Goal: Information Seeking & Learning: Learn about a topic

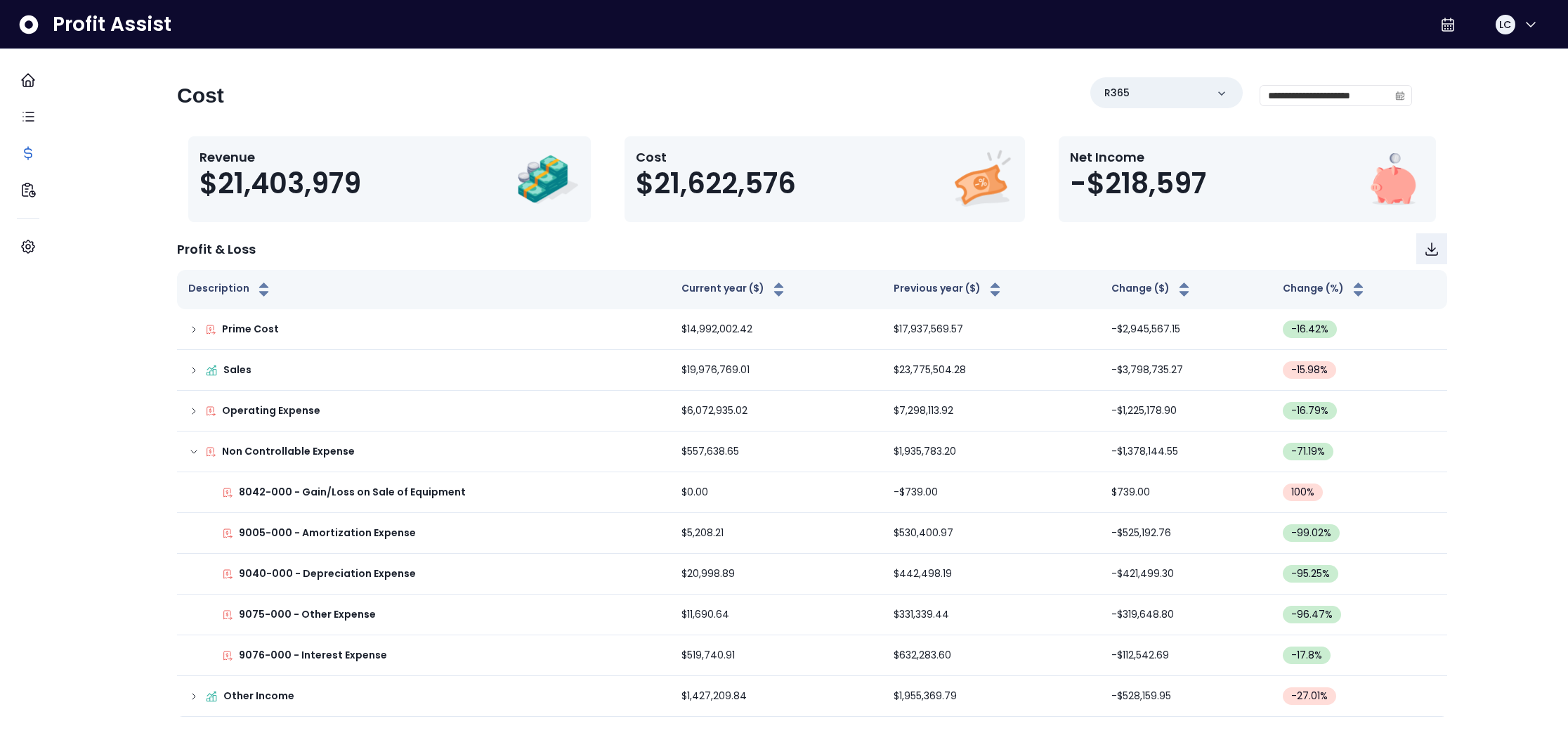
click at [675, 77] on div "**********" at bounding box center [812, 383] width 1315 height 668
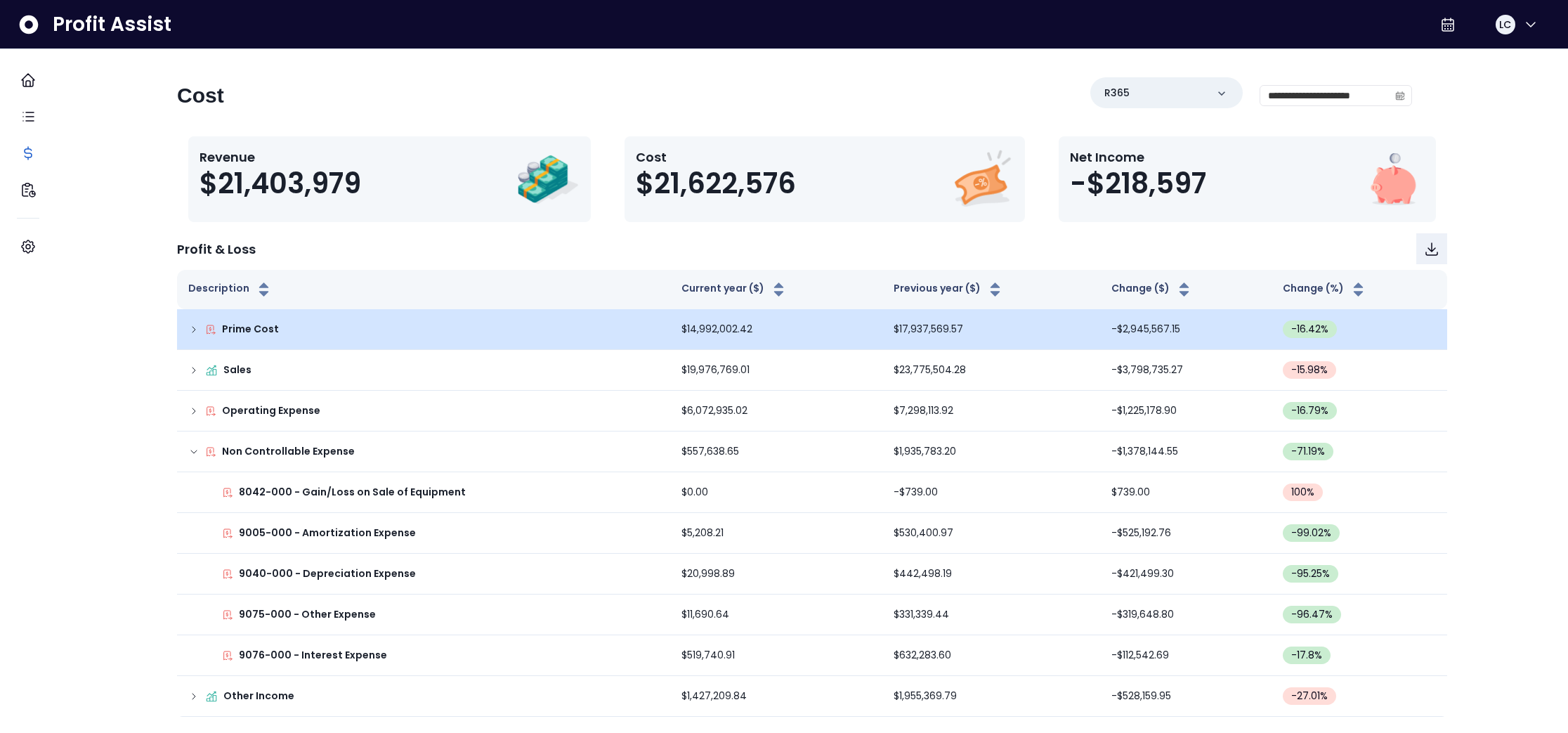
click at [199, 329] on icon at bounding box center [194, 330] width 11 height 11
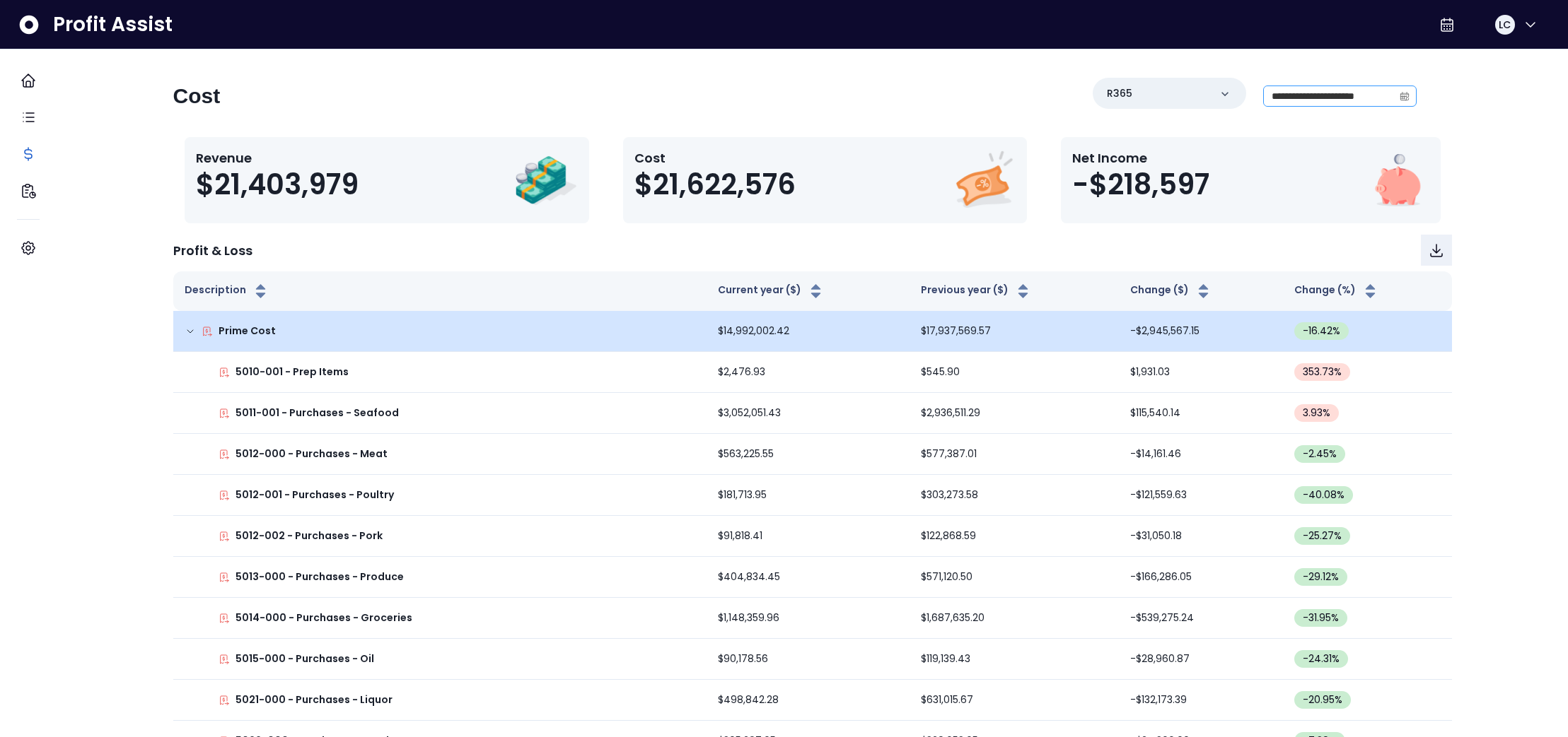
click at [1399, 100] on icon "calendar" at bounding box center [1403, 97] width 9 height 8
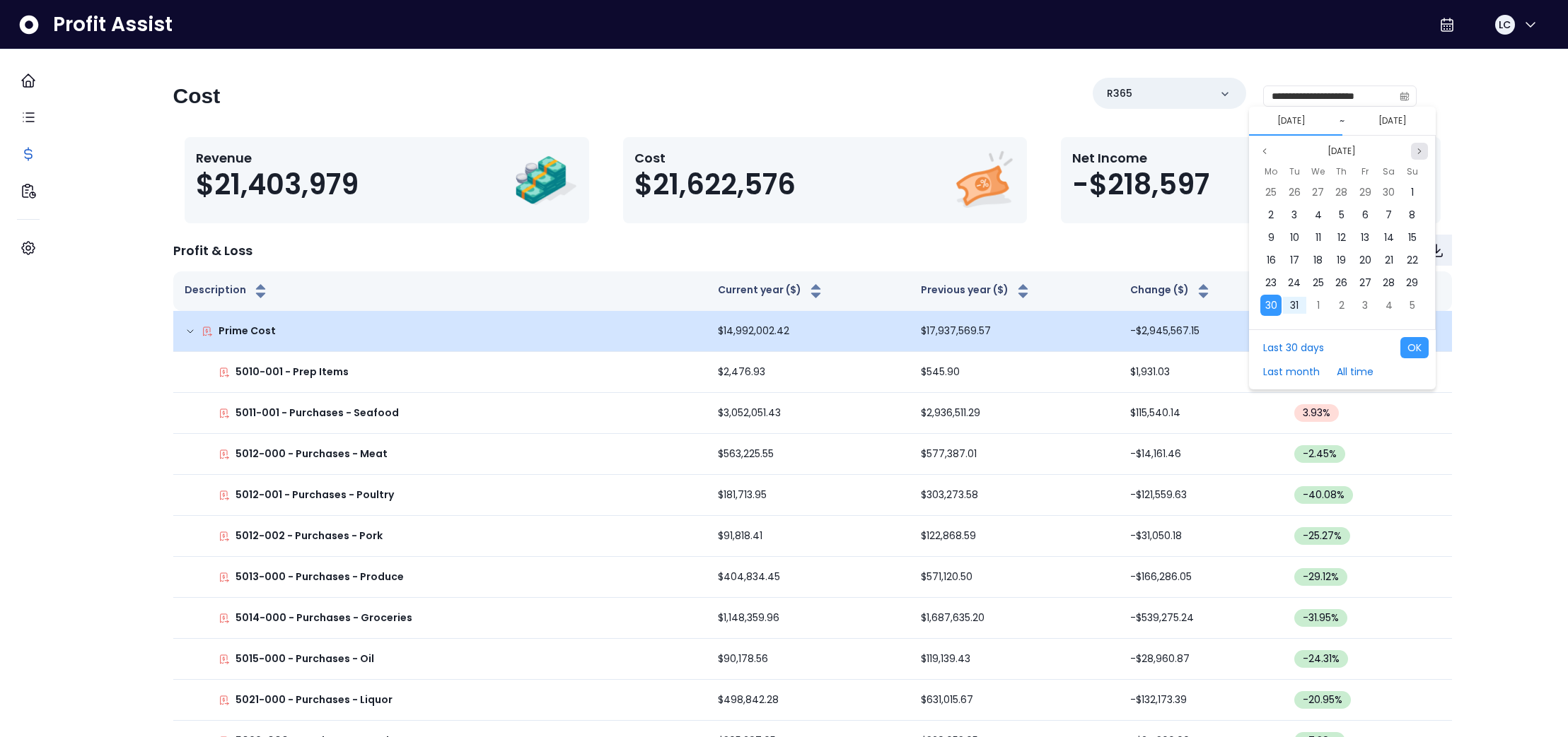
click at [1416, 152] on icon "page next" at bounding box center [1419, 151] width 9 height 9
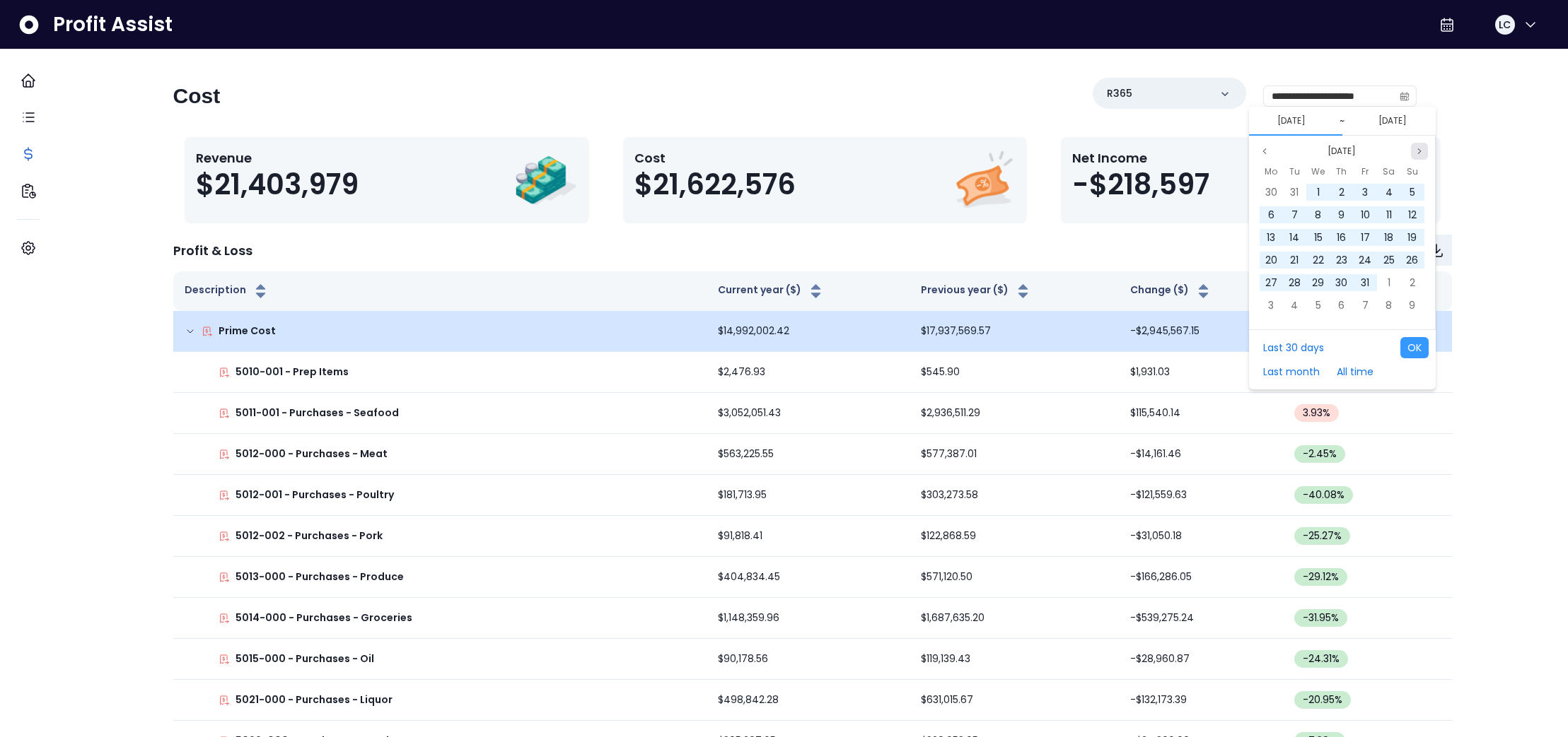
click at [1416, 152] on icon "page next" at bounding box center [1419, 151] width 9 height 9
click at [1265, 151] on icon "page previous" at bounding box center [1264, 151] width 9 height 9
click at [1275, 193] on span "30" at bounding box center [1271, 193] width 12 height 14
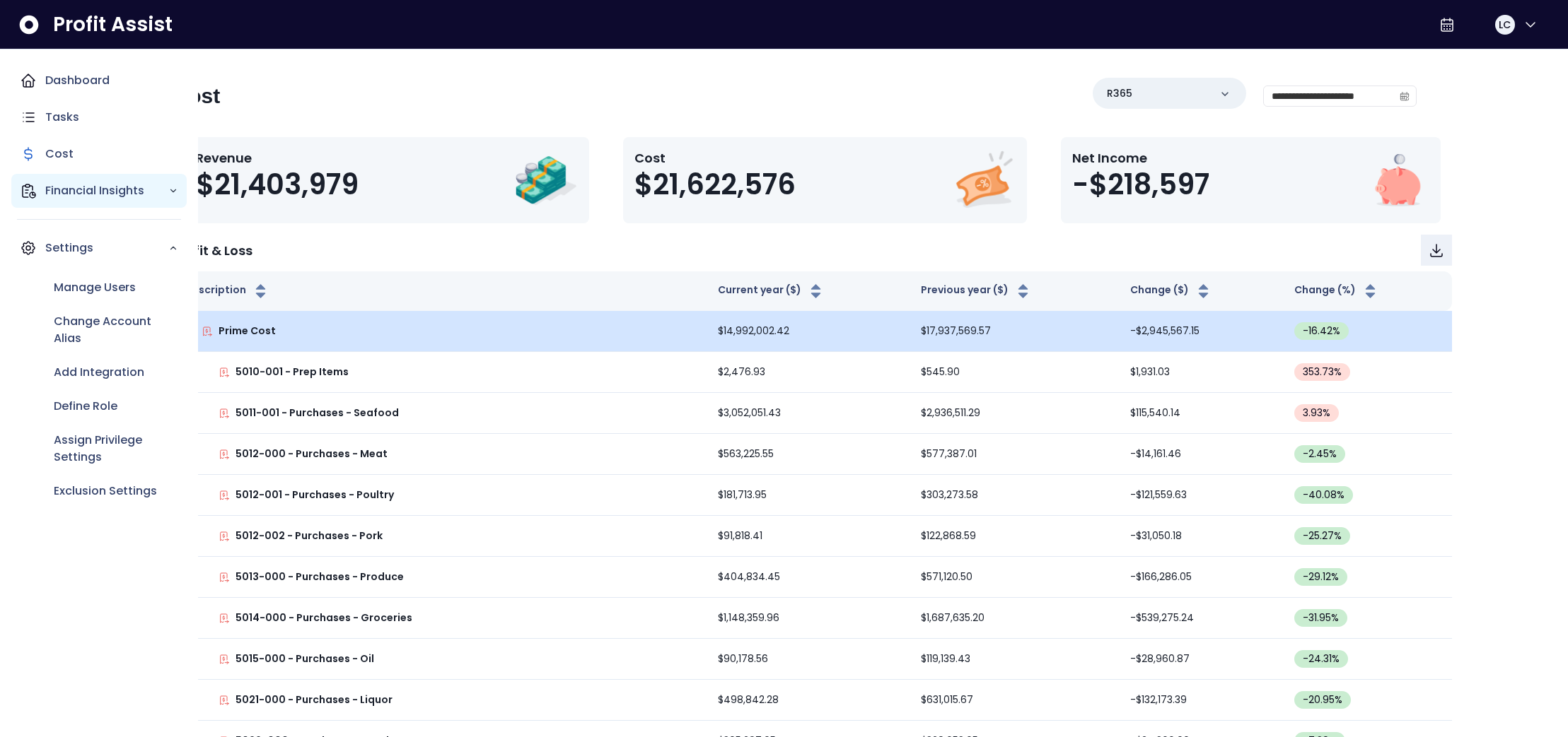
click at [106, 191] on p "Financial Insights" at bounding box center [106, 190] width 123 height 17
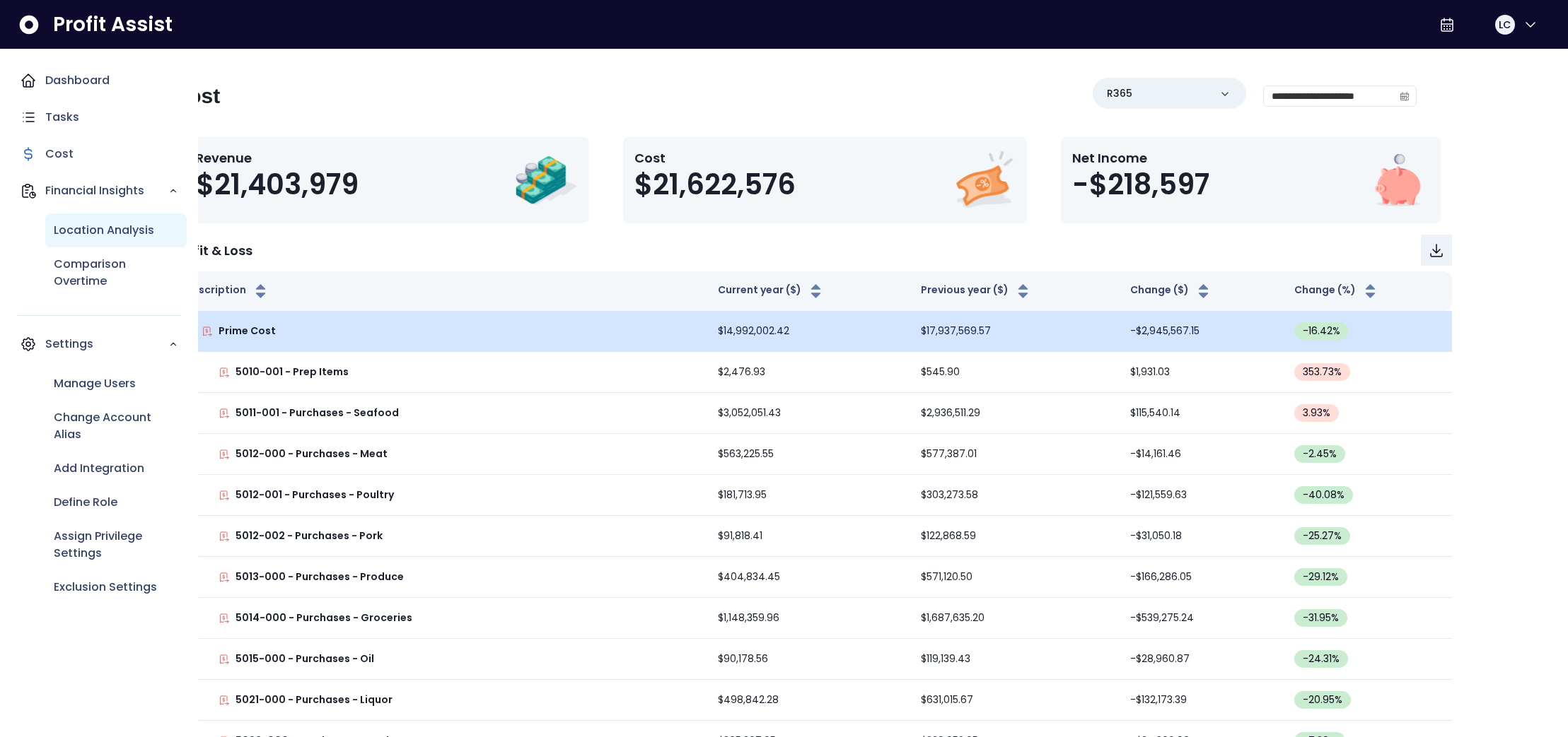
click at [113, 237] on p "Location Analysis" at bounding box center [104, 230] width 100 height 17
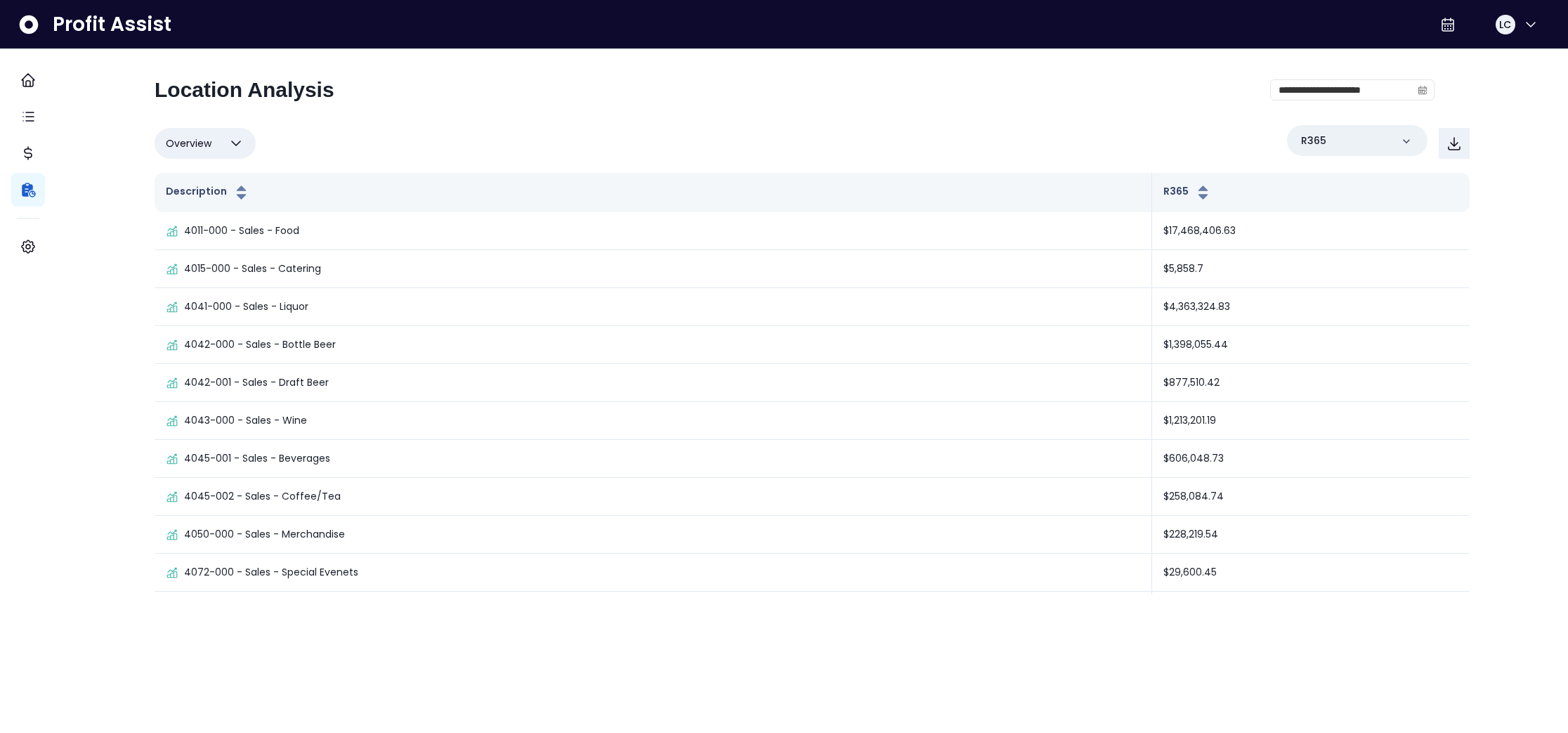
click at [244, 150] on icon "button" at bounding box center [235, 143] width 17 height 17
click at [207, 277] on li "% of budget" at bounding box center [205, 285] width 101 height 48
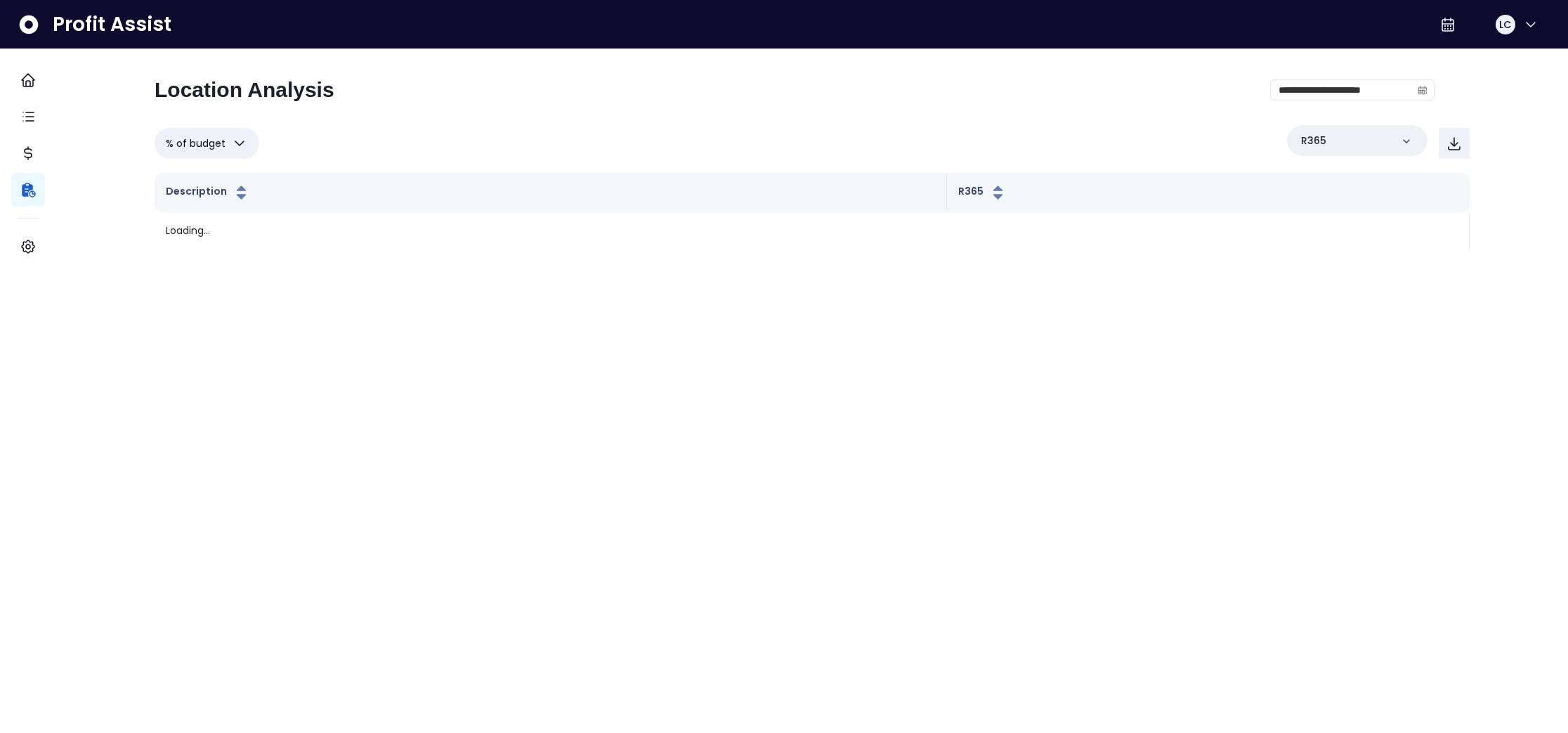
click at [248, 144] on icon "button" at bounding box center [239, 143] width 17 height 17
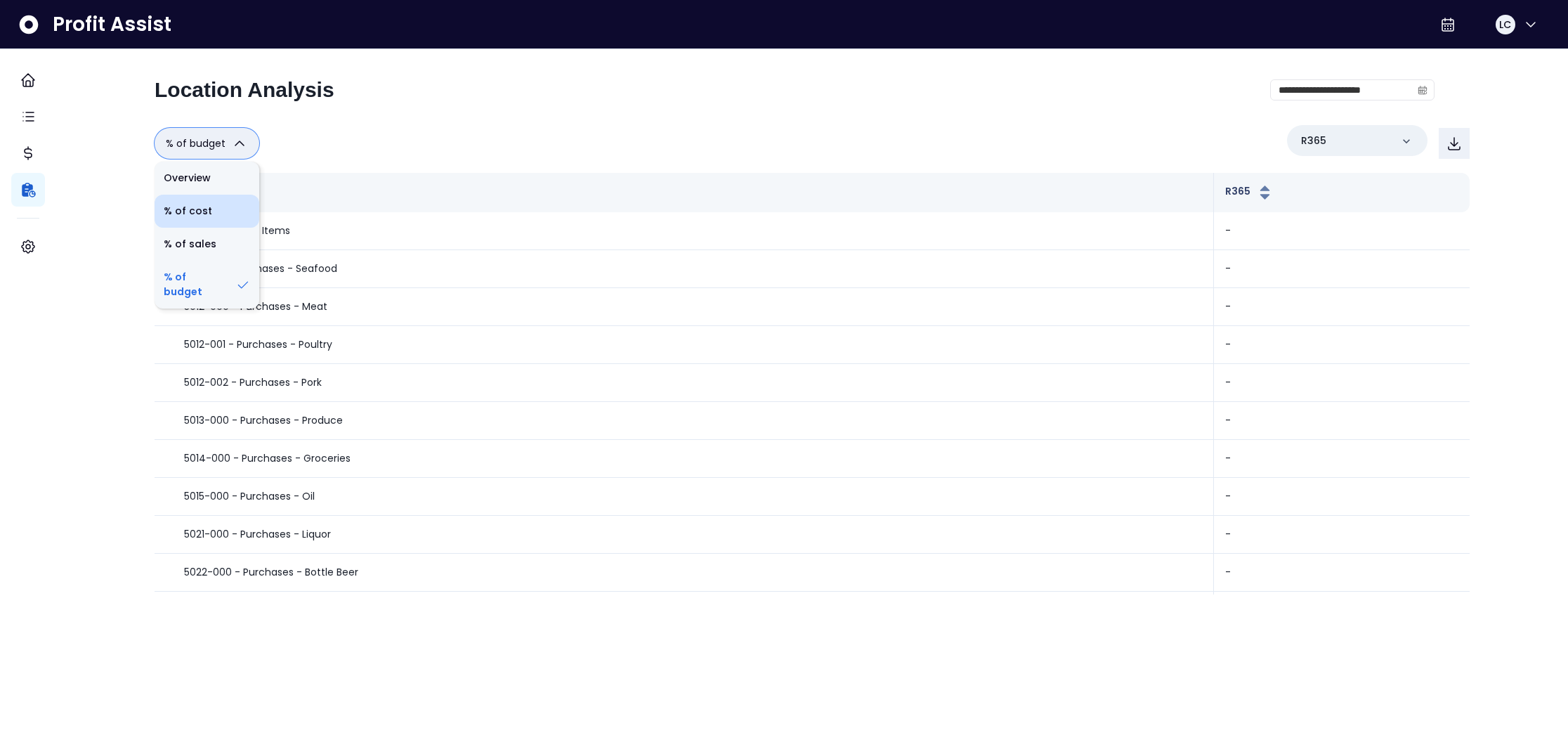
click at [232, 212] on li "% of cost" at bounding box center [207, 211] width 105 height 33
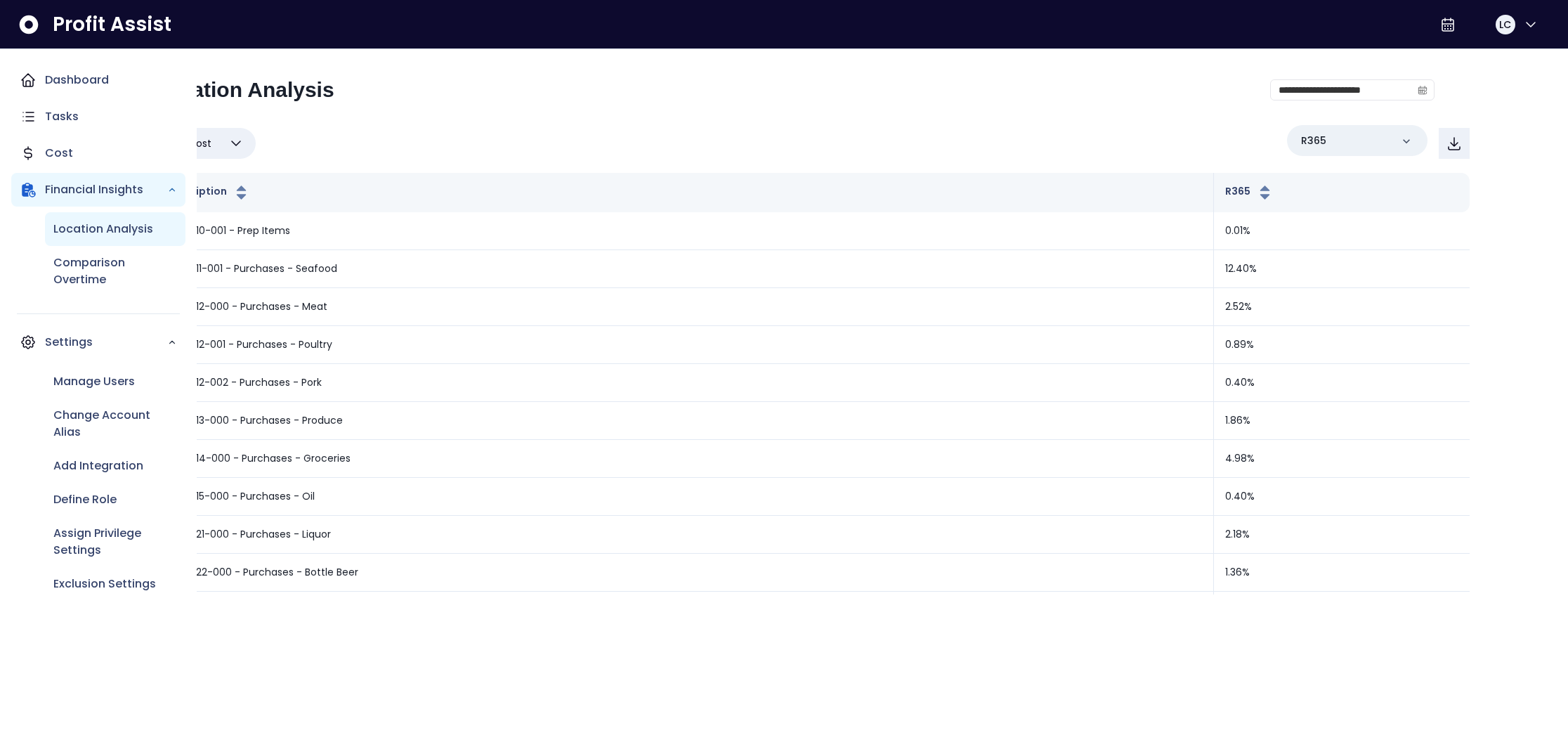
click at [89, 227] on p "Location Analysis" at bounding box center [103, 228] width 100 height 17
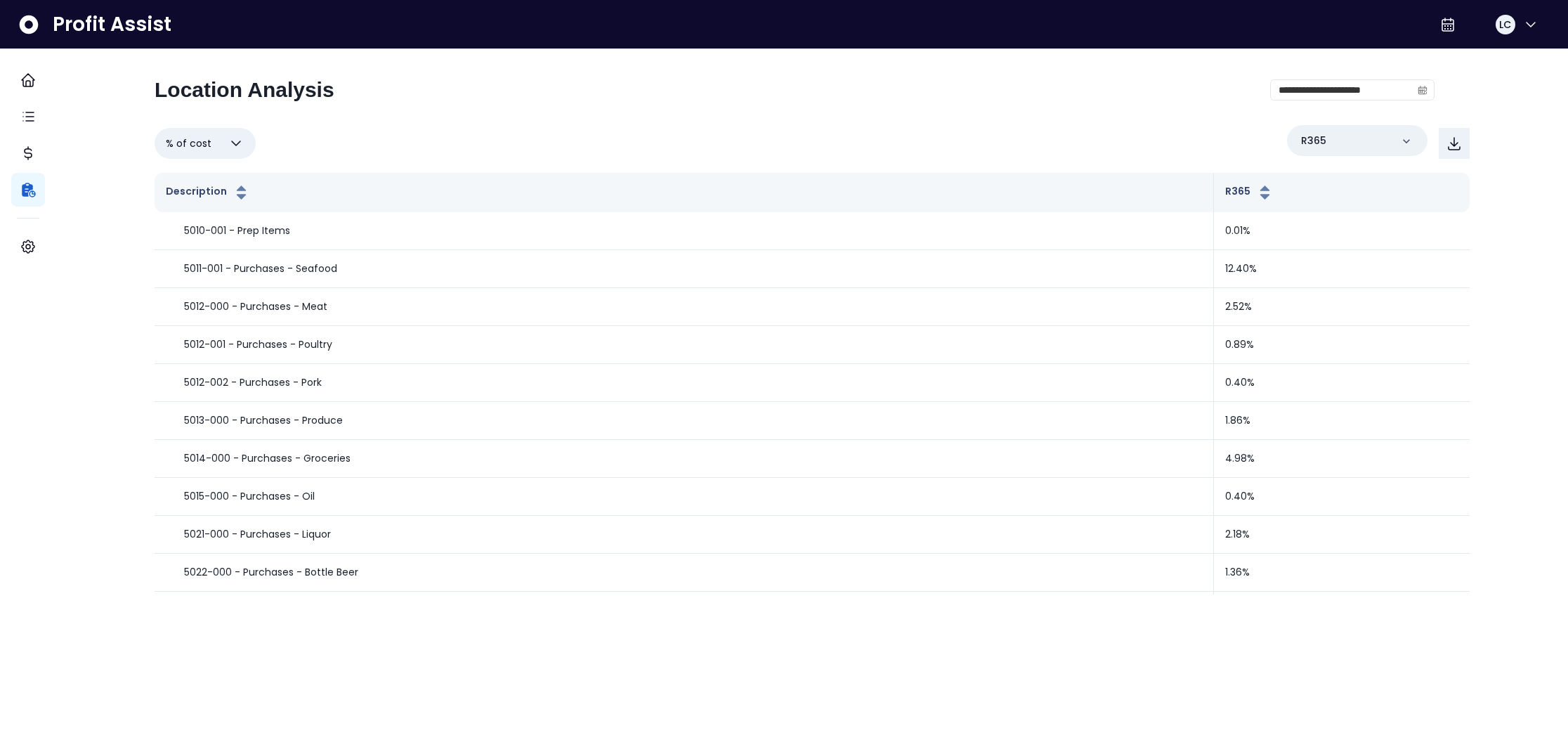
click at [555, 121] on div "**********" at bounding box center [812, 336] width 1315 height 517
click at [244, 139] on icon "button" at bounding box center [235, 143] width 17 height 17
click at [205, 279] on li "% of budget" at bounding box center [205, 285] width 101 height 48
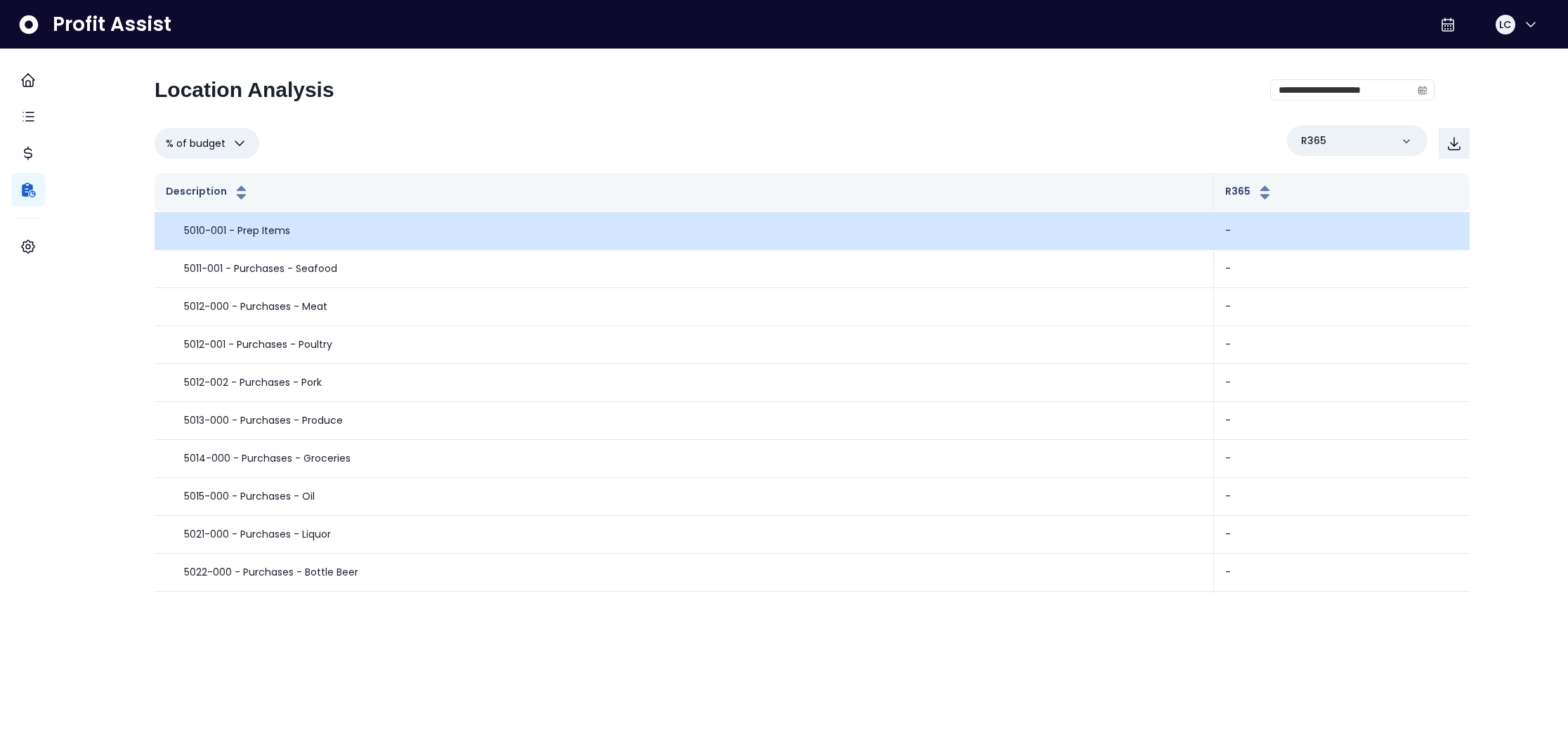
click at [1296, 235] on td "-" at bounding box center [1341, 232] width 255 height 38
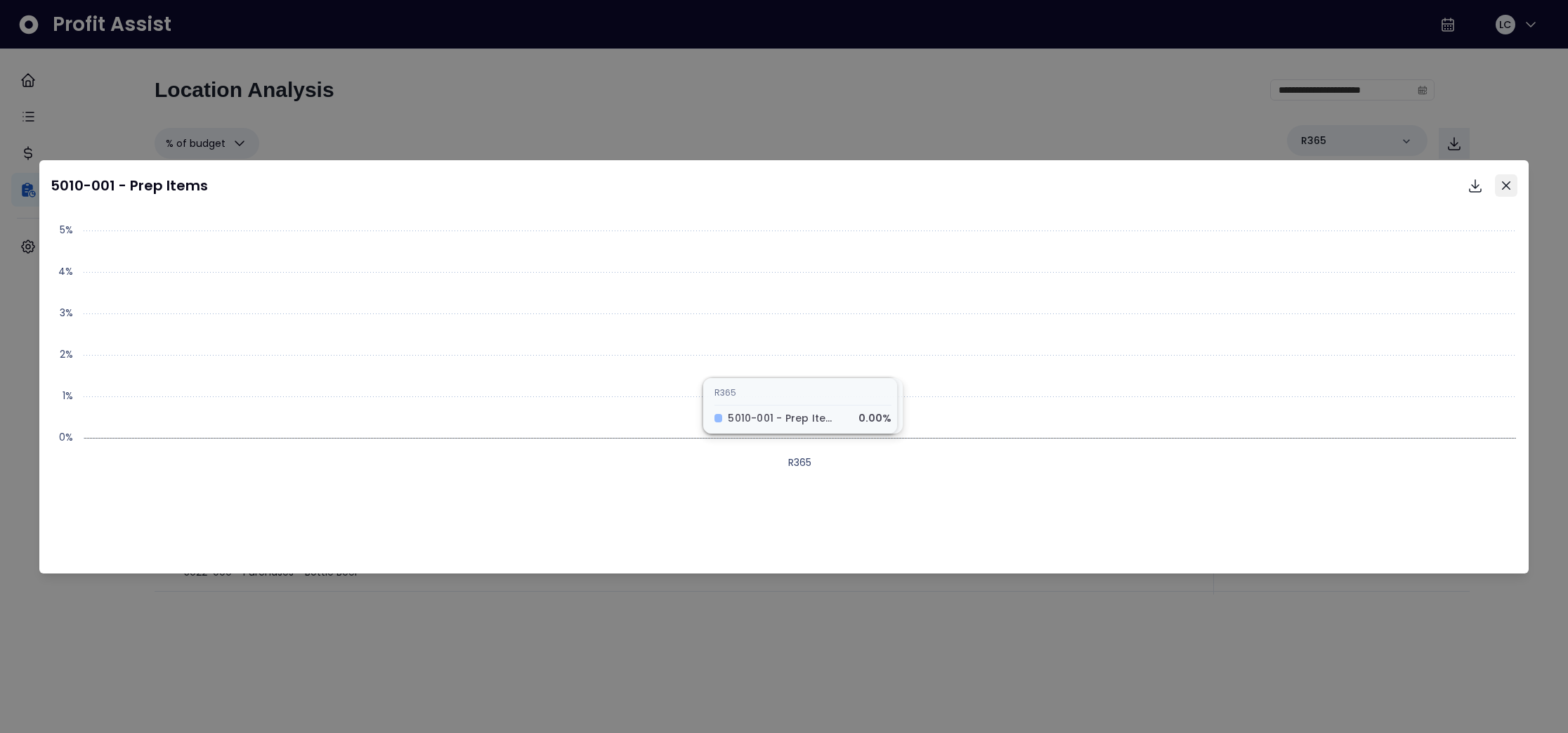
click at [1503, 183] on icon "Close" at bounding box center [1506, 185] width 9 height 9
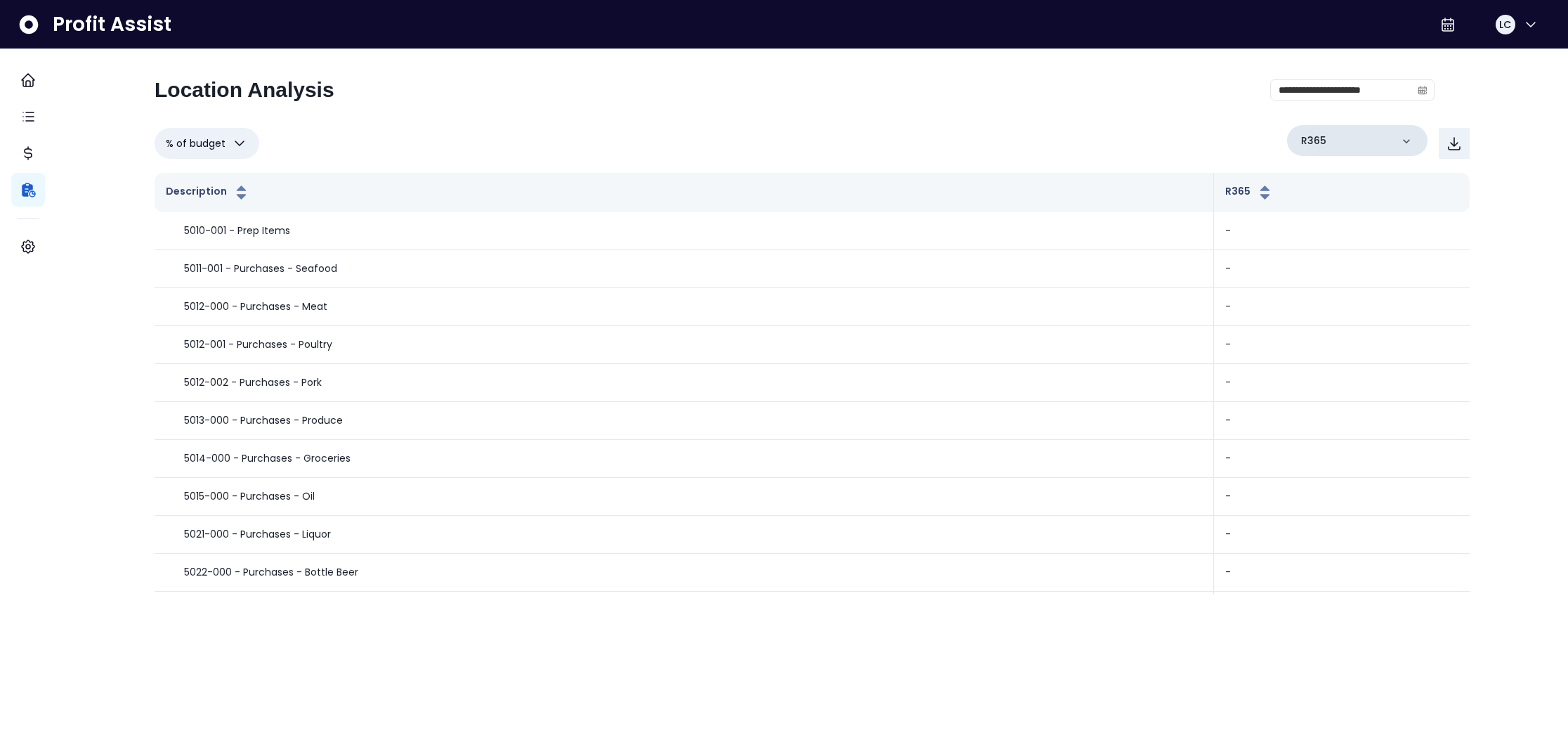
click at [1400, 138] on icon at bounding box center [1407, 141] width 14 height 14
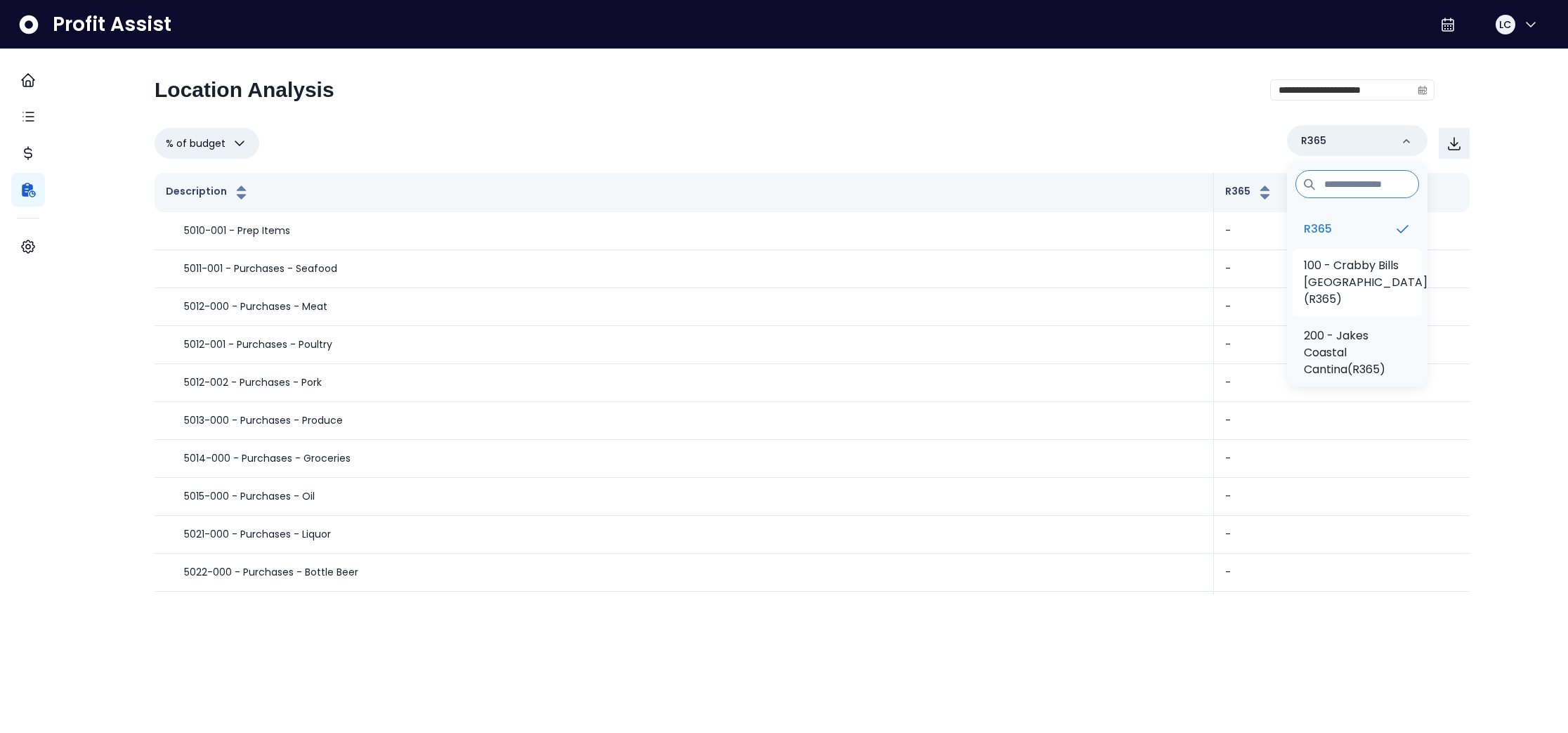
click at [1349, 267] on p "100 - Crabby Bills [GEOGRAPHIC_DATA](R365)" at bounding box center [1365, 282] width 124 height 50
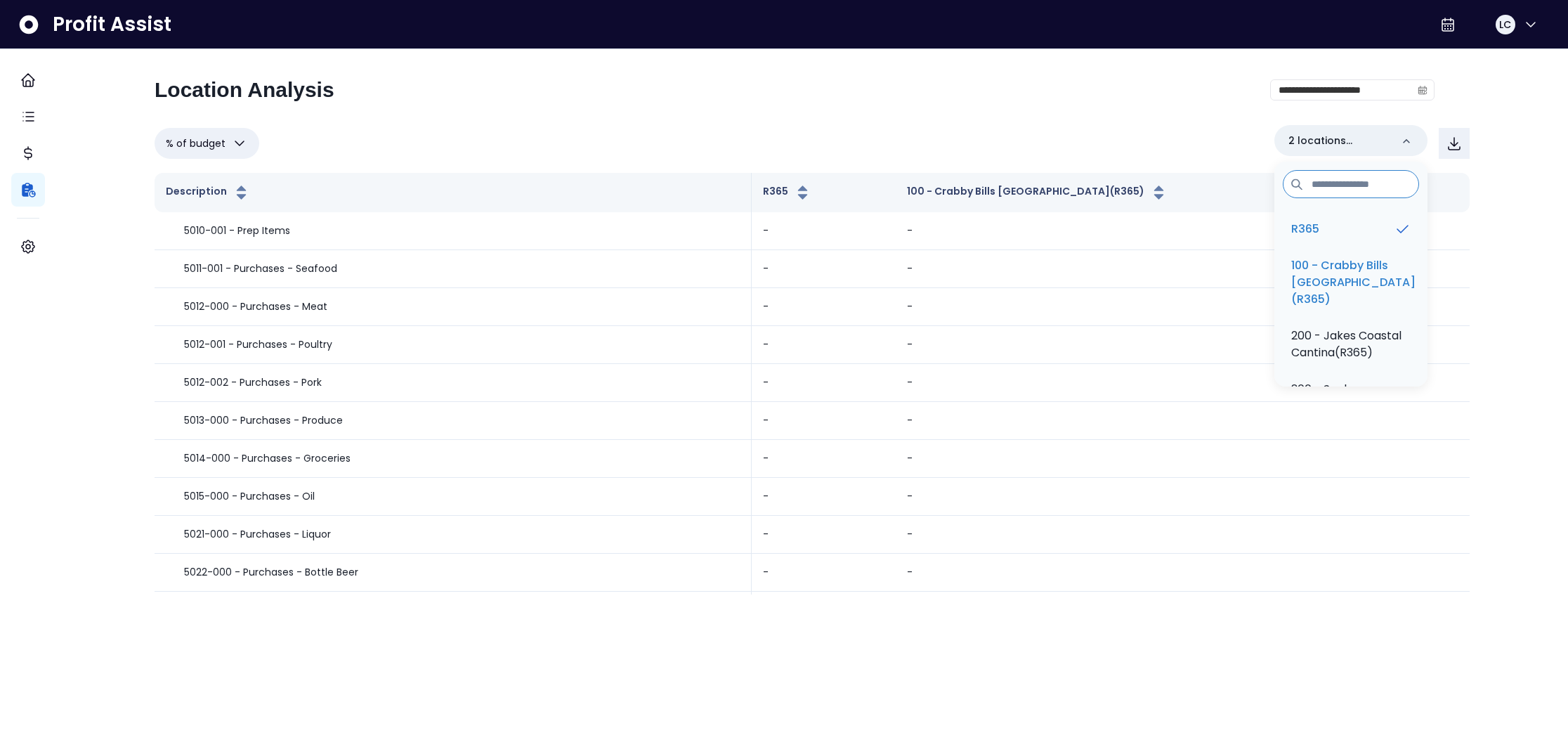
click at [1160, 139] on div "**********" at bounding box center [812, 144] width 1315 height 37
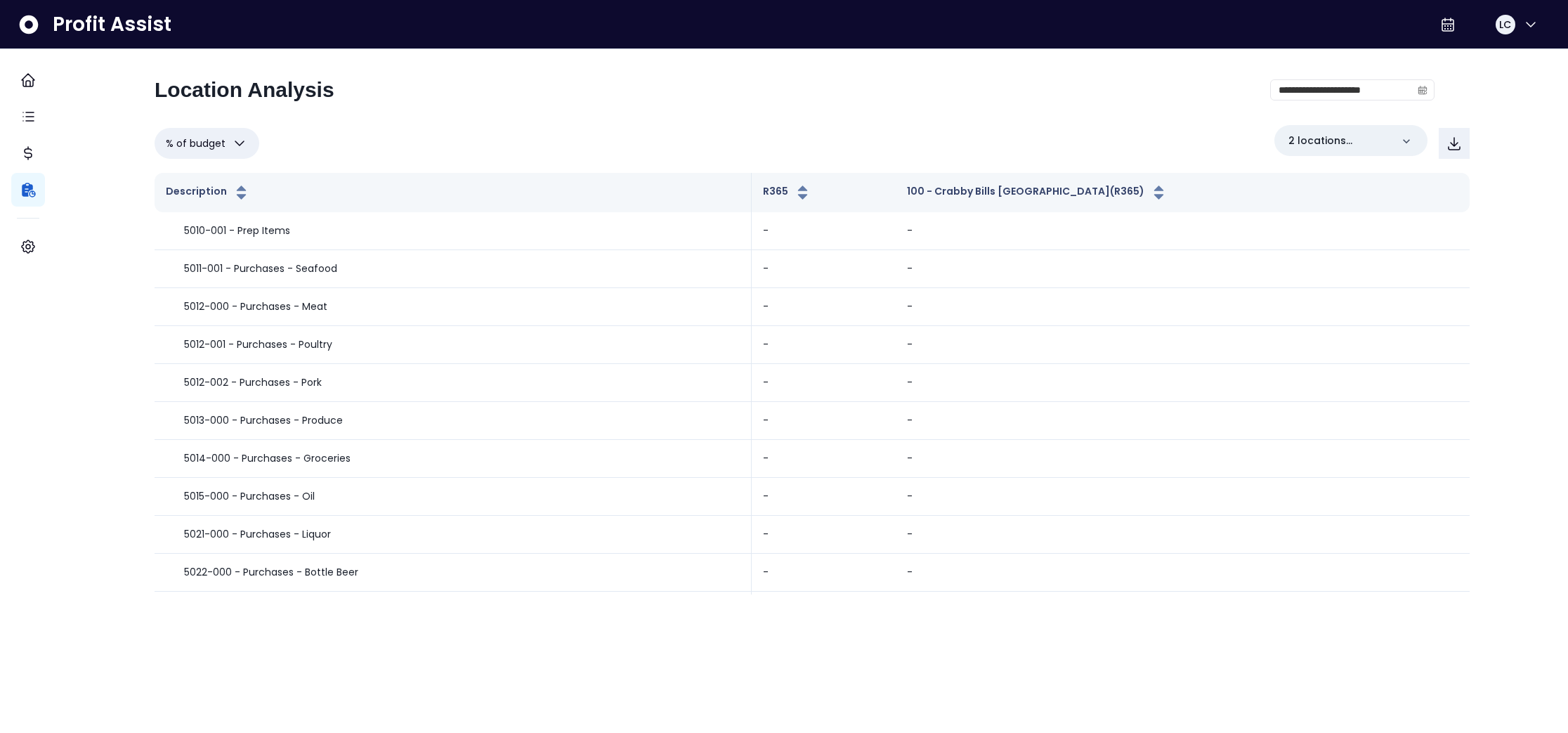
click at [248, 138] on icon "button" at bounding box center [239, 143] width 17 height 17
click at [208, 241] on li "% of sales" at bounding box center [207, 244] width 105 height 33
click at [1400, 140] on icon at bounding box center [1407, 141] width 14 height 14
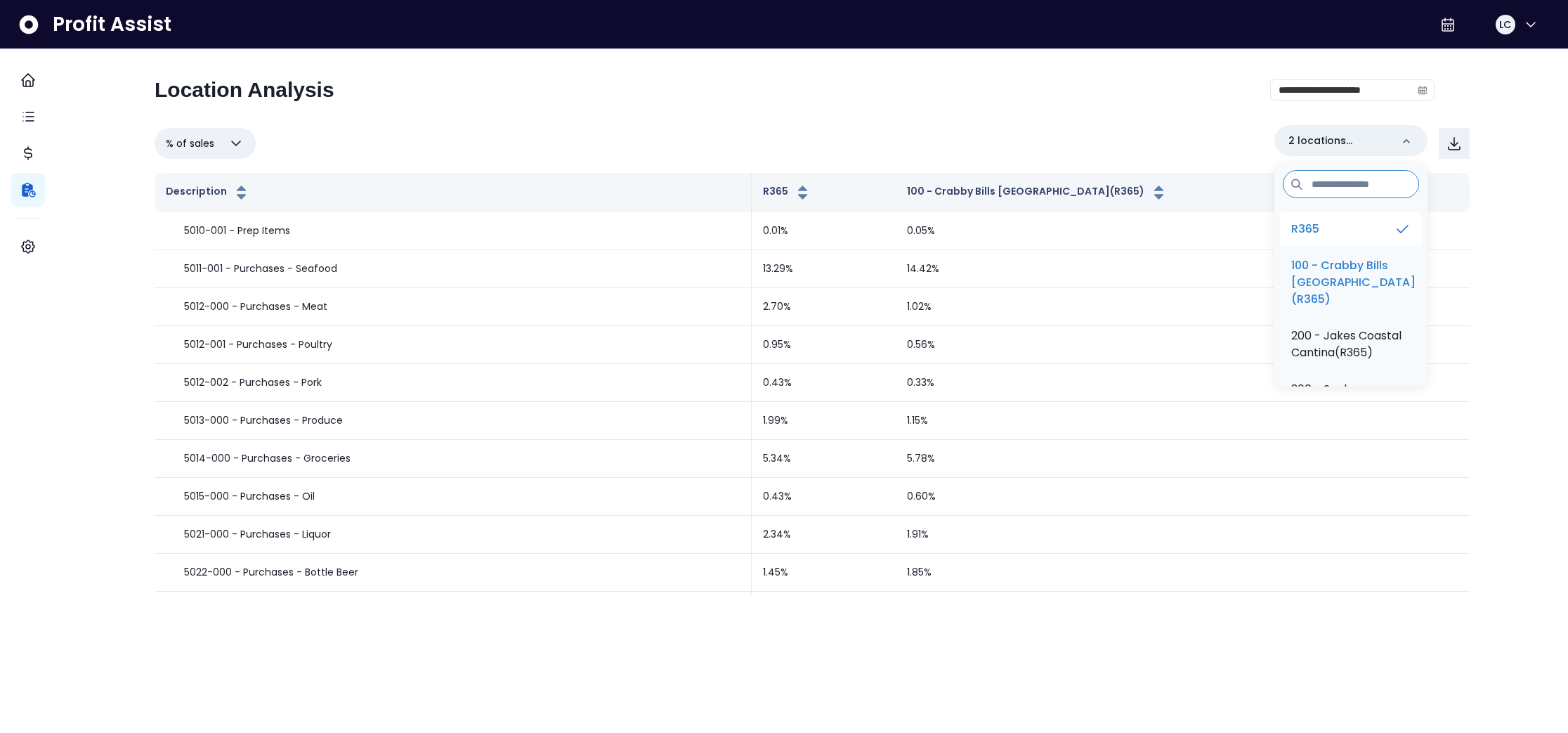
click at [1311, 232] on p "R365" at bounding box center [1305, 228] width 28 height 17
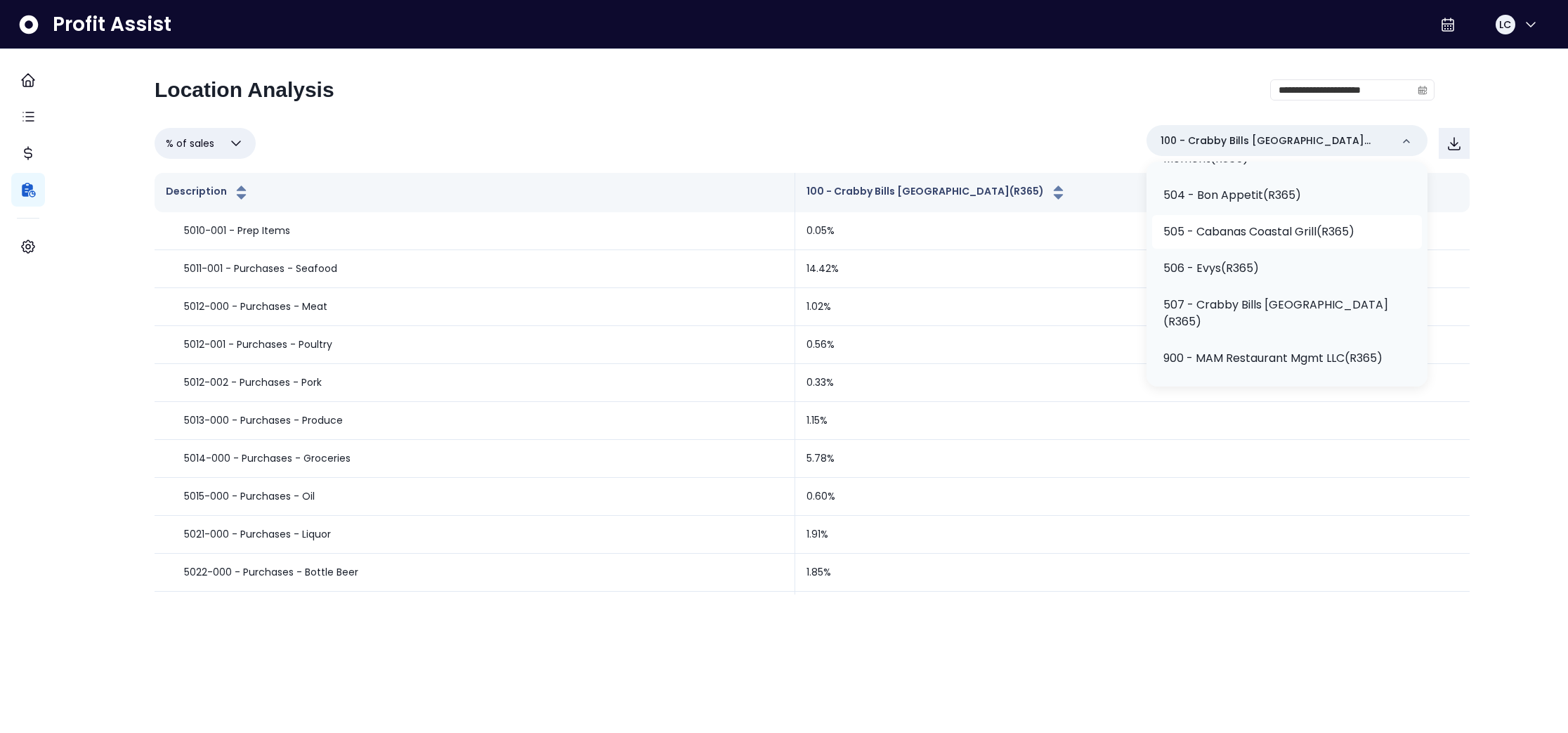
click at [1331, 307] on p "507 - Crabby Bills [GEOGRAPHIC_DATA](R365)" at bounding box center [1287, 314] width 247 height 34
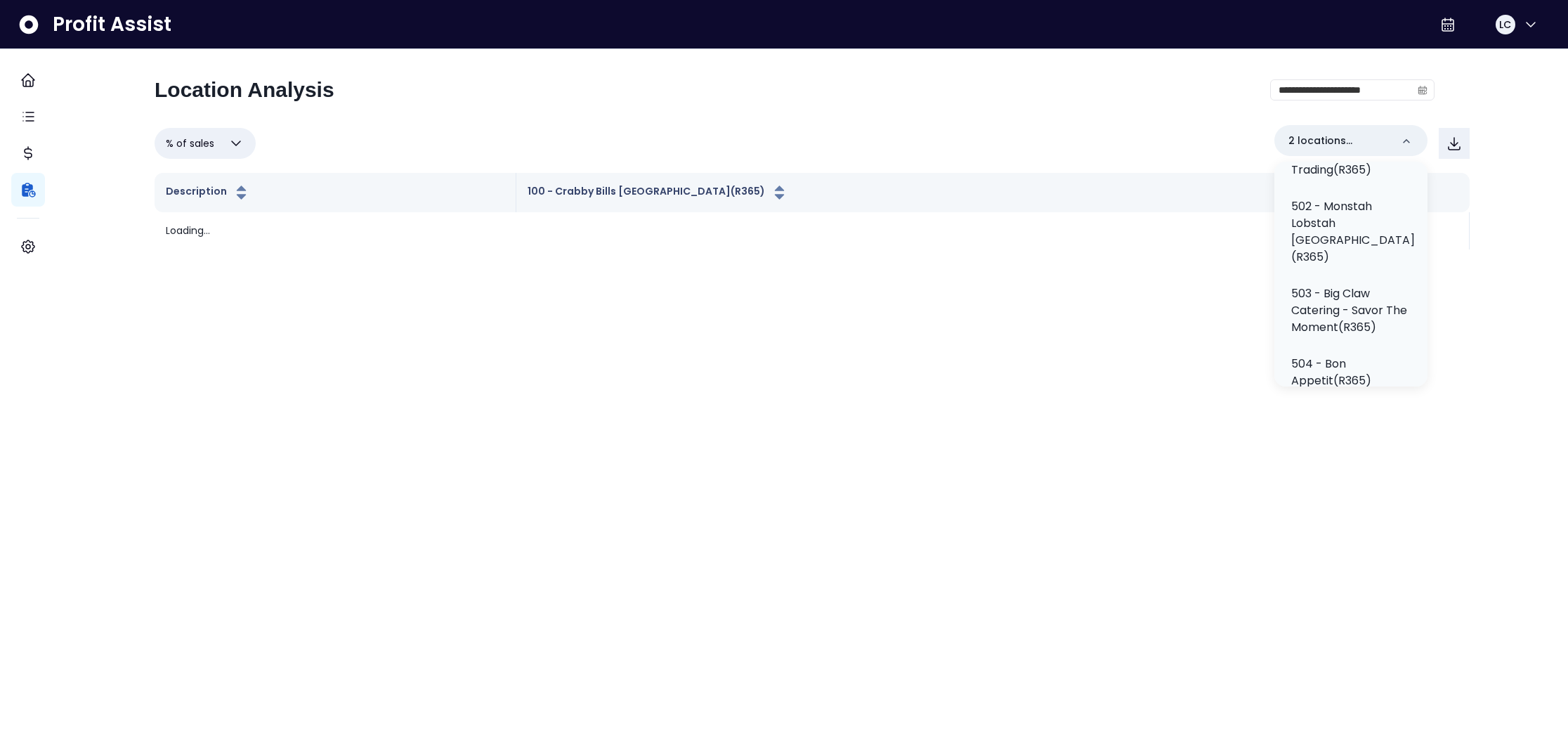
scroll to position [616, 0]
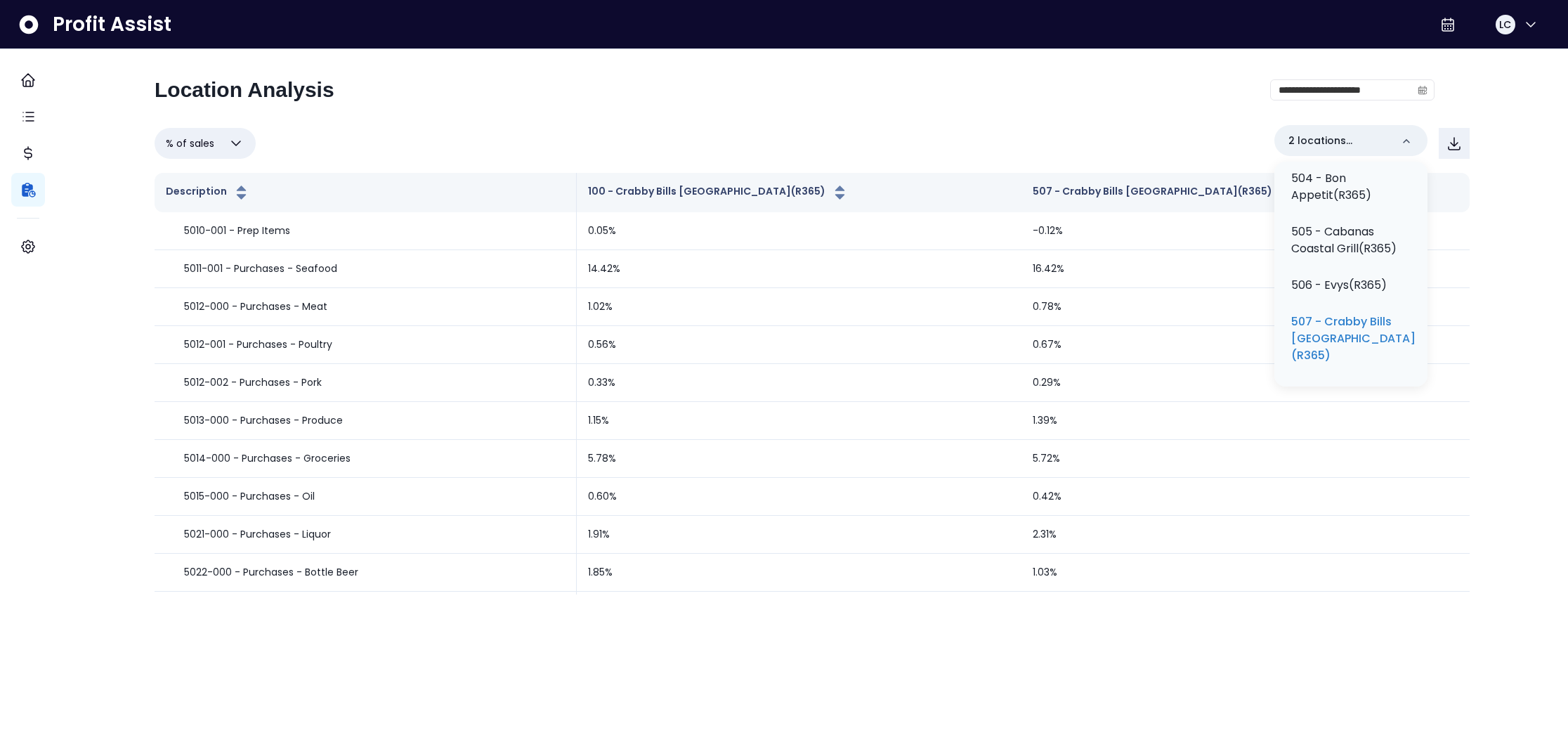
click at [1164, 109] on div "**********" at bounding box center [795, 96] width 1280 height 37
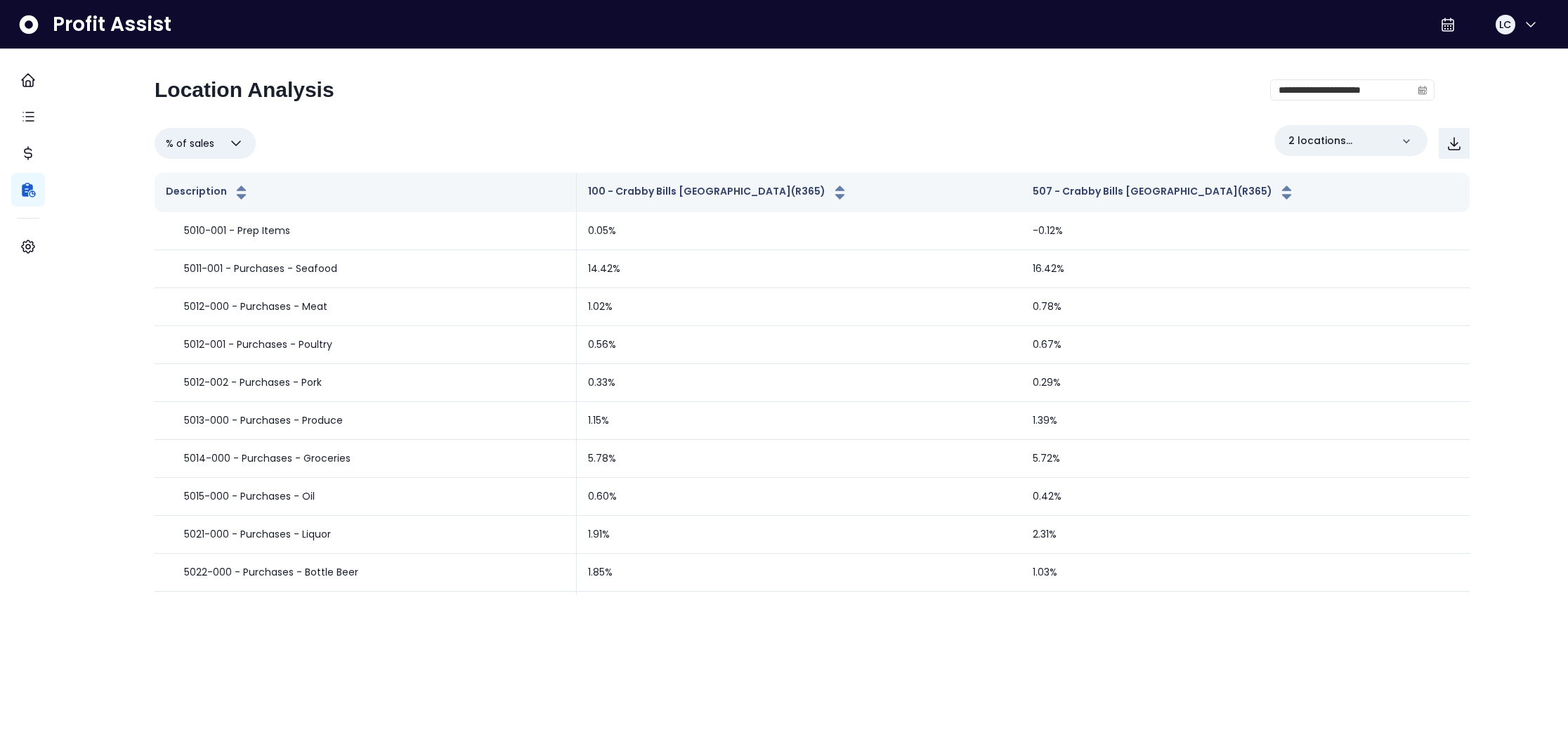
click at [244, 144] on icon "button" at bounding box center [235, 143] width 17 height 17
click at [222, 203] on li "% of cost" at bounding box center [205, 211] width 101 height 33
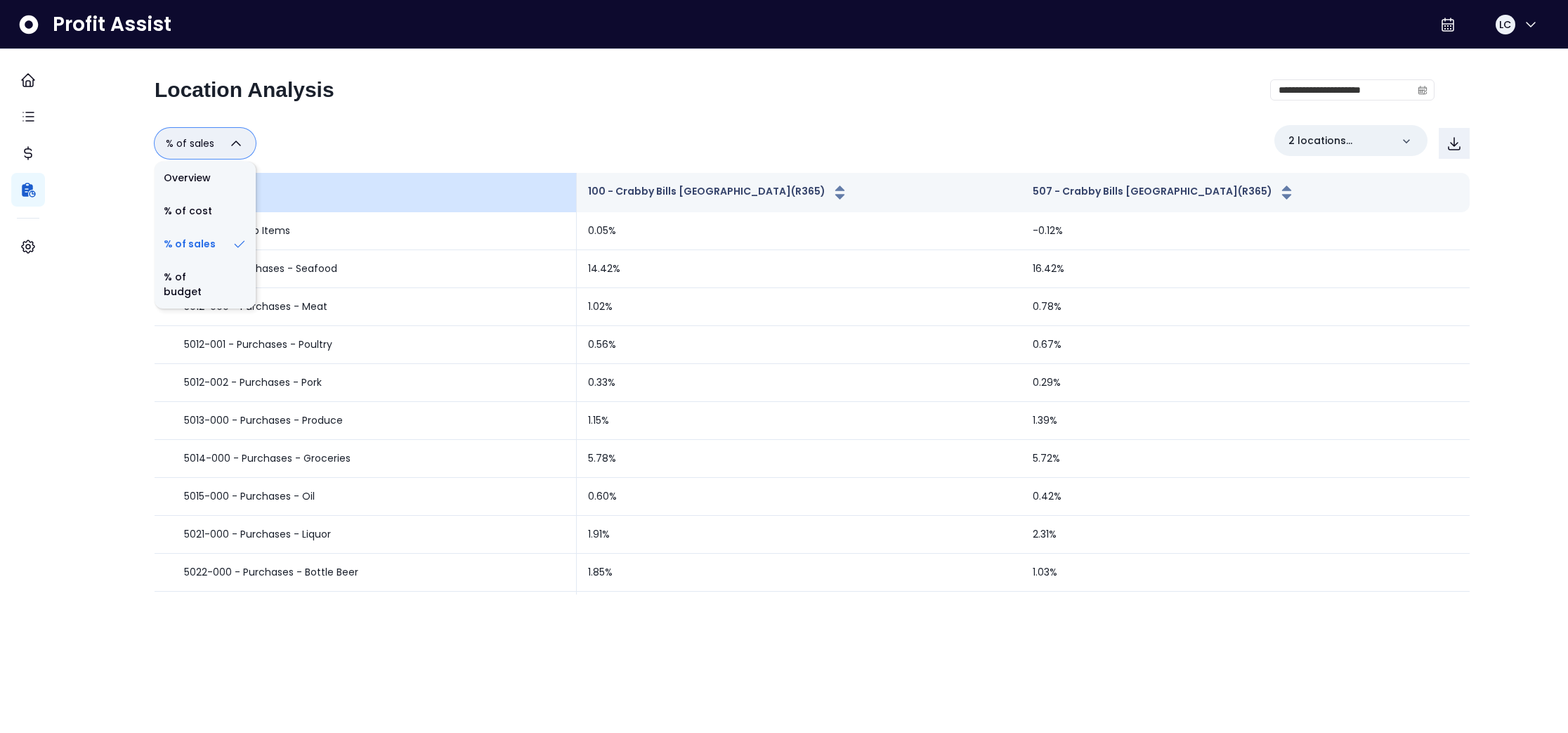
type input "********"
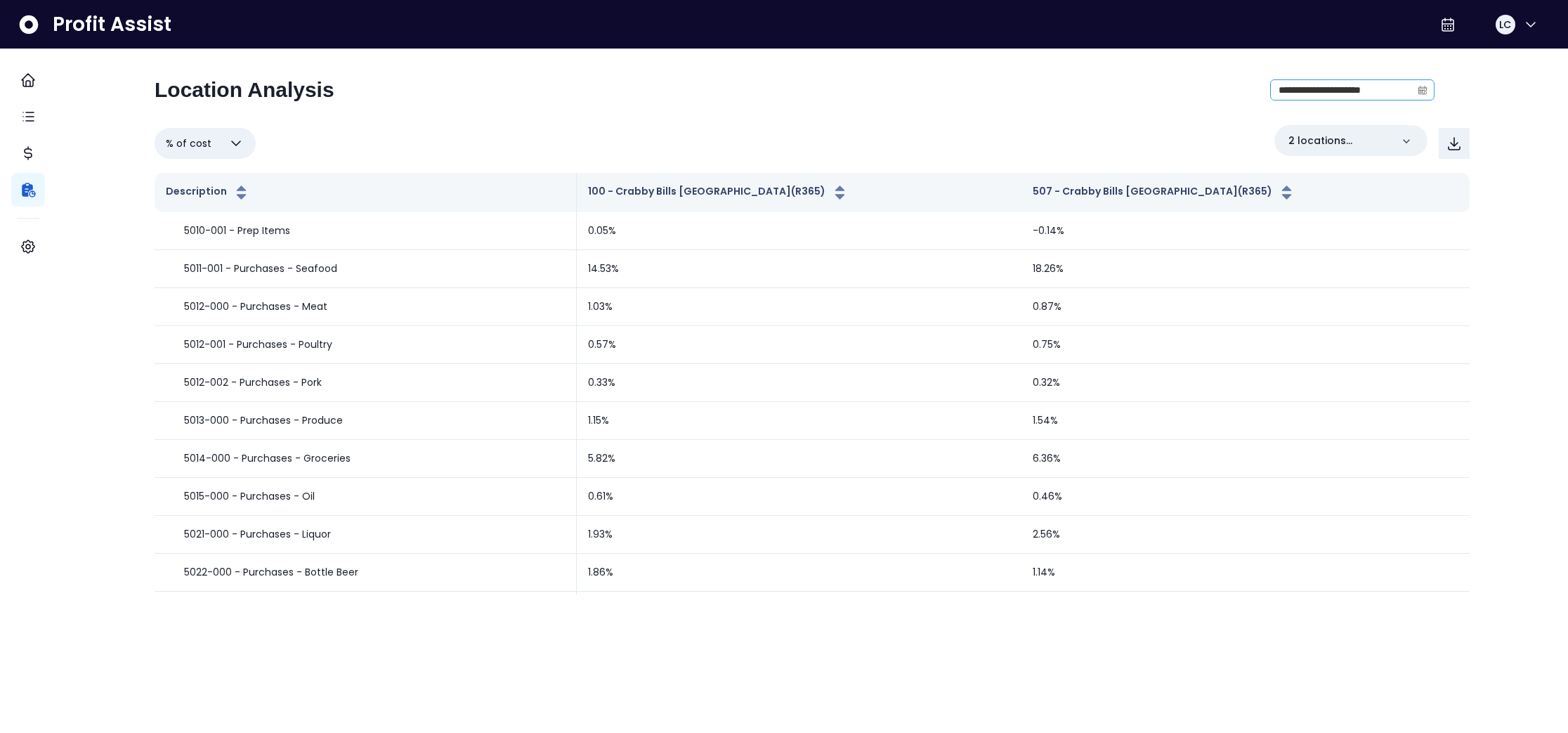
click at [1418, 94] on icon "calendar" at bounding box center [1423, 90] width 10 height 10
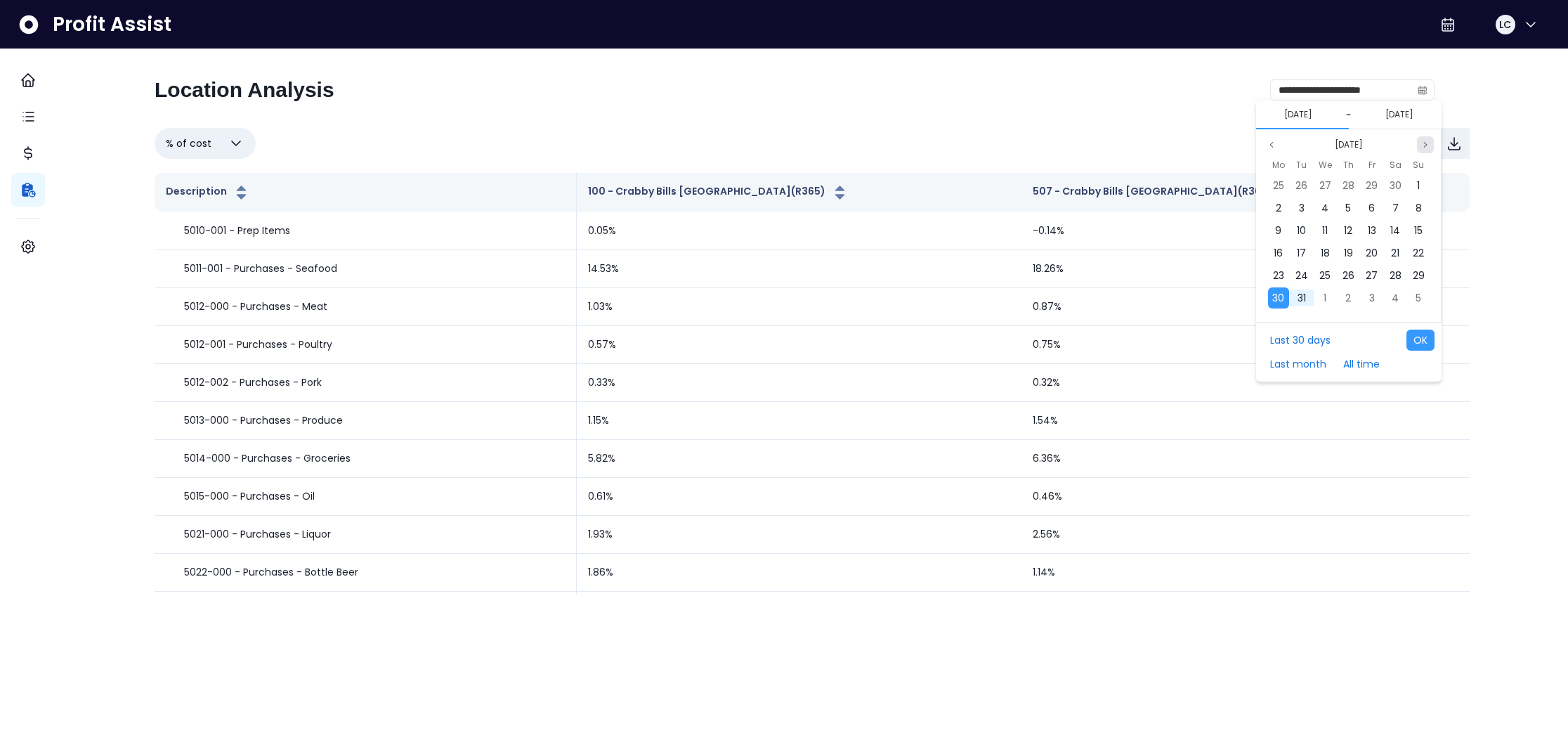
click at [1427, 147] on icon "page next" at bounding box center [1425, 145] width 9 height 9
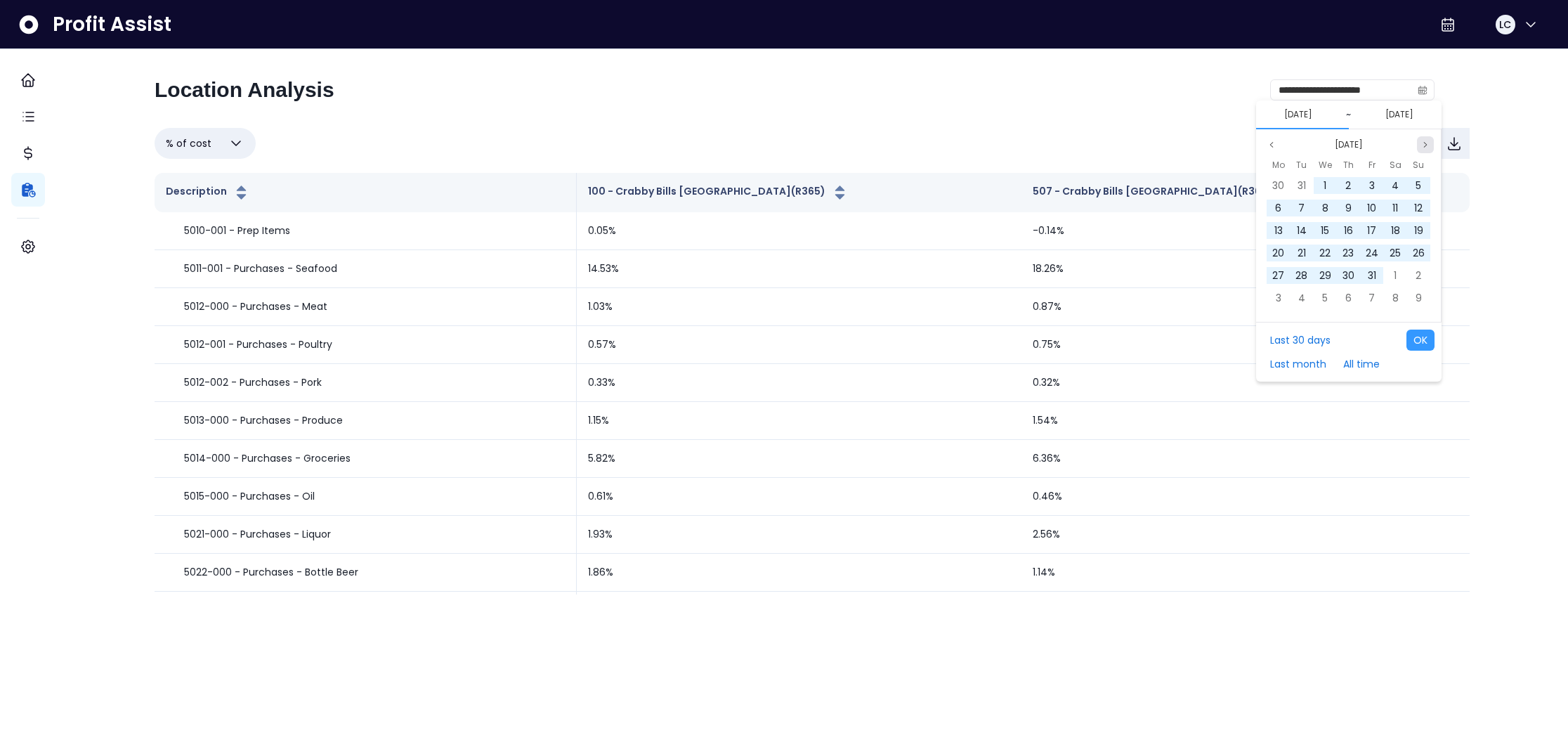
click at [1427, 147] on icon "page next" at bounding box center [1425, 145] width 9 height 9
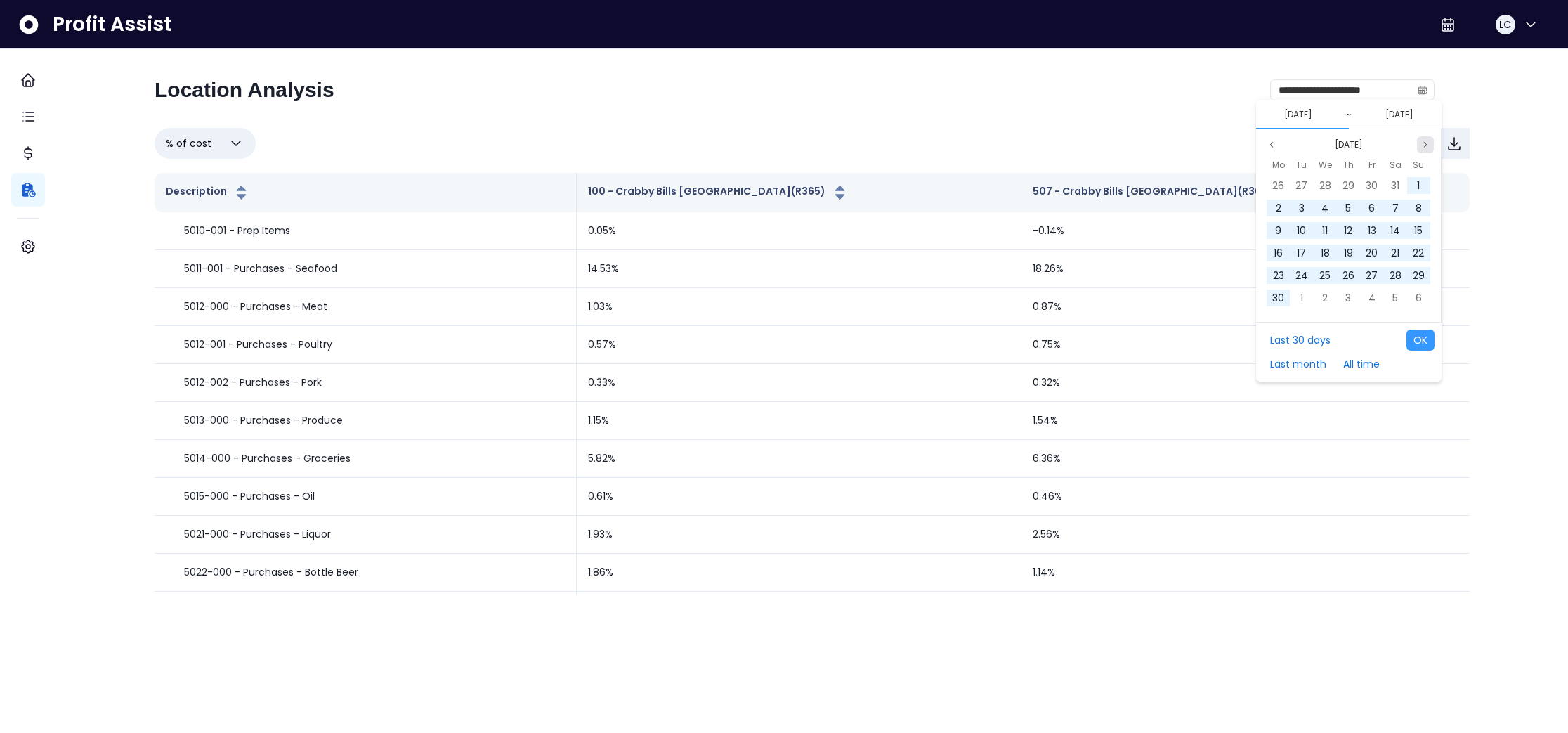
click at [1427, 147] on icon "page next" at bounding box center [1425, 145] width 9 height 9
click at [1305, 227] on span "15" at bounding box center [1301, 231] width 9 height 14
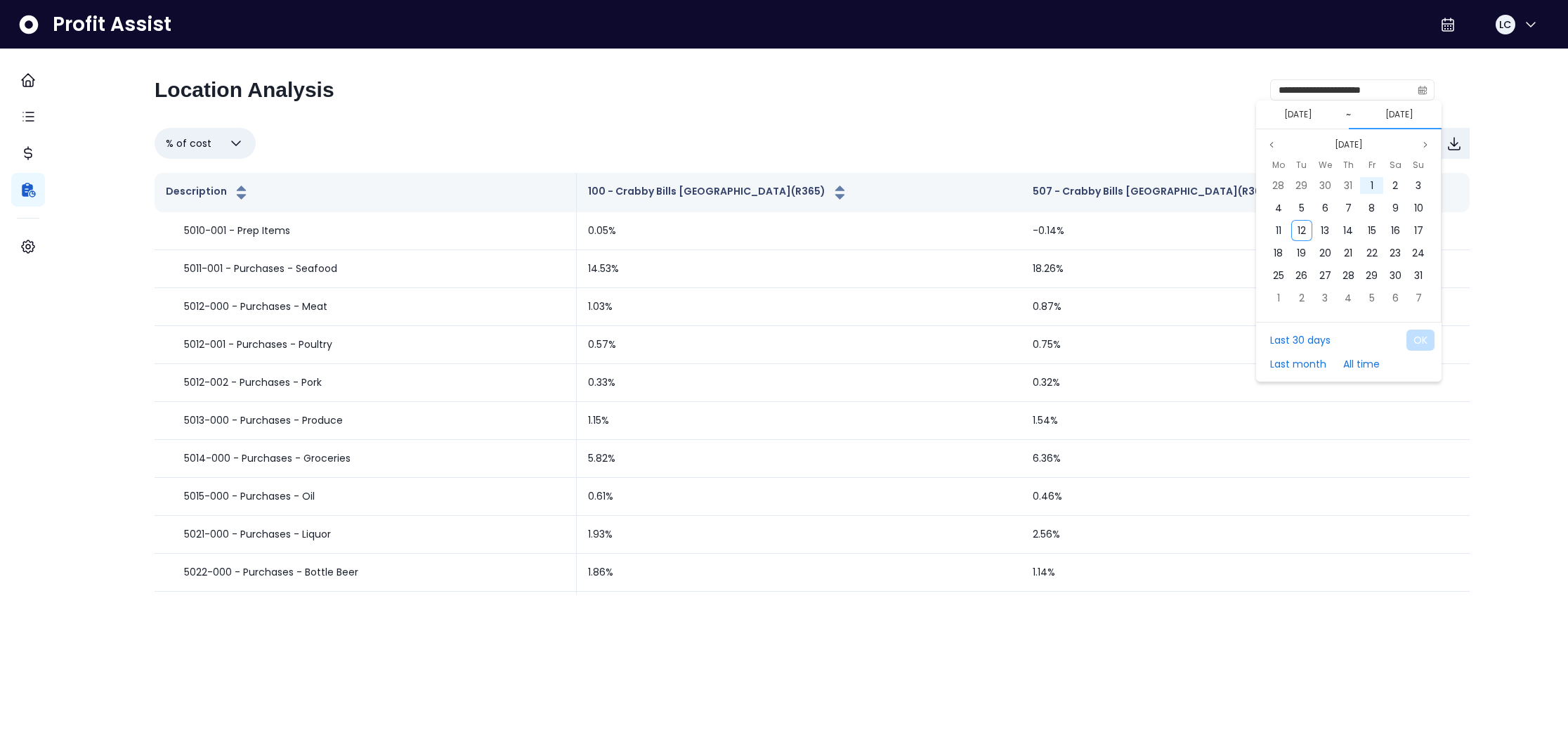
click at [1413, 121] on button "[DATE]" at bounding box center [1399, 114] width 39 height 17
click at [1278, 228] on span "11" at bounding box center [1278, 231] width 6 height 14
click at [1421, 336] on button "OK" at bounding box center [1420, 340] width 28 height 21
type input "**********"
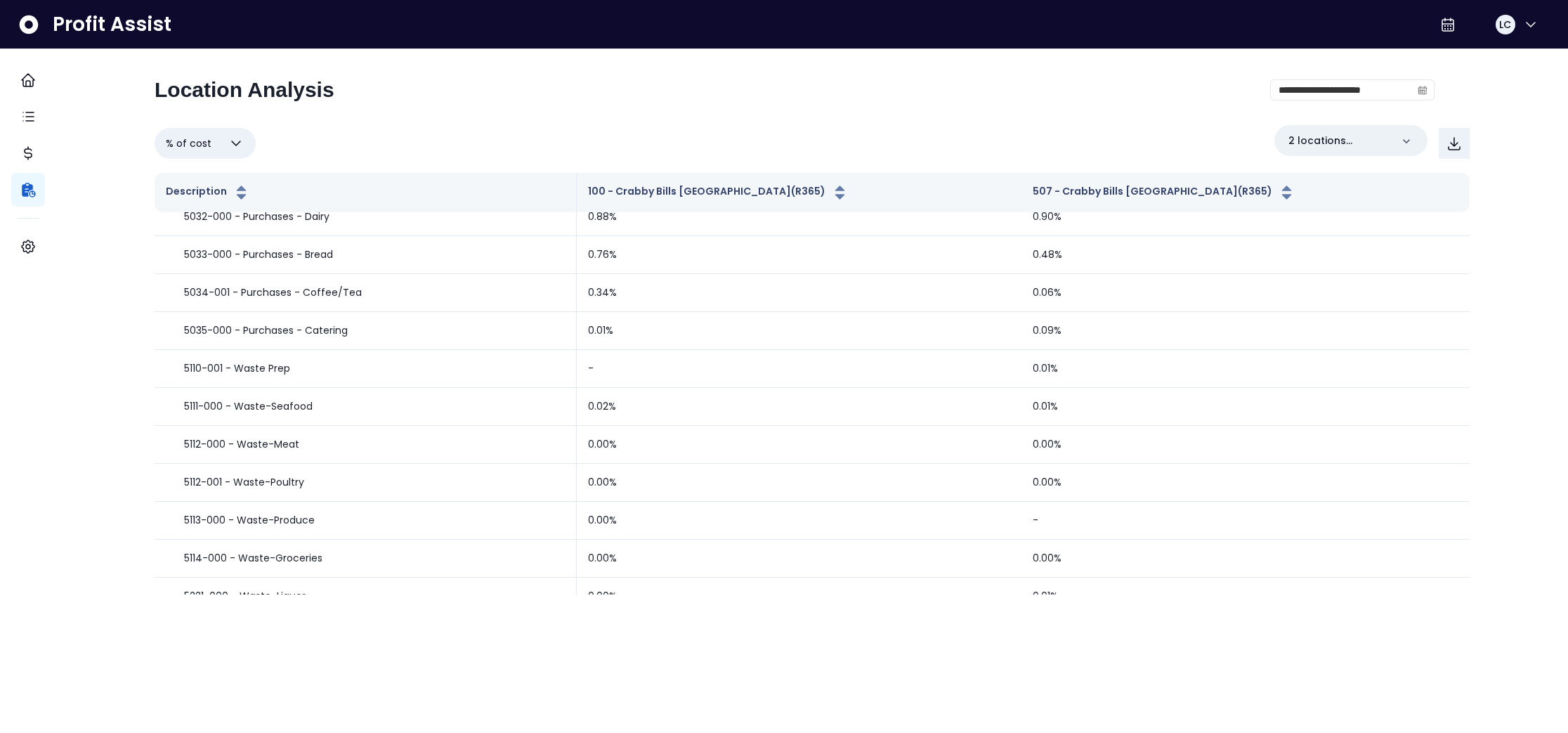
scroll to position [0, 0]
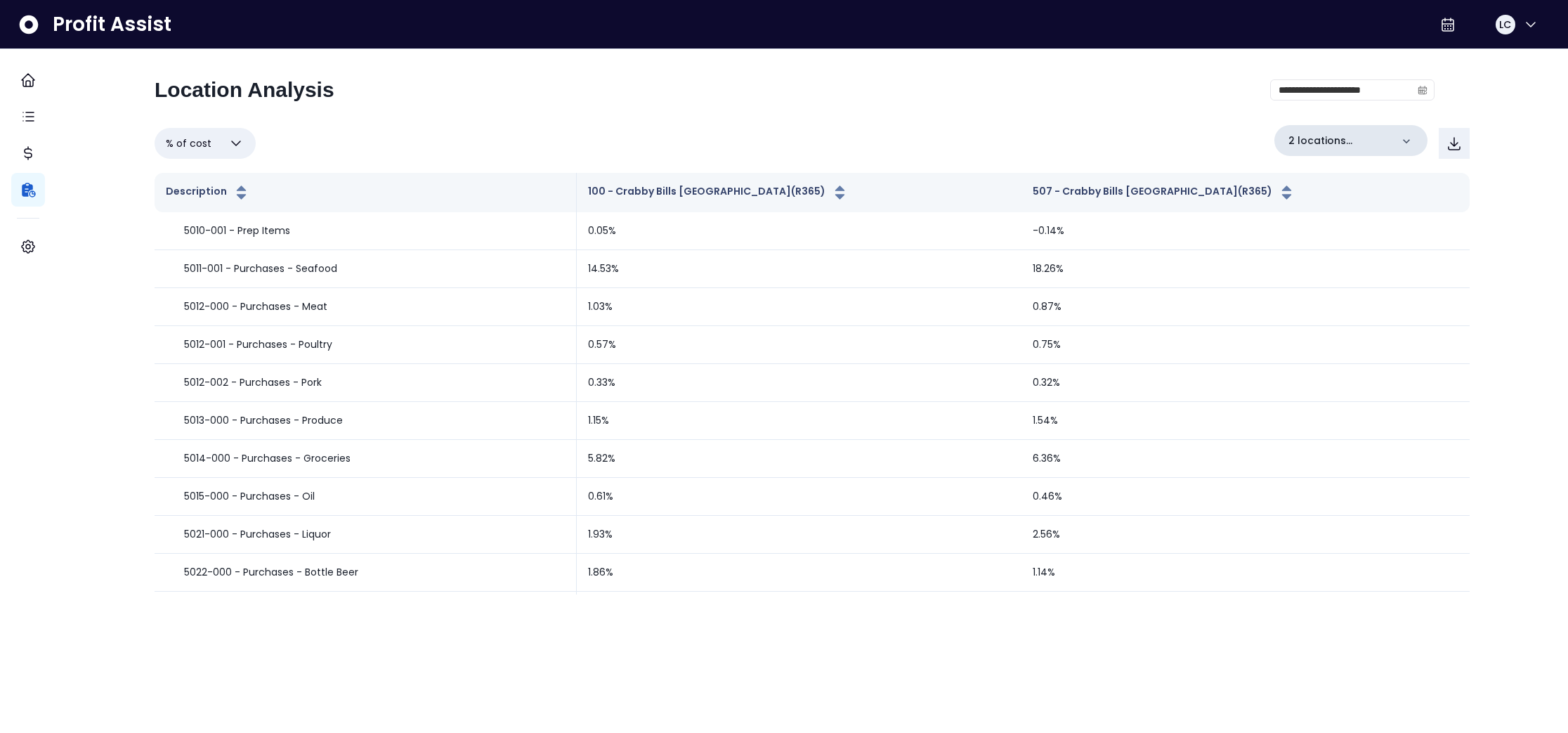
click at [1400, 139] on icon at bounding box center [1407, 141] width 14 height 14
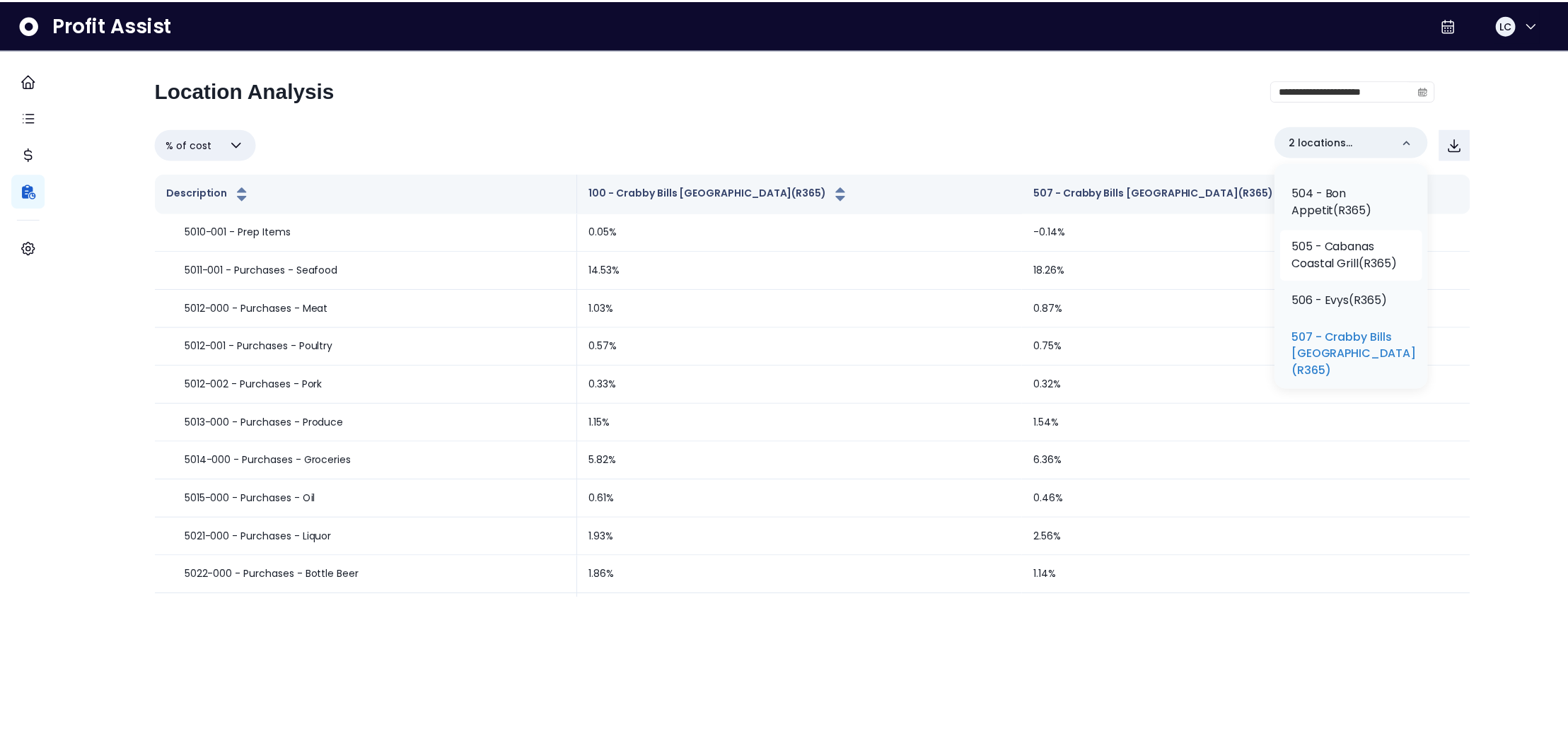
scroll to position [604, 0]
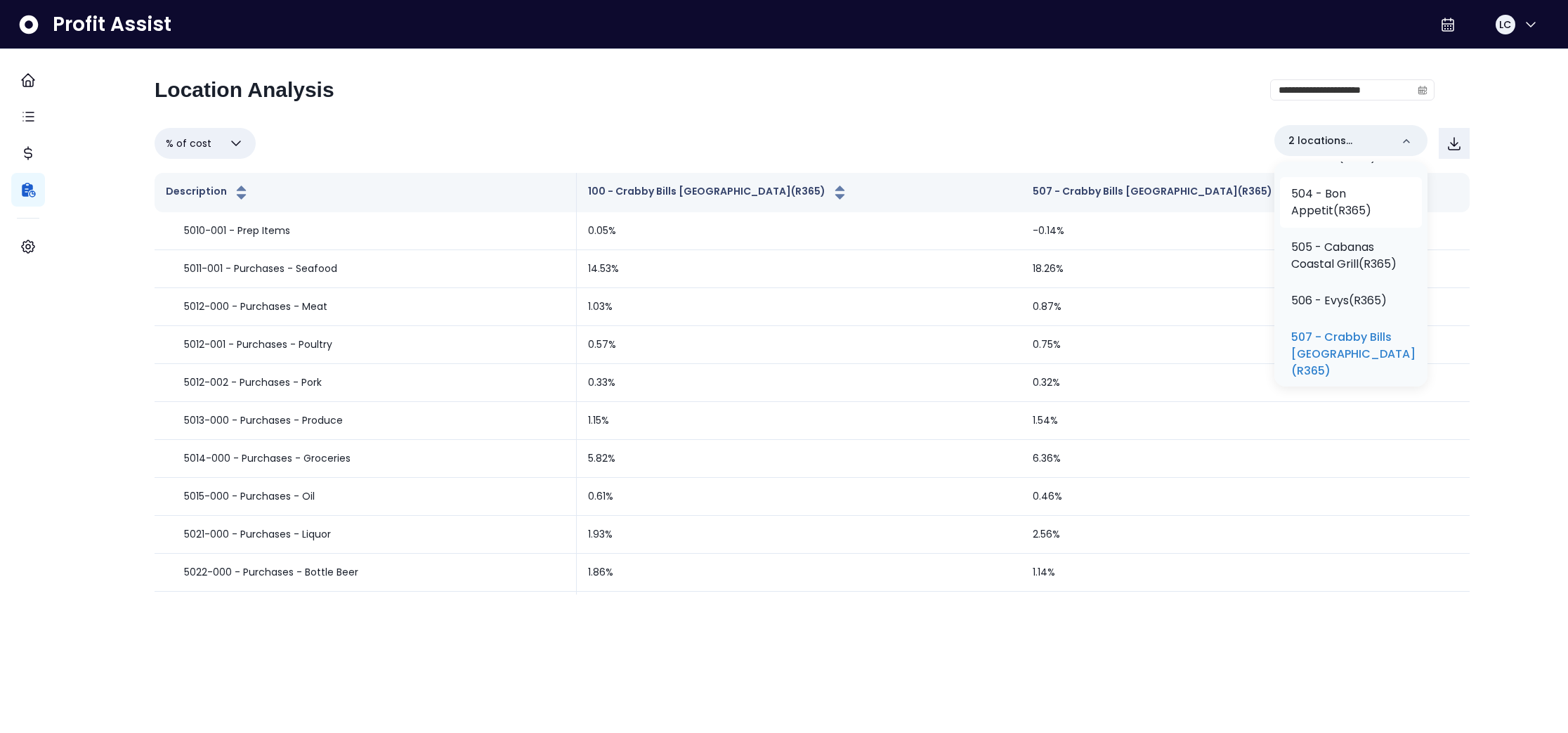
click at [1337, 220] on p "504 - Bon Appetit(R365)" at bounding box center [1351, 202] width 120 height 34
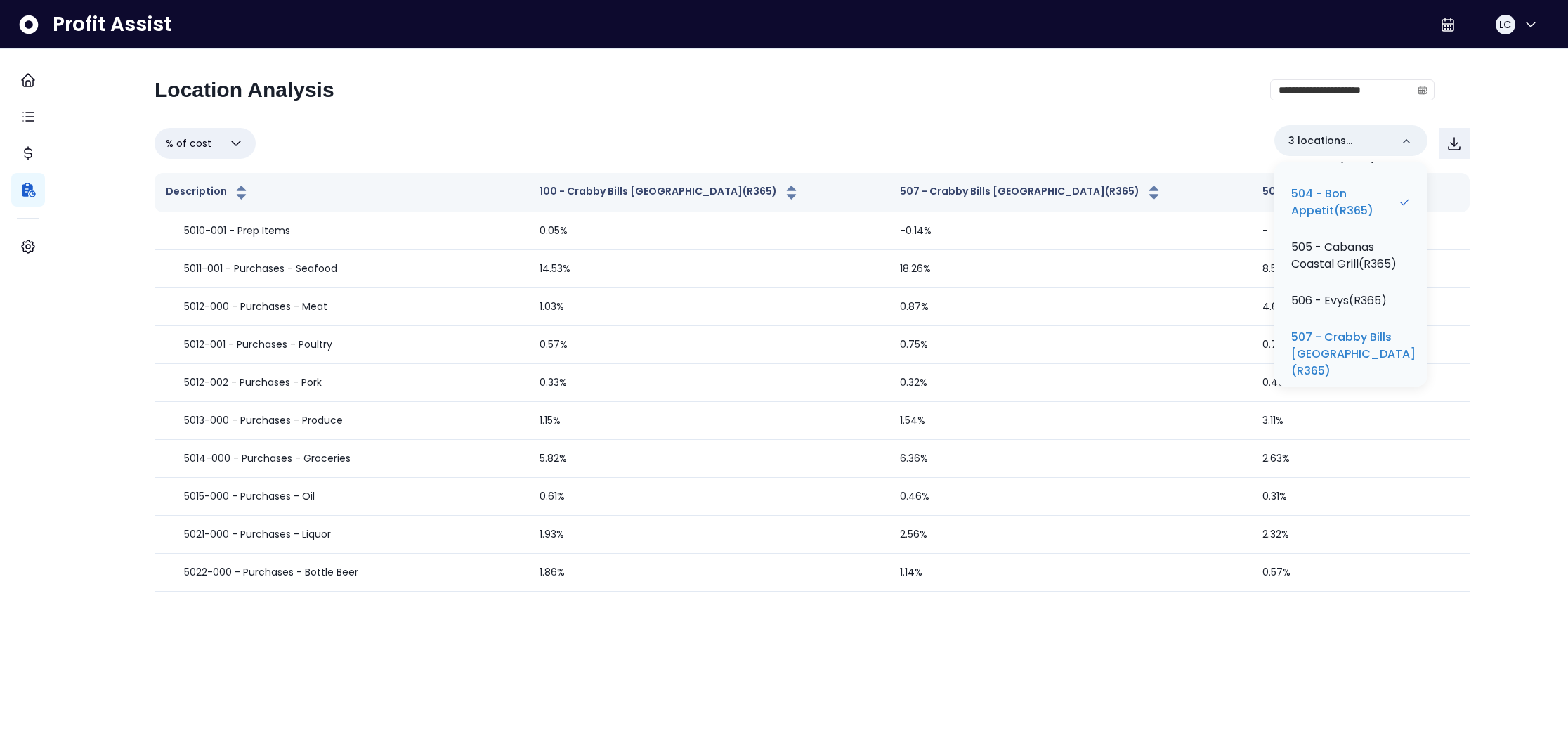
click at [1483, 208] on div "**********" at bounding box center [812, 322] width 1349 height 545
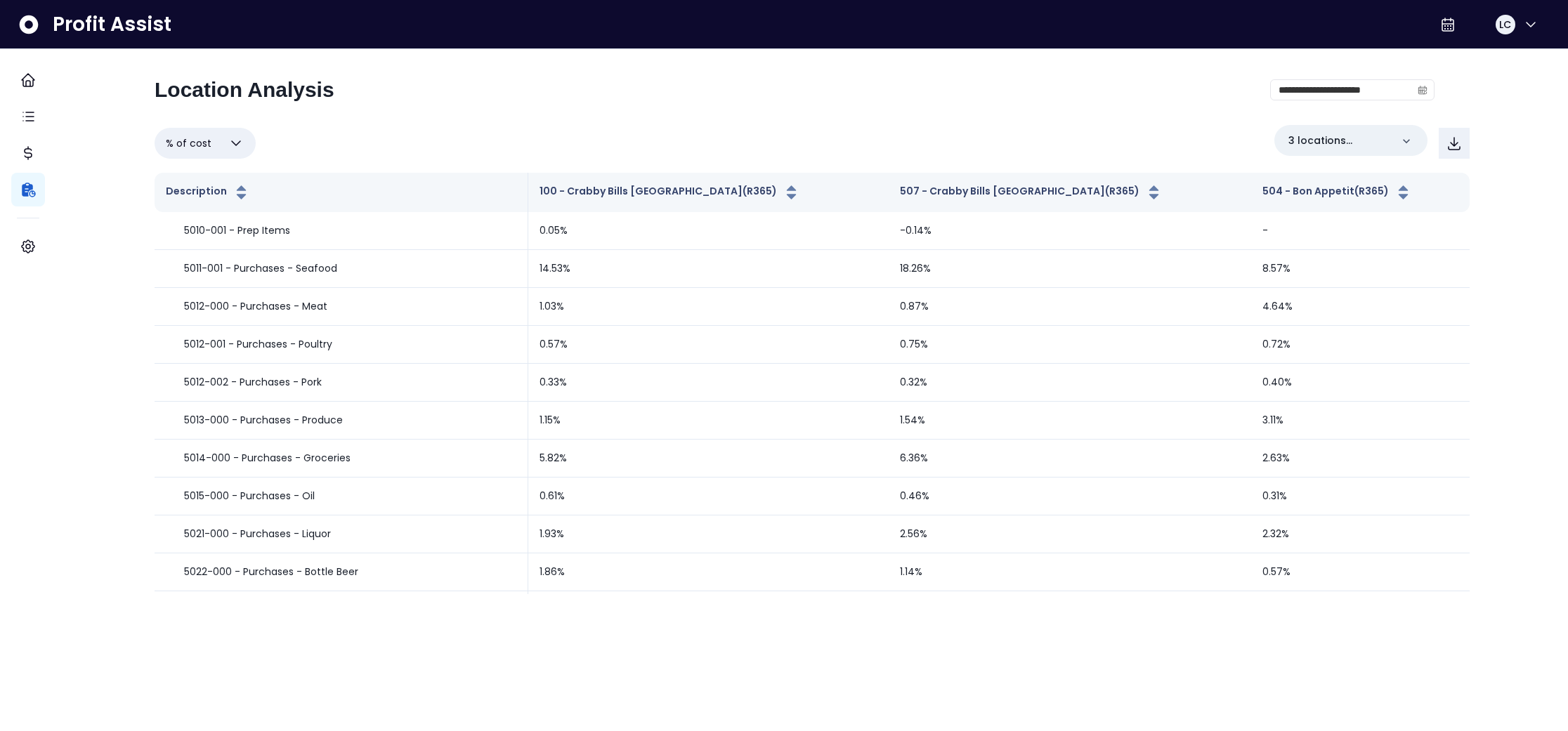
click at [770, 151] on div "% of cost Overview % of cost % of sales % of budget ******** 3 locations select…" at bounding box center [812, 144] width 1315 height 37
click at [533, 140] on div "% of cost Overview % of cost % of sales % of budget ******** 3 locations select…" at bounding box center [812, 144] width 1315 height 37
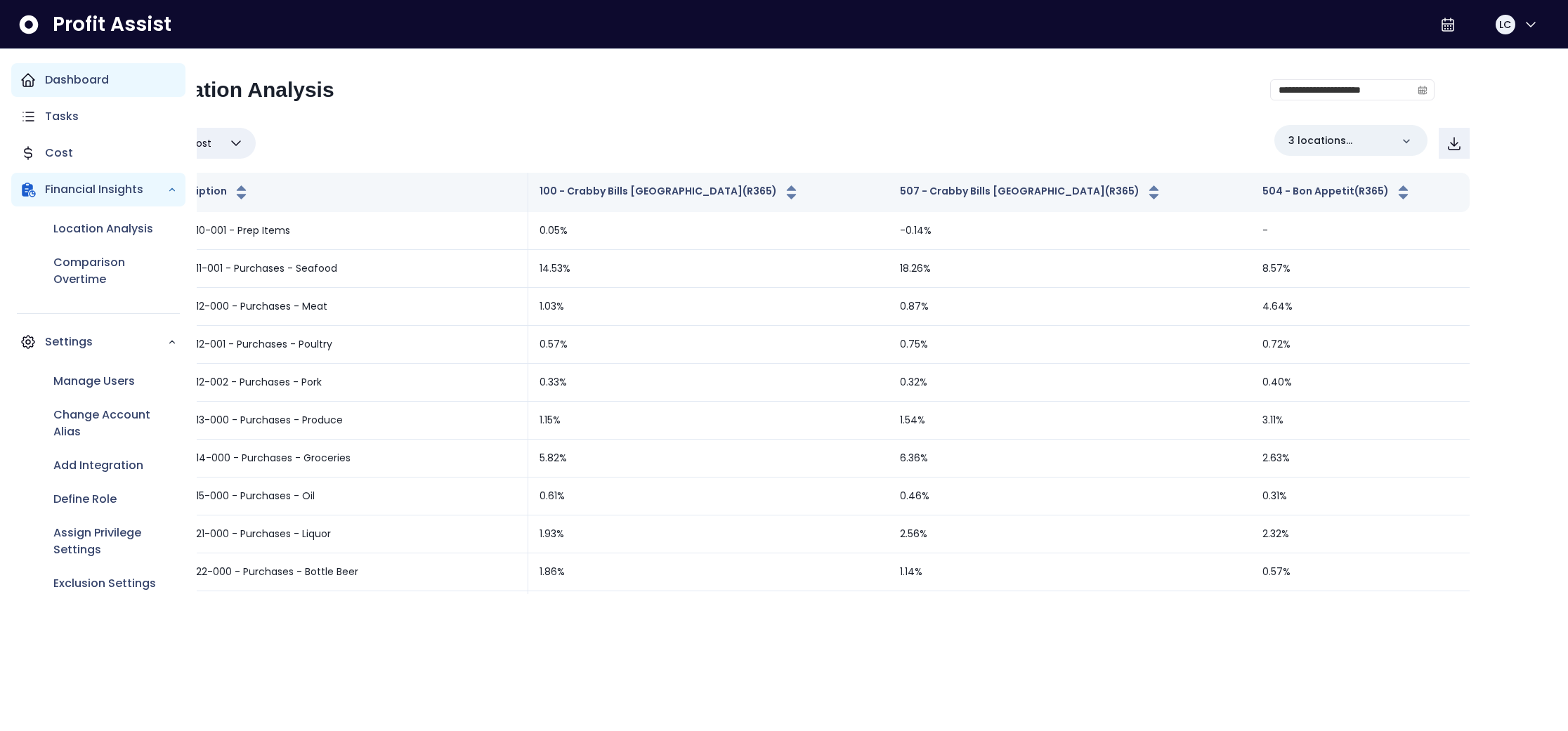
click at [26, 81] on icon "Main navigation" at bounding box center [28, 80] width 13 height 13
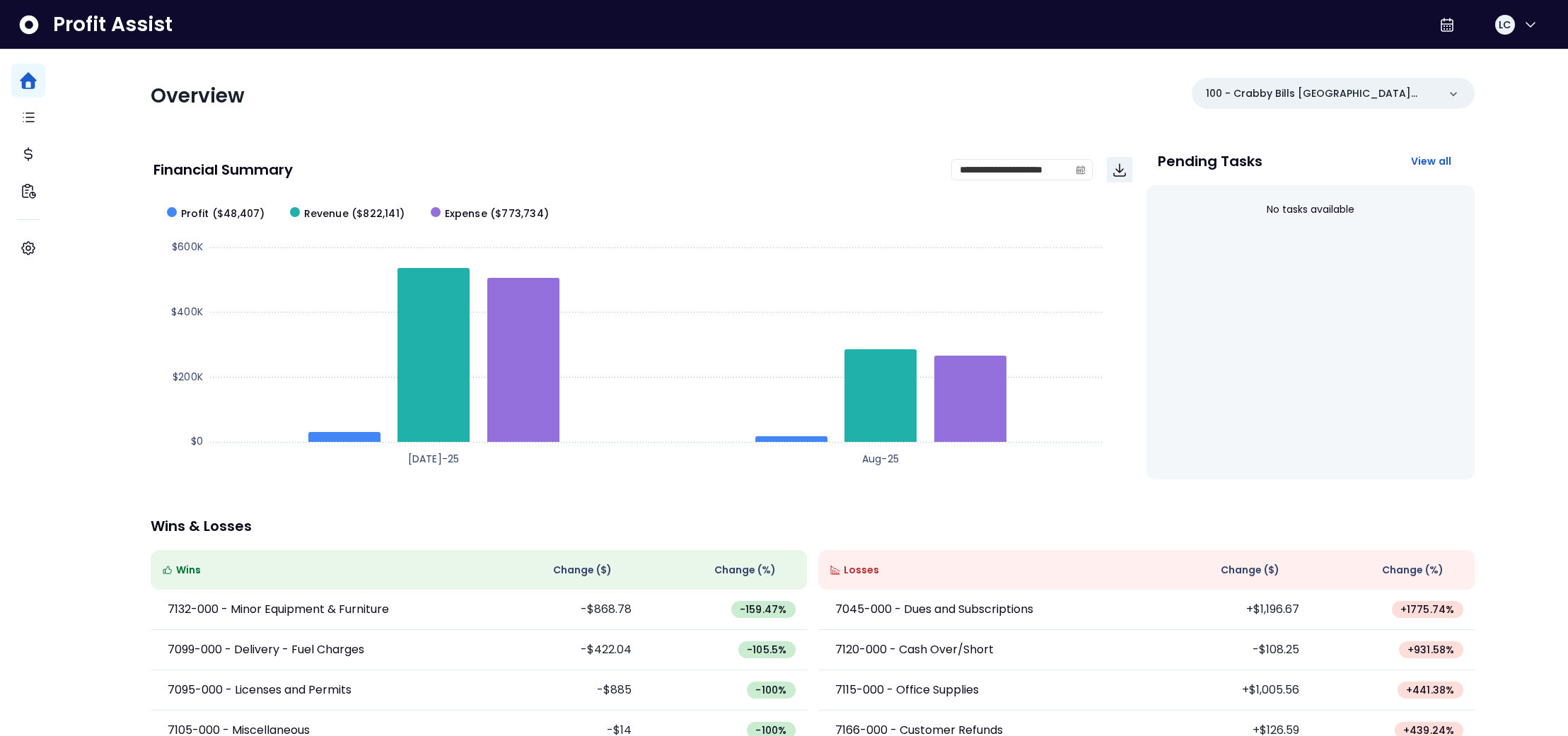
click at [765, 151] on div "**********" at bounding box center [643, 170] width 978 height 48
click at [1441, 27] on icon at bounding box center [1447, 25] width 11 height 13
click at [1371, 56] on span "MM-dd-yyyy" at bounding box center [1371, 54] width 136 height 17
click at [1425, 161] on span "View all" at bounding box center [1431, 162] width 41 height 14
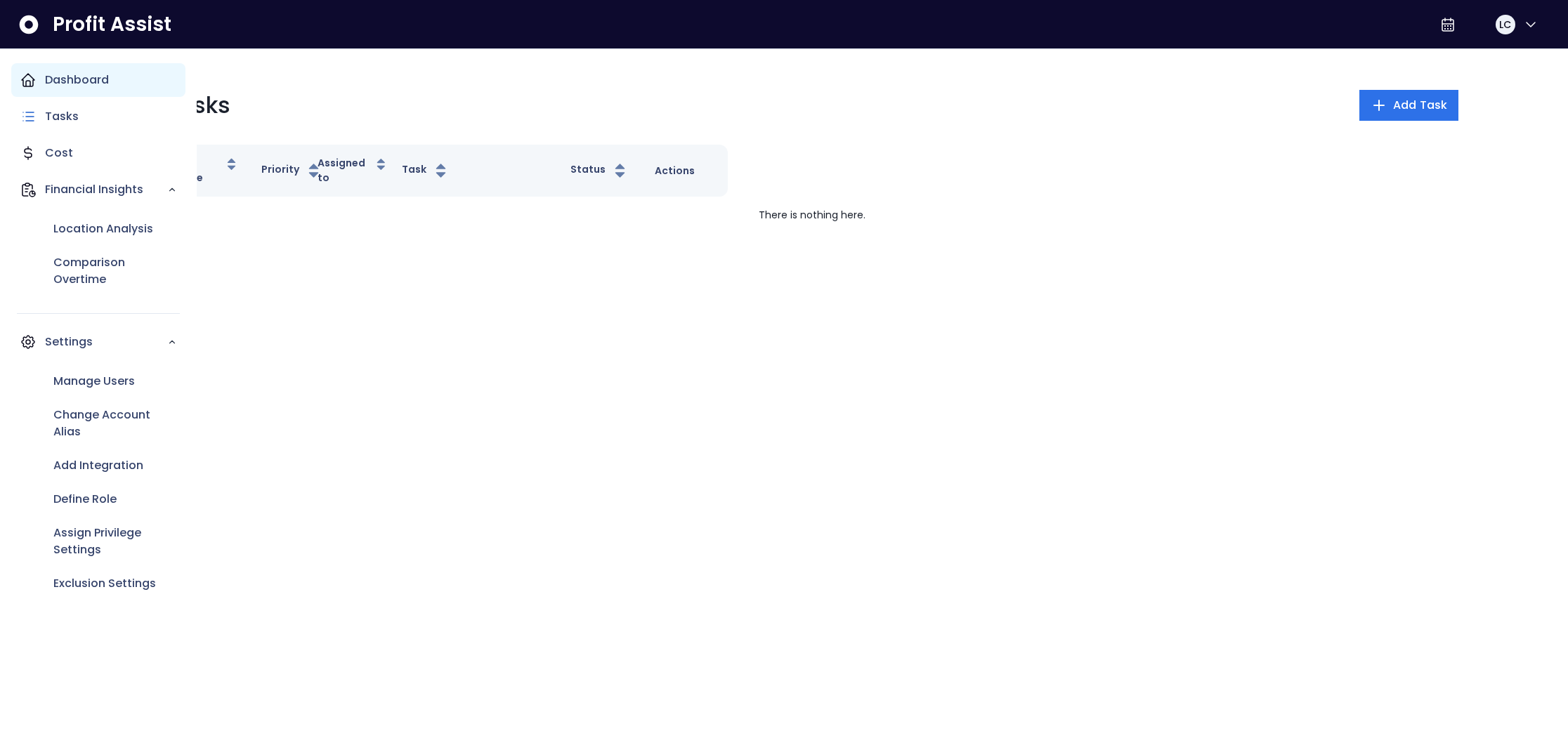
click at [20, 83] on icon "Main navigation" at bounding box center [28, 80] width 17 height 17
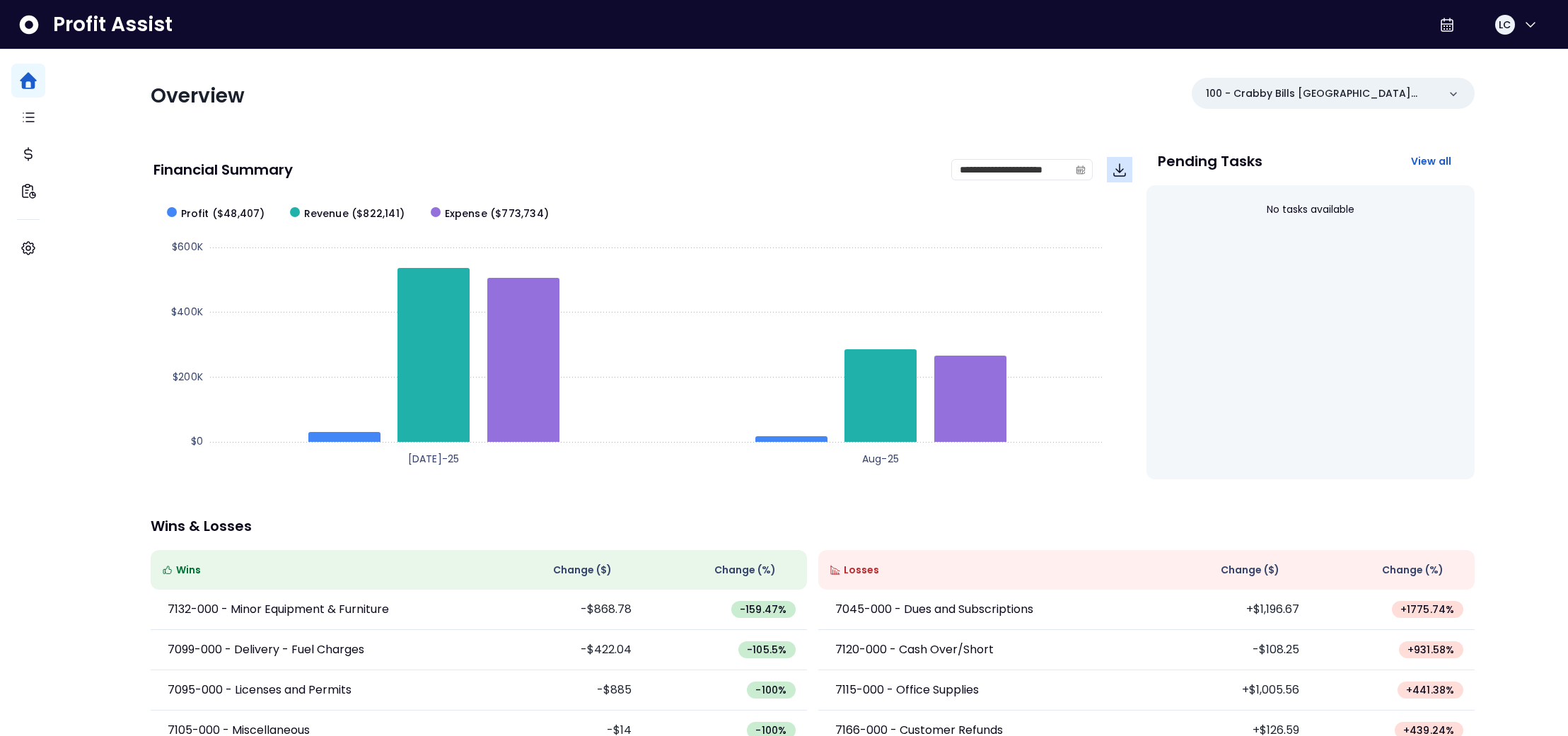
click at [1111, 171] on icon "Download" at bounding box center [1119, 170] width 17 height 17
click at [864, 129] on div "**********" at bounding box center [813, 461] width 1324 height 824
click at [594, 116] on div "**********" at bounding box center [813, 461] width 1324 height 824
click at [1530, 24] on icon "button" at bounding box center [1530, 24] width 17 height 17
click at [980, 138] on div "**********" at bounding box center [813, 461] width 1324 height 824
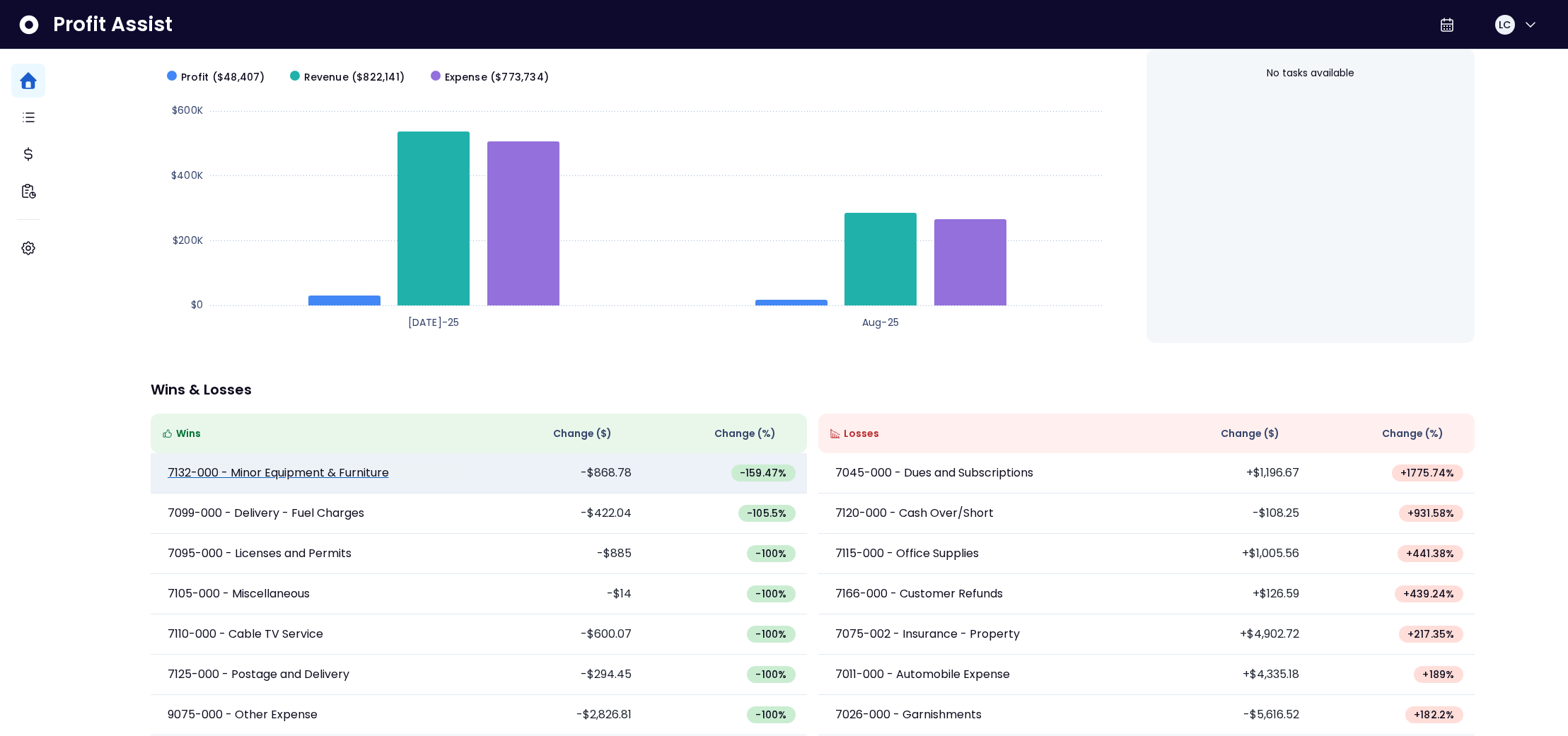
click at [357, 464] on p "7132-000 - Minor Equipment & Furniture" at bounding box center [279, 472] width 222 height 17
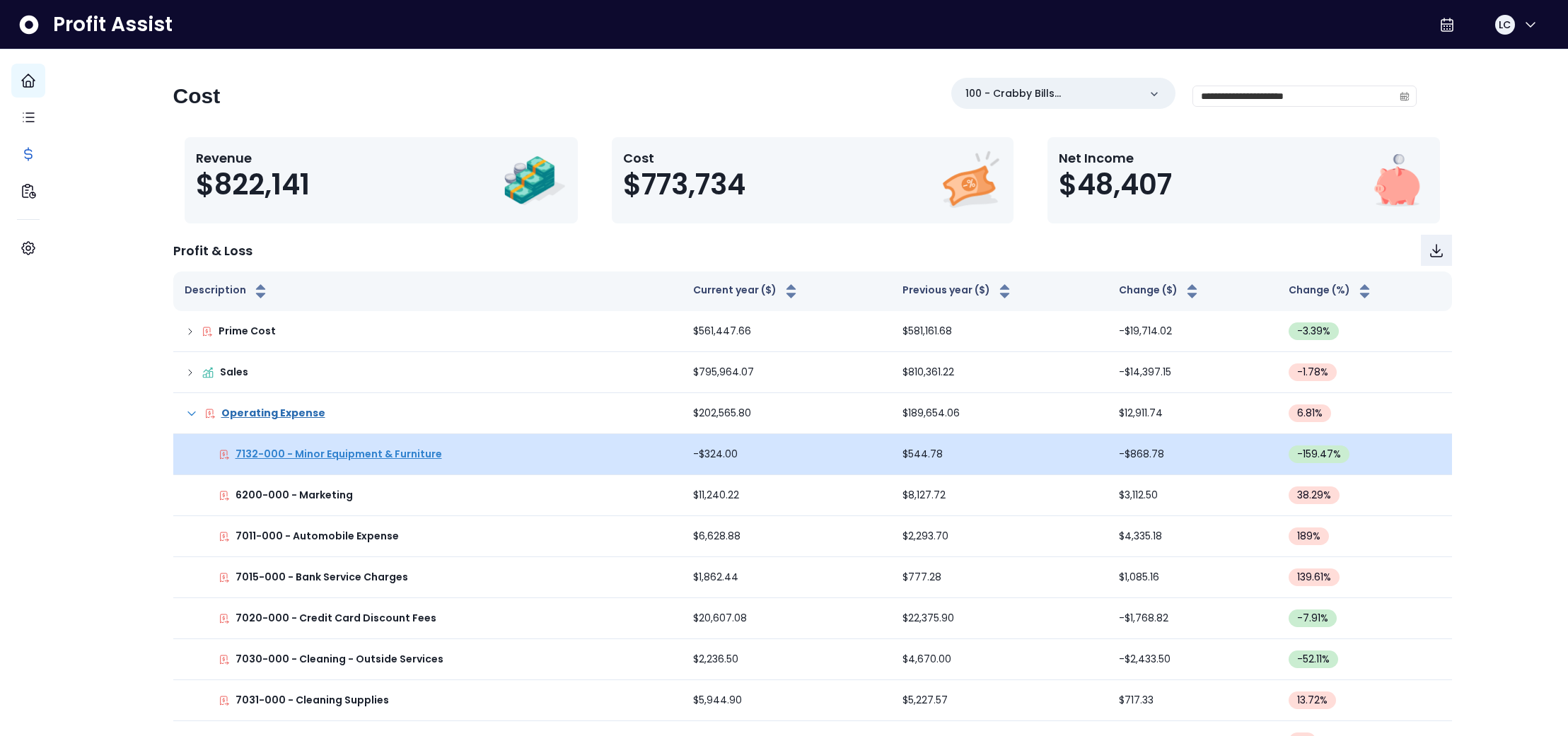
click at [375, 455] on p "7132-000 - Minor Equipment & Furniture" at bounding box center [338, 454] width 206 height 14
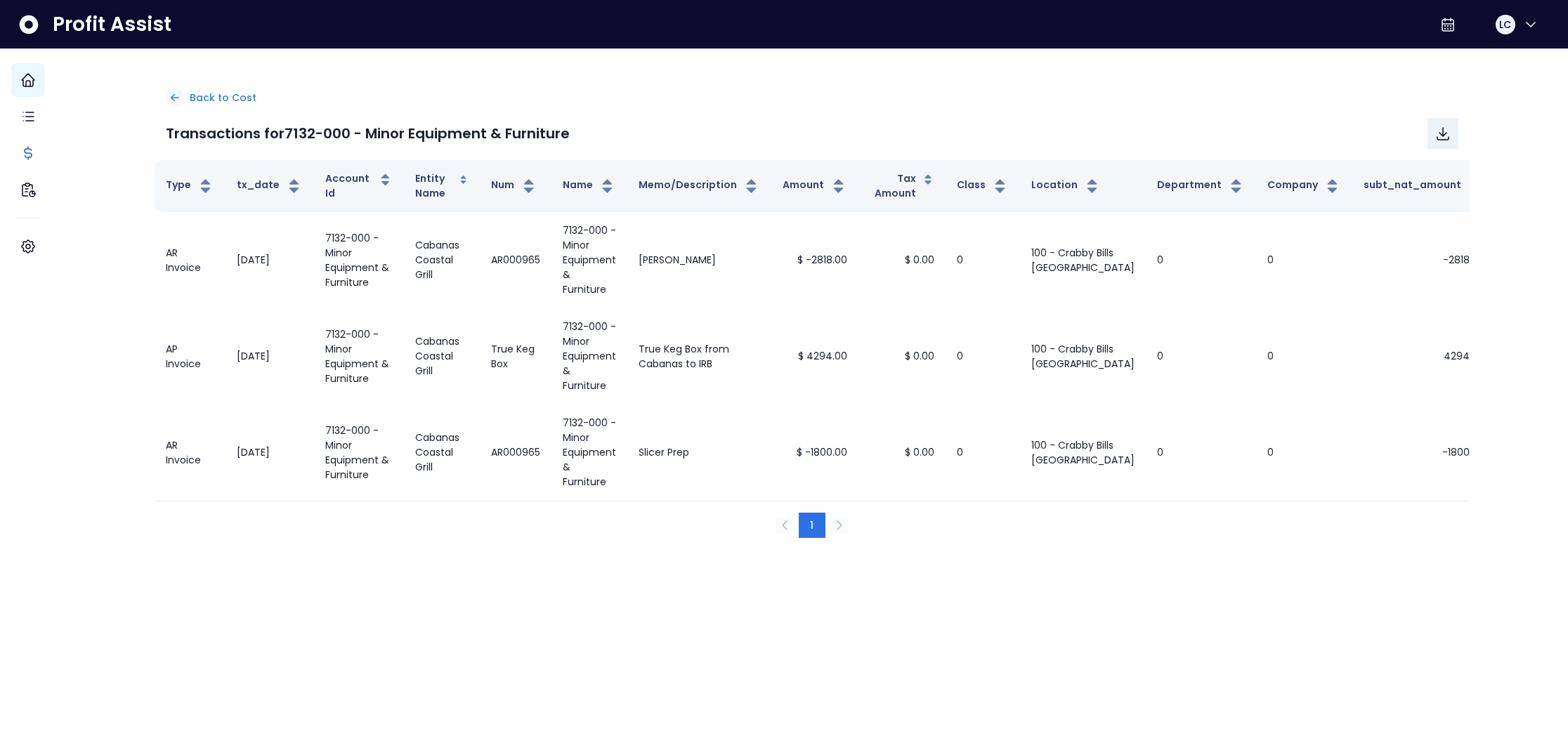
click at [181, 96] on icon at bounding box center [175, 97] width 13 height 13
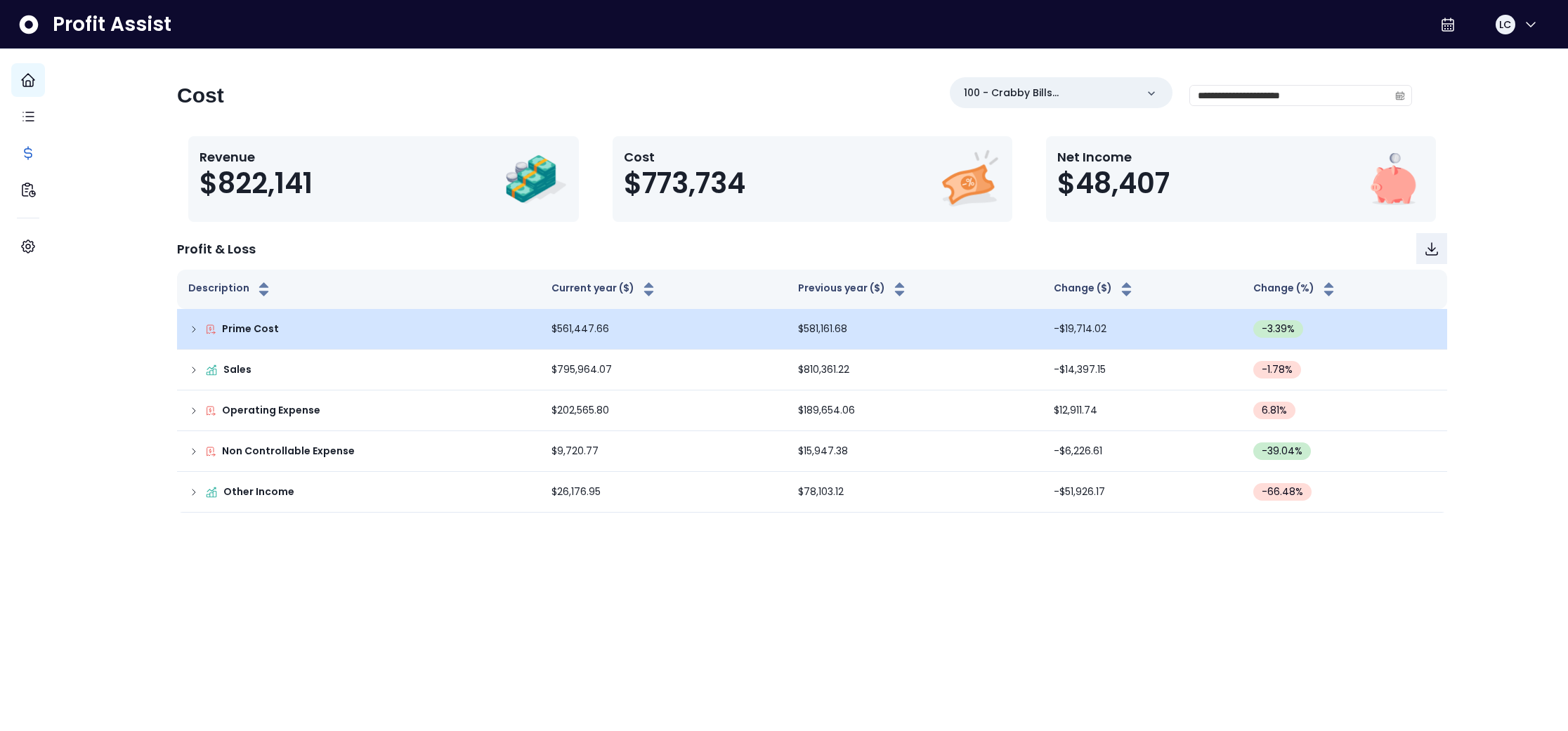
click at [199, 326] on icon at bounding box center [194, 330] width 11 height 11
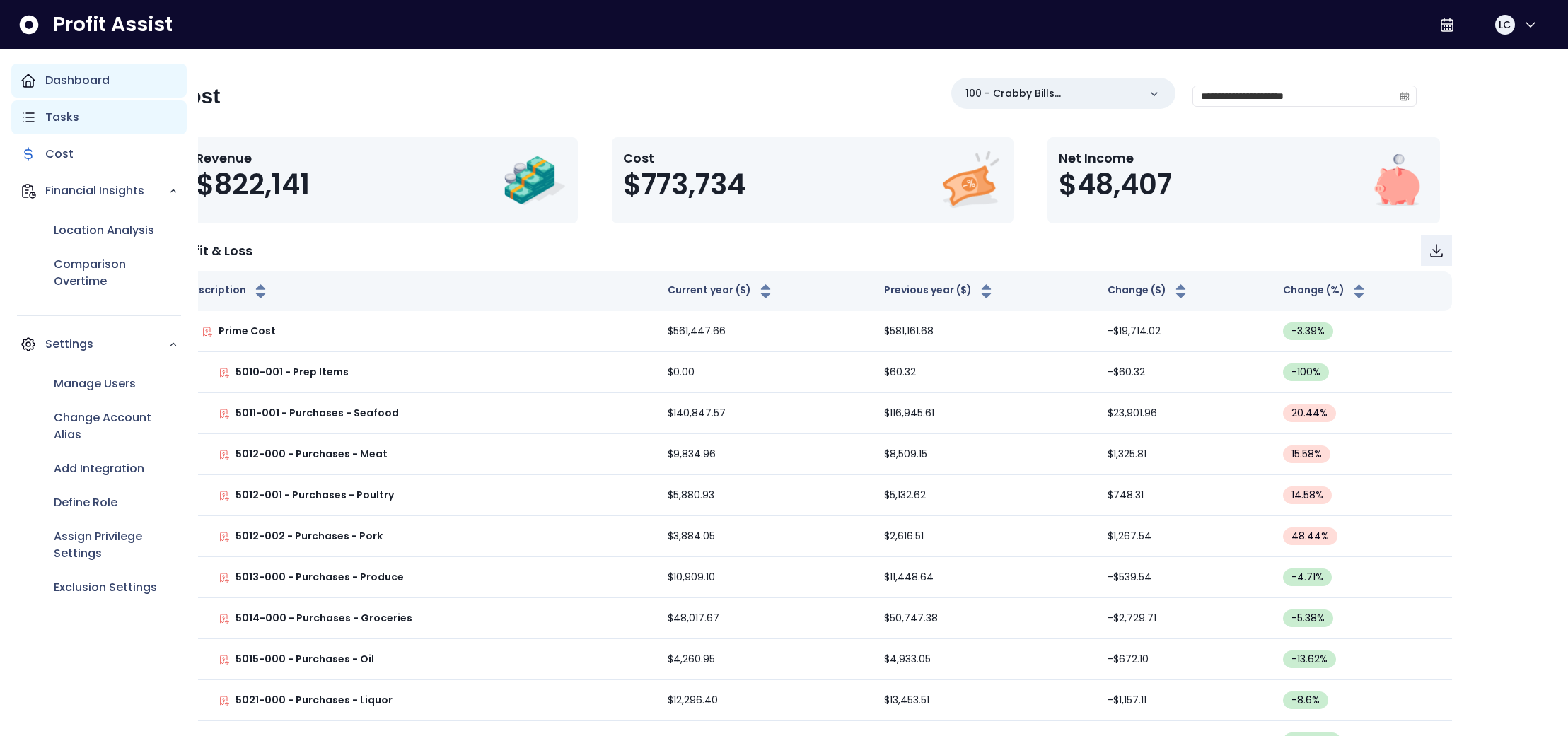
click at [43, 115] on div "Tasks" at bounding box center [99, 117] width 175 height 34
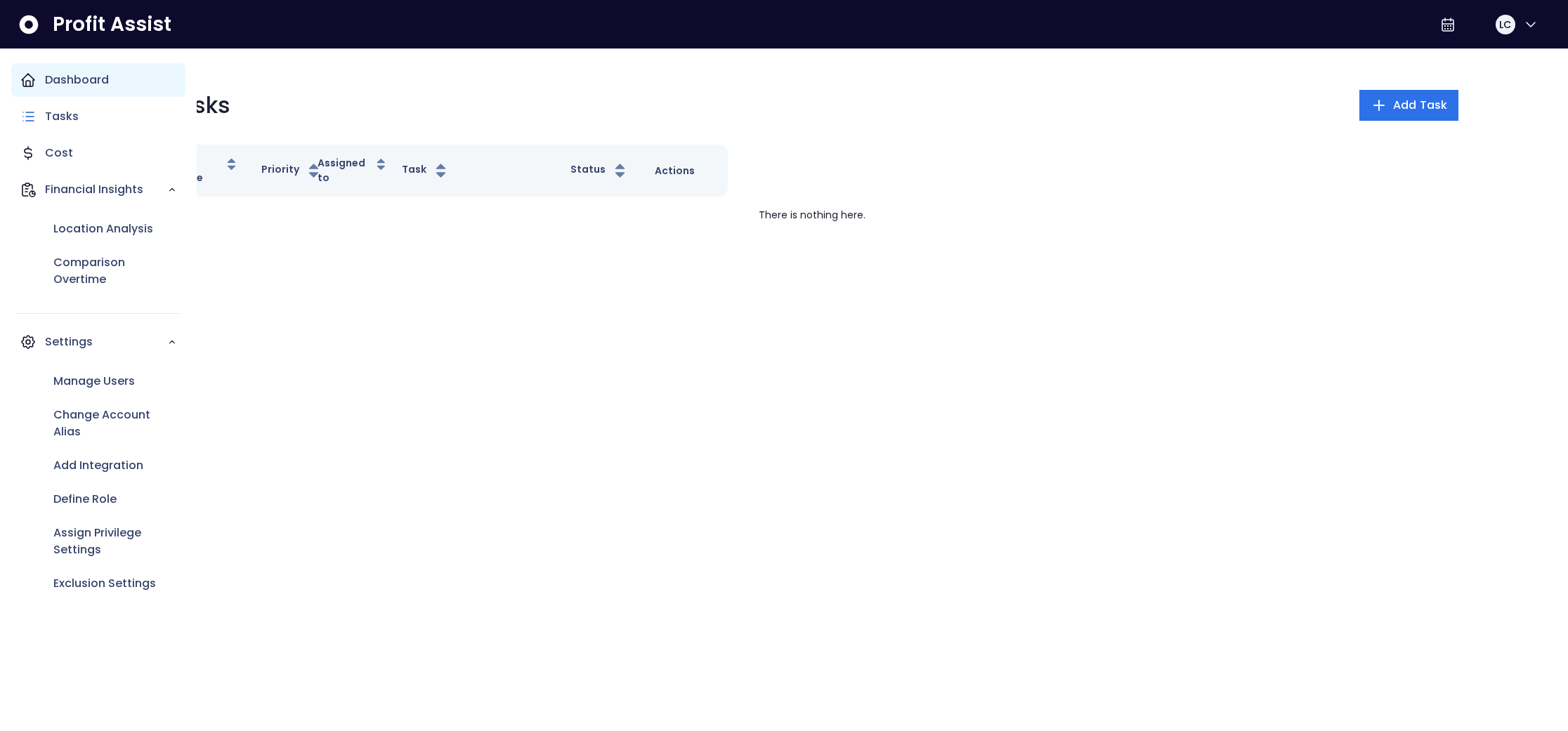
click at [26, 79] on icon "Main navigation" at bounding box center [28, 80] width 17 height 17
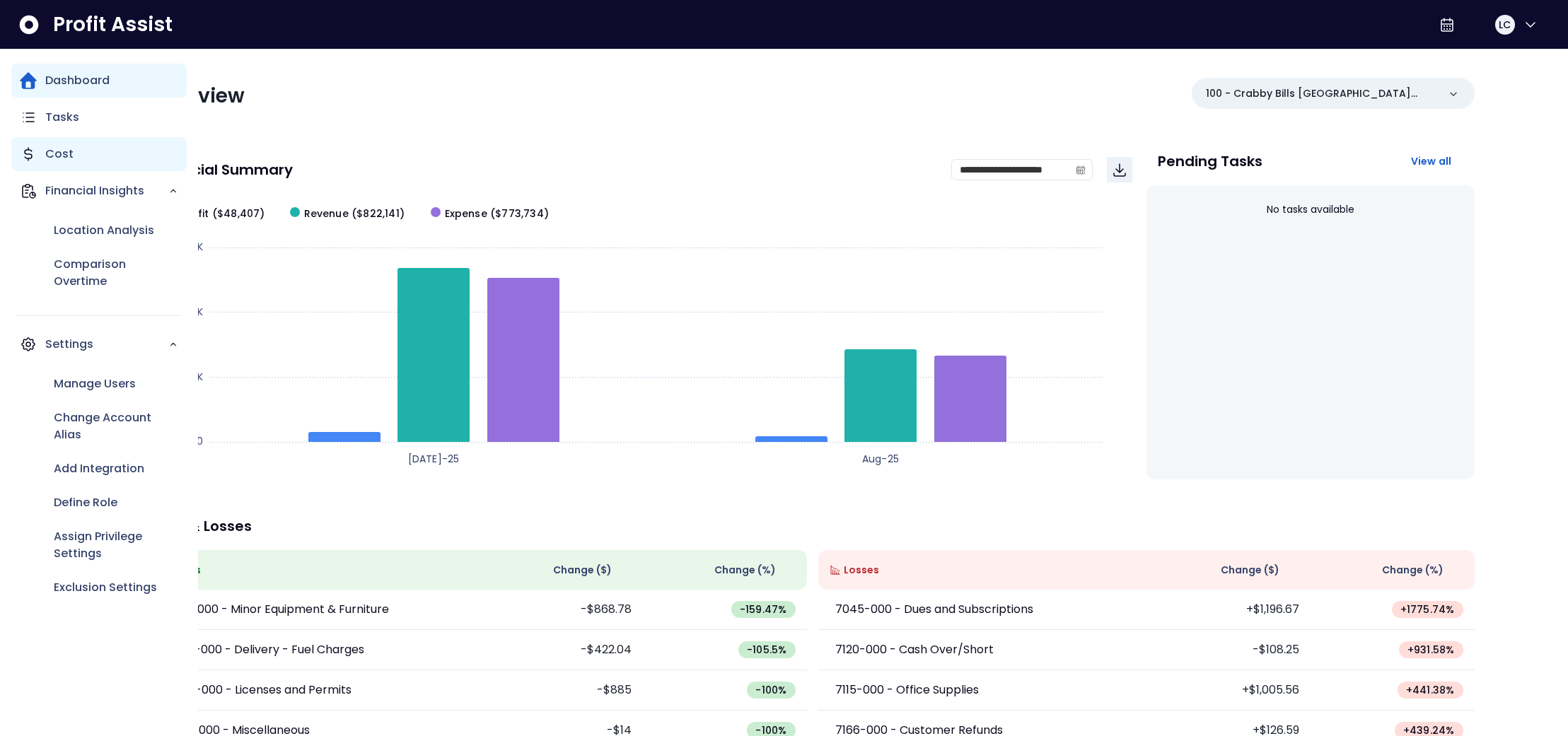
click at [59, 154] on p "Cost" at bounding box center [59, 153] width 28 height 17
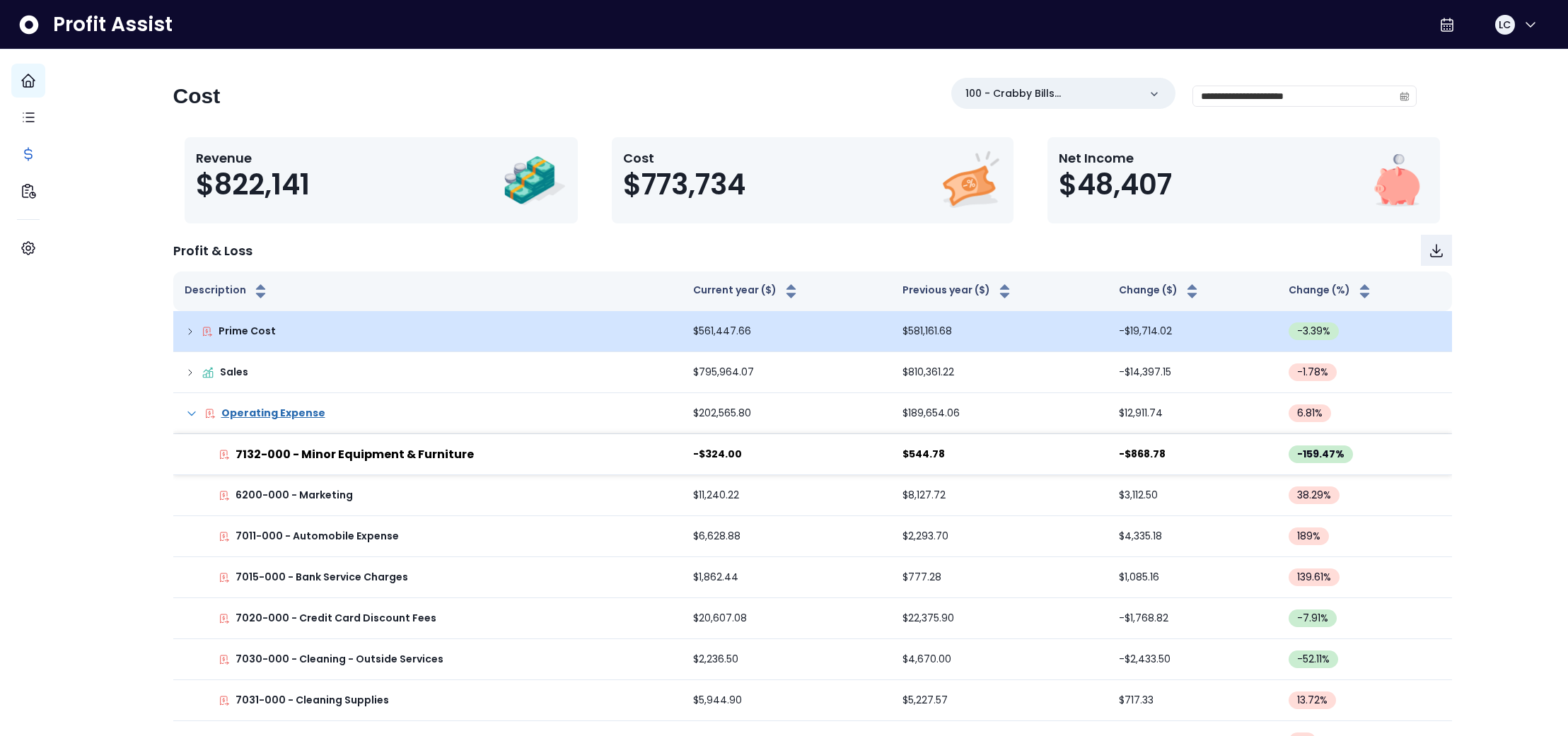
click at [196, 331] on icon at bounding box center [190, 332] width 11 height 11
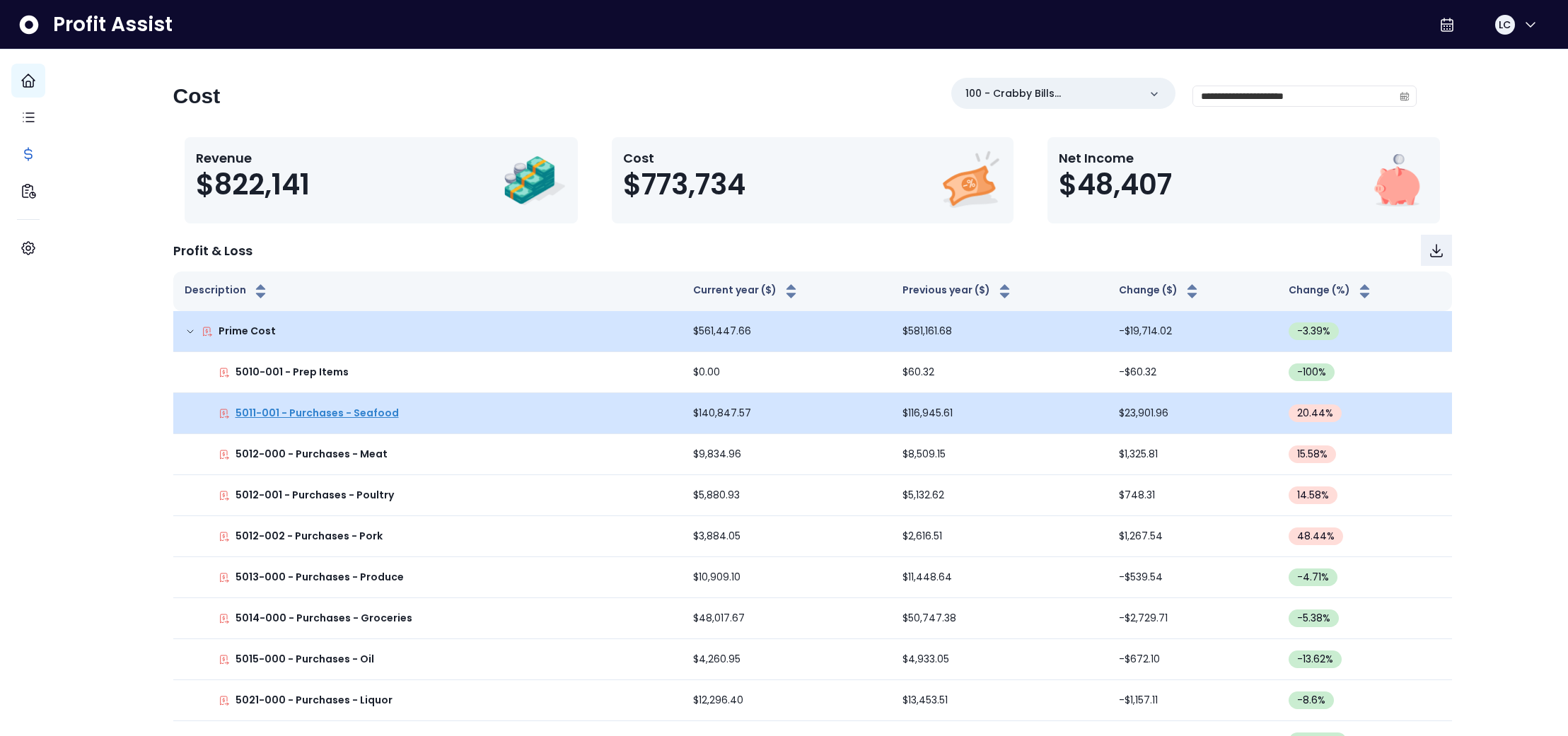
click at [379, 412] on p "5011-001 - Purchases - Seafood" at bounding box center [316, 413] width 163 height 14
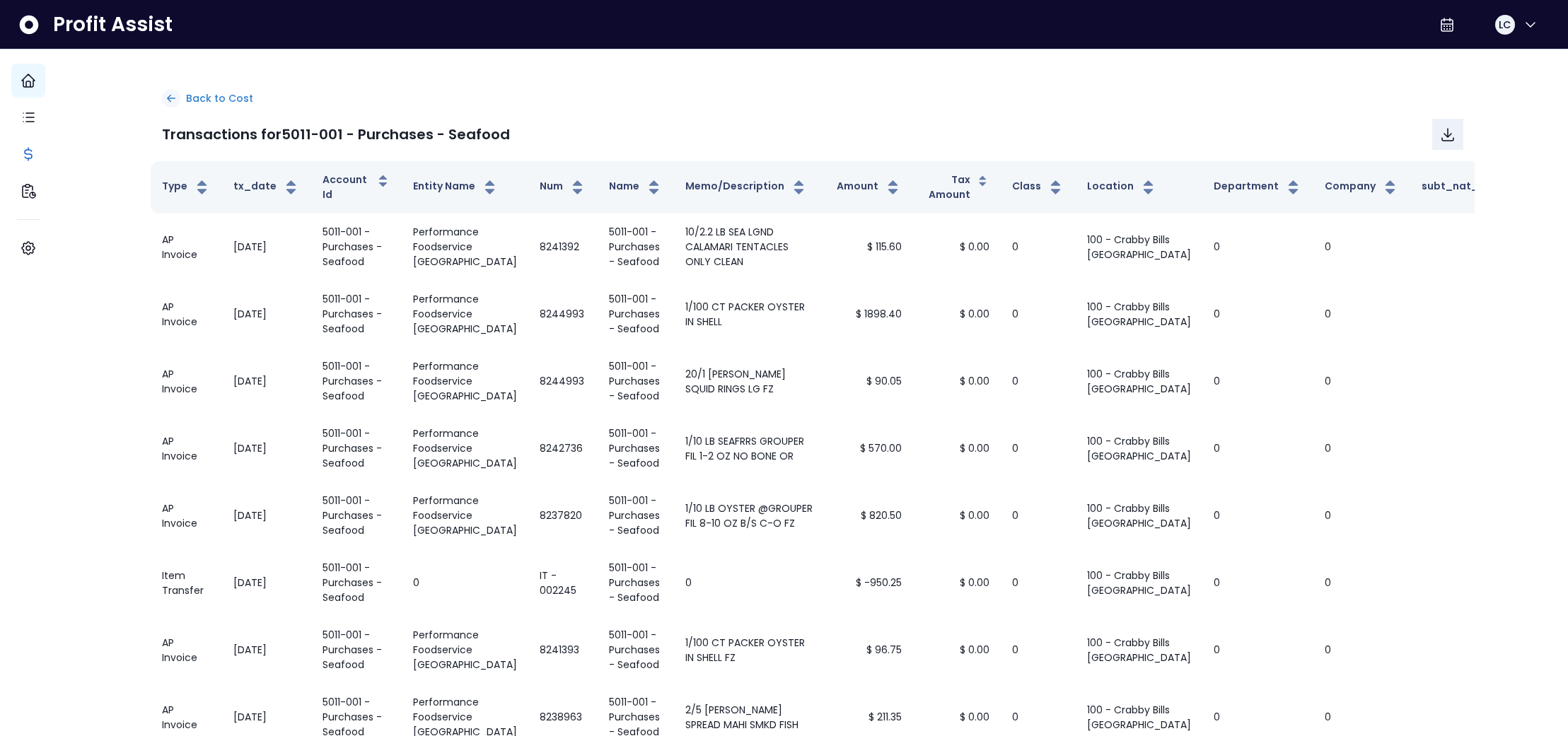
click at [178, 94] on icon at bounding box center [171, 98] width 13 height 13
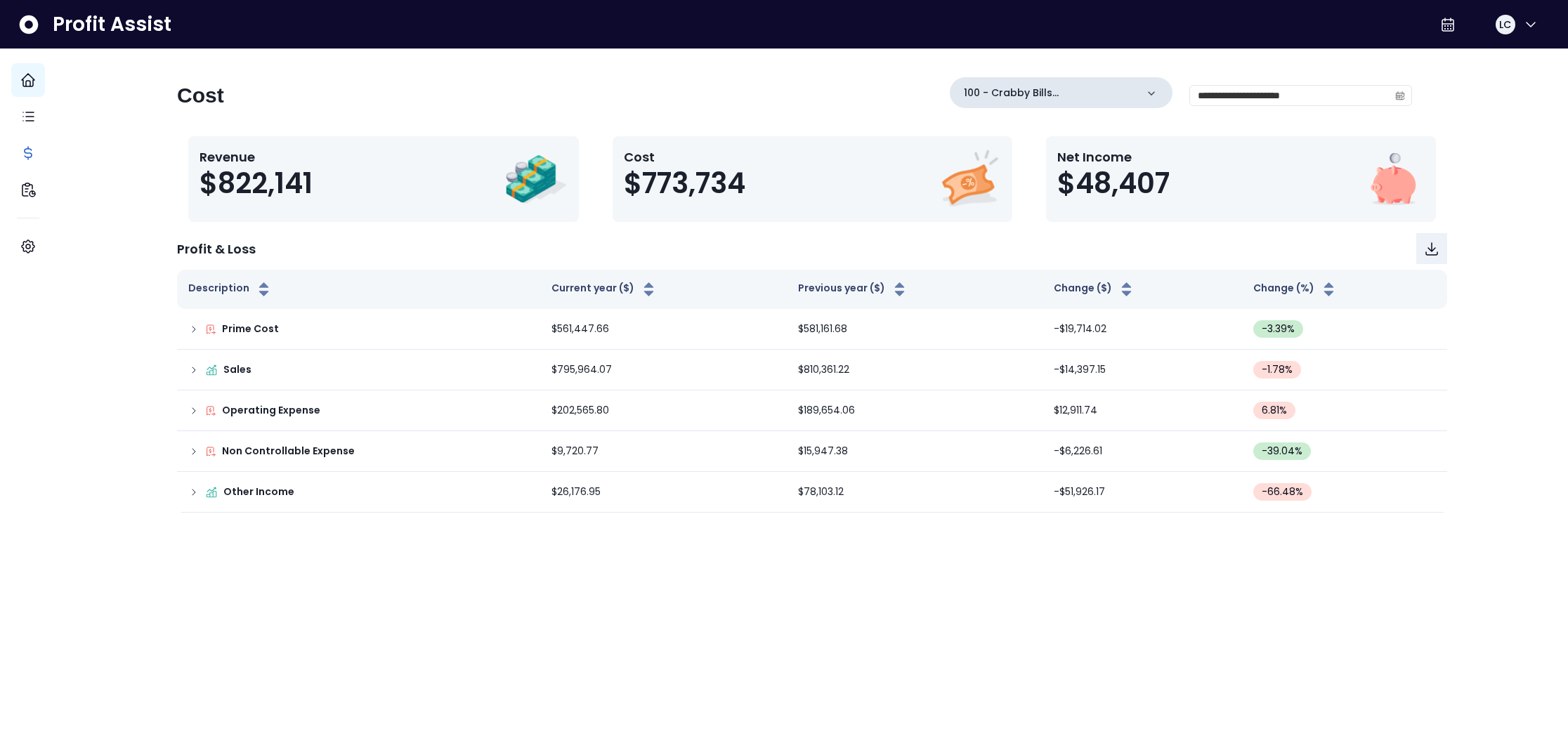
click at [1158, 93] on div "100 - Crabby Bills [GEOGRAPHIC_DATA](R365)" at bounding box center [1060, 93] width 223 height 31
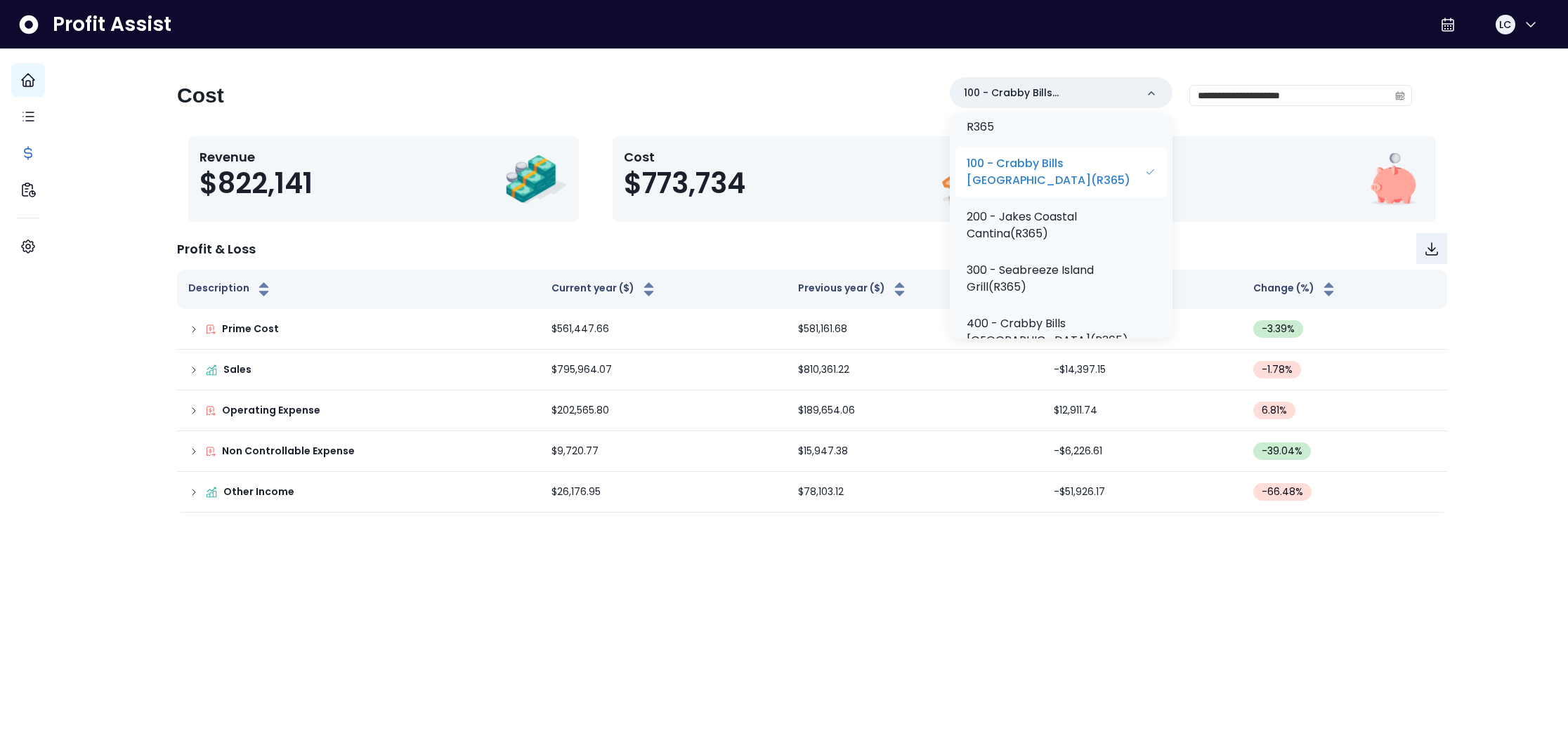
scroll to position [51, 0]
click at [1083, 174] on p "100 - Crabby Bills [GEOGRAPHIC_DATA](R365)" at bounding box center [1055, 175] width 178 height 34
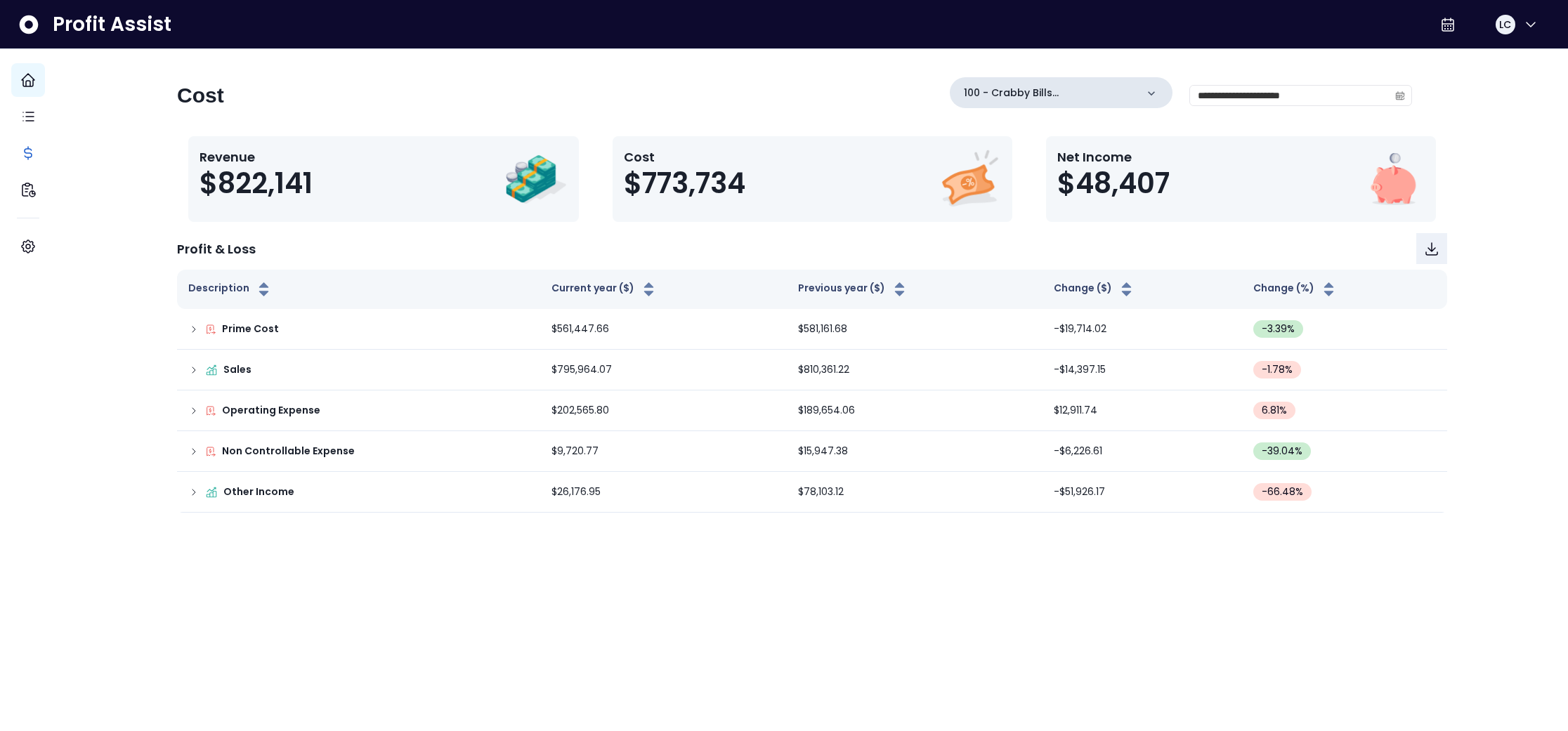
click at [1145, 91] on icon at bounding box center [1151, 93] width 14 height 14
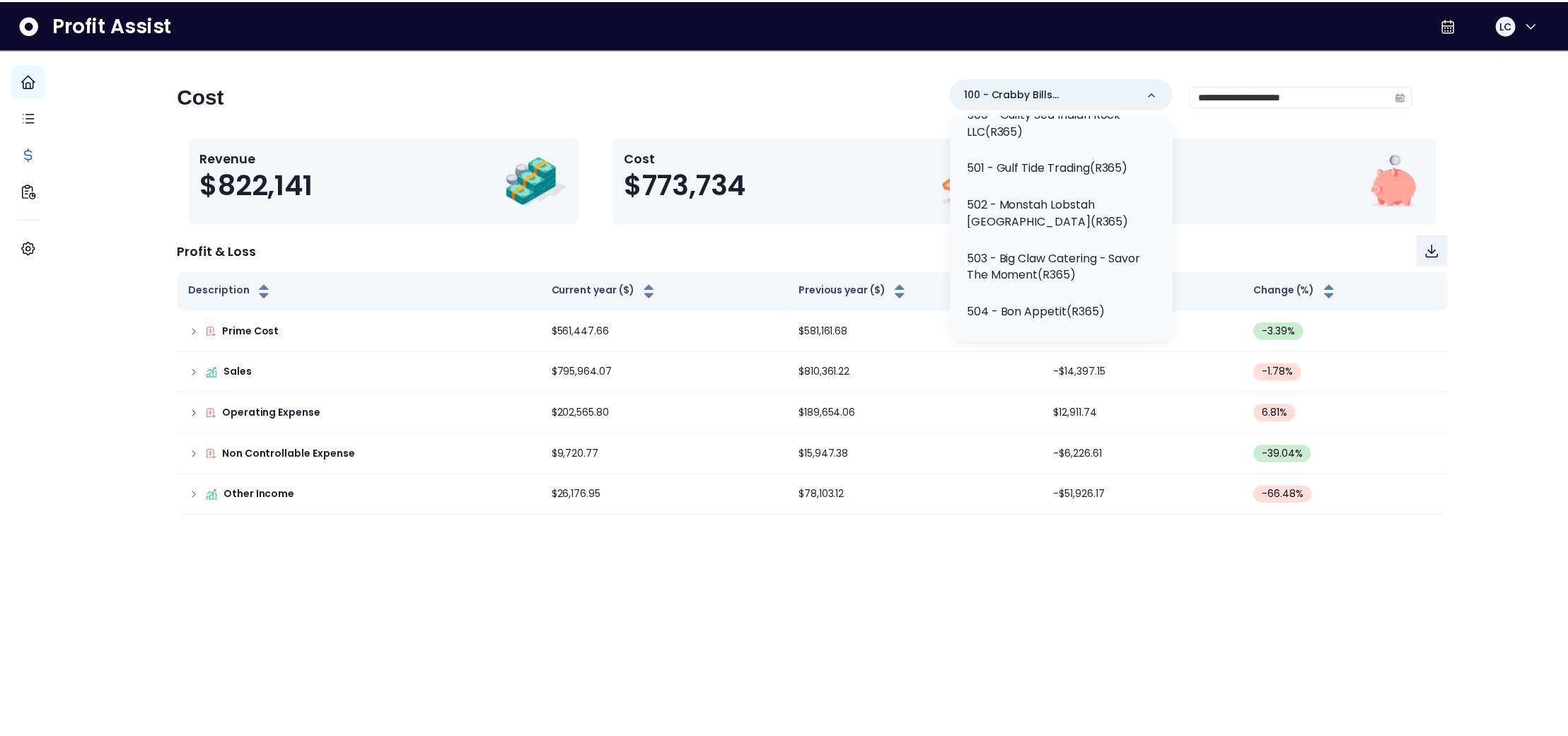
scroll to position [323, 0]
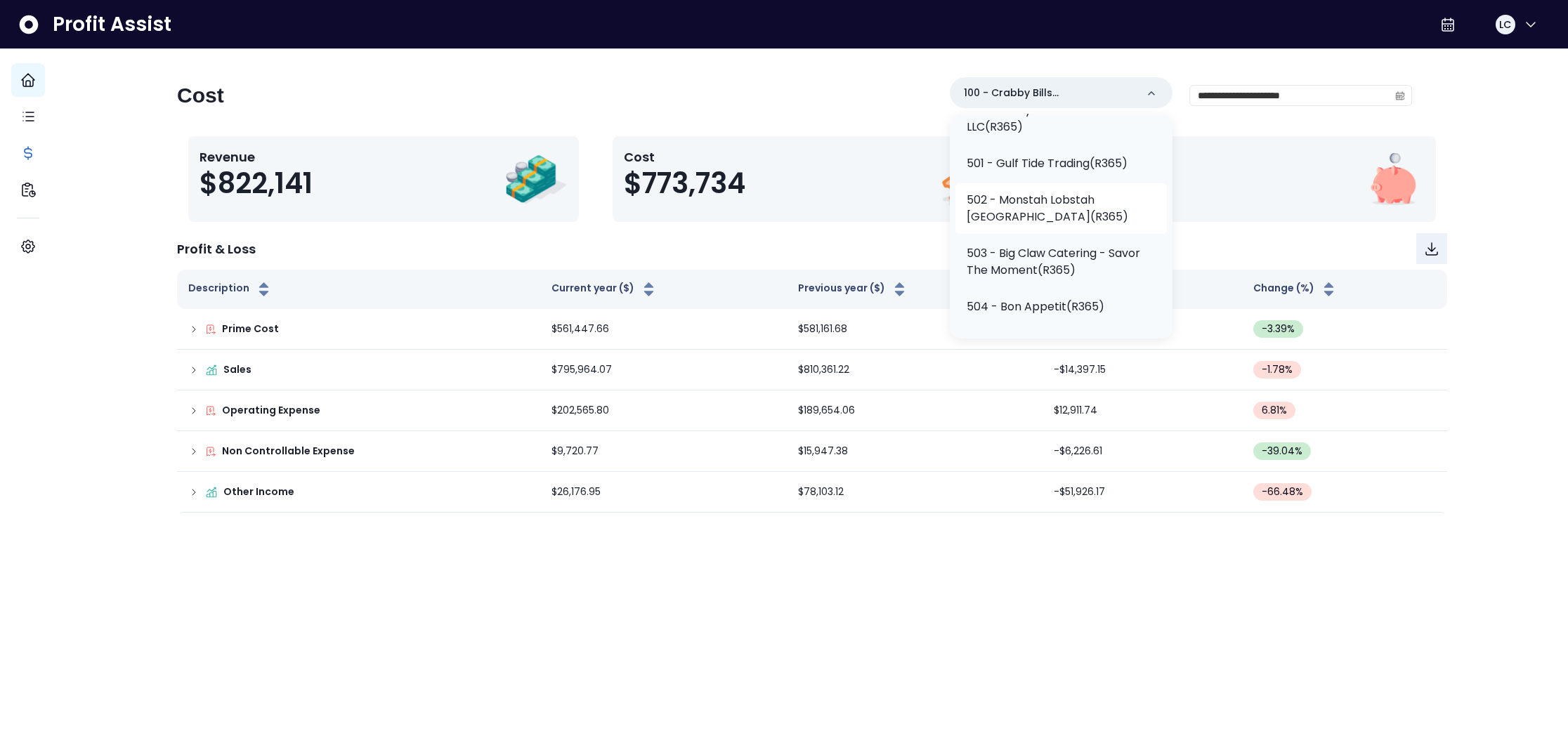
click at [1057, 209] on p "502 - Monstah Lobstah [GEOGRAPHIC_DATA](R365)" at bounding box center [1060, 208] width 189 height 34
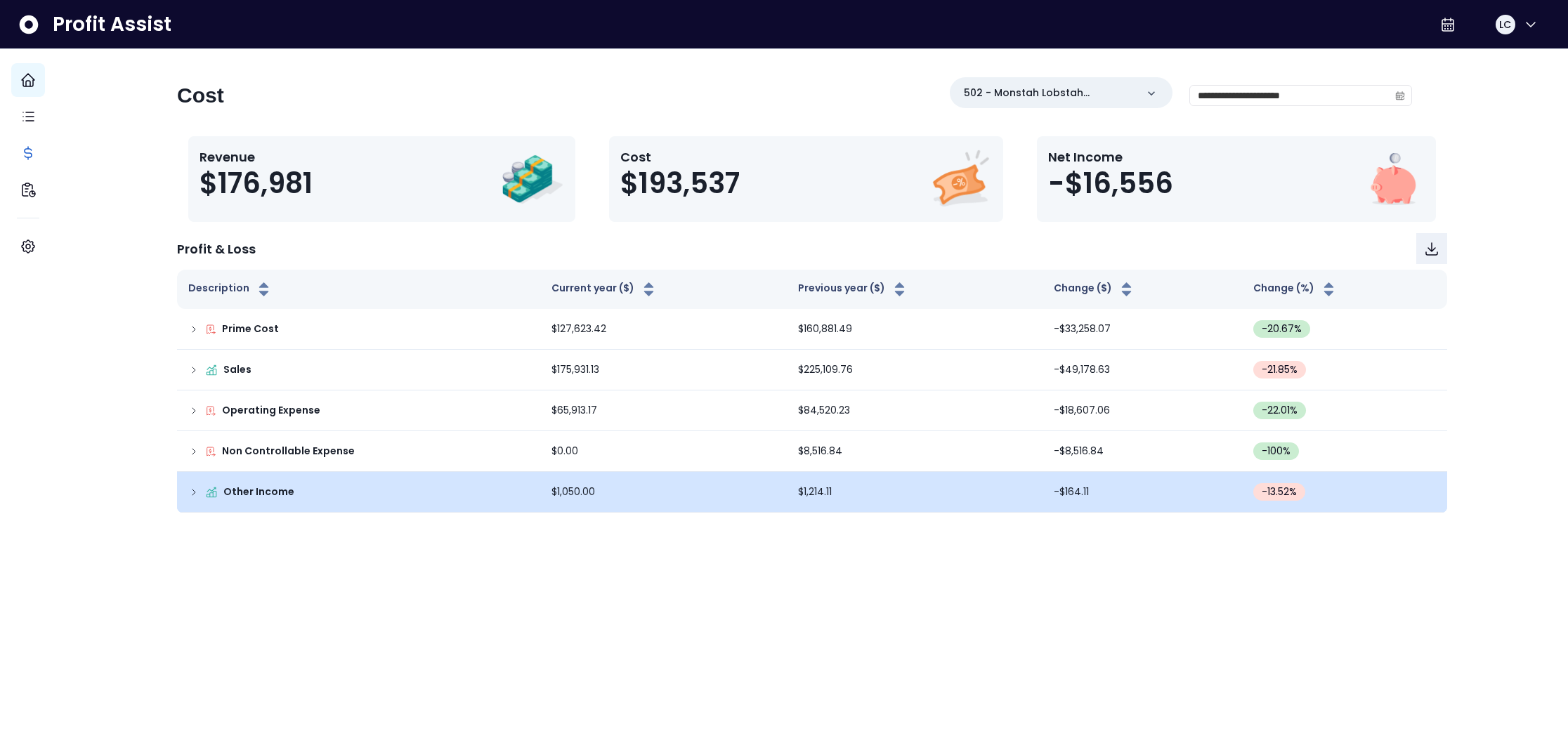
click at [199, 492] on icon at bounding box center [194, 492] width 11 height 11
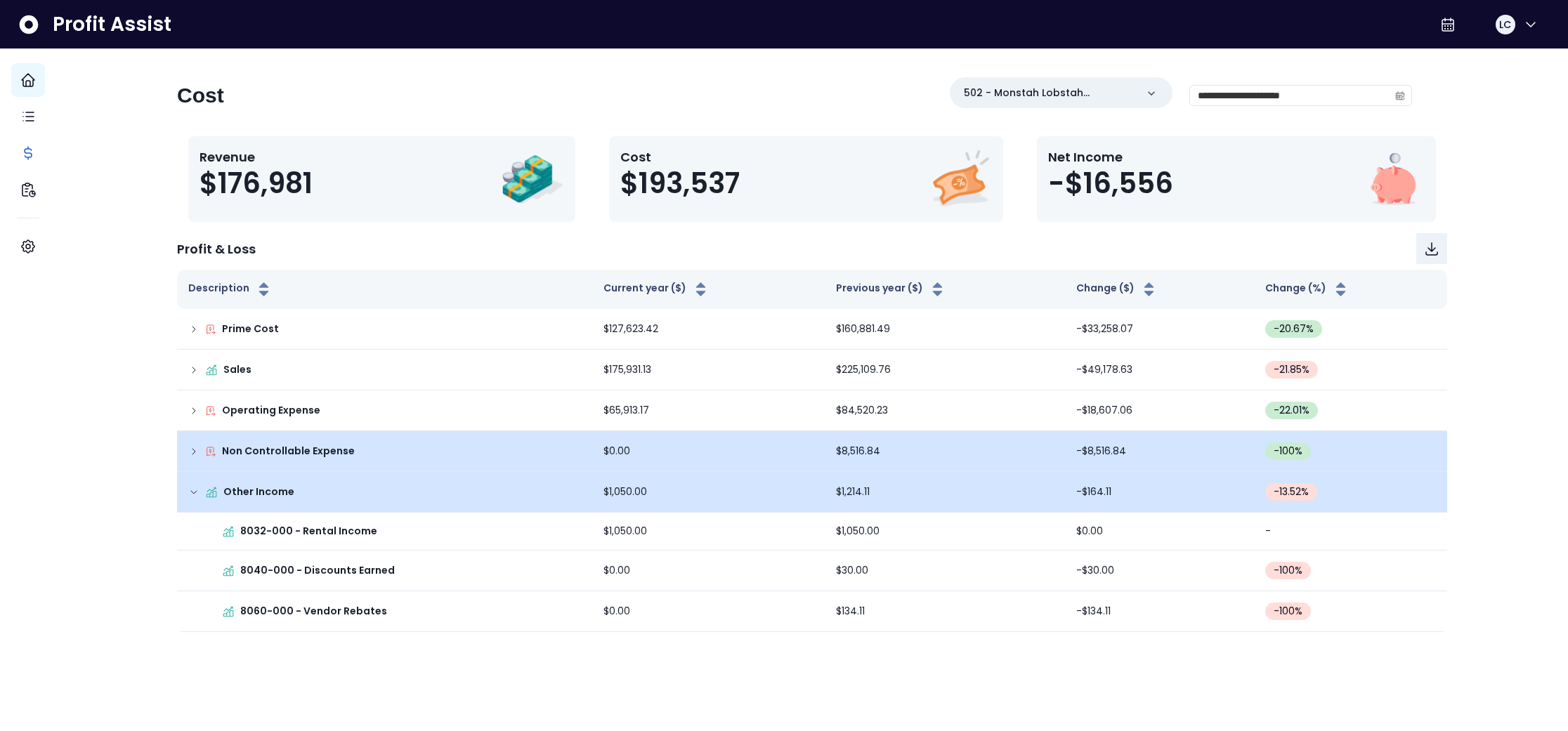
click at [199, 451] on icon at bounding box center [194, 452] width 11 height 11
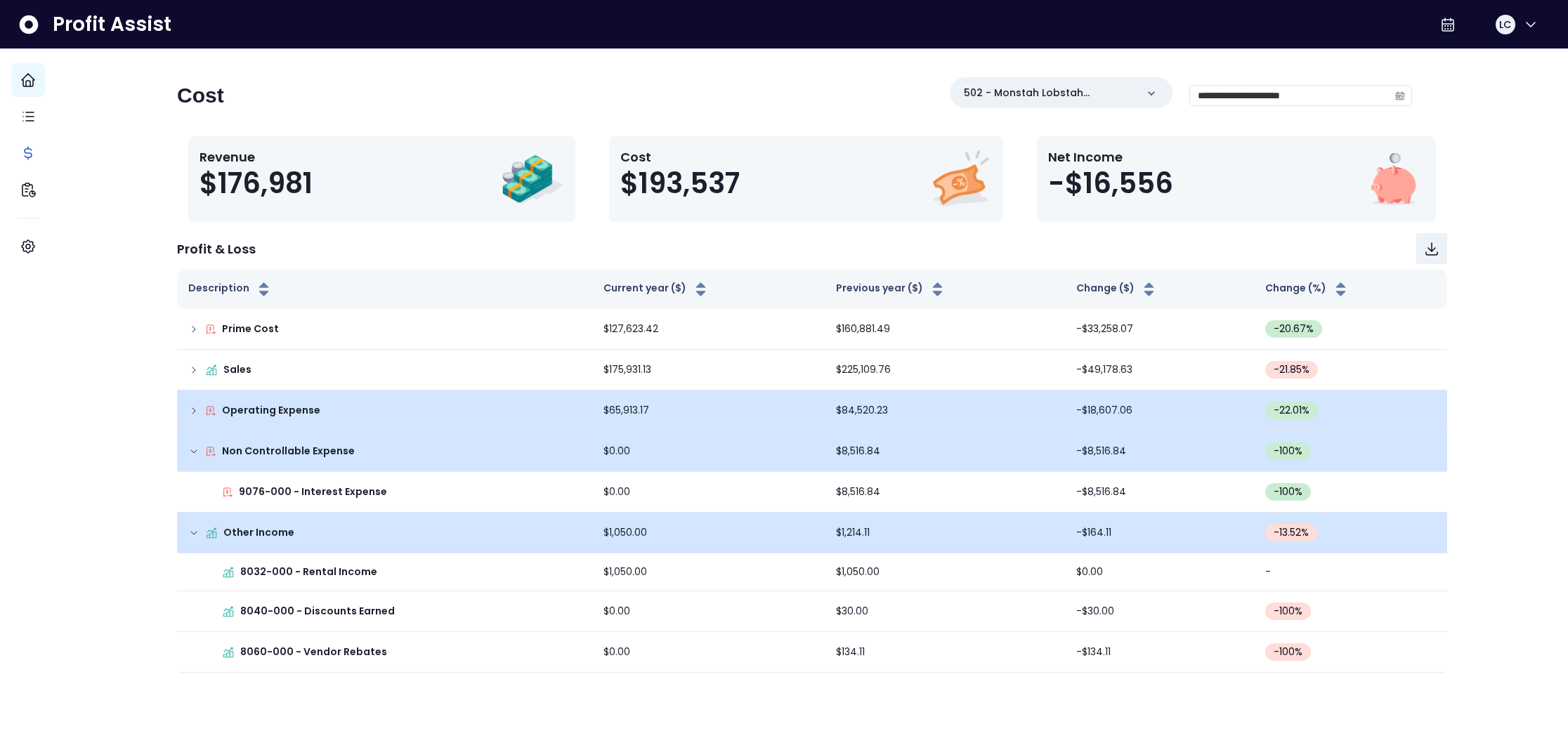
click at [199, 413] on icon at bounding box center [194, 411] width 11 height 11
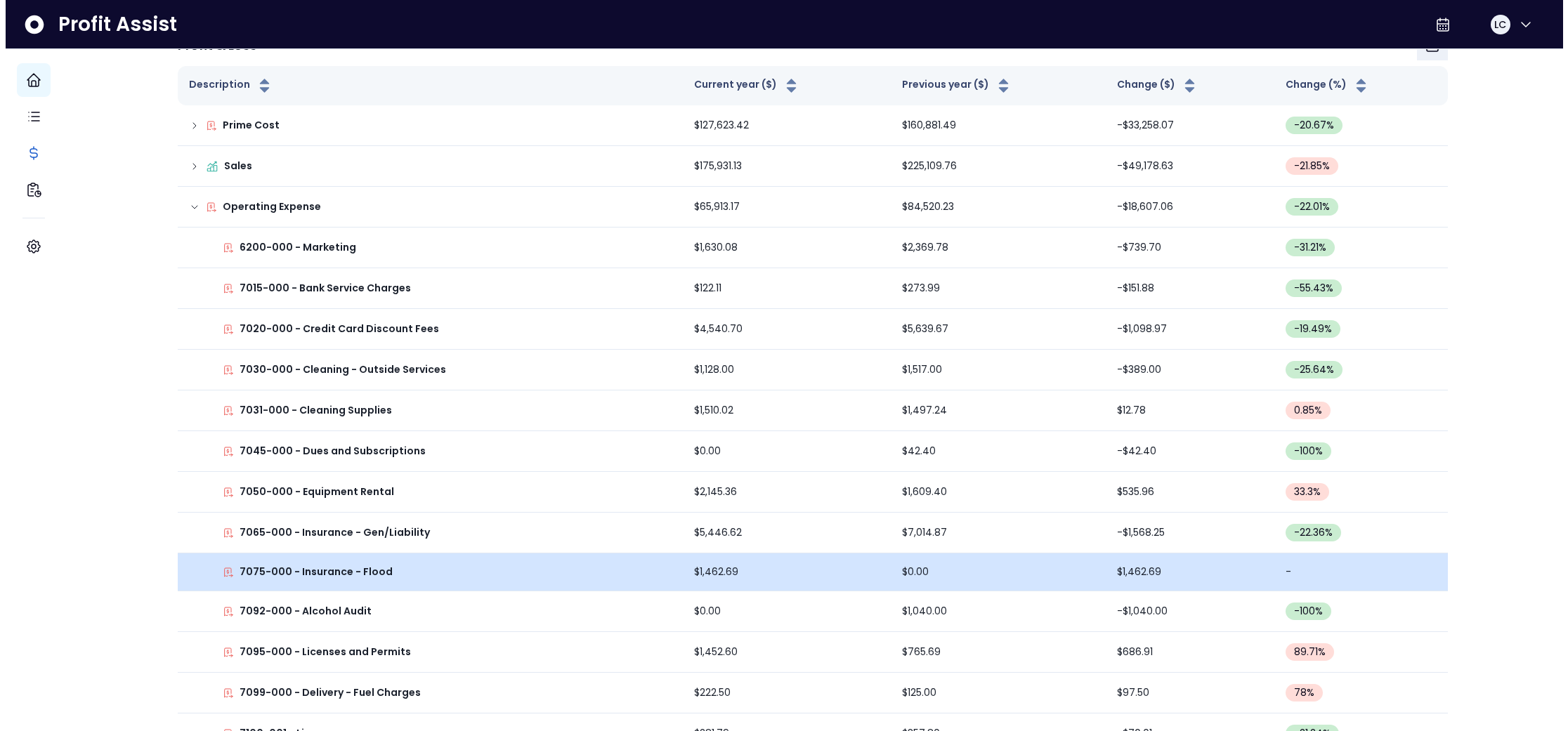
scroll to position [0, 0]
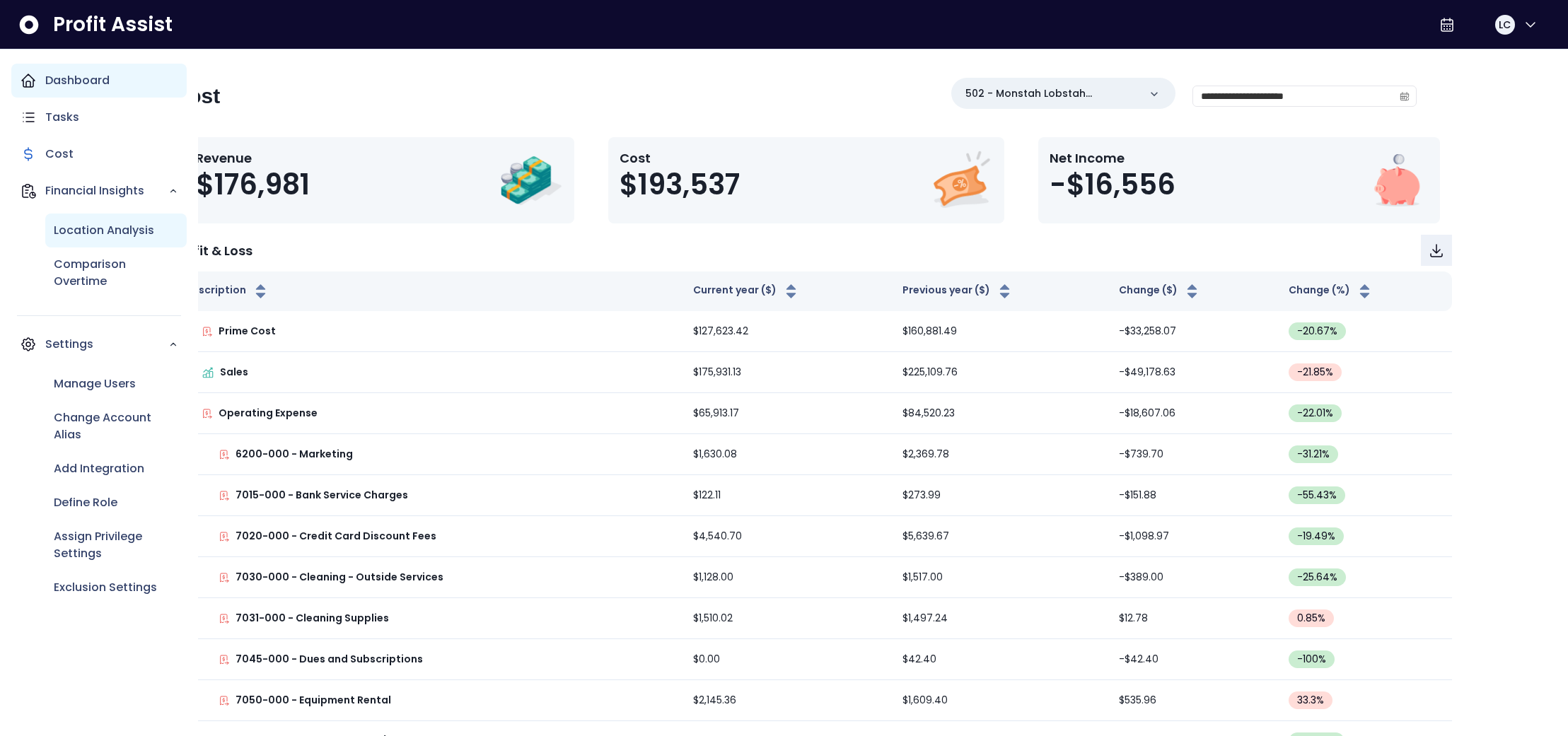
click at [96, 227] on p "Location Analysis" at bounding box center [104, 230] width 100 height 17
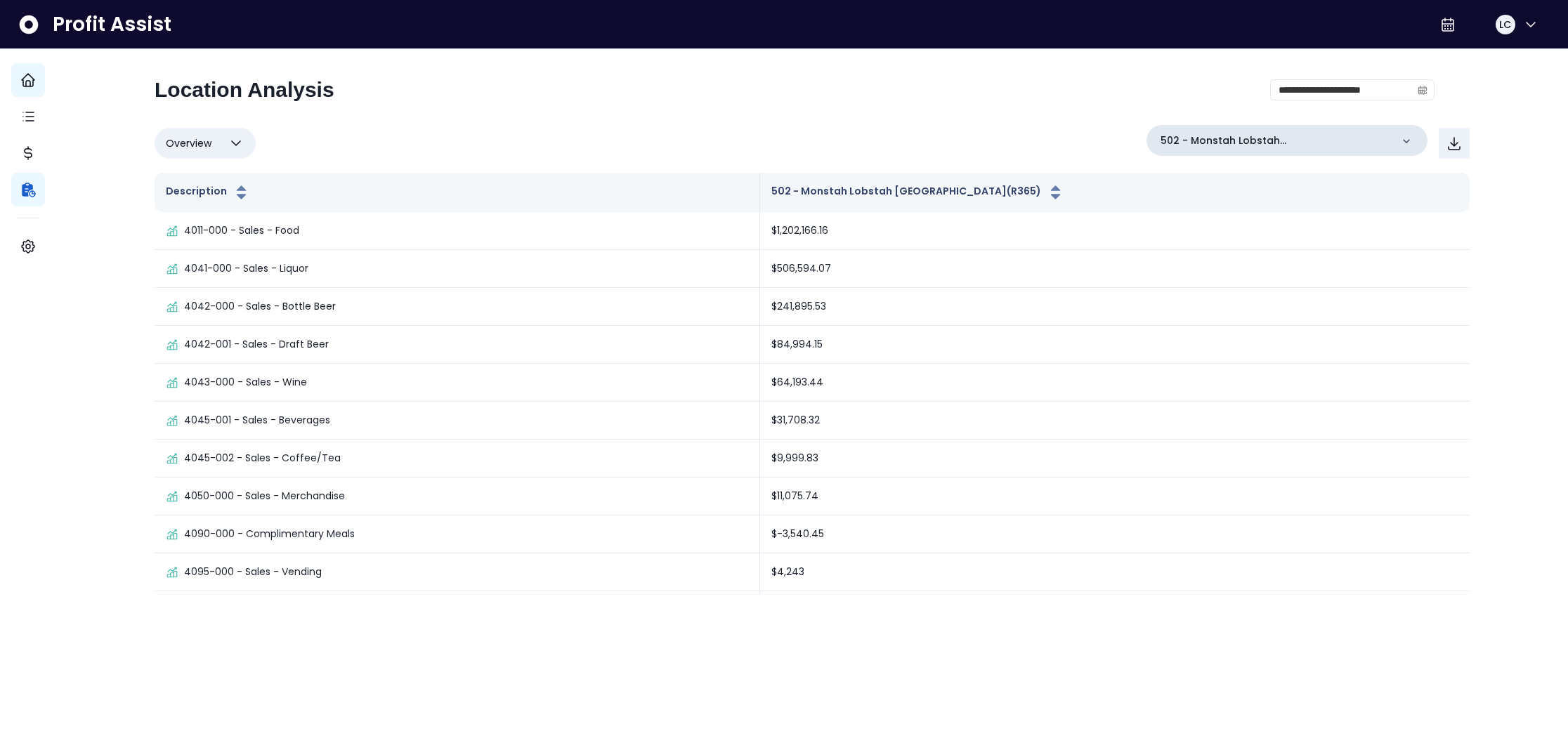
click at [1400, 132] on div at bounding box center [1407, 140] width 14 height 14
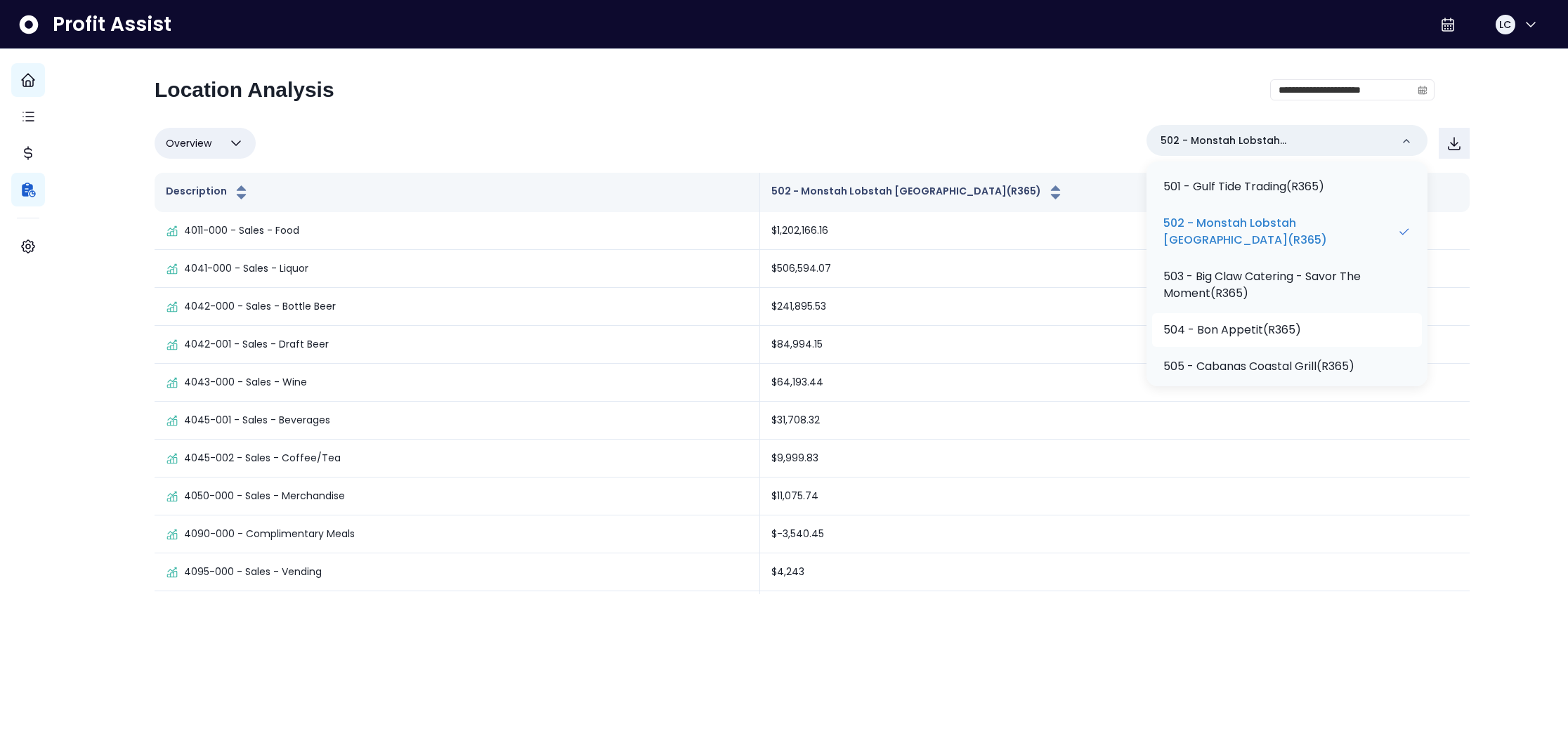
scroll to position [299, 0]
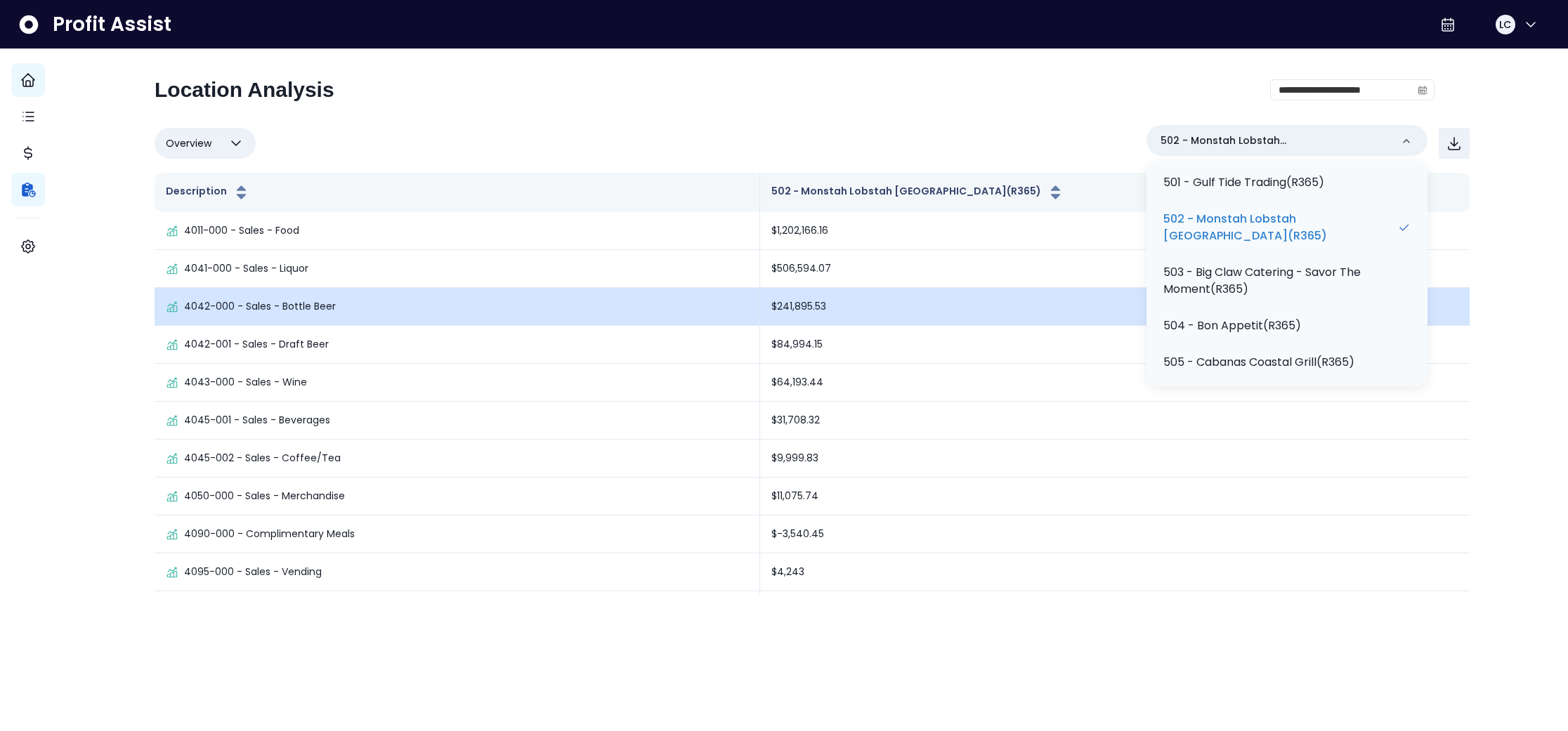
click at [1246, 326] on p "504 - Bon Appetit(R365)" at bounding box center [1232, 326] width 138 height 17
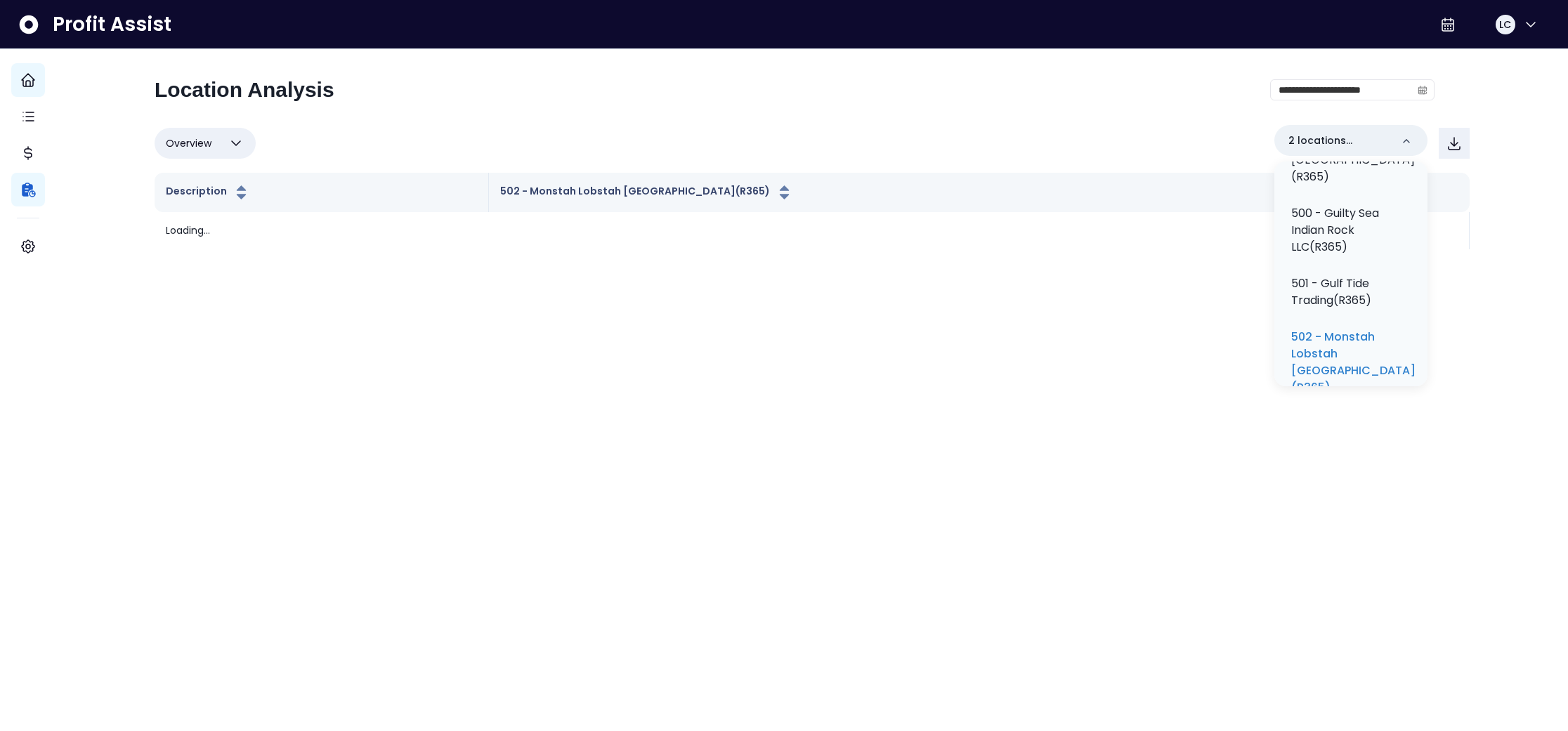
scroll to position [384, 0]
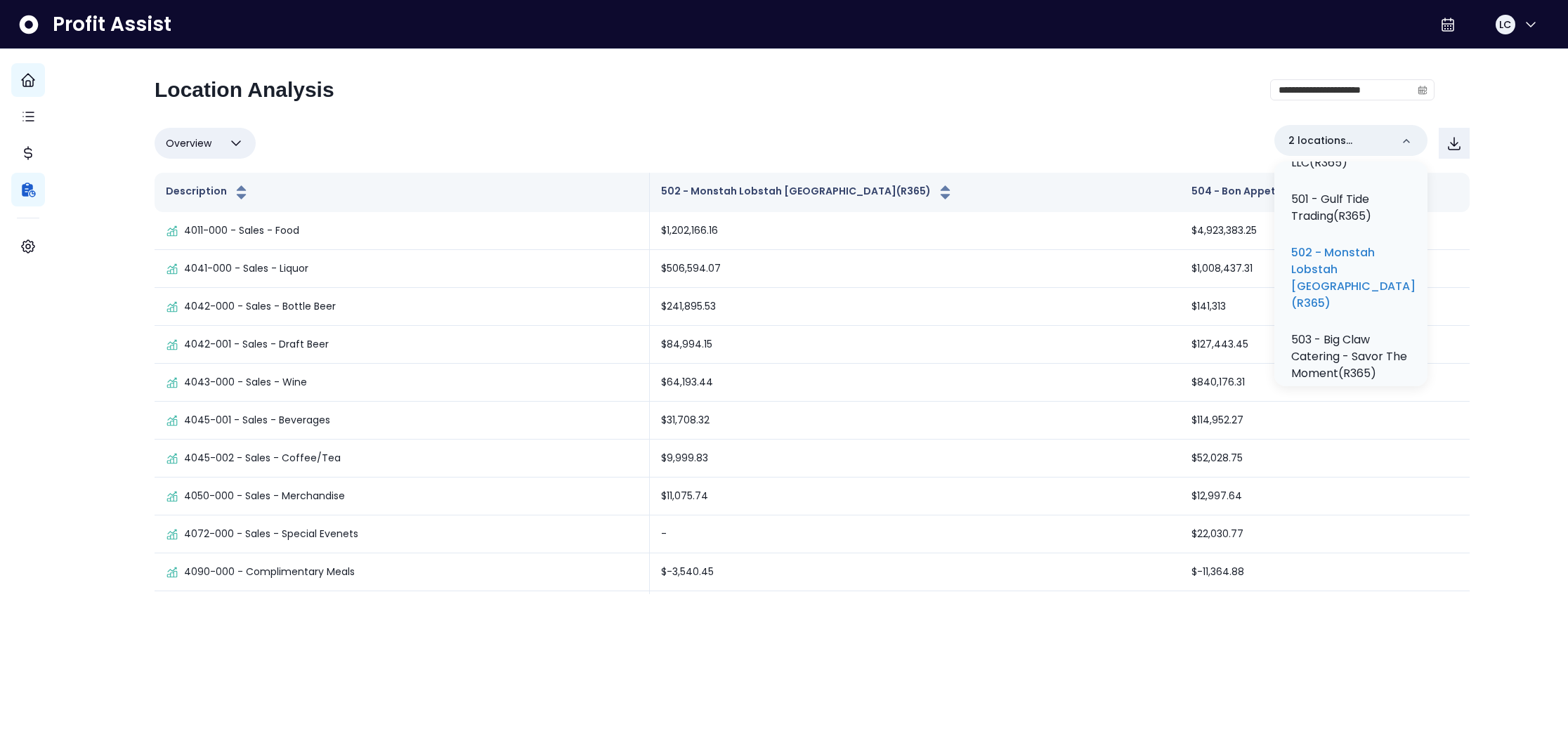
click at [1119, 124] on div "**********" at bounding box center [812, 336] width 1315 height 517
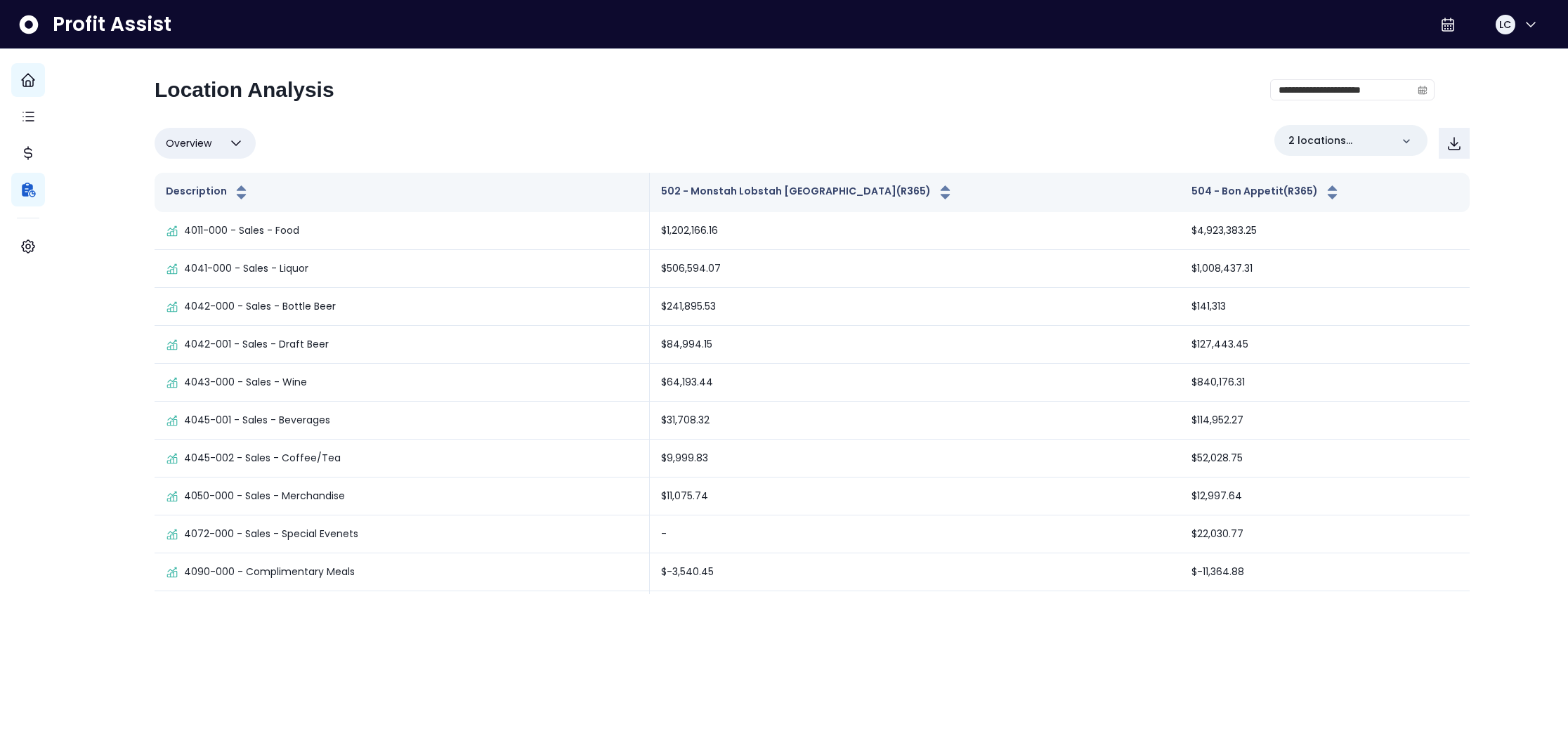
click at [244, 136] on icon "button" at bounding box center [235, 143] width 17 height 17
click at [205, 215] on li "% of cost" at bounding box center [205, 211] width 101 height 33
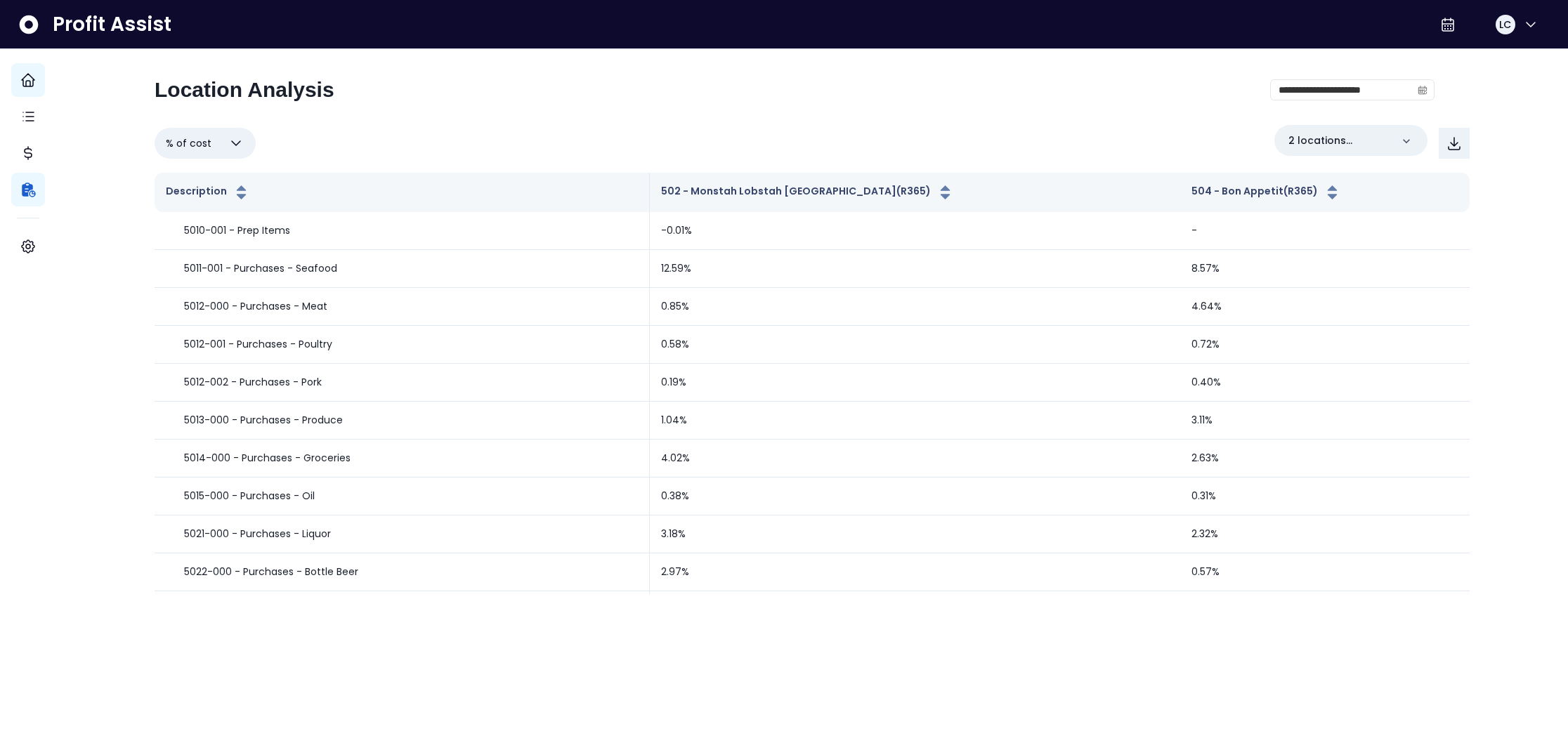
click at [240, 144] on icon "button" at bounding box center [236, 143] width 9 height 4
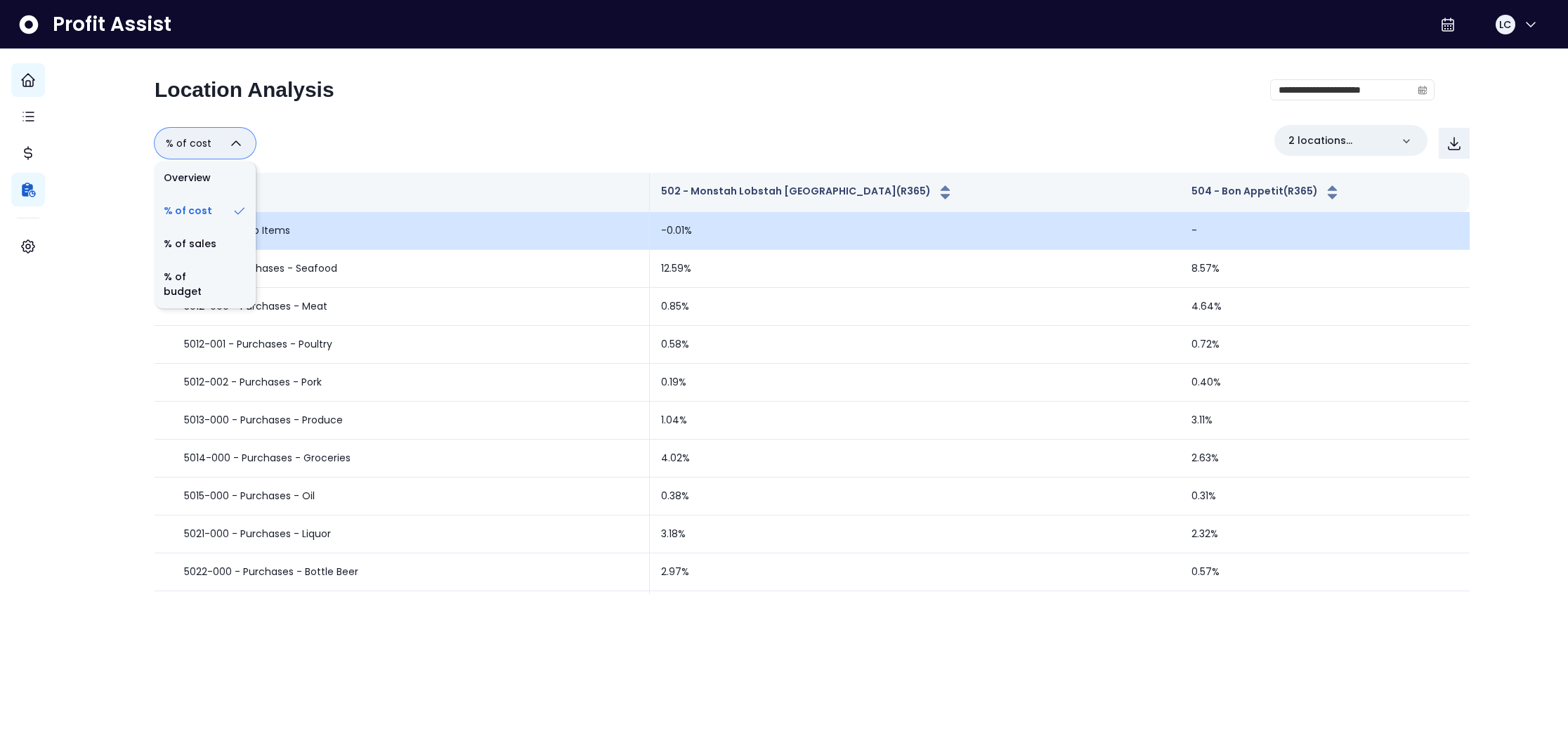
click at [220, 249] on li "% of sales" at bounding box center [205, 243] width 101 height 33
type input "*********"
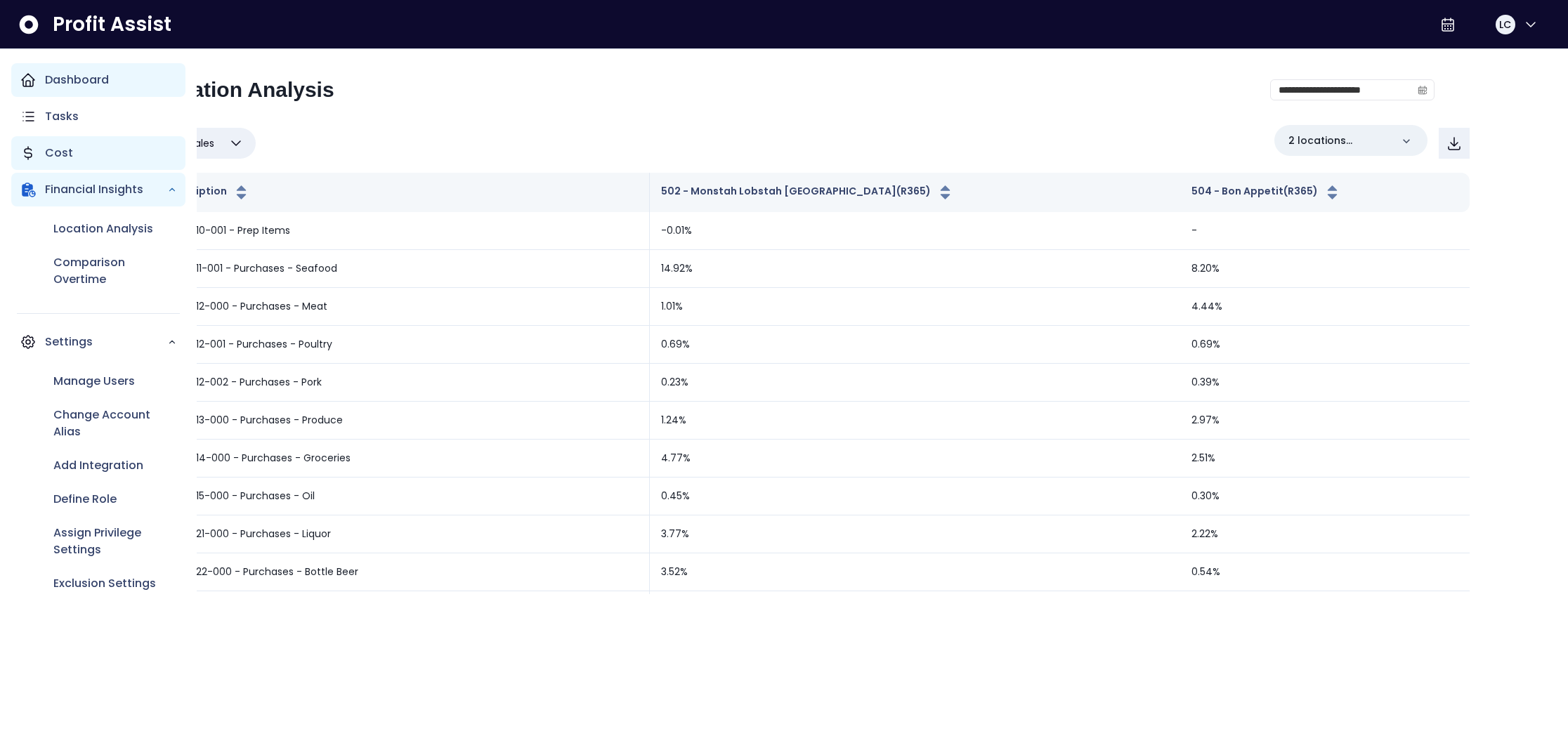
click at [68, 154] on p "Cost" at bounding box center [58, 152] width 28 height 17
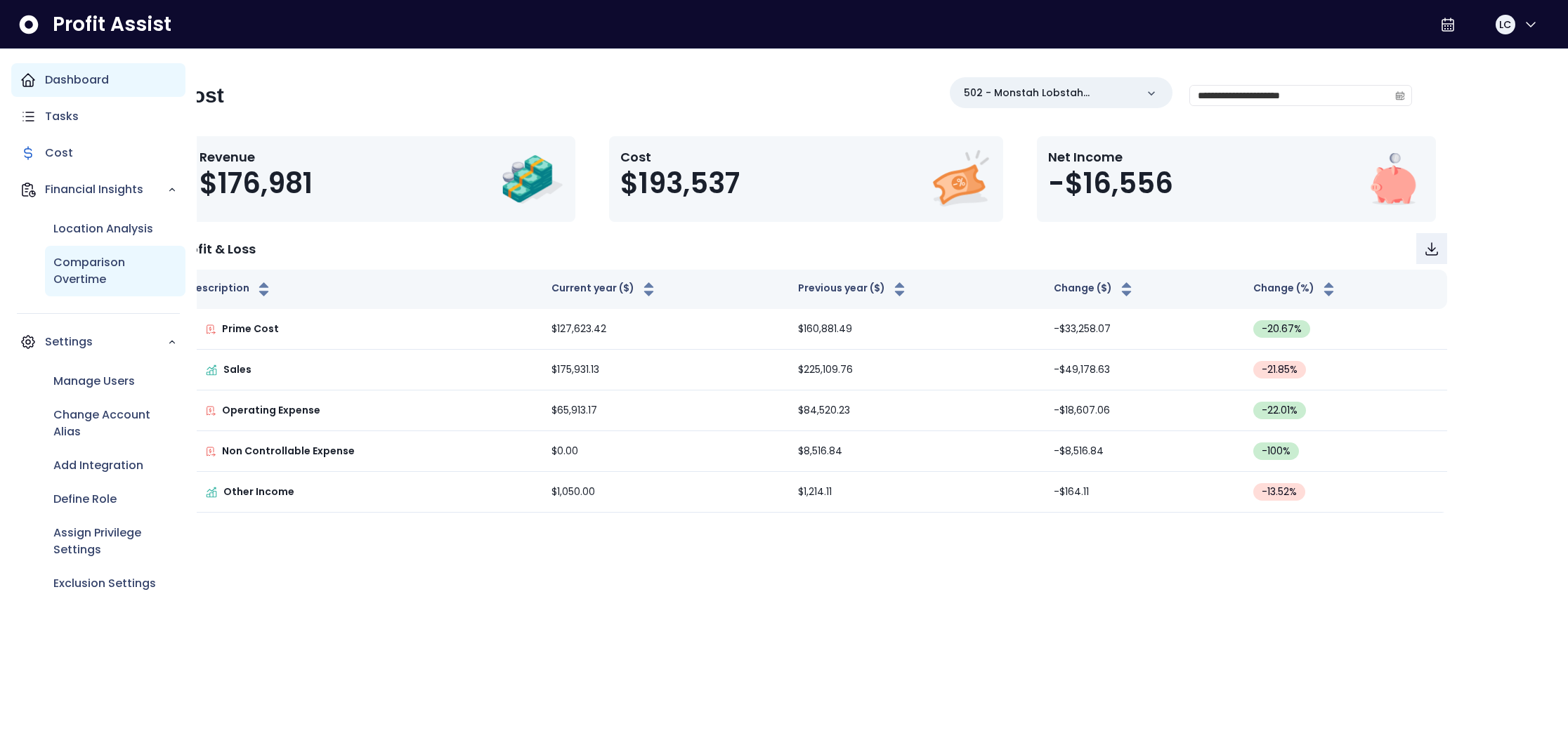
click at [85, 271] on p "Comparison Overtime" at bounding box center [115, 271] width 124 height 34
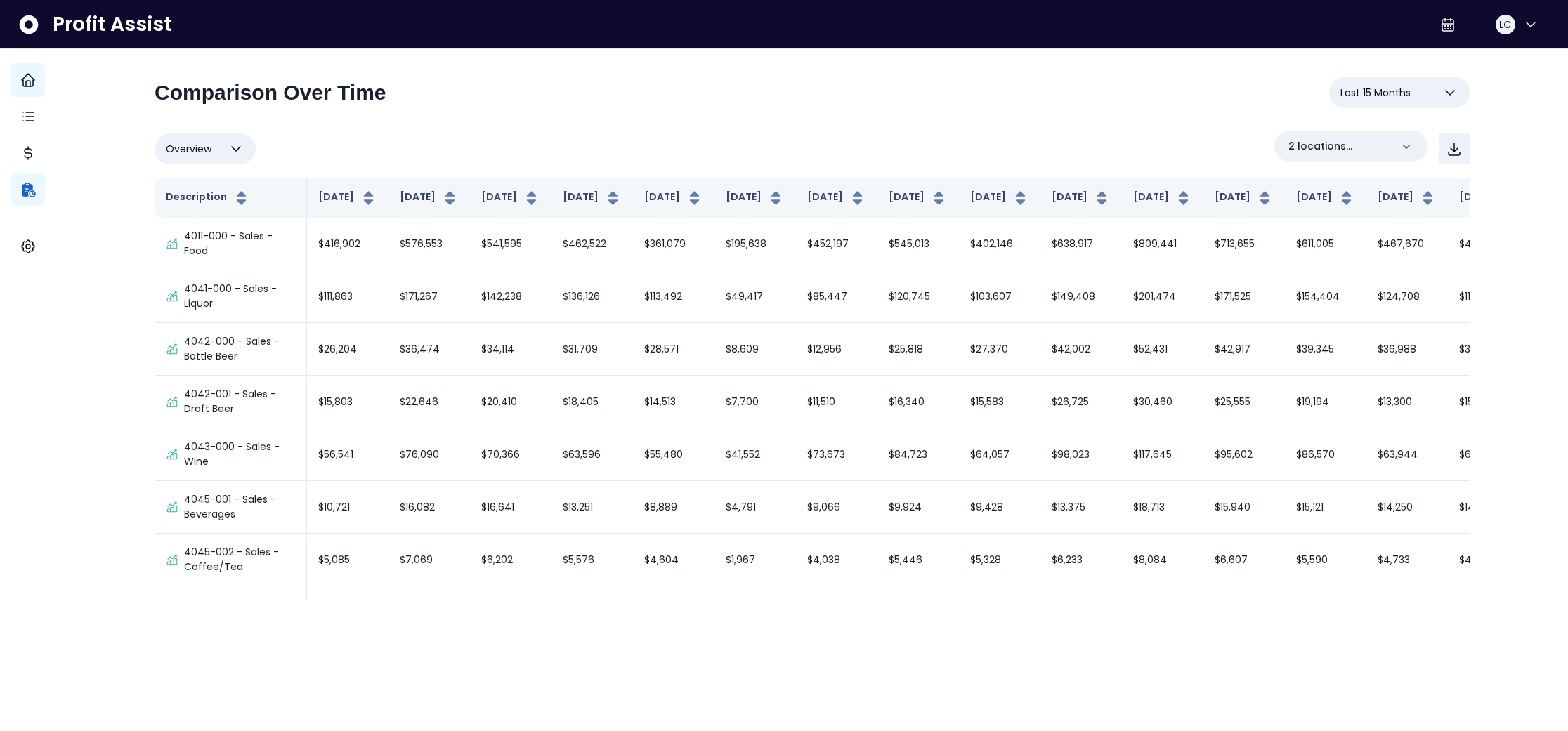
click at [517, 119] on div "**********" at bounding box center [812, 98] width 1315 height 42
click at [1400, 148] on icon at bounding box center [1407, 147] width 14 height 14
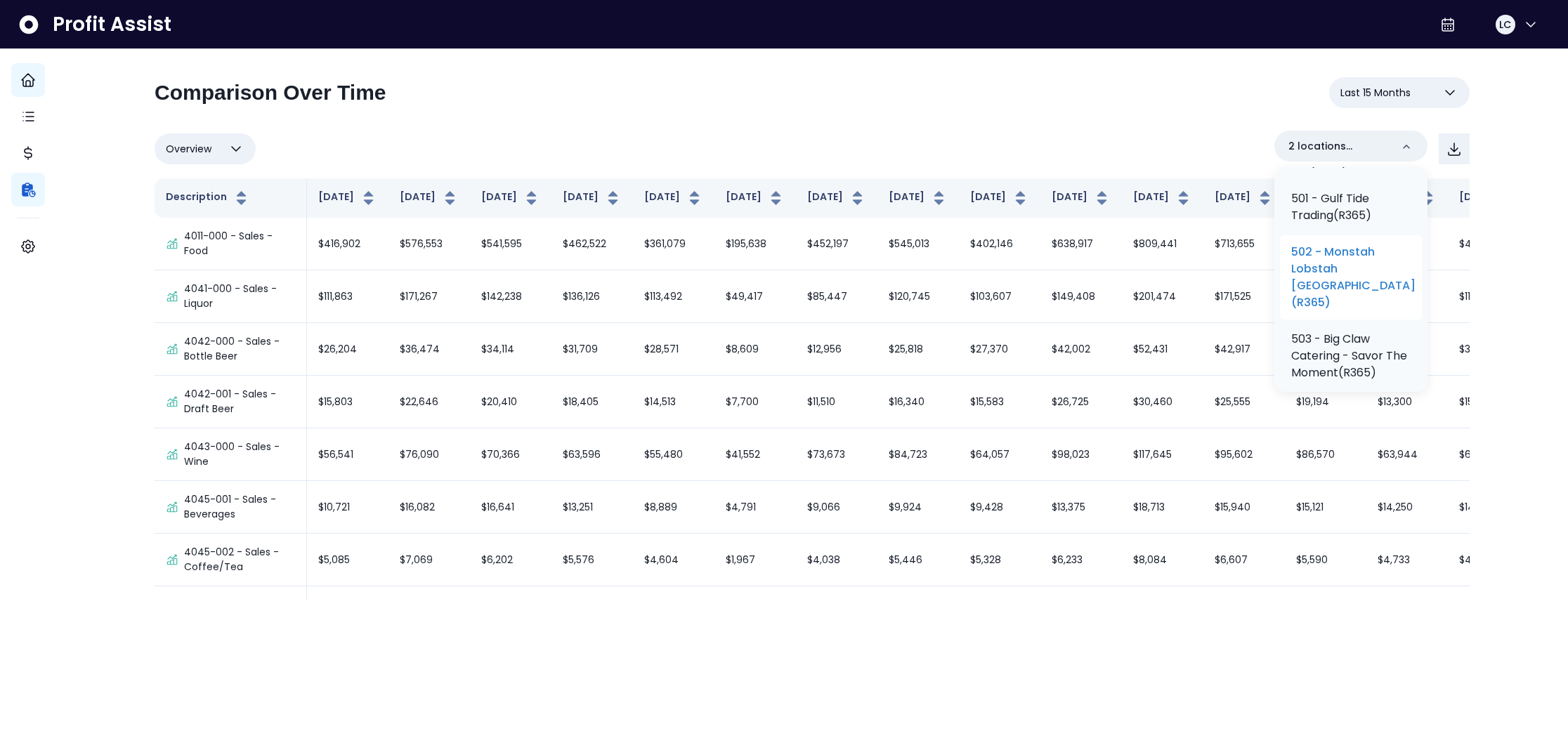
scroll to position [399, 0]
drag, startPoint x: 1332, startPoint y: 190, endPoint x: 1324, endPoint y: 190, distance: 8.0
click at [1332, 168] on p "504 - Bon Appetit(R365)" at bounding box center [1345, 150] width 107 height 34
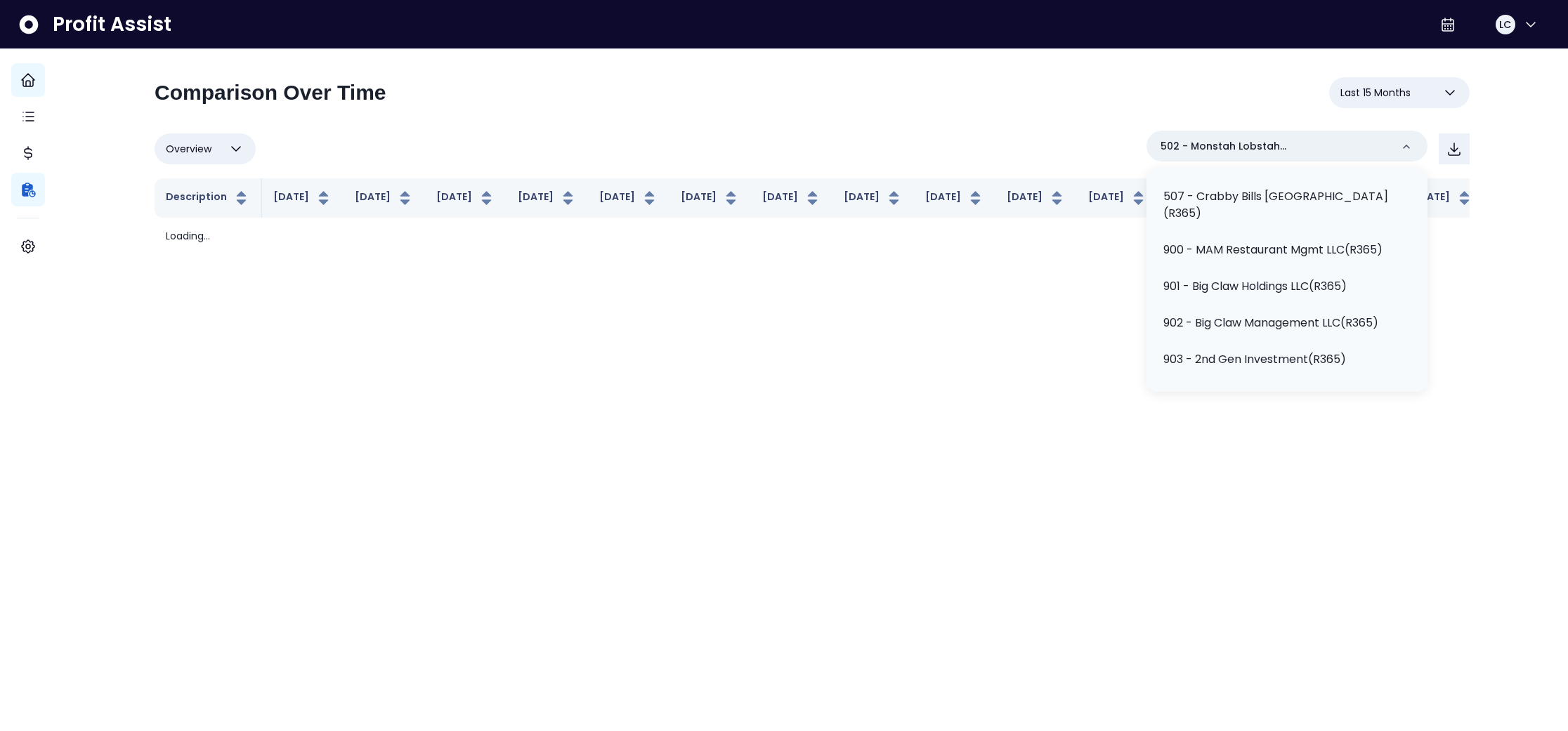
scroll to position [455, 0]
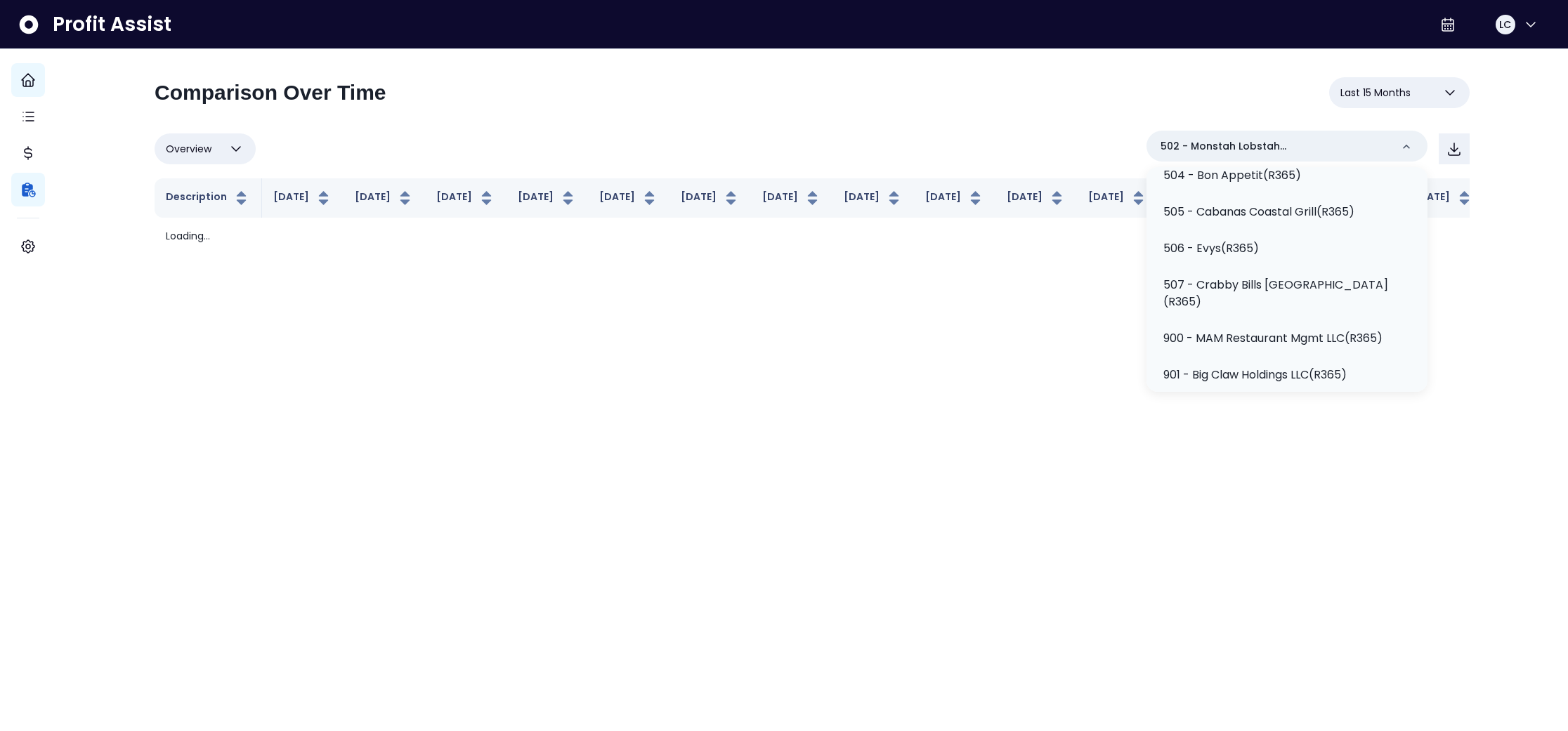
click at [1069, 115] on div "**********" at bounding box center [812, 98] width 1315 height 42
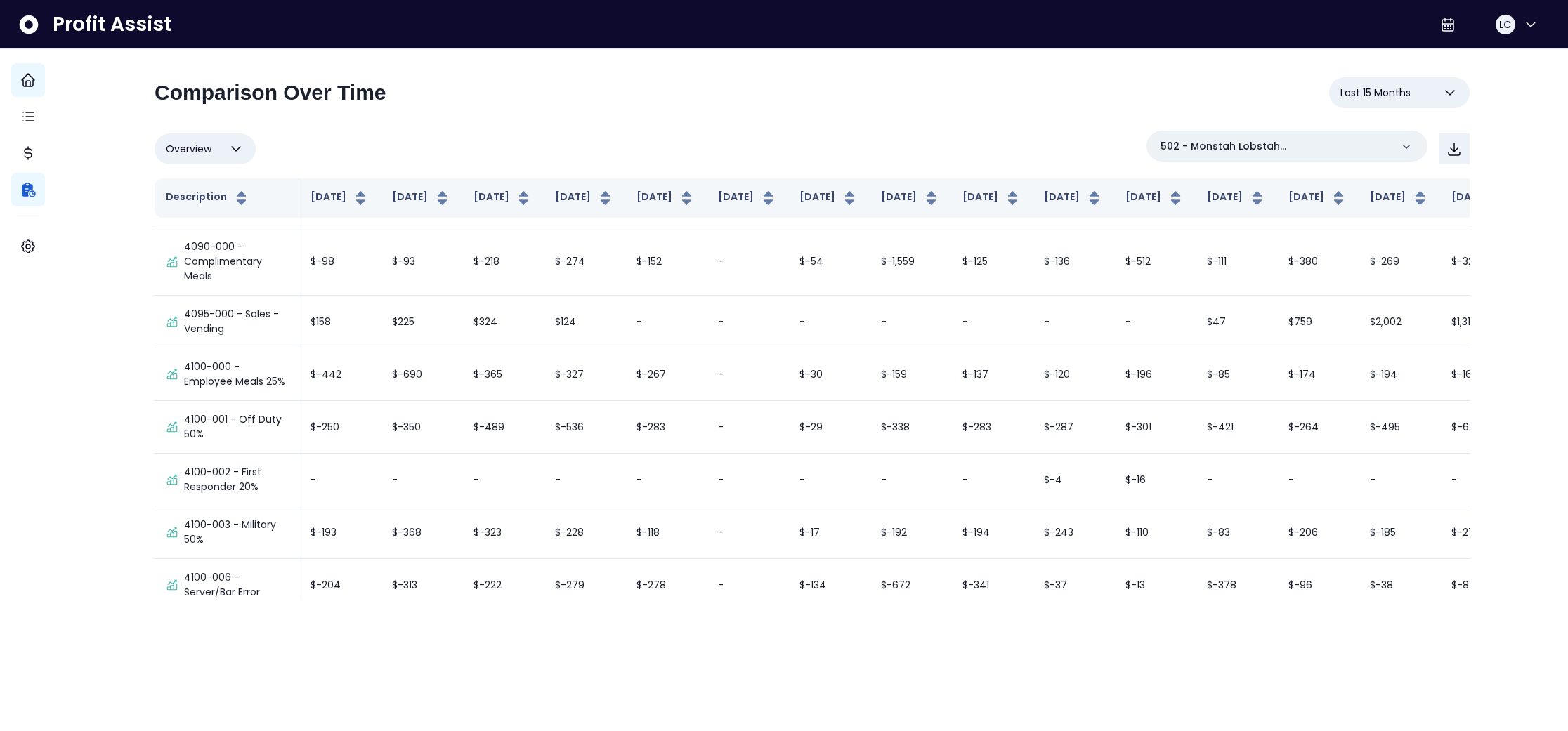
scroll to position [0, 0]
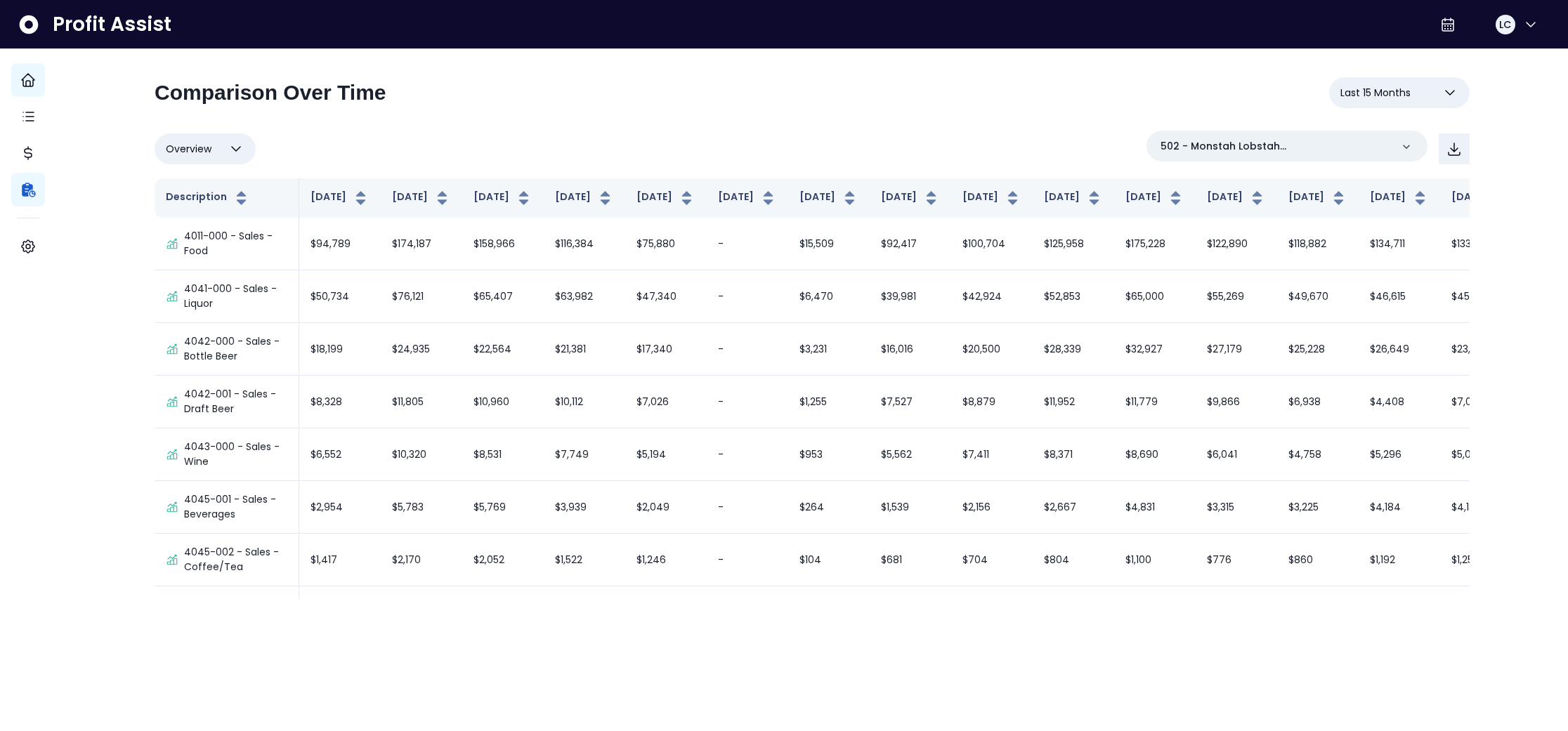
click at [1389, 92] on span "Last 15 Months" at bounding box center [1376, 93] width 70 height 17
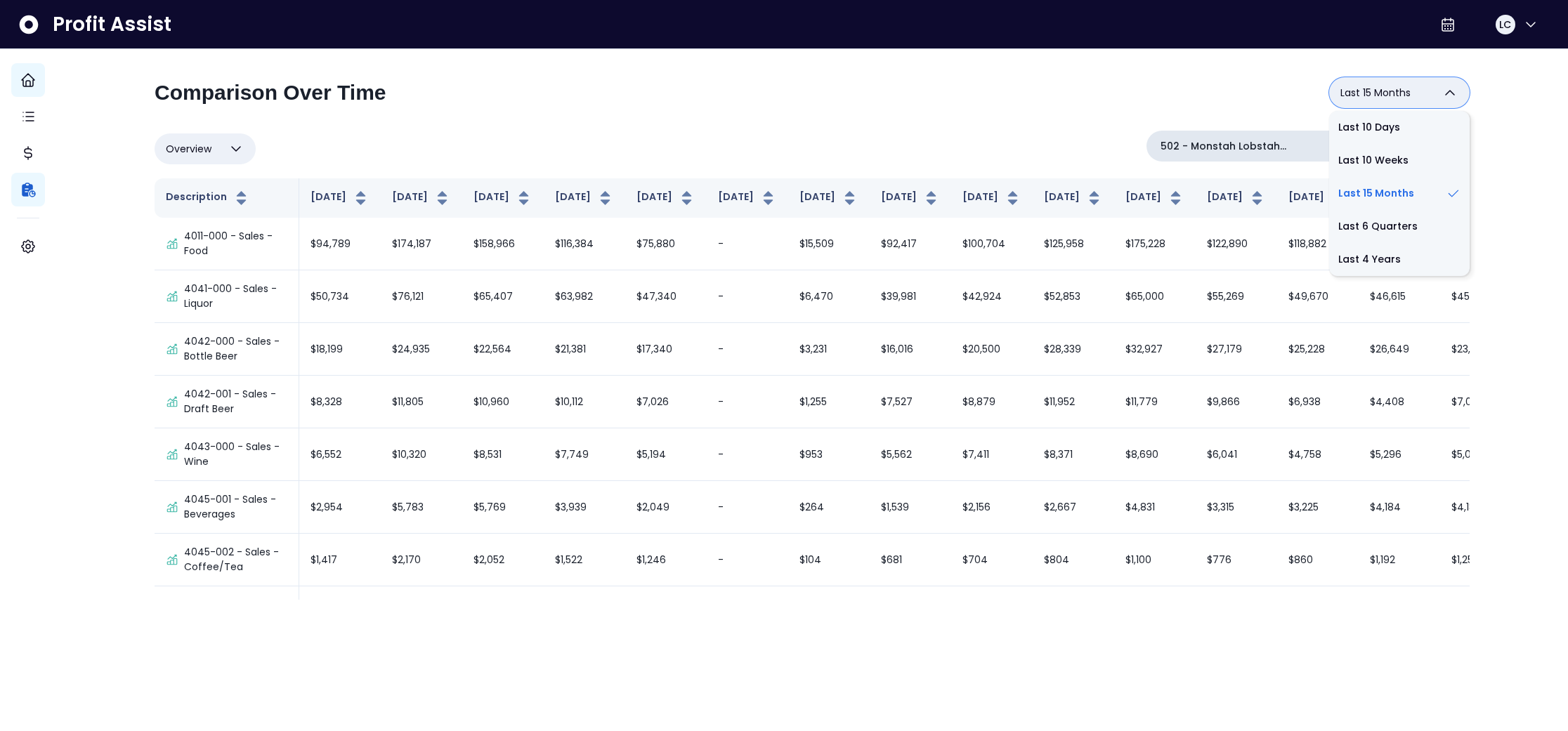
click at [1372, 132] on li "Last 10 Days" at bounding box center [1400, 127] width 140 height 33
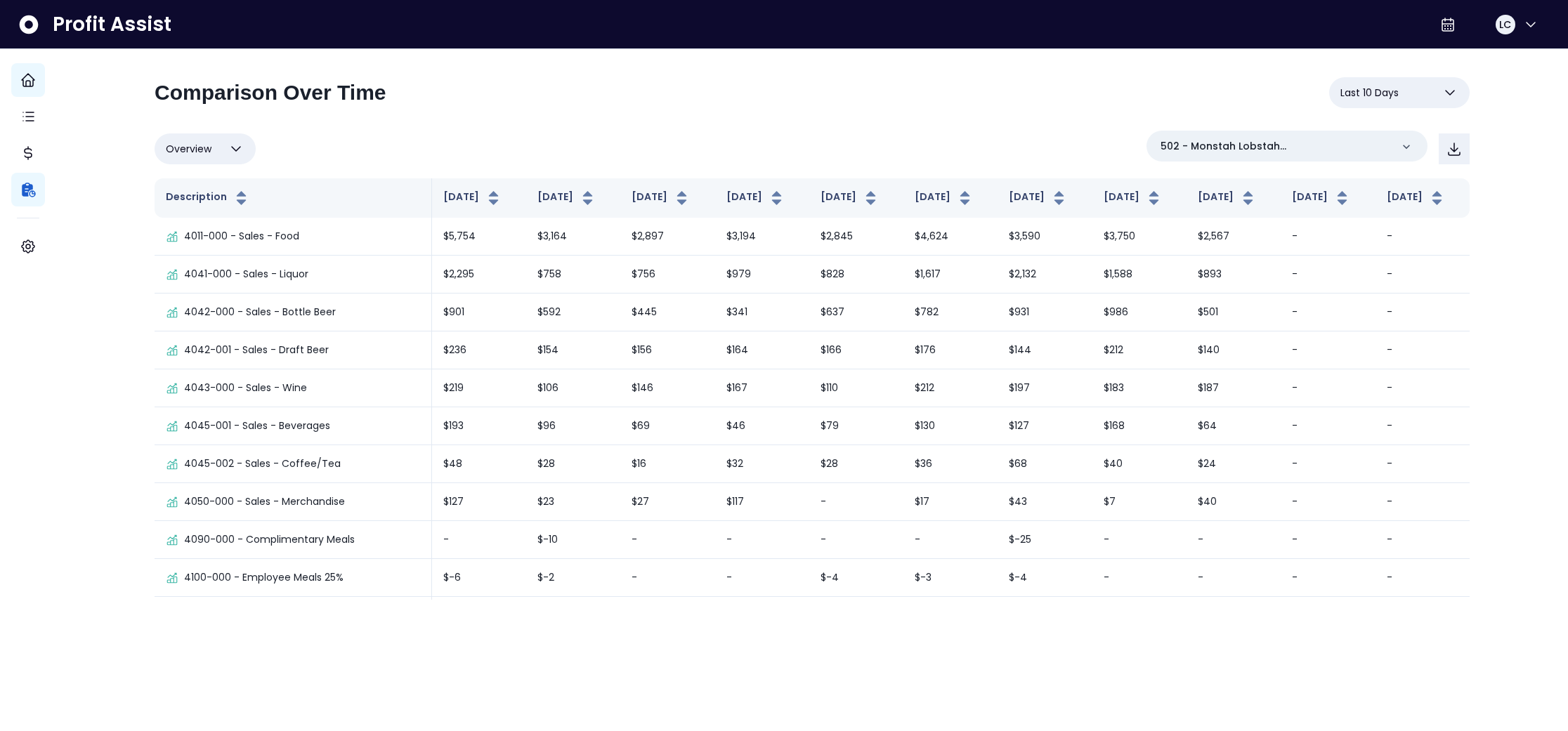
click at [1400, 99] on button "Last 10 Days" at bounding box center [1400, 93] width 140 height 31
click at [1372, 262] on li "Last 4 Years" at bounding box center [1400, 259] width 140 height 33
type input "**********"
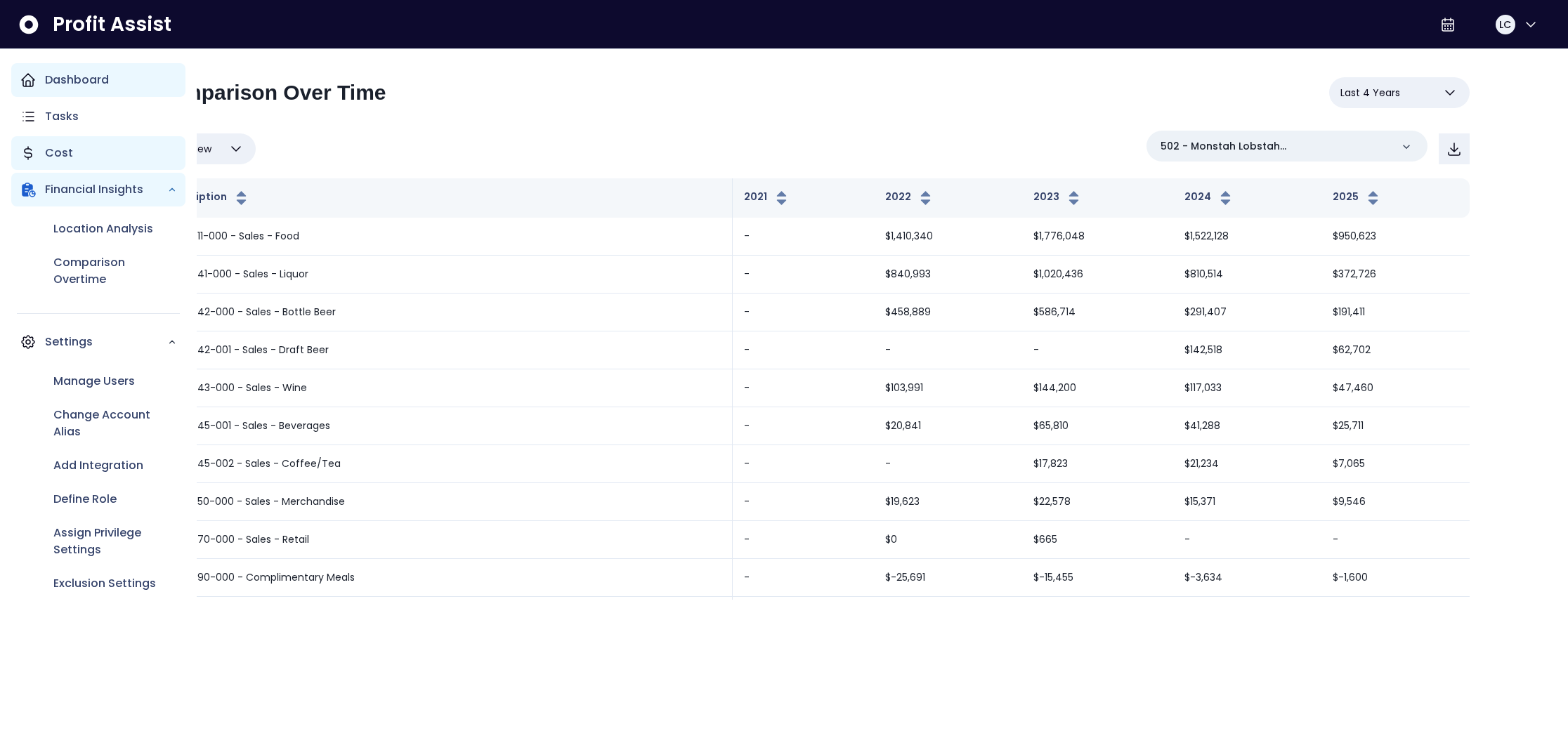
click at [85, 144] on div "Cost" at bounding box center [98, 153] width 174 height 34
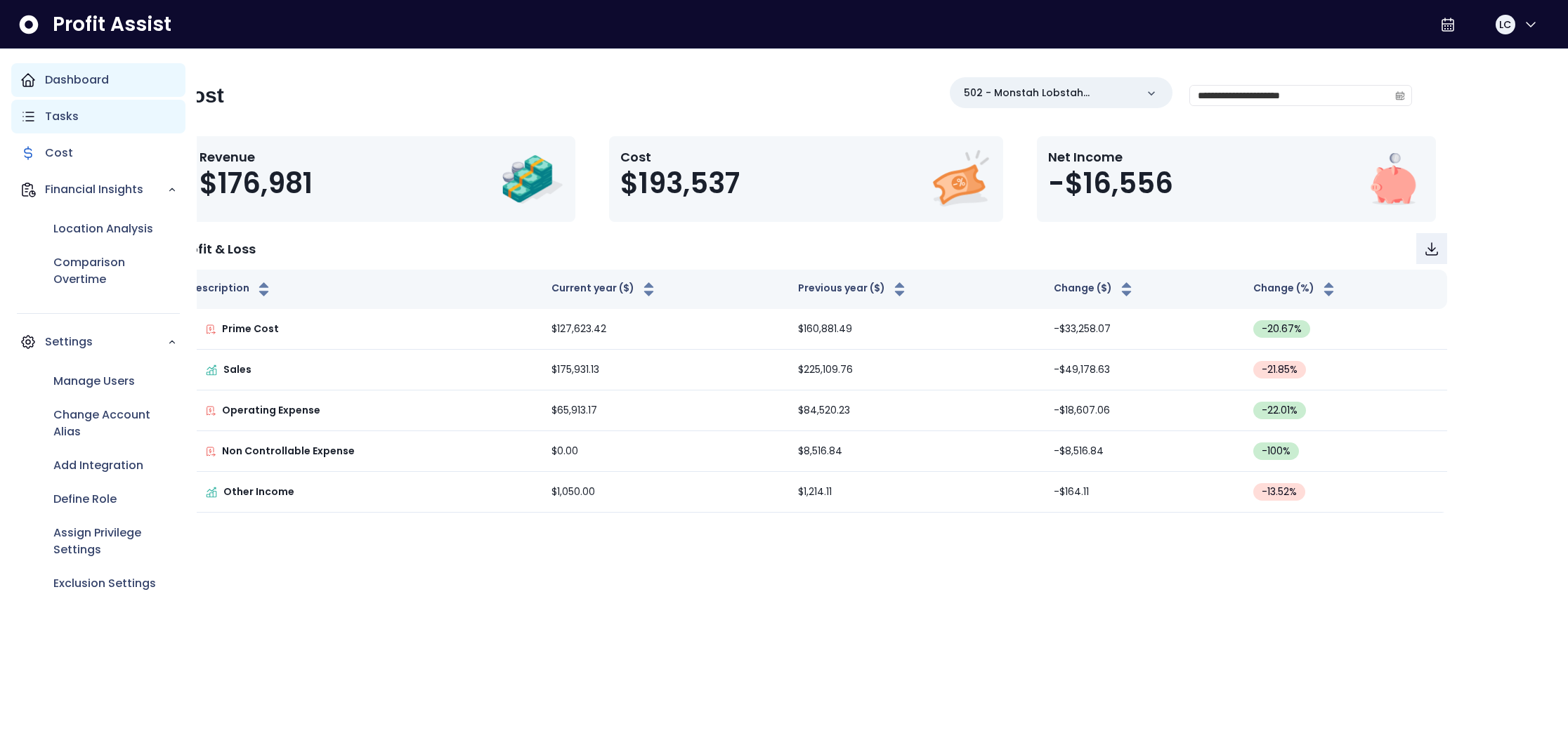
click at [69, 115] on p "Tasks" at bounding box center [61, 117] width 34 height 17
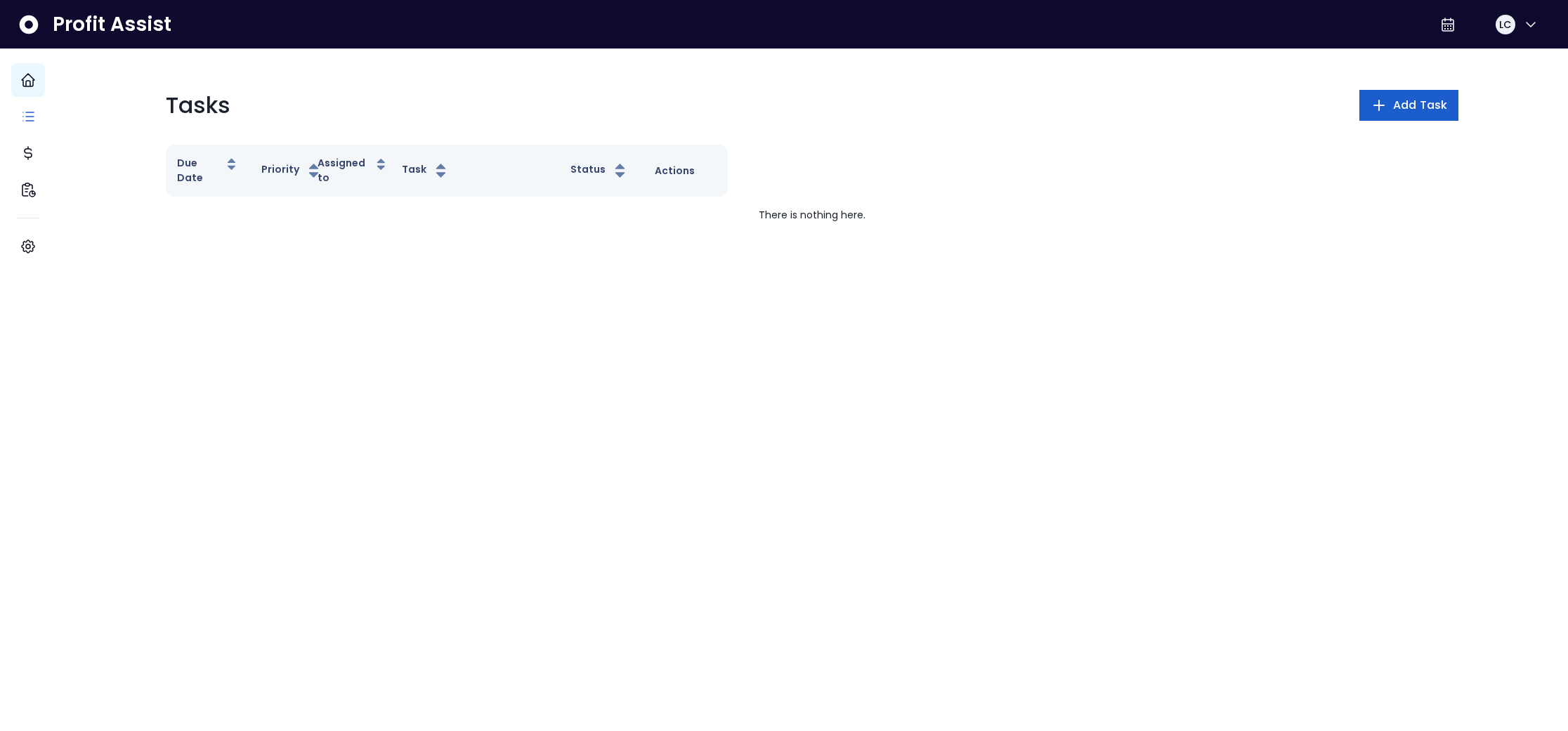
click at [1400, 109] on span "Add Task" at bounding box center [1420, 105] width 54 height 17
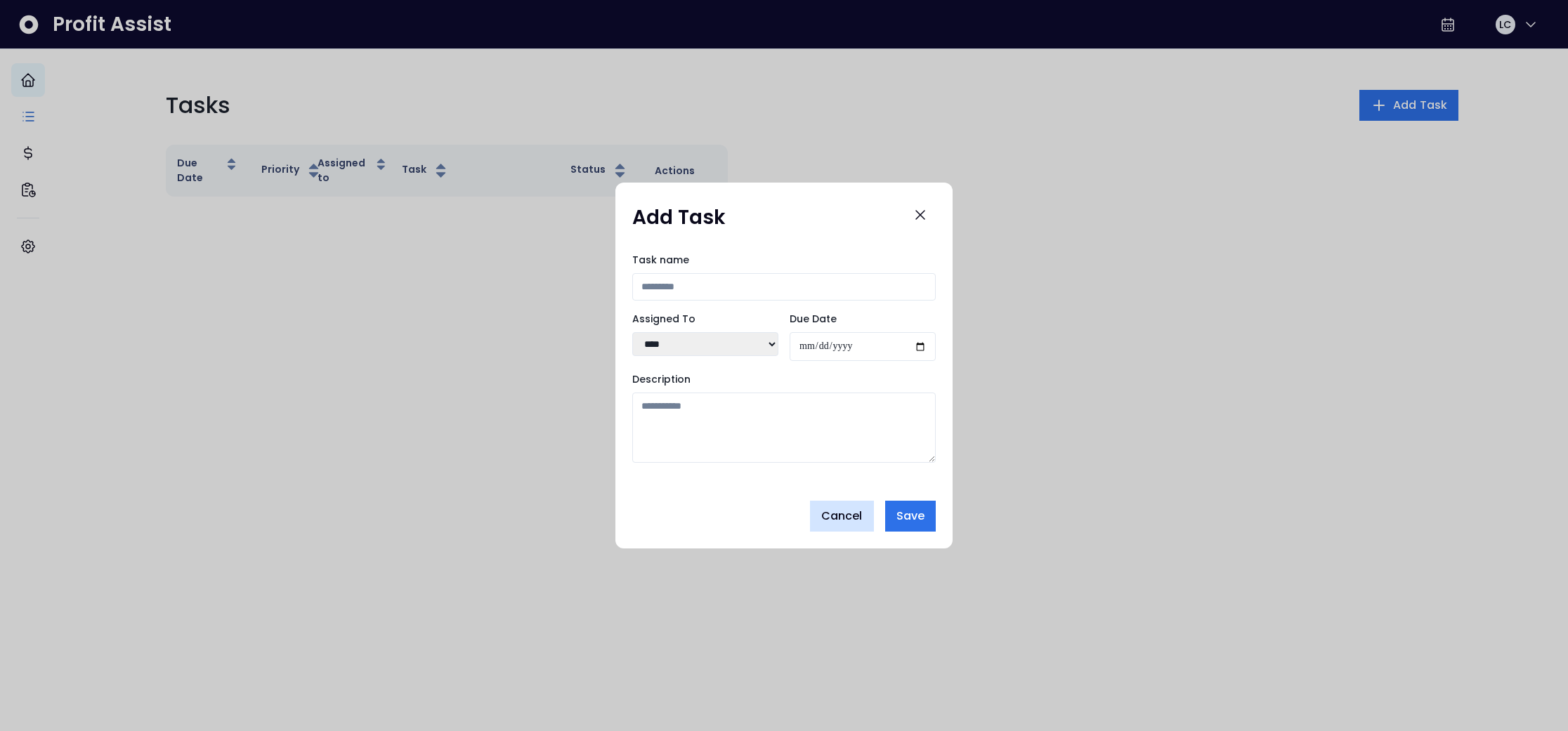
click at [850, 514] on span "Cancel" at bounding box center [842, 516] width 41 height 17
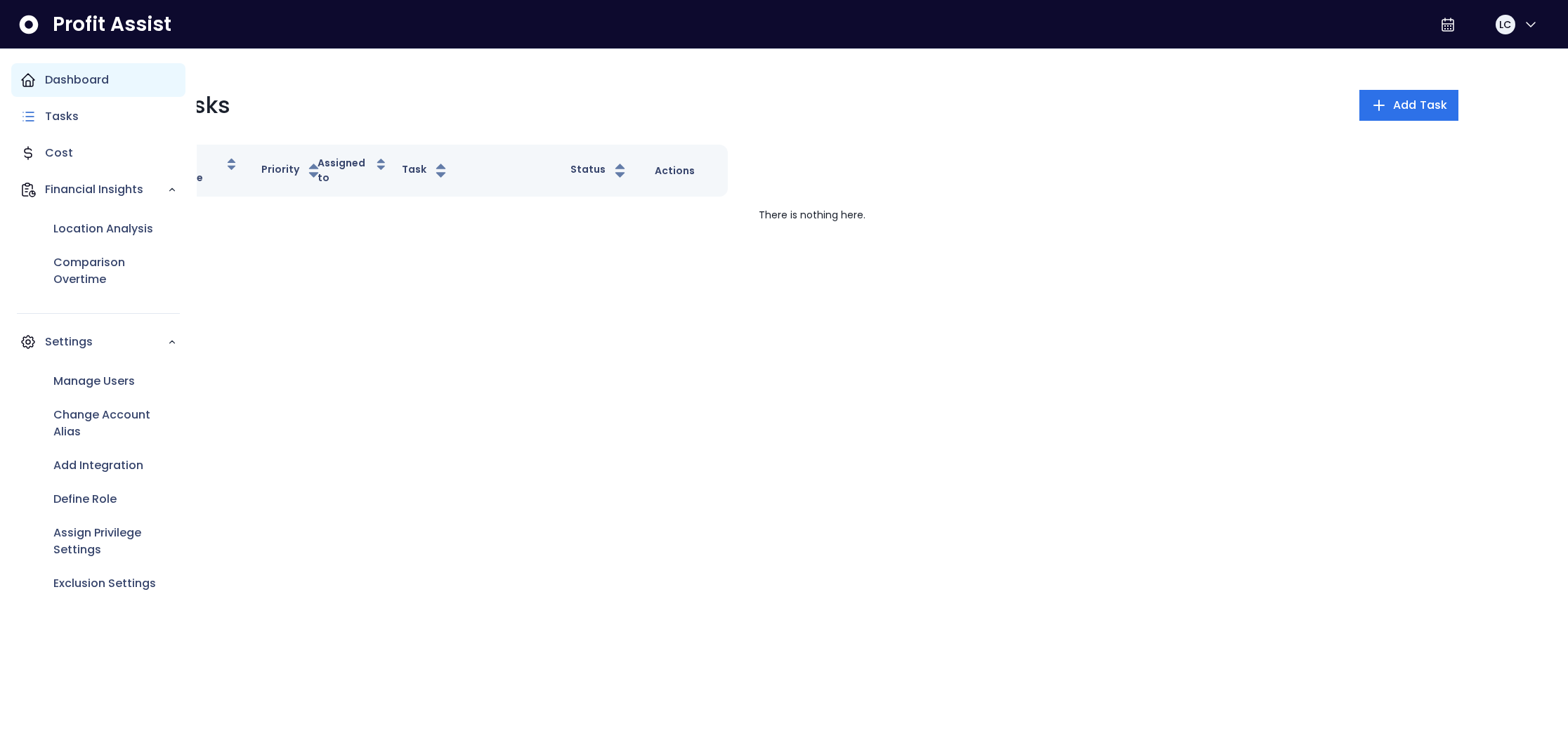
click at [26, 77] on icon "Main navigation" at bounding box center [28, 80] width 17 height 17
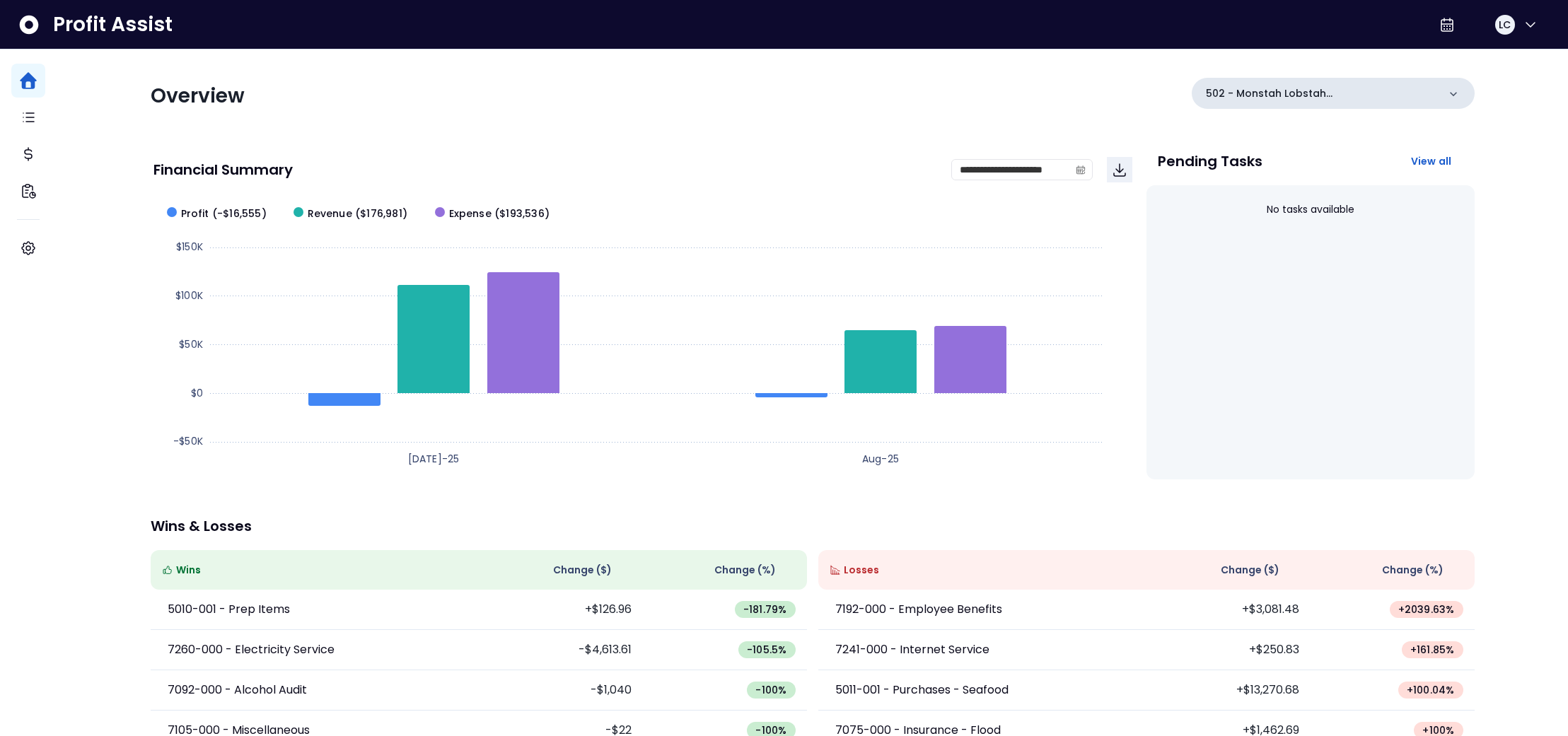
click at [1446, 88] on icon at bounding box center [1453, 94] width 14 height 14
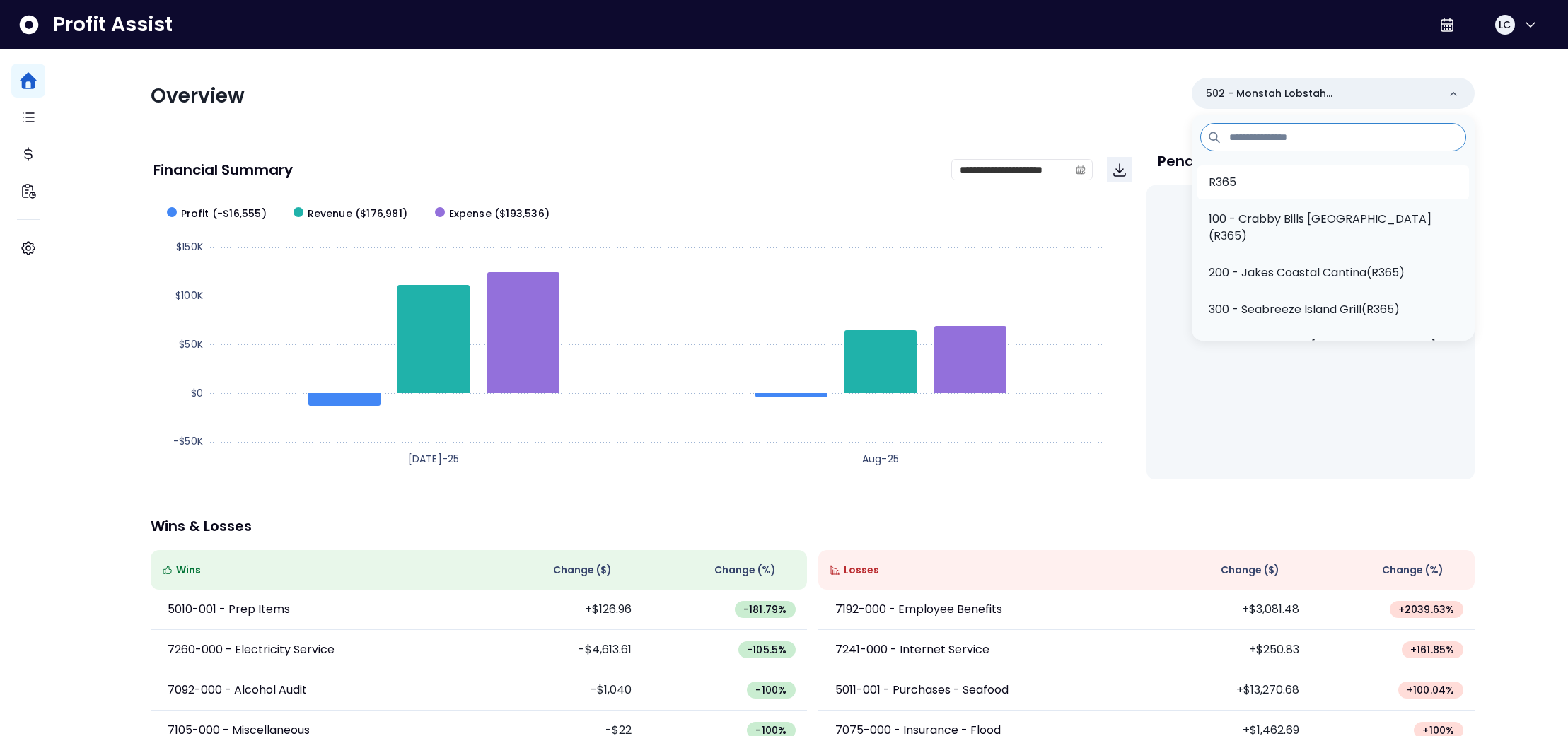
click at [1209, 186] on p "R365" at bounding box center [1223, 182] width 27 height 17
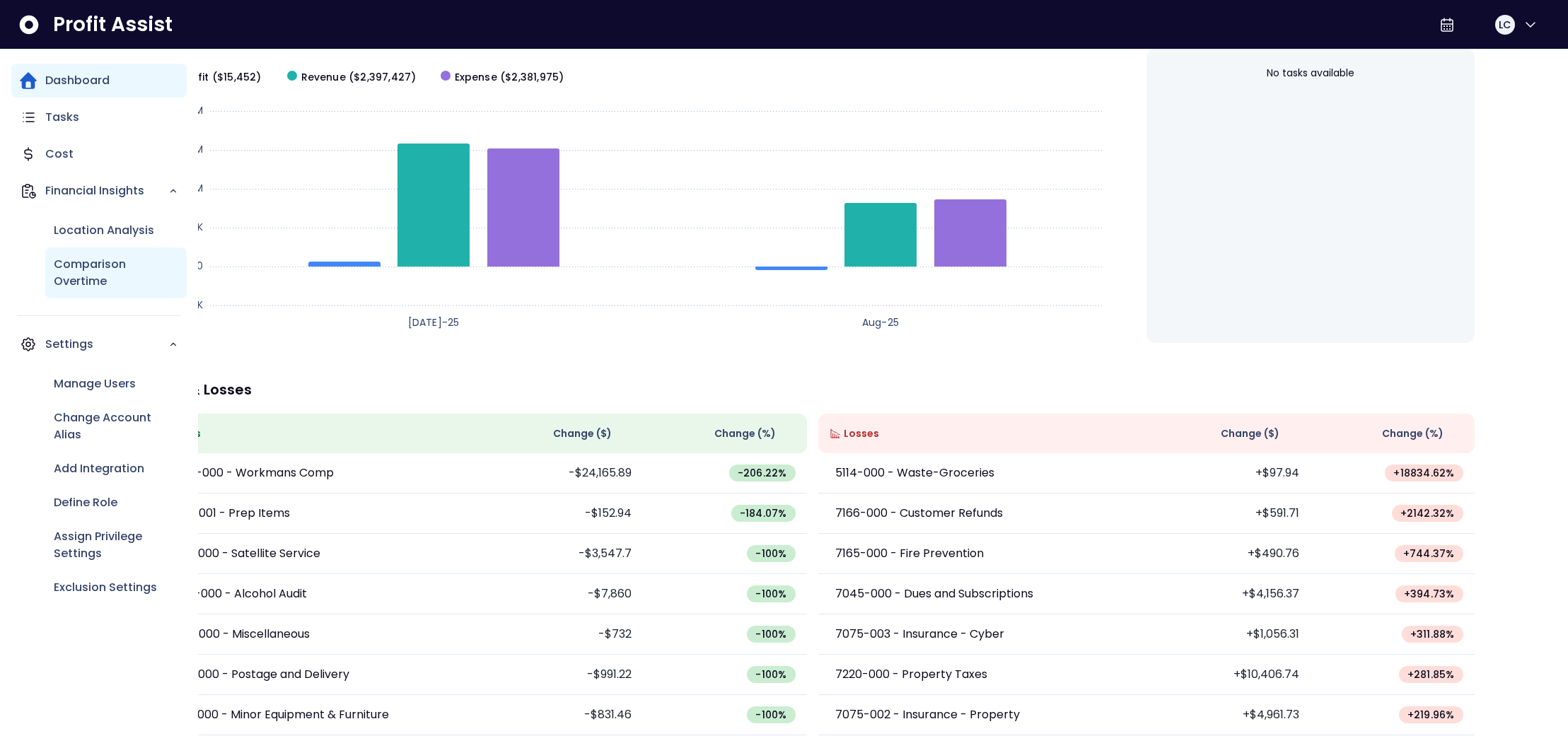
click at [125, 269] on p "Comparison Overtime" at bounding box center [116, 273] width 125 height 34
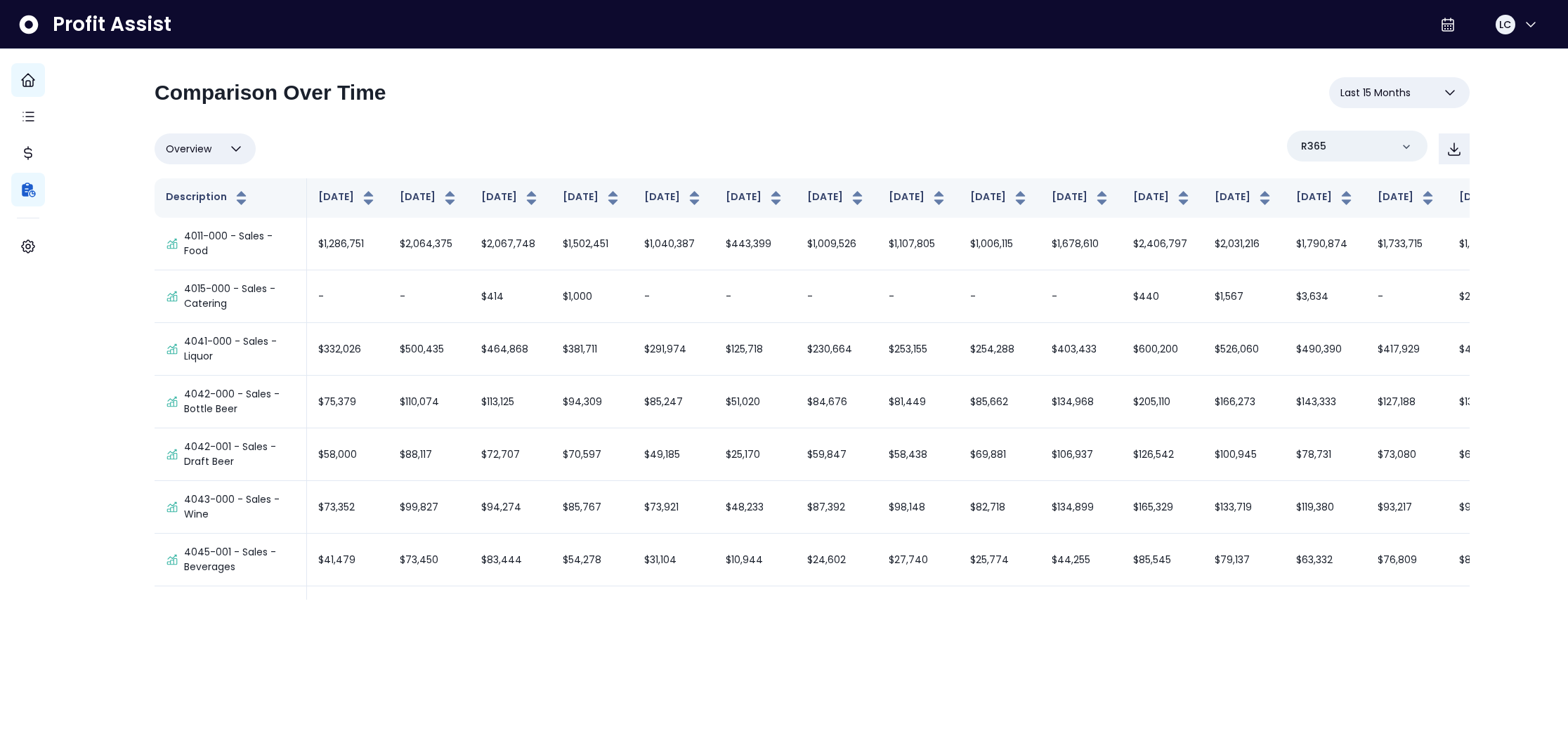
click at [211, 148] on span "Overview" at bounding box center [188, 148] width 45 height 17
click at [211, 220] on li "% of cost" at bounding box center [205, 216] width 101 height 33
type input "********"
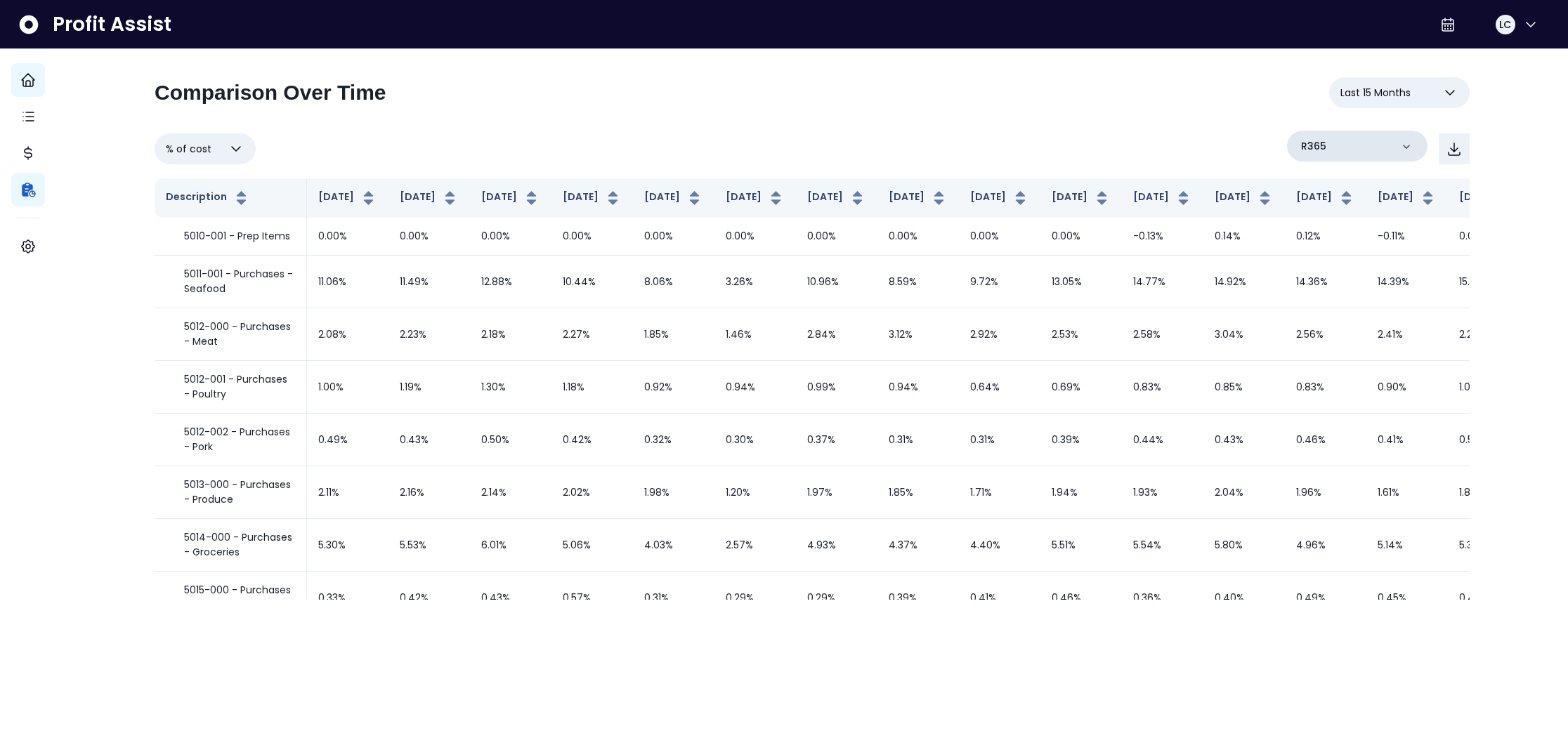
click at [1400, 146] on icon at bounding box center [1407, 147] width 14 height 14
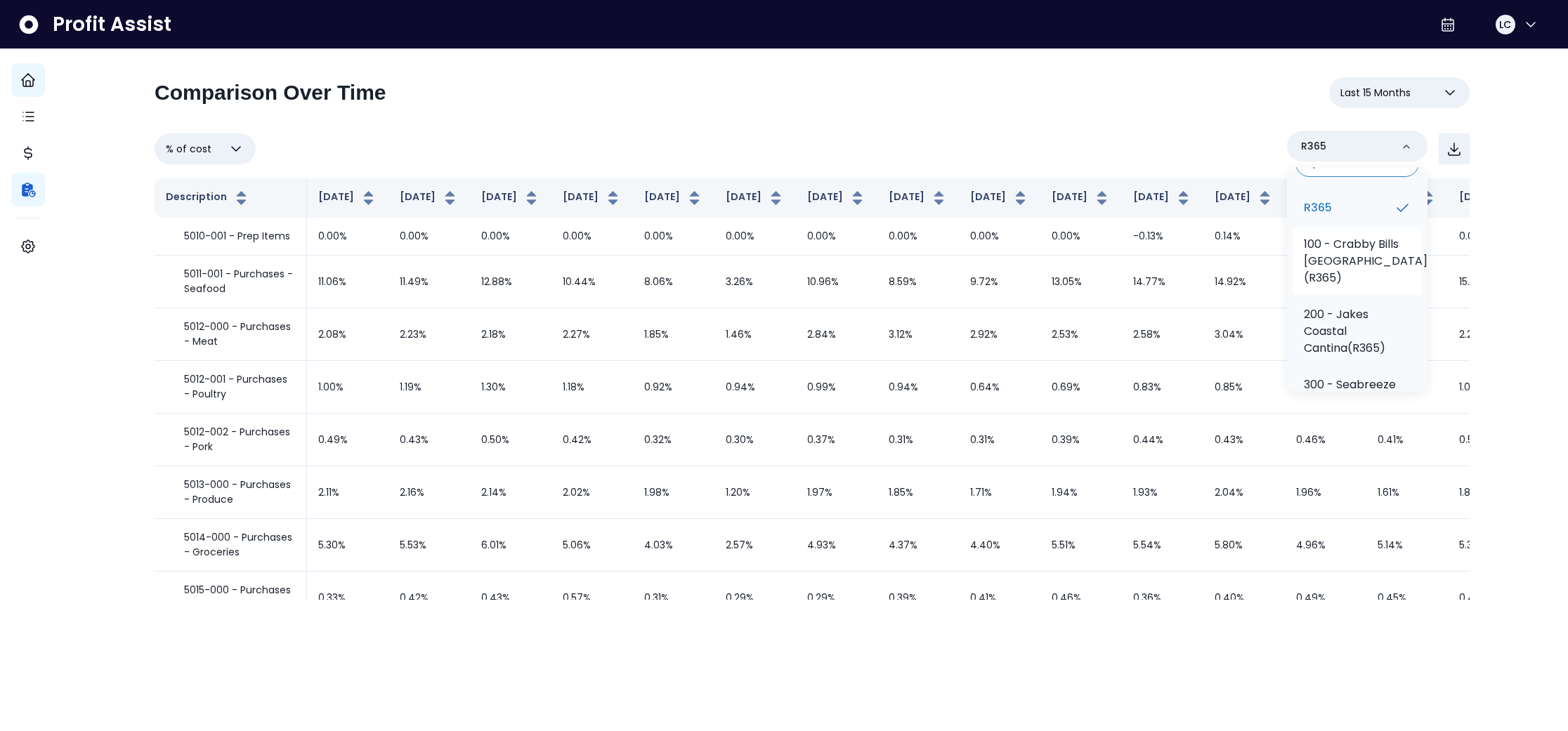
scroll to position [34, 0]
click at [1333, 247] on p "100 - Crabby Bills [GEOGRAPHIC_DATA](R365)" at bounding box center [1365, 253] width 124 height 50
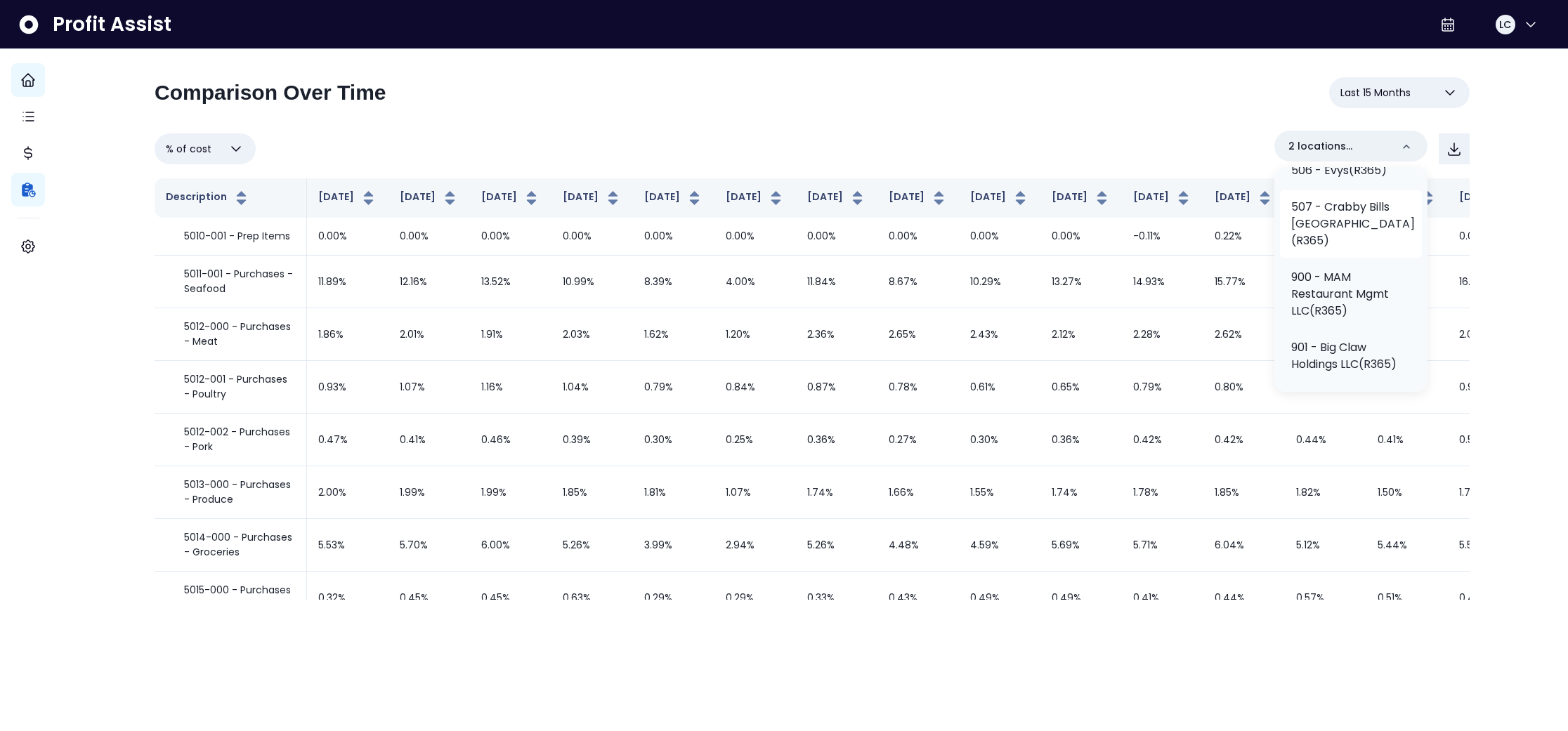
scroll to position [734, 0]
click at [1332, 251] on p "507 - Crabby Bills [GEOGRAPHIC_DATA](R365)" at bounding box center [1353, 225] width 124 height 50
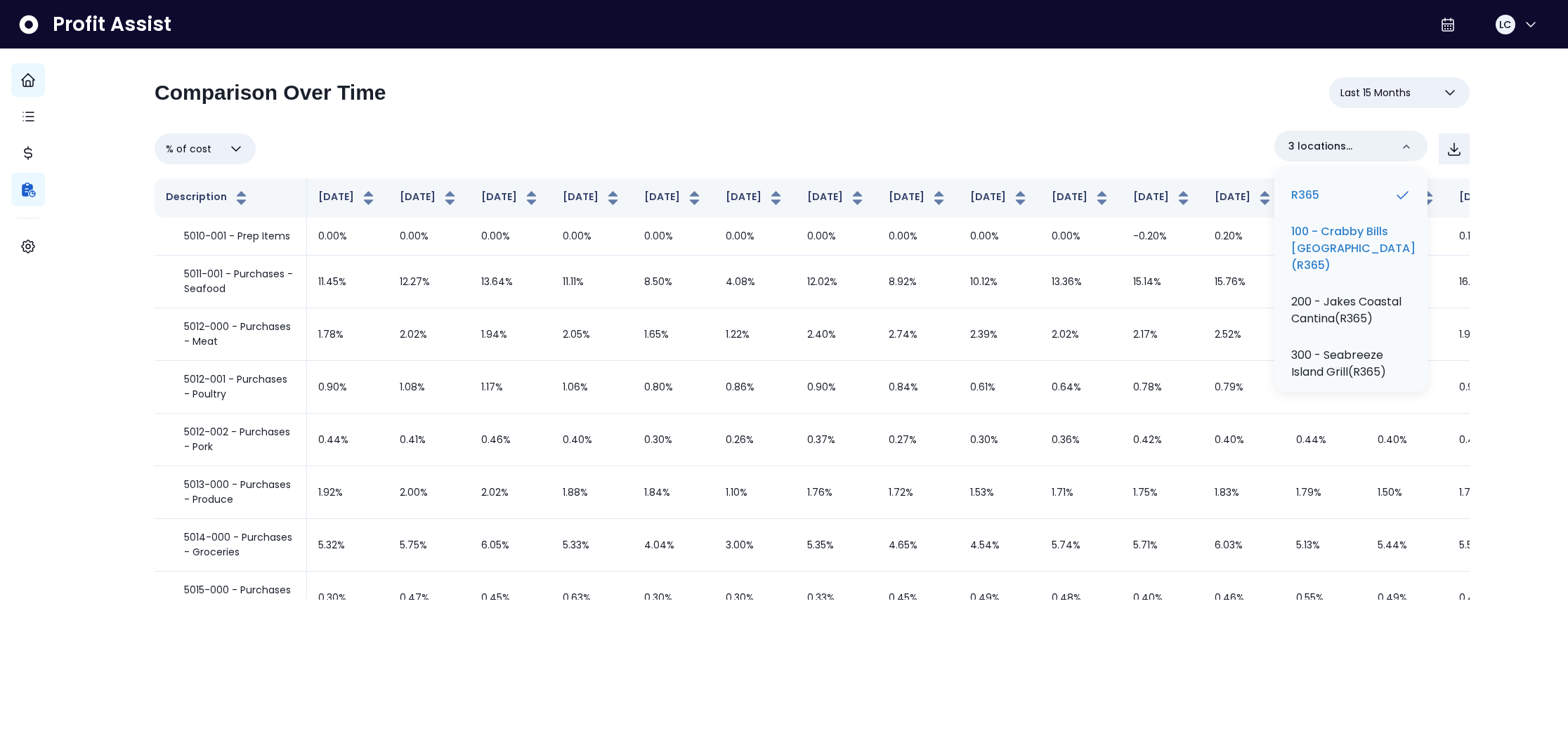
scroll to position [0, 0]
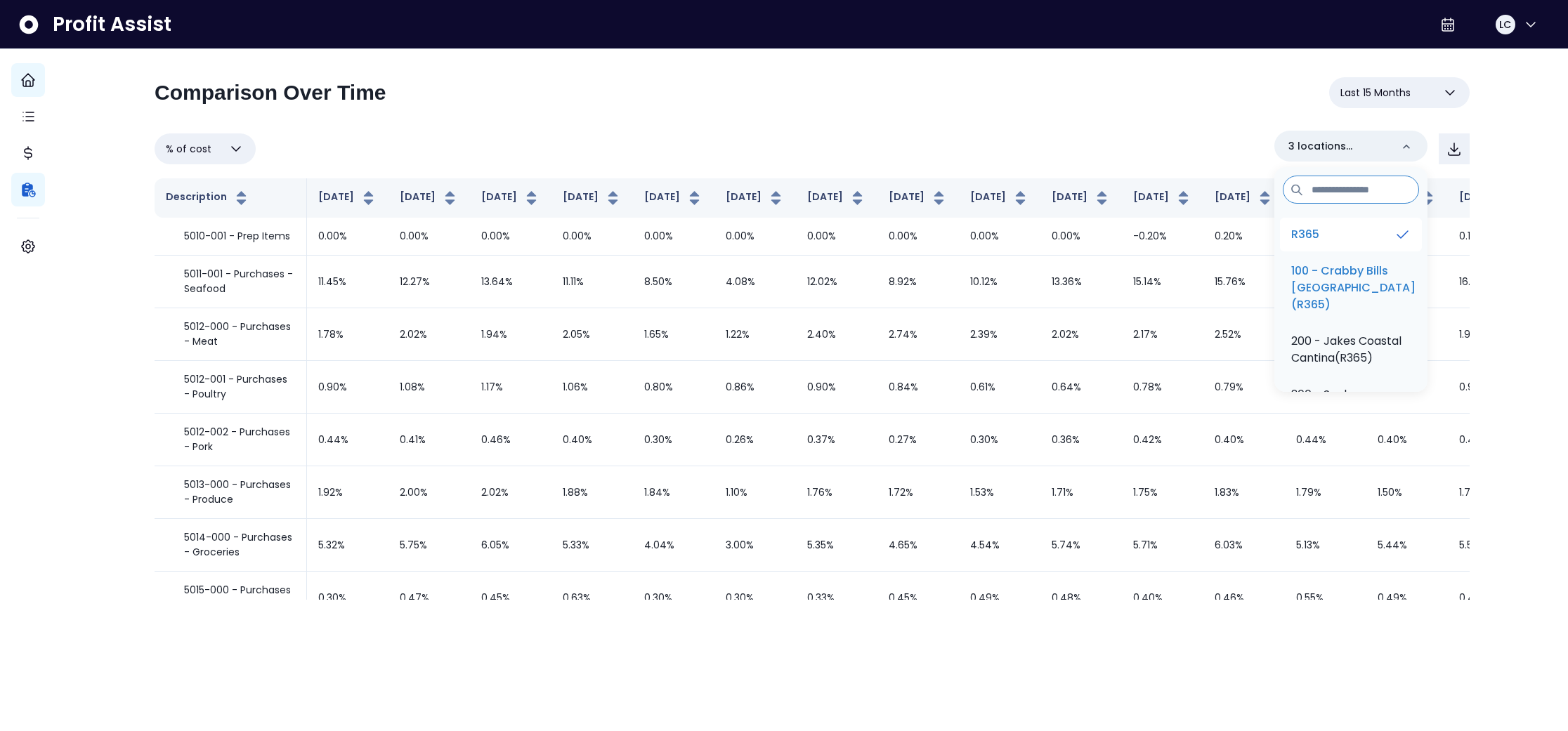
click at [1329, 232] on li "R365" at bounding box center [1351, 235] width 142 height 34
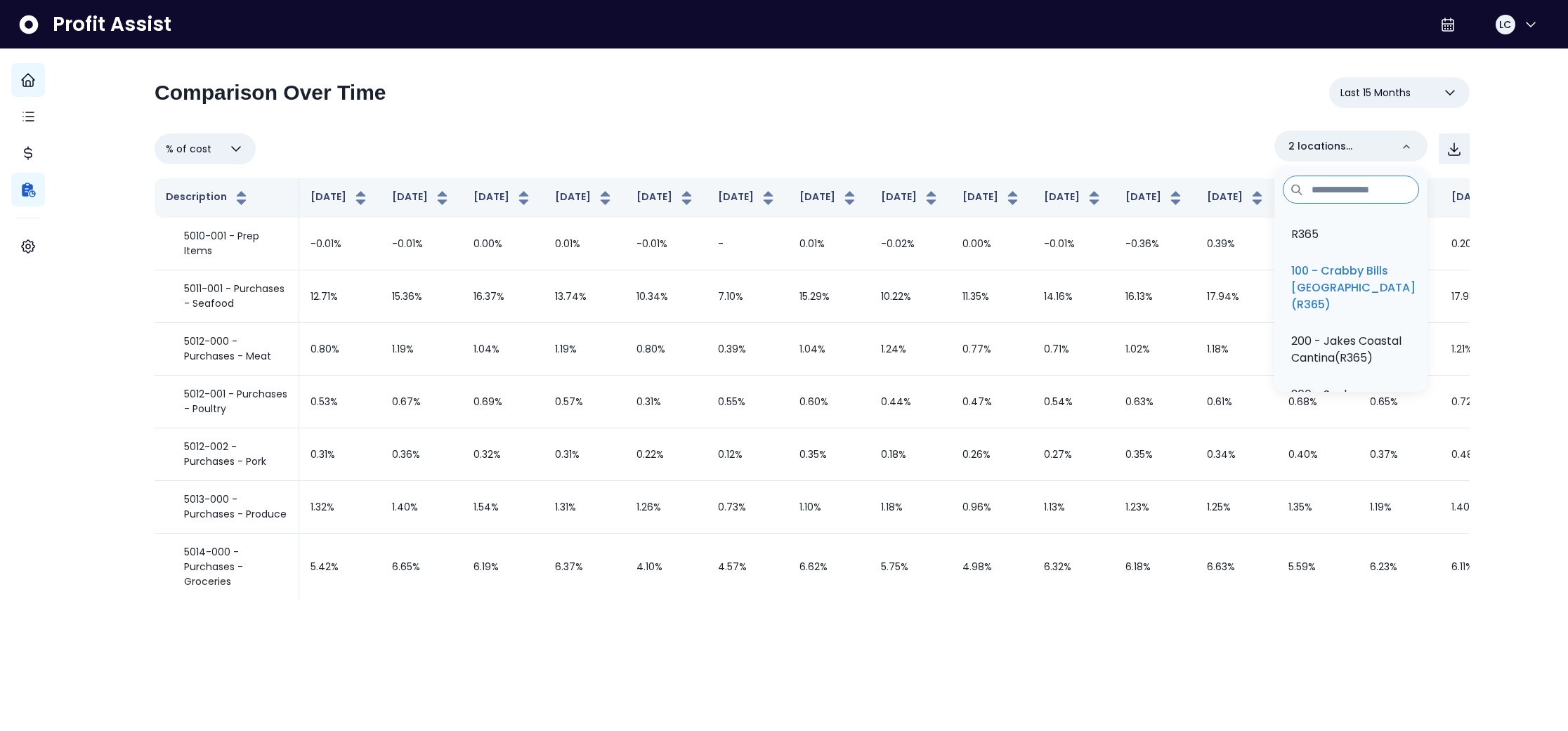
click at [1169, 124] on div "**********" at bounding box center [812, 338] width 1315 height 523
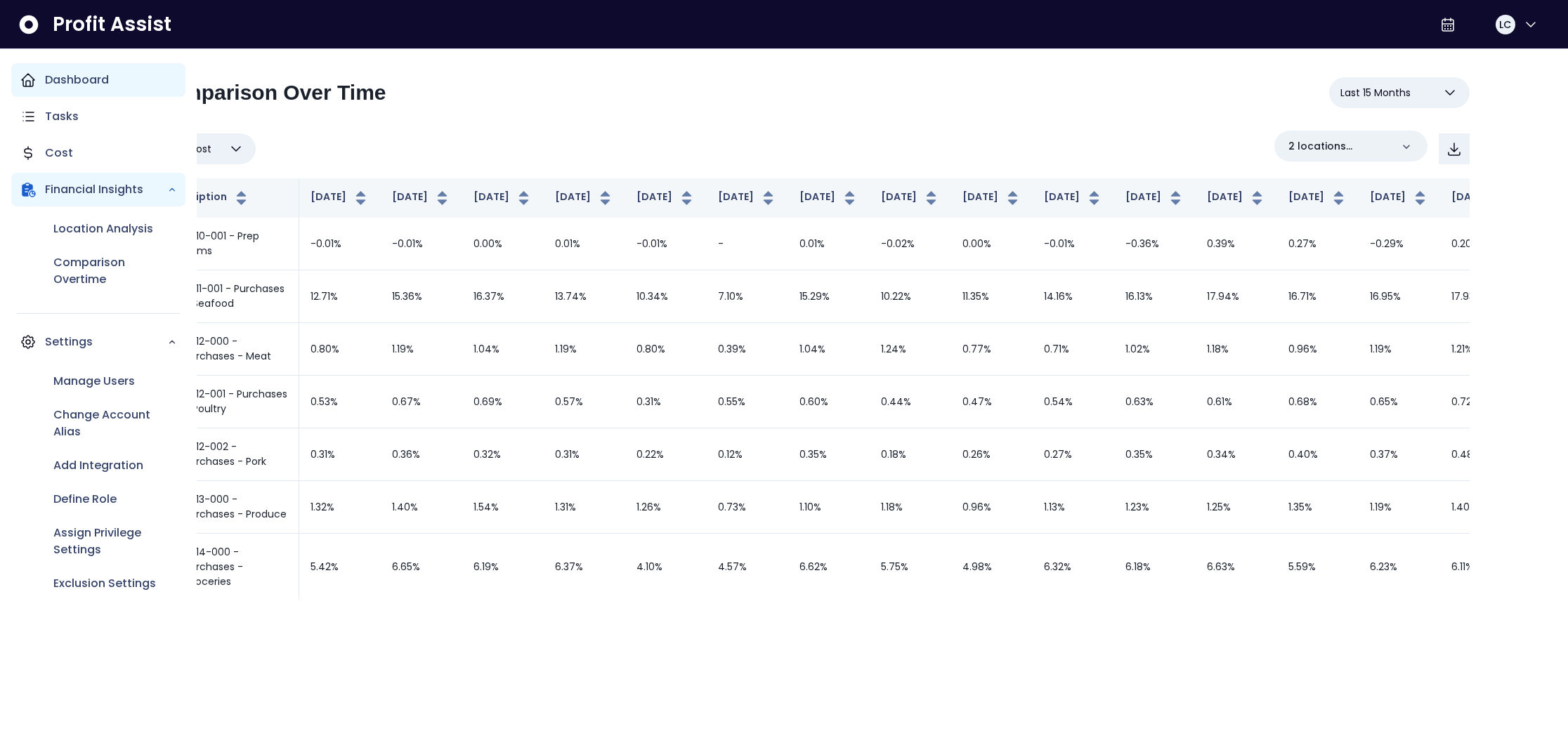
click at [71, 82] on p "Dashboard" at bounding box center [77, 80] width 64 height 17
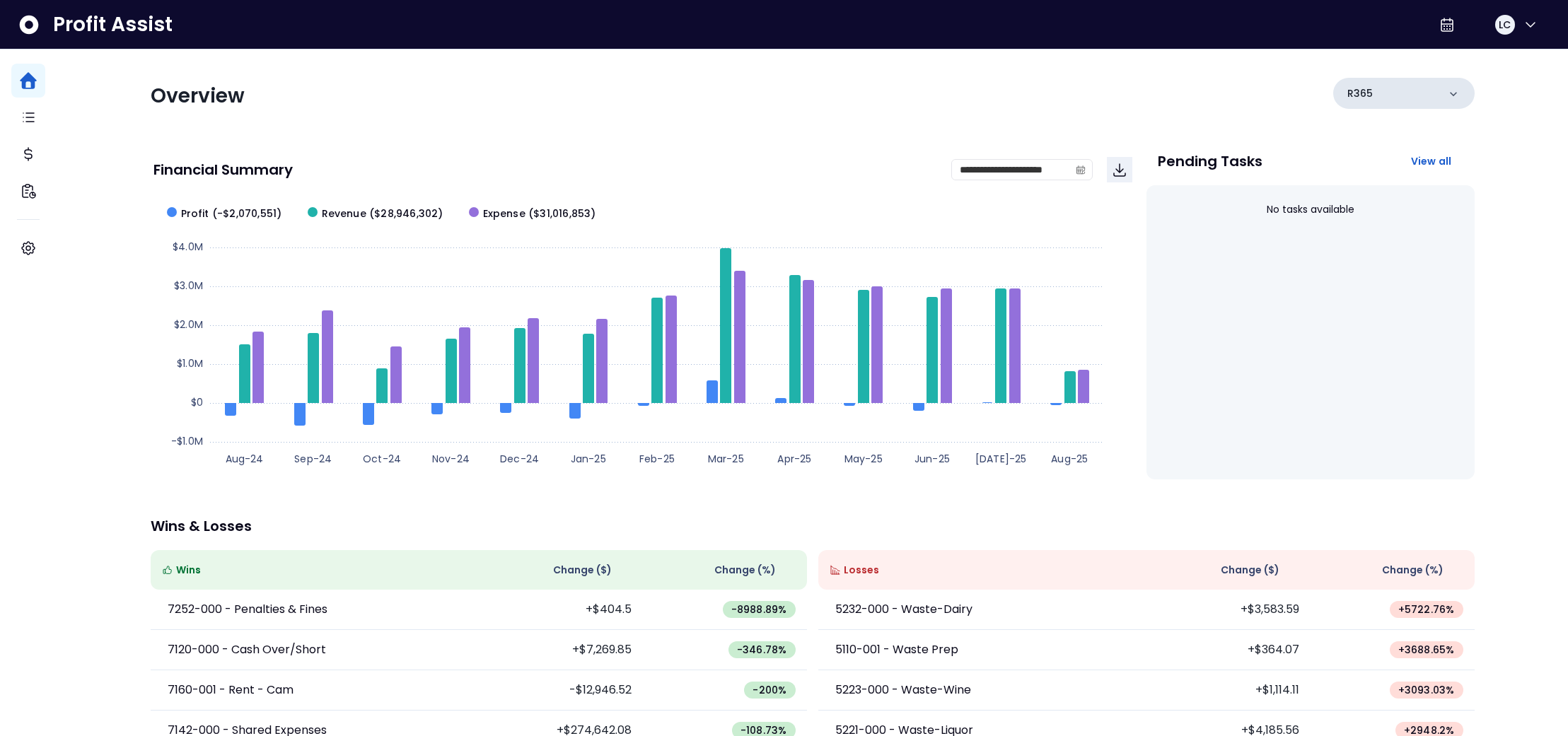
click at [1446, 97] on icon at bounding box center [1453, 94] width 14 height 14
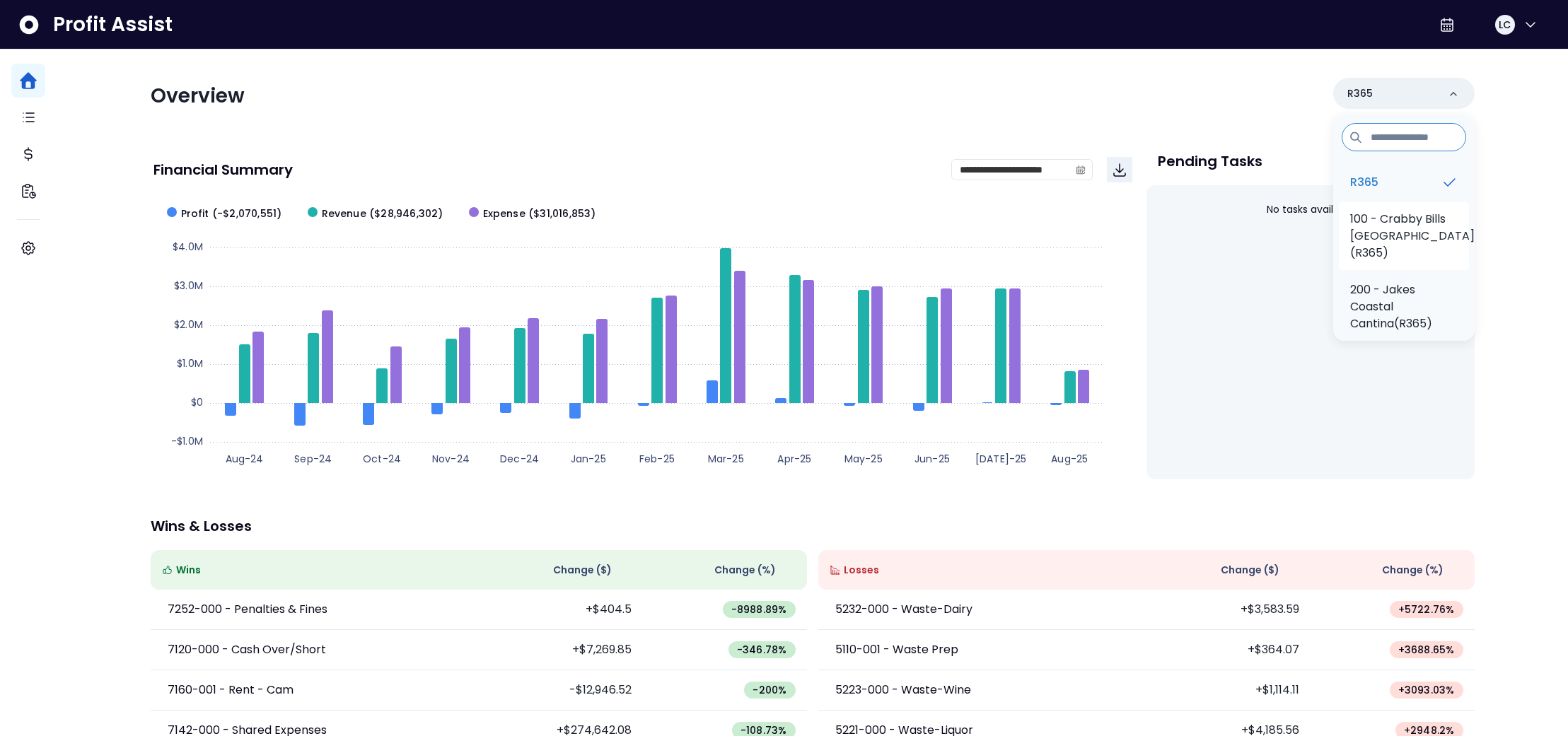
click at [1391, 215] on p "100 - Crabby Bills [GEOGRAPHIC_DATA](R365)" at bounding box center [1412, 235] width 125 height 51
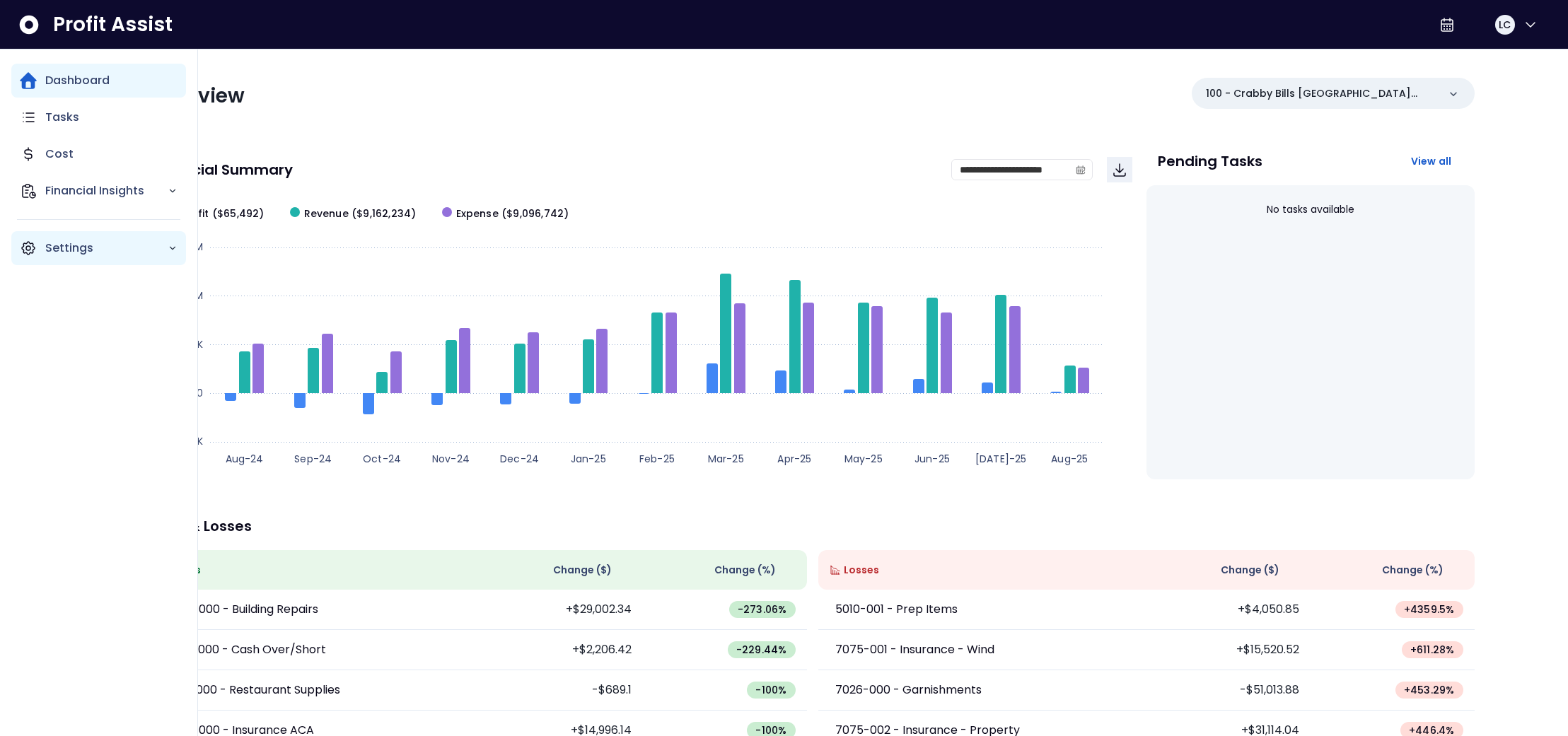
click at [26, 245] on icon "Main navigation" at bounding box center [28, 247] width 17 height 17
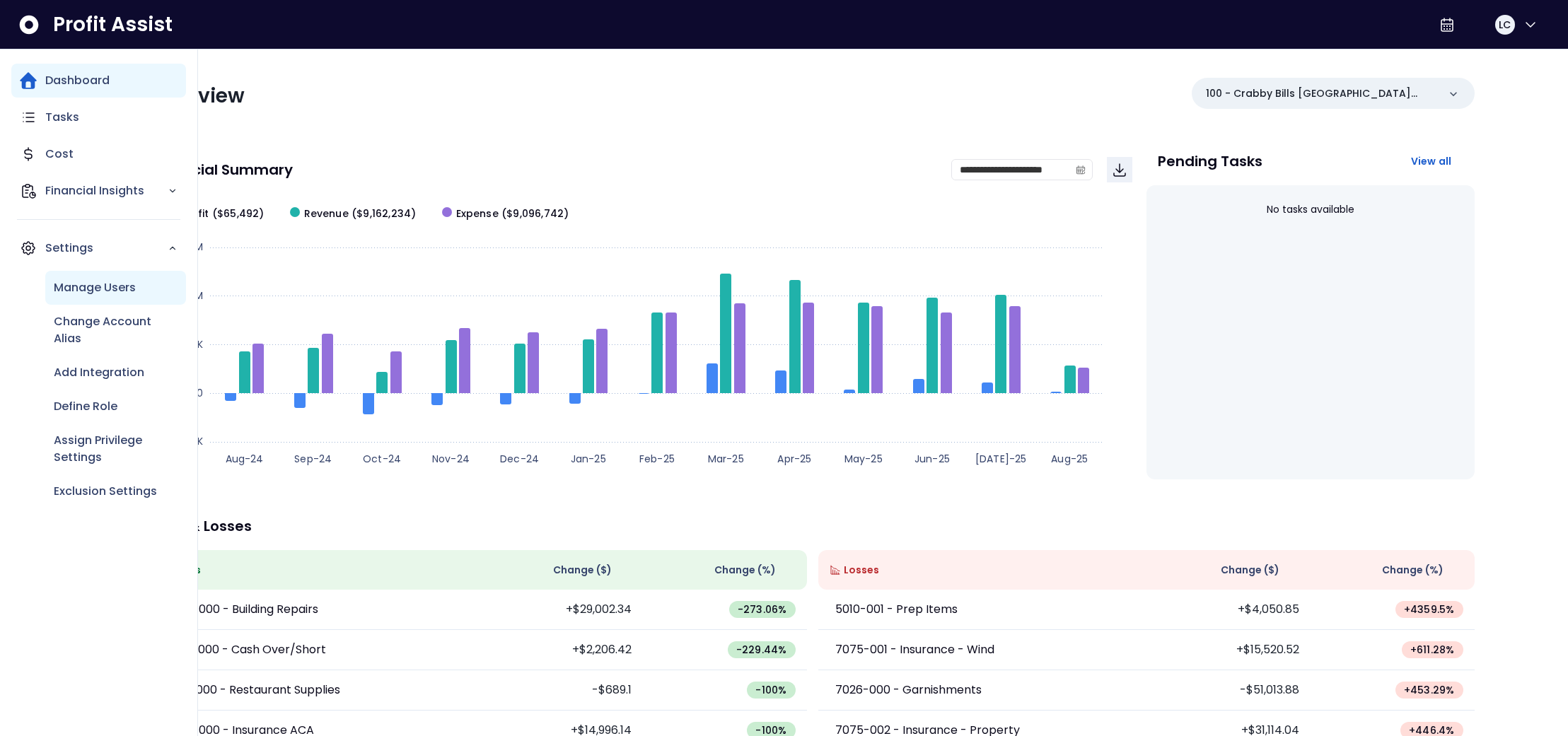
click at [92, 285] on p "Manage Users" at bounding box center [95, 288] width 82 height 17
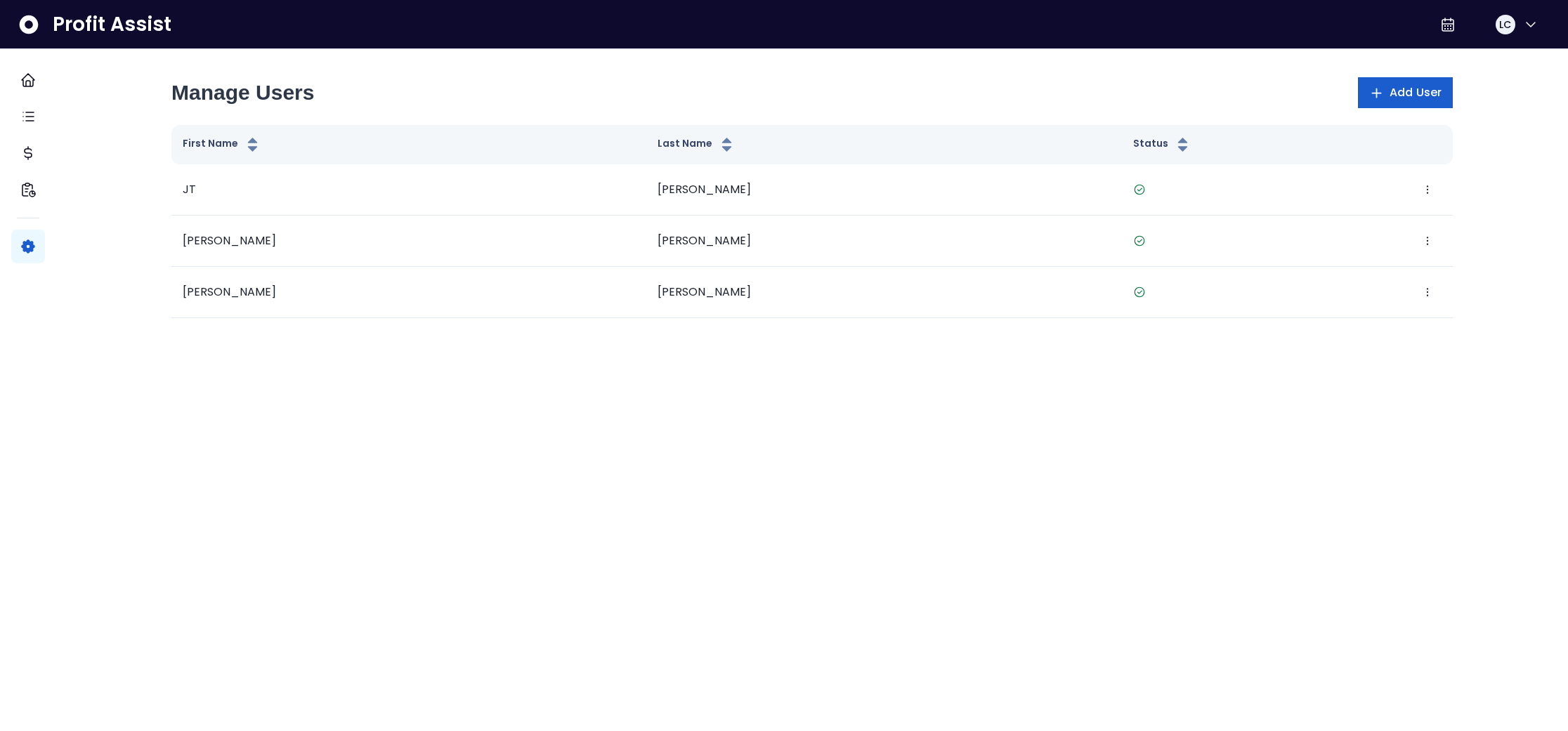
click at [1369, 94] on icon "button" at bounding box center [1376, 93] width 14 height 14
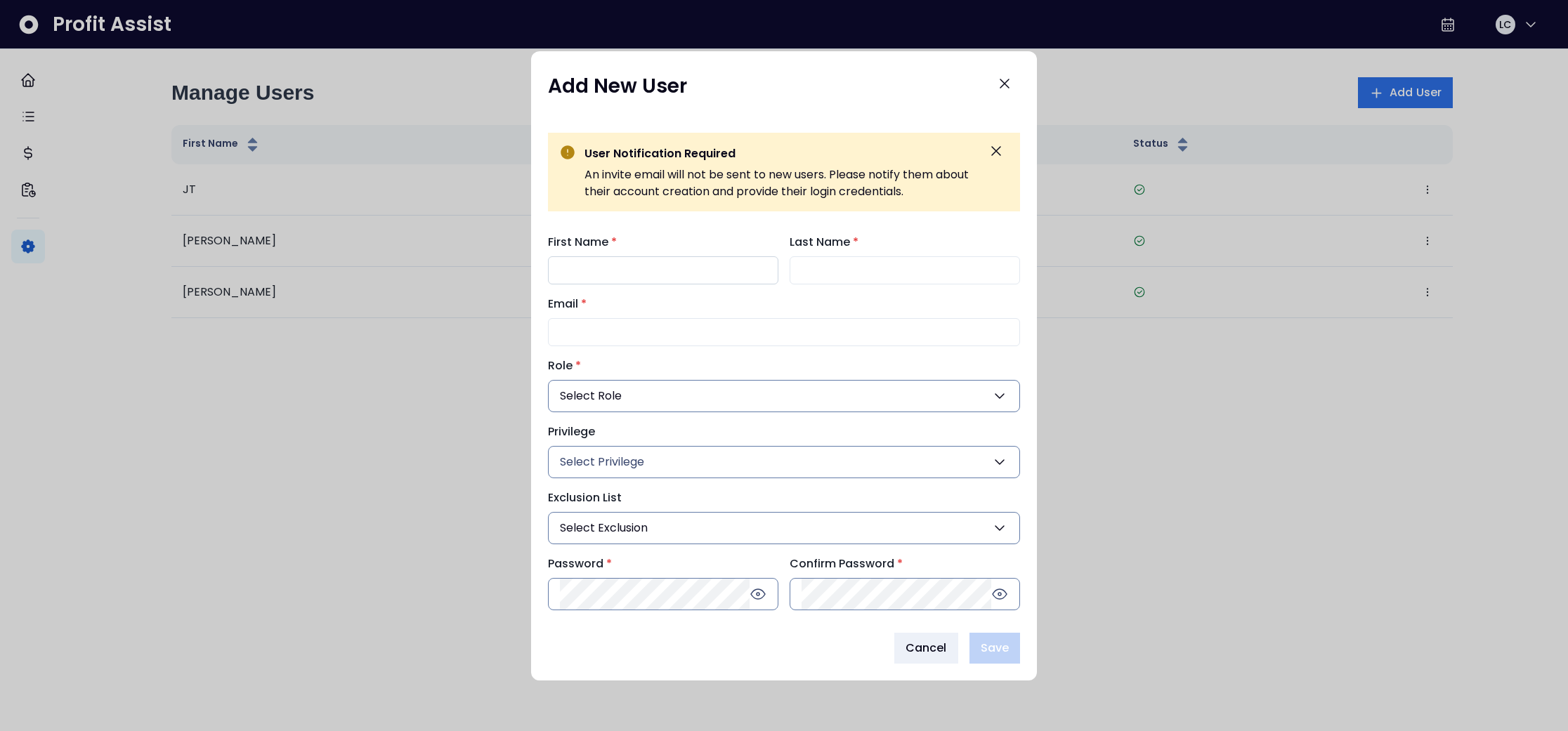
click at [627, 265] on input "First Name *" at bounding box center [663, 270] width 231 height 28
type input "****"
click at [801, 266] on input "Last Name *" at bounding box center [905, 270] width 231 height 28
type input "********"
click at [617, 340] on input "Email *" at bounding box center [784, 332] width 472 height 28
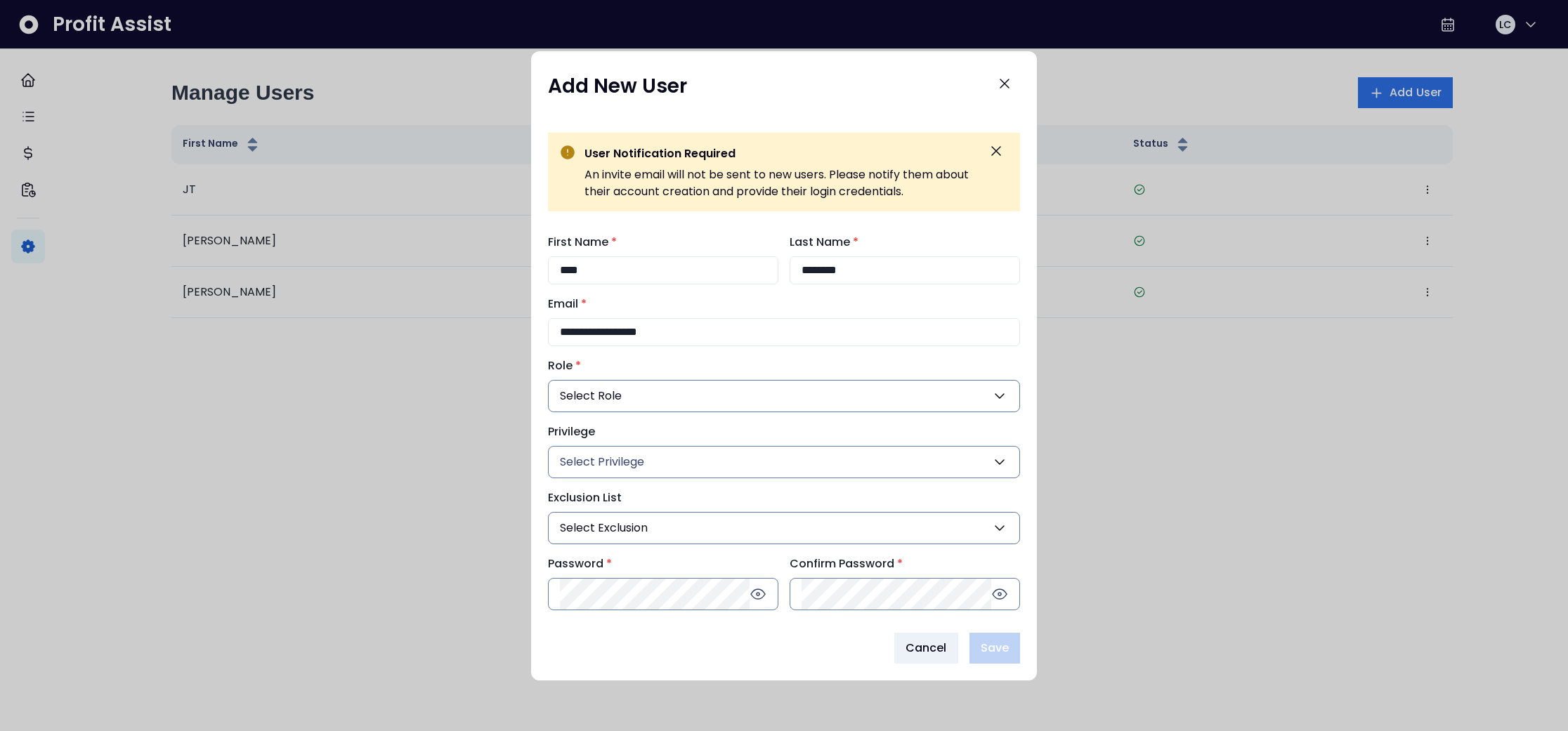
type input "**********"
click at [609, 401] on span "Select Role" at bounding box center [590, 396] width 61 height 17
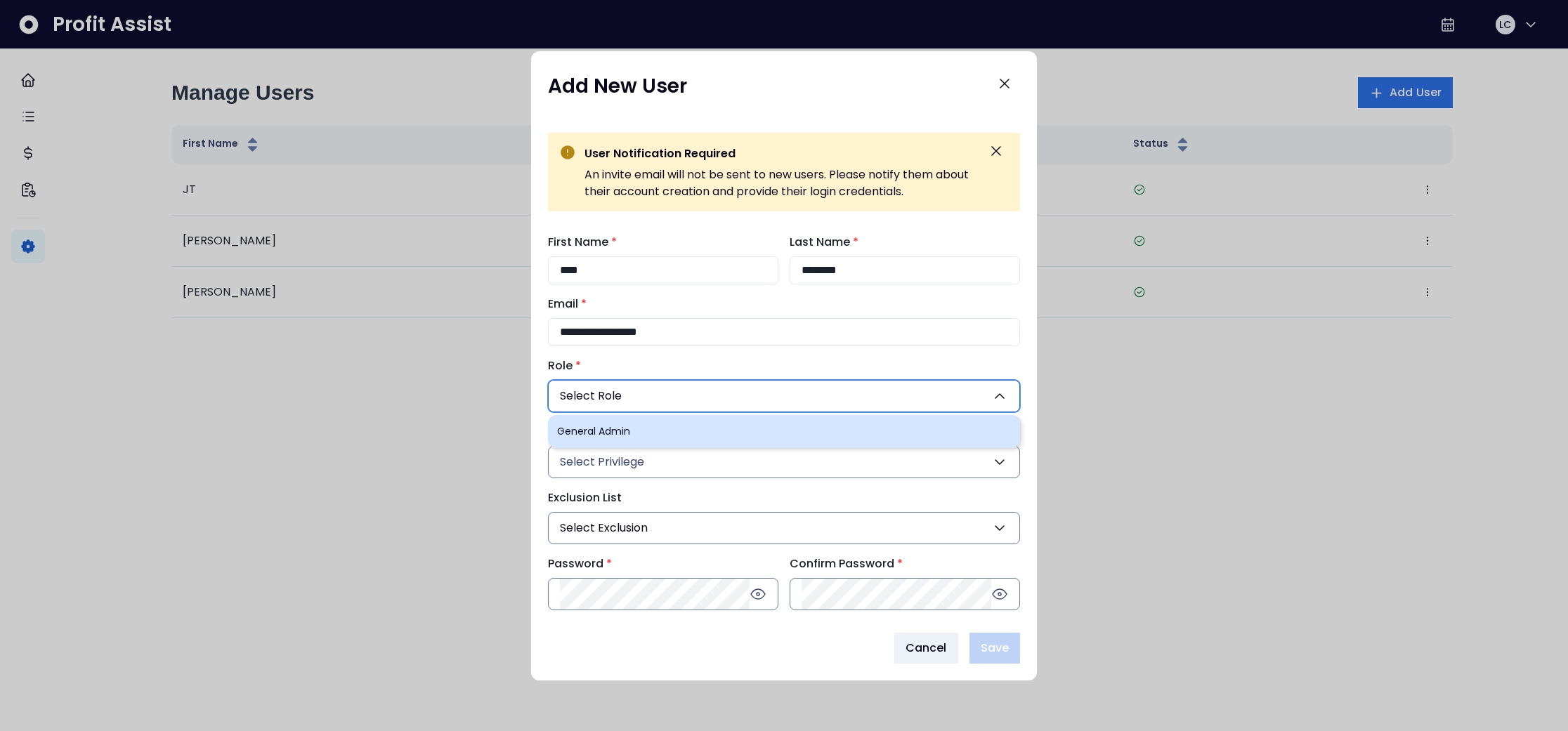
click at [608, 426] on li "General Admin" at bounding box center [784, 431] width 472 height 33
type input "***"
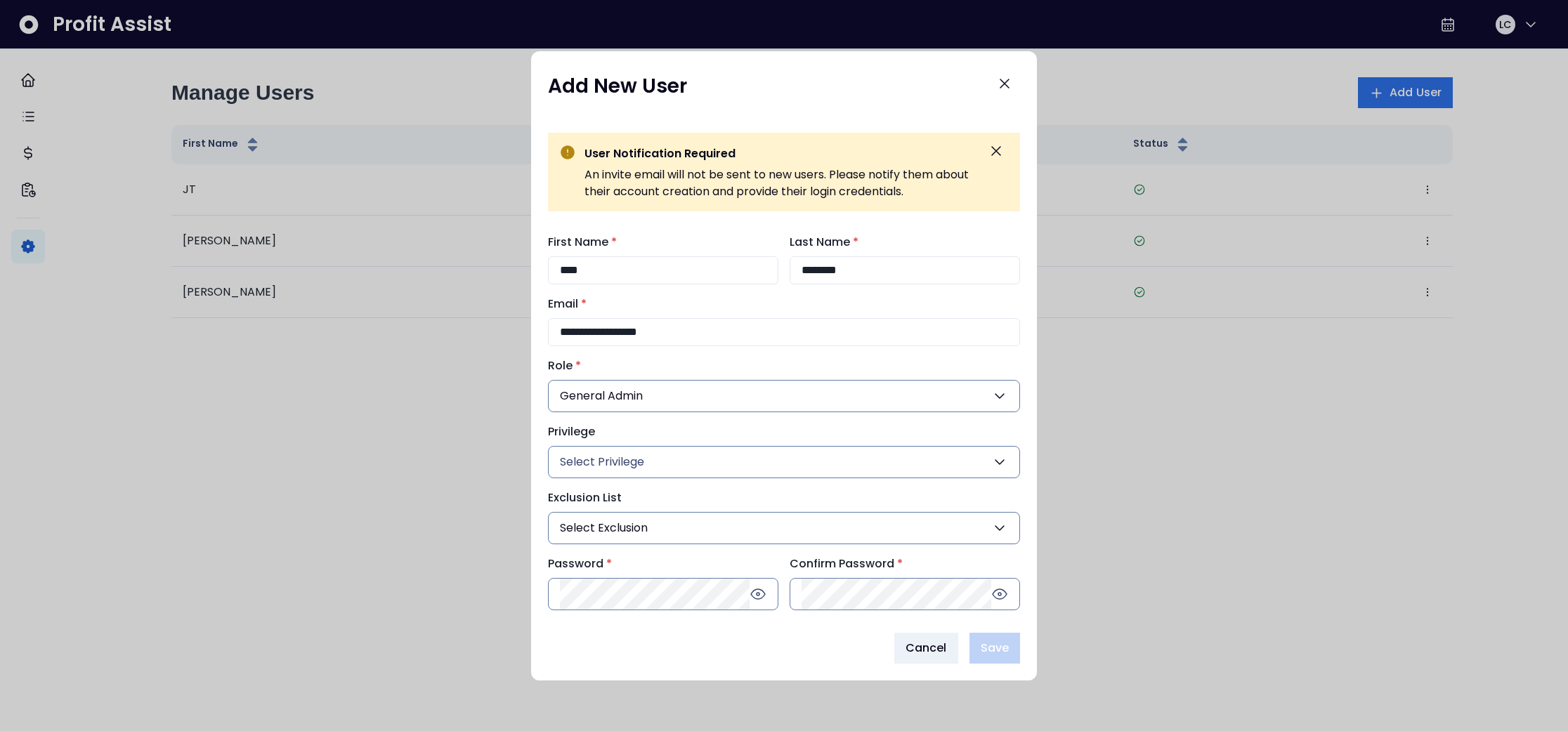
click at [603, 457] on span "Select Privilege" at bounding box center [602, 462] width 85 height 17
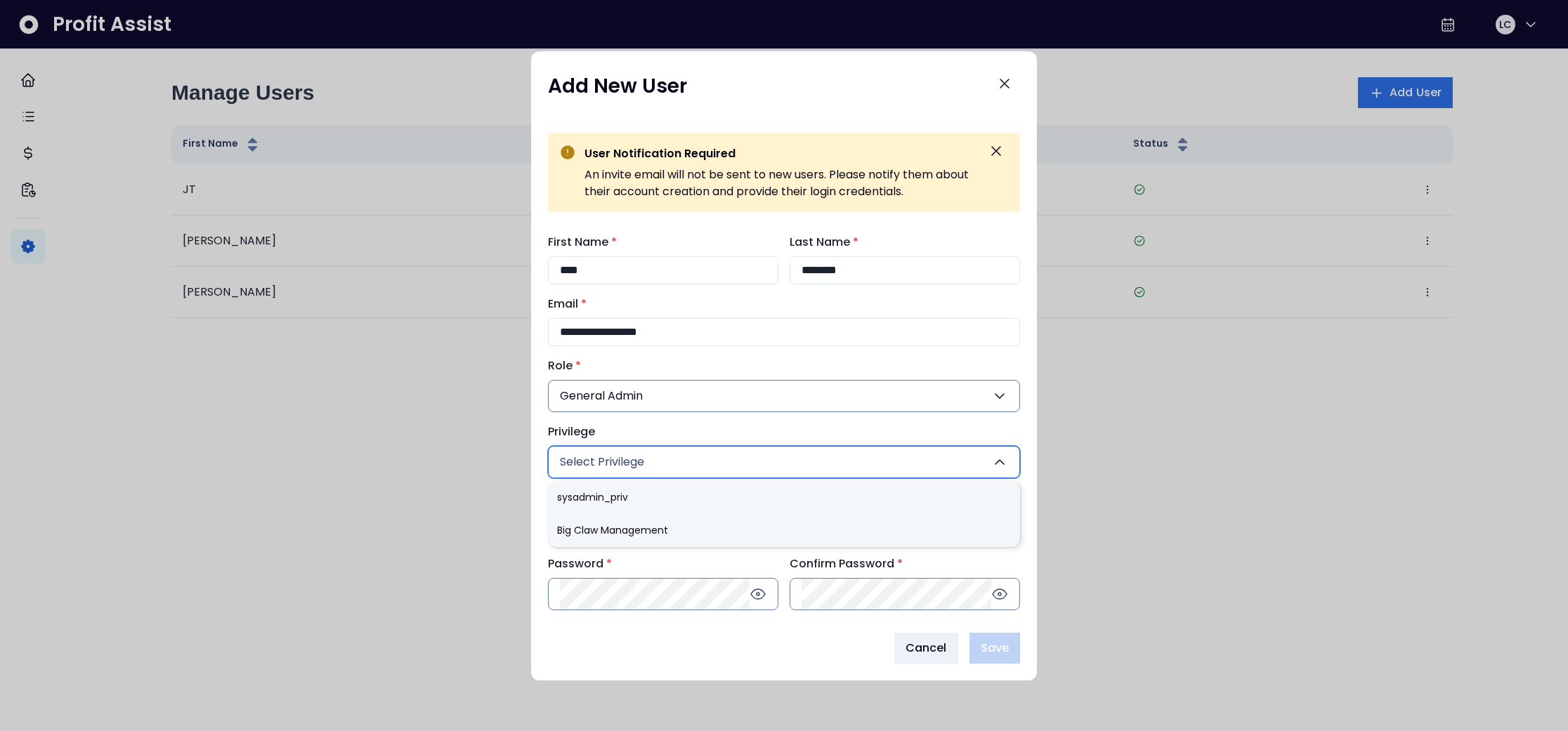
click at [603, 528] on li "Big Claw Management" at bounding box center [784, 530] width 472 height 33
type input "***"
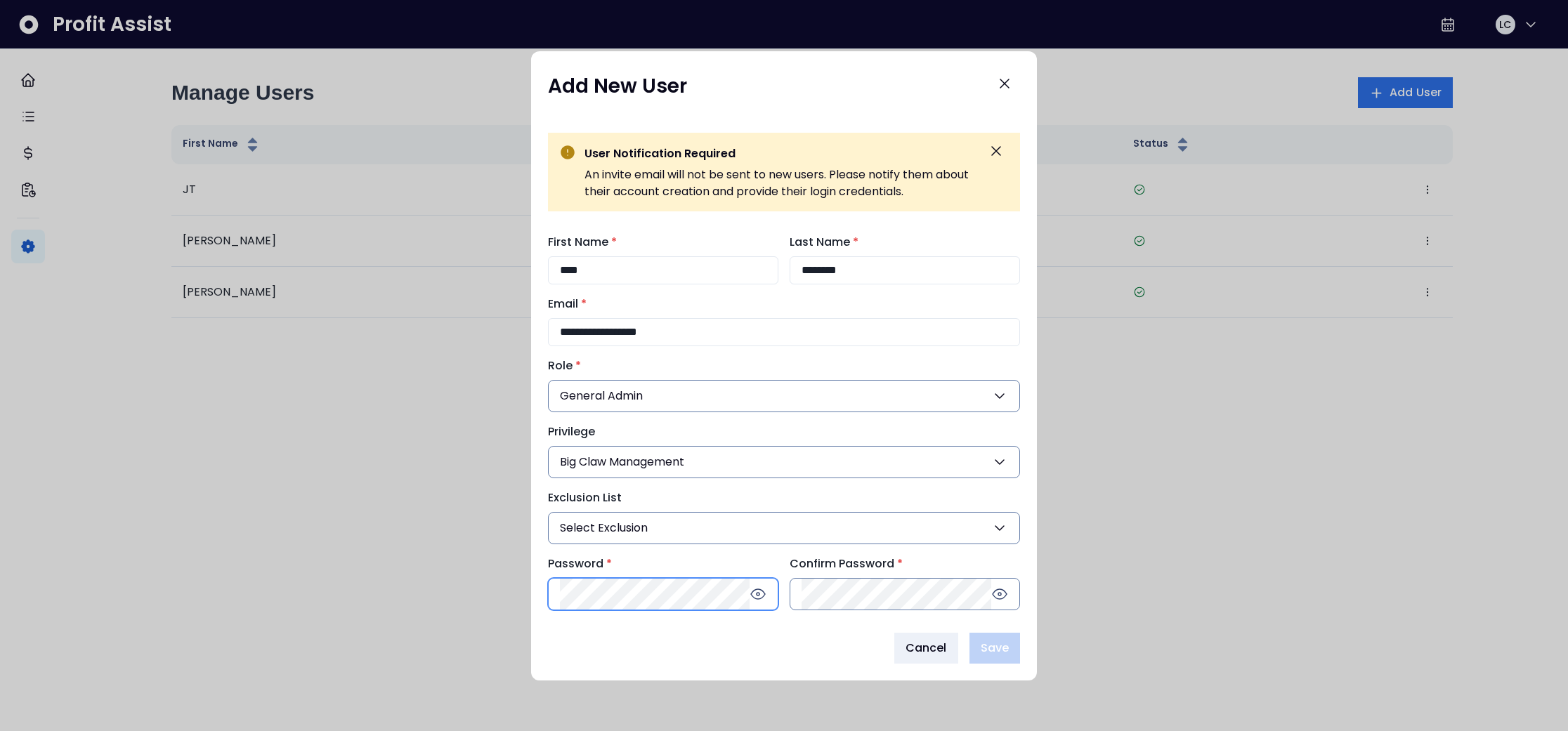
click at [604, 591] on div "Password *" at bounding box center [663, 583] width 231 height 55
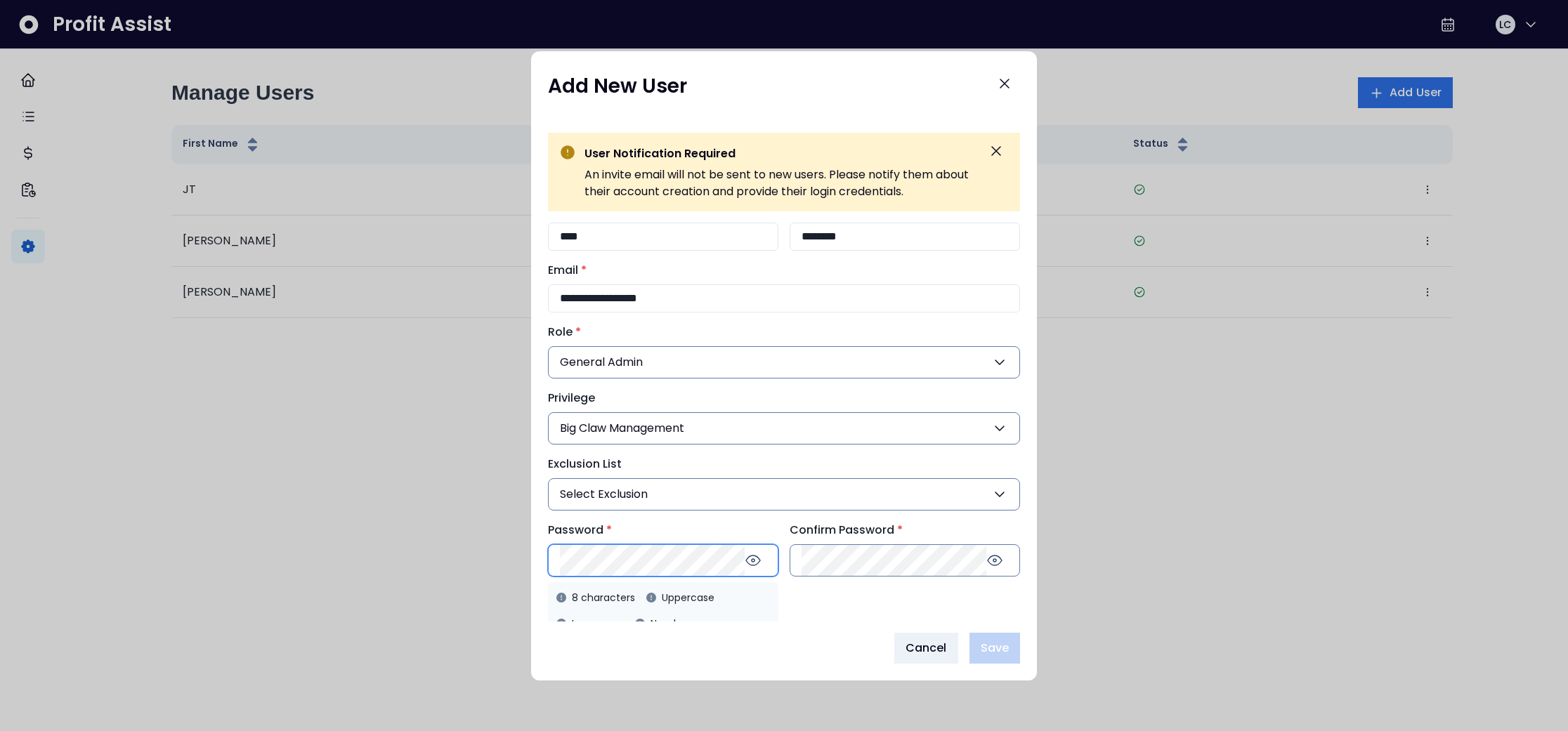
scroll to position [59, 0]
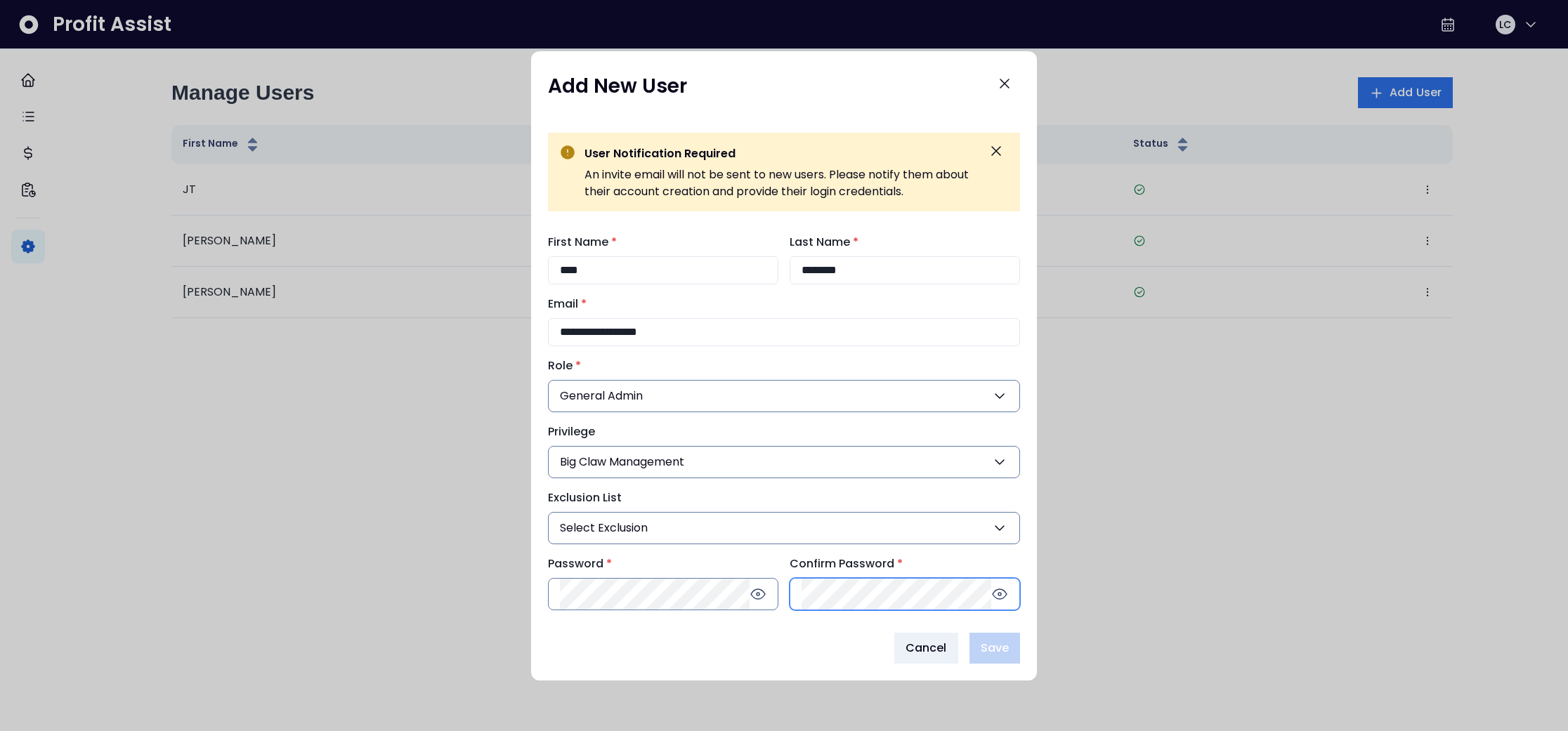
click at [833, 530] on div "**********" at bounding box center [784, 422] width 472 height 377
click at [730, 623] on div "**********" at bounding box center [784, 366] width 506 height 630
click at [1001, 593] on icon at bounding box center [999, 594] width 17 height 17
click at [831, 644] on div "Cancel Save" at bounding box center [784, 648] width 472 height 31
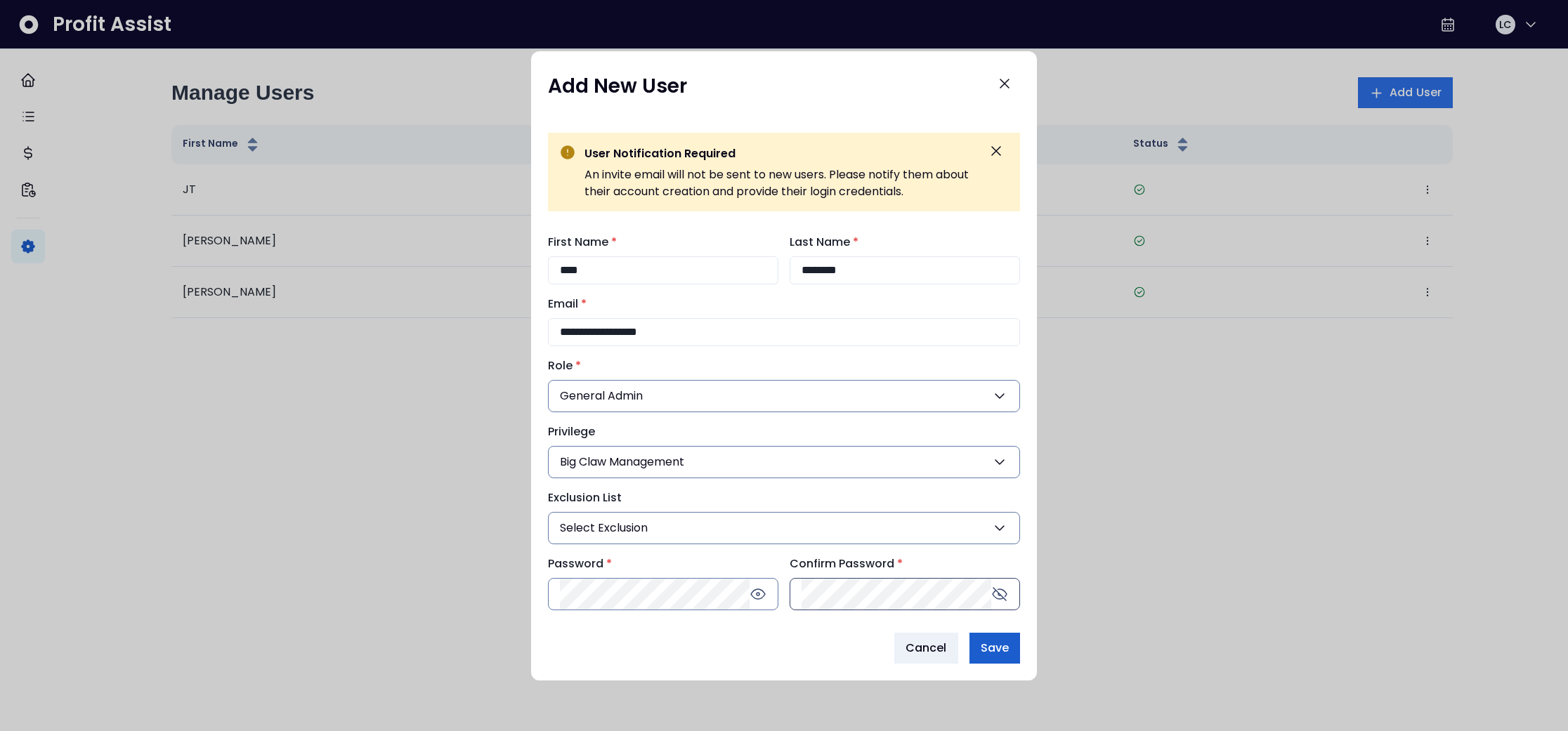
click at [1001, 650] on span "Save" at bounding box center [994, 648] width 28 height 17
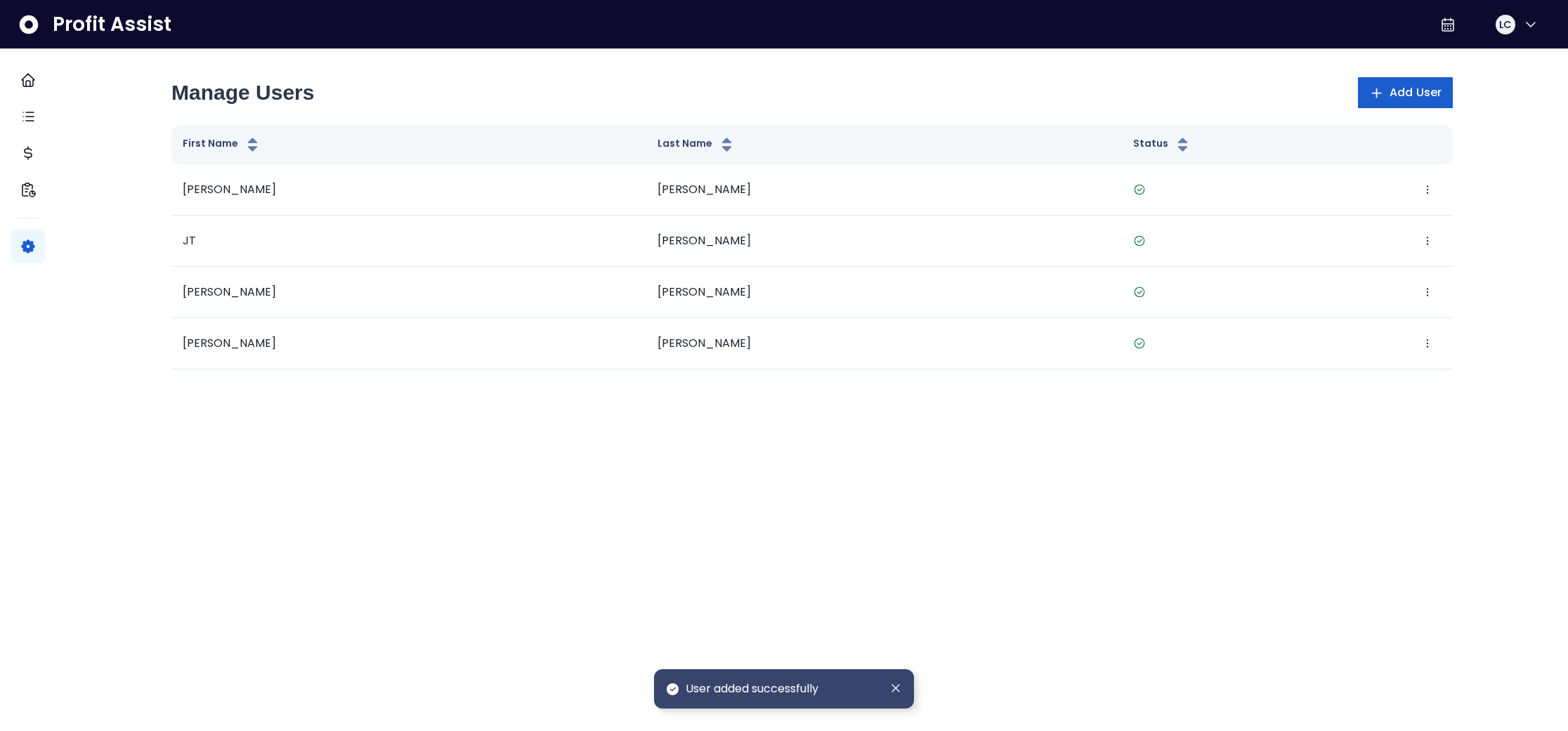
click at [1369, 97] on icon "button" at bounding box center [1376, 93] width 14 height 14
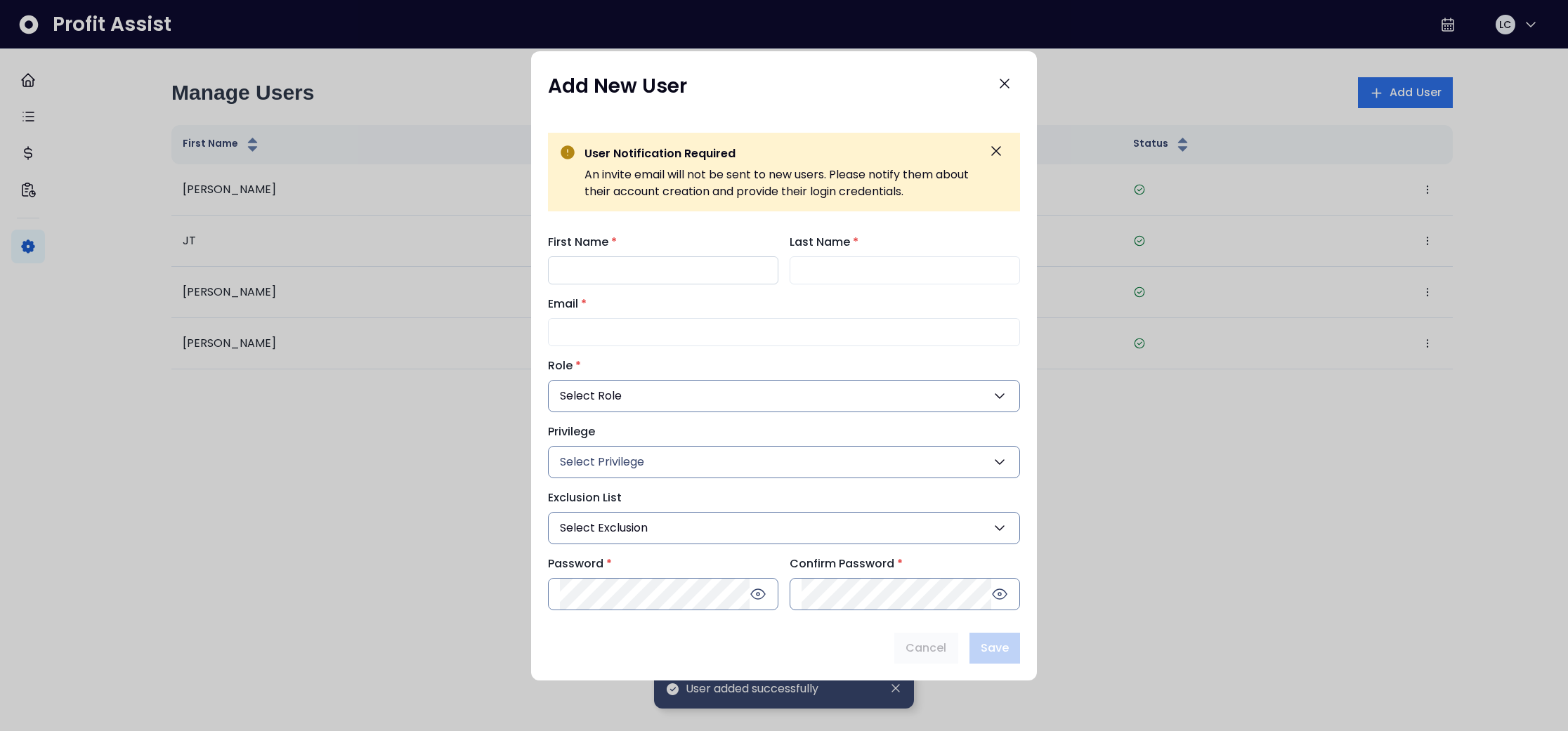
click at [620, 273] on input "First Name *" at bounding box center [663, 270] width 231 height 28
type input "*****"
type input "*******"
click at [573, 338] on input "Email *" at bounding box center [784, 332] width 472 height 28
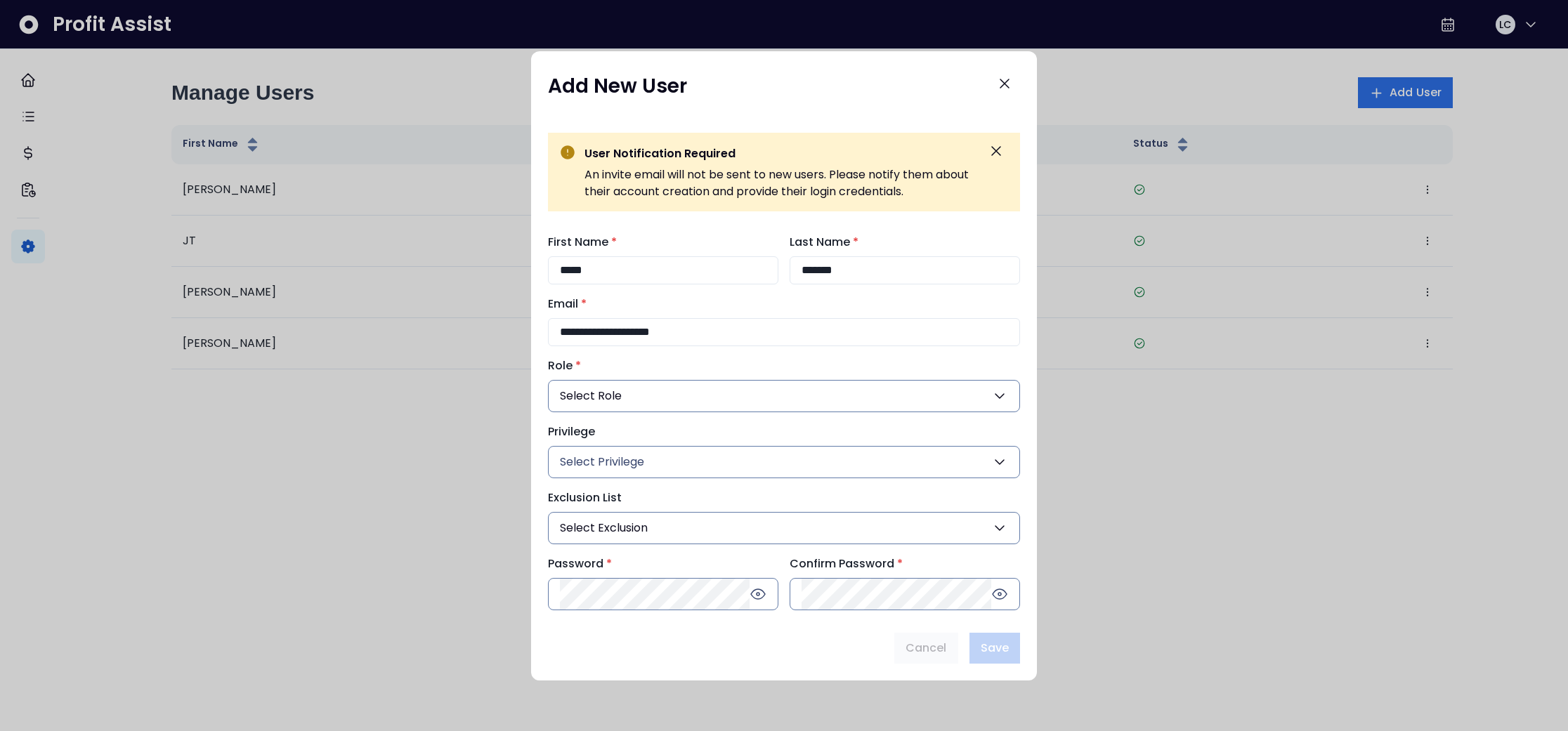
type input "**********"
click at [606, 397] on span "Select Role" at bounding box center [590, 396] width 61 height 17
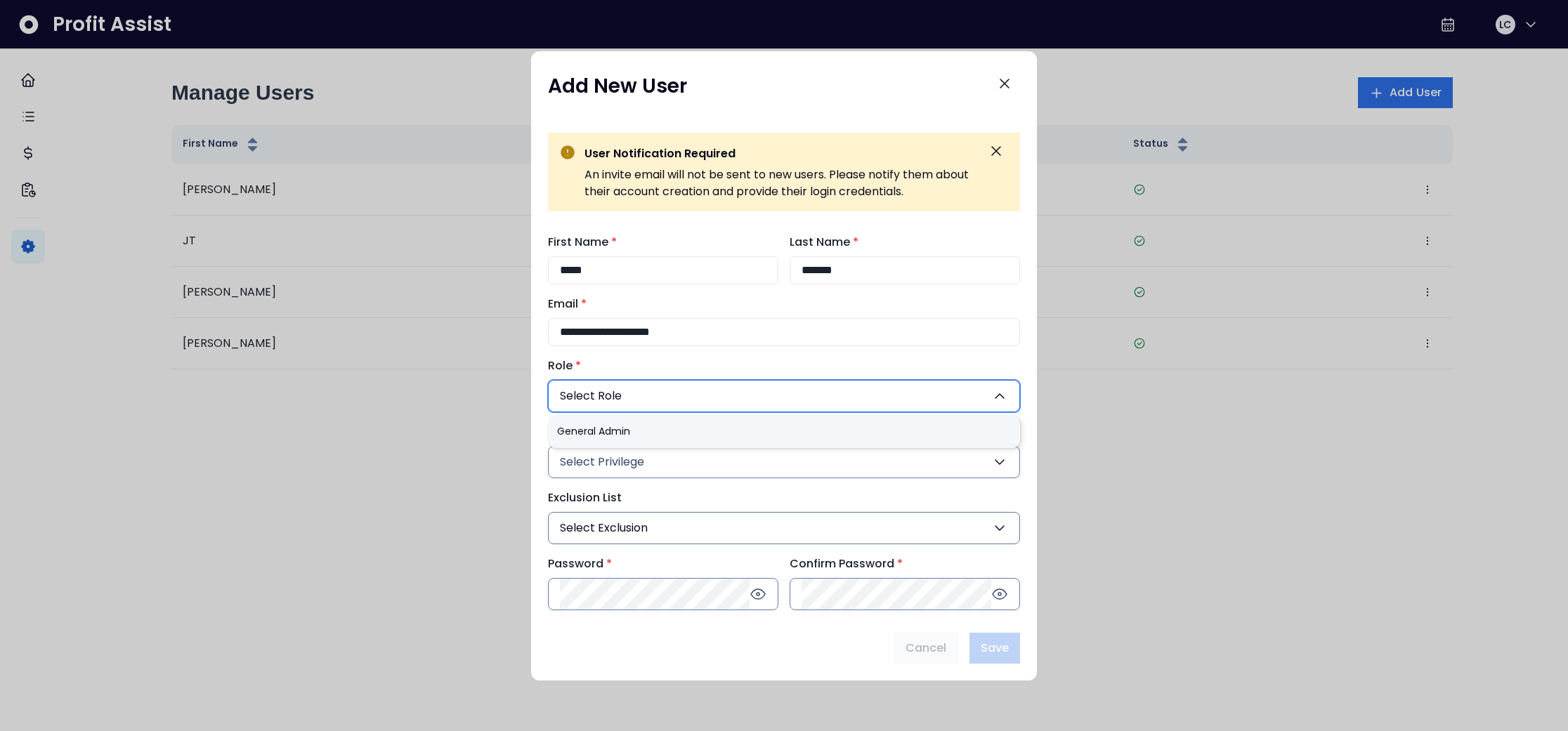
click at [630, 432] on li "General Admin" at bounding box center [784, 431] width 472 height 33
type input "***"
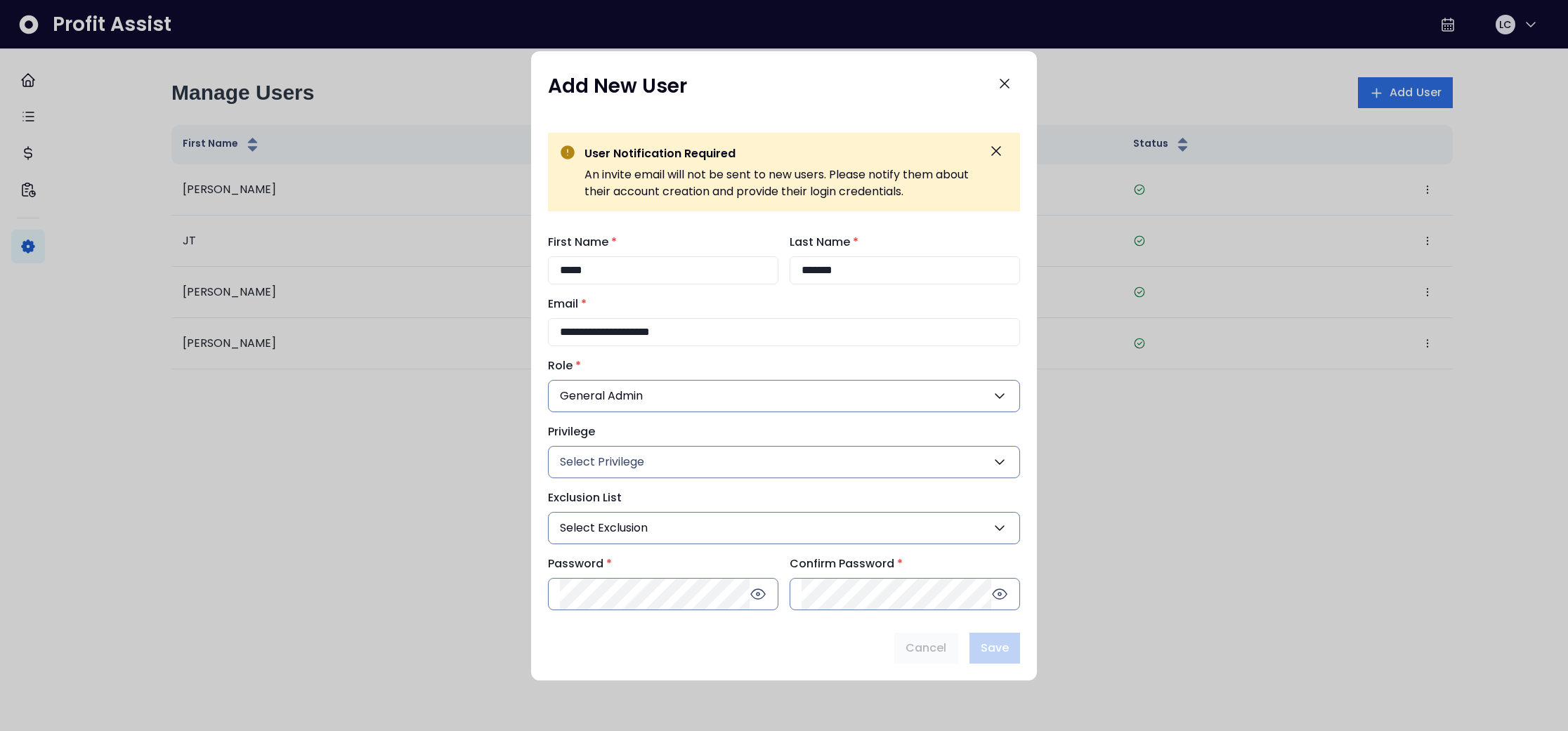
click at [628, 467] on span "Select Privilege" at bounding box center [602, 462] width 85 height 17
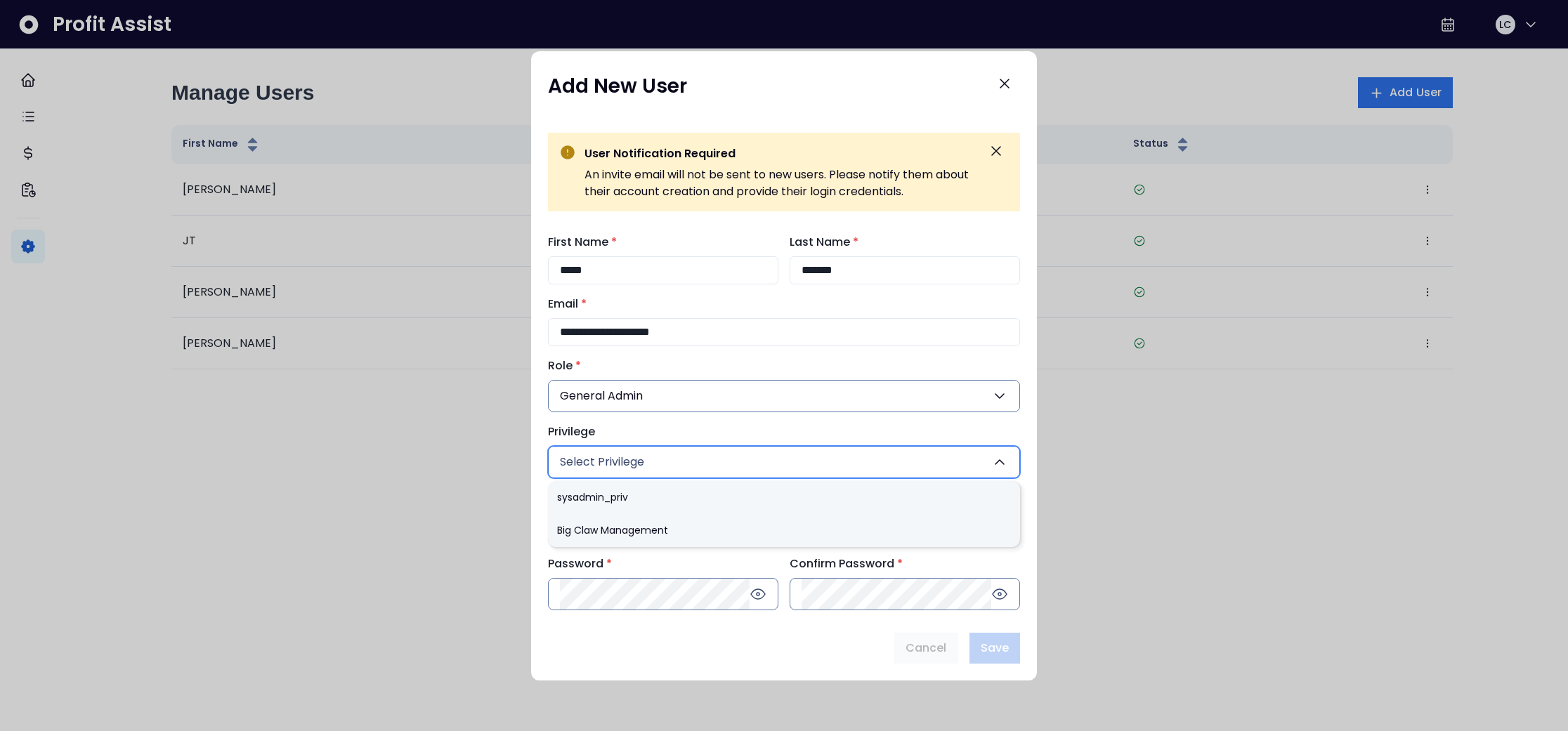
click at [622, 530] on li "Big Claw Management" at bounding box center [784, 530] width 472 height 33
type input "***"
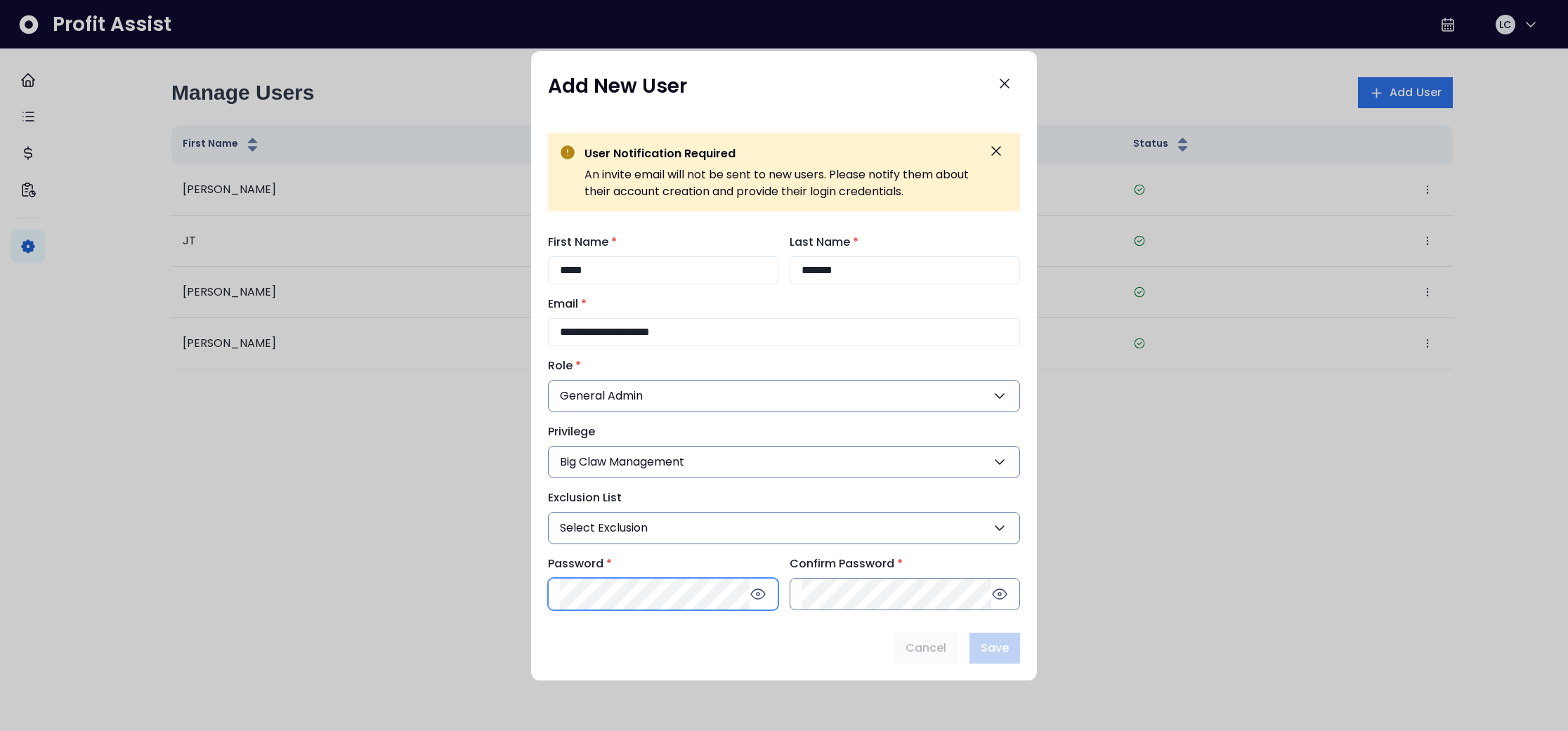
click at [652, 594] on div "Password *" at bounding box center [663, 583] width 231 height 55
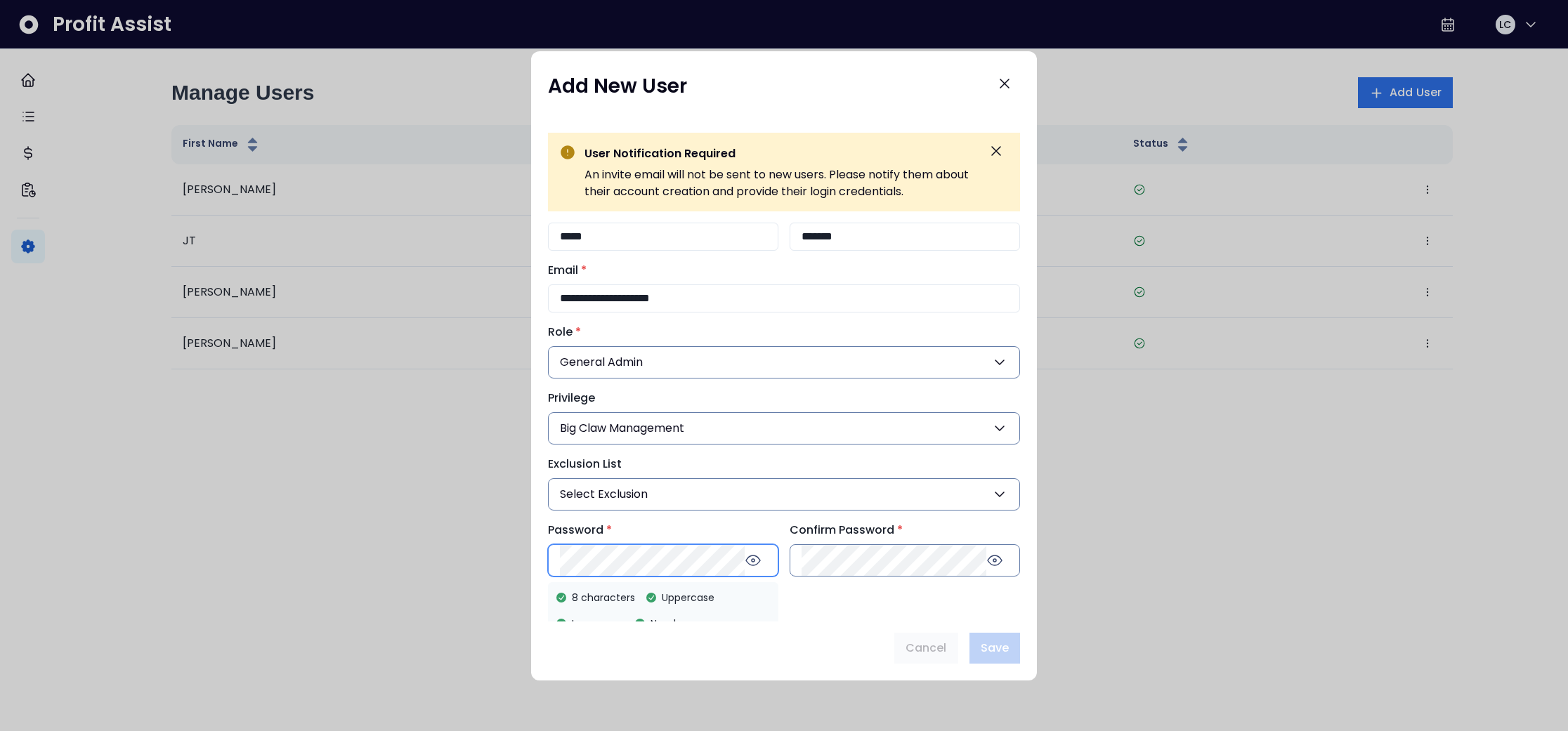
scroll to position [59, 0]
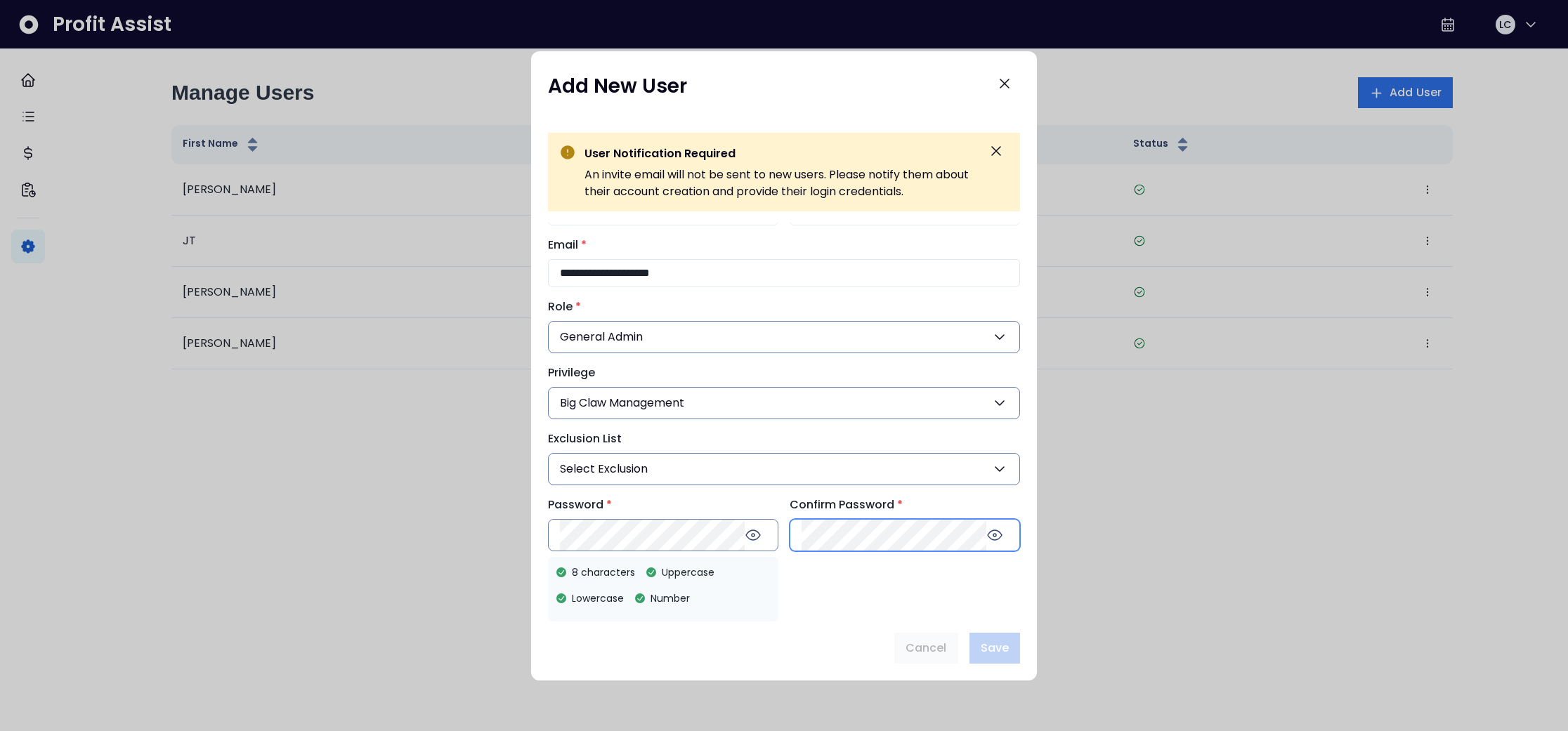
click at [826, 537] on div "**********" at bounding box center [784, 363] width 472 height 377
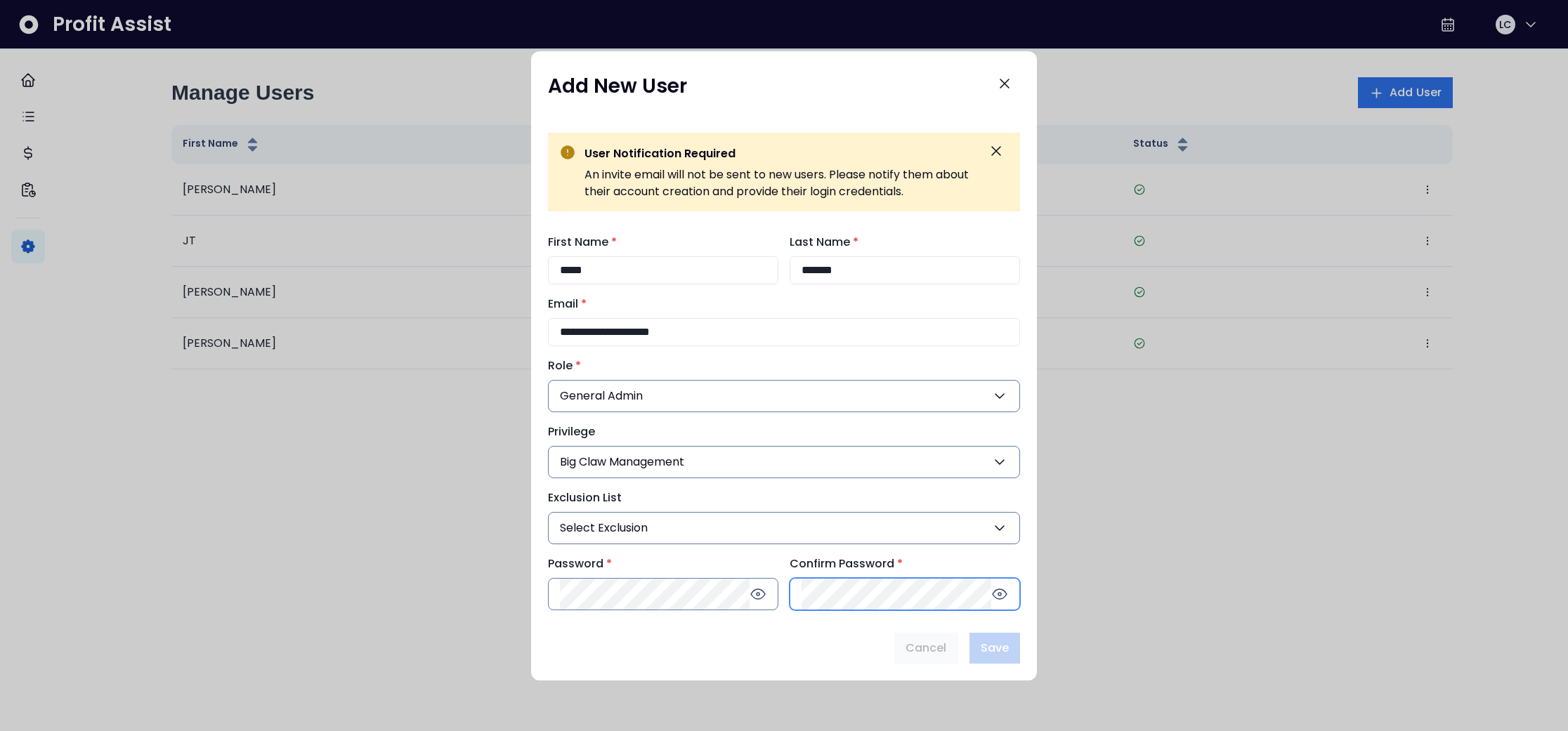
scroll to position [0, 0]
click at [731, 620] on div "**********" at bounding box center [784, 366] width 506 height 630
click at [996, 652] on span "Save" at bounding box center [994, 648] width 28 height 17
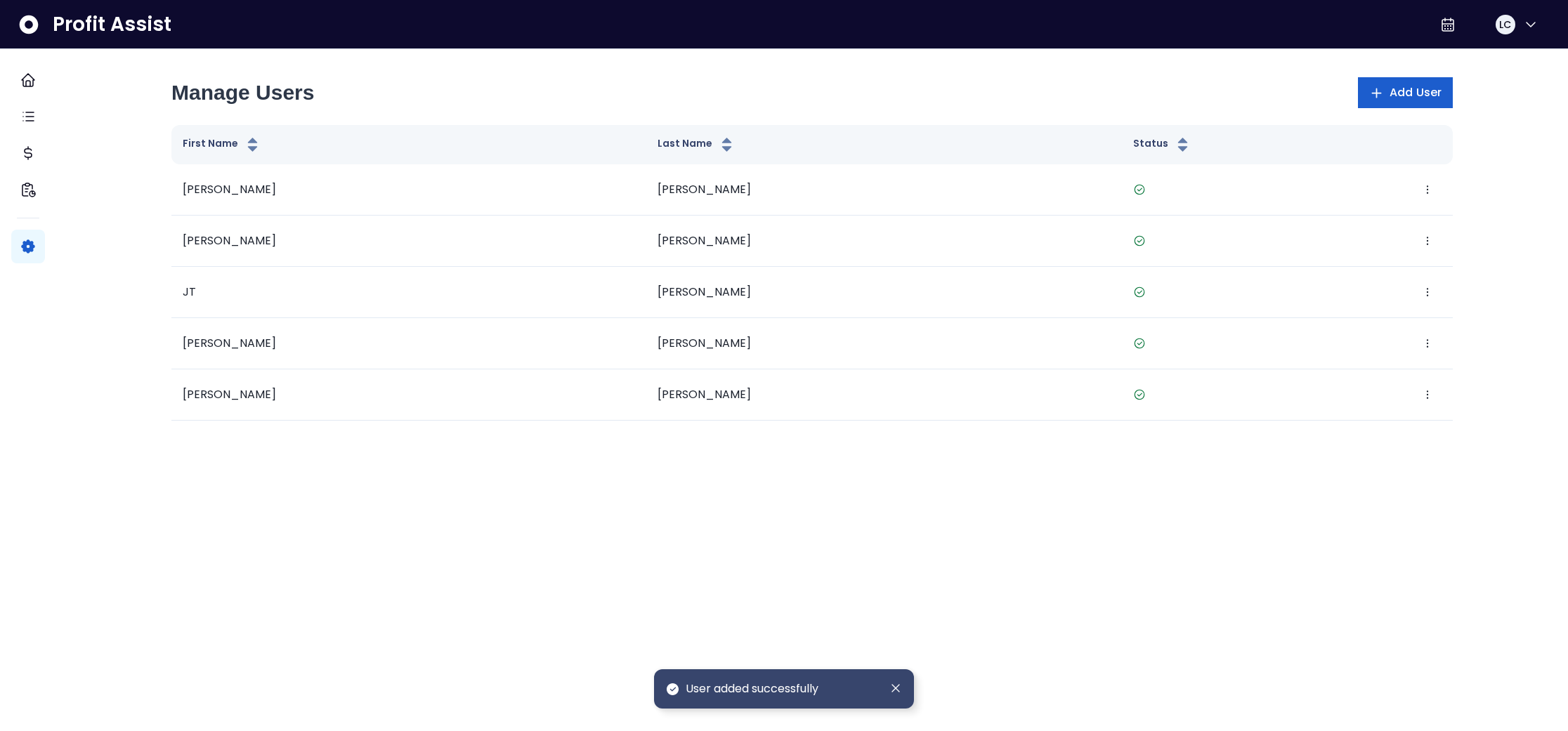
click at [1389, 85] on span "Add User" at bounding box center [1415, 93] width 52 height 17
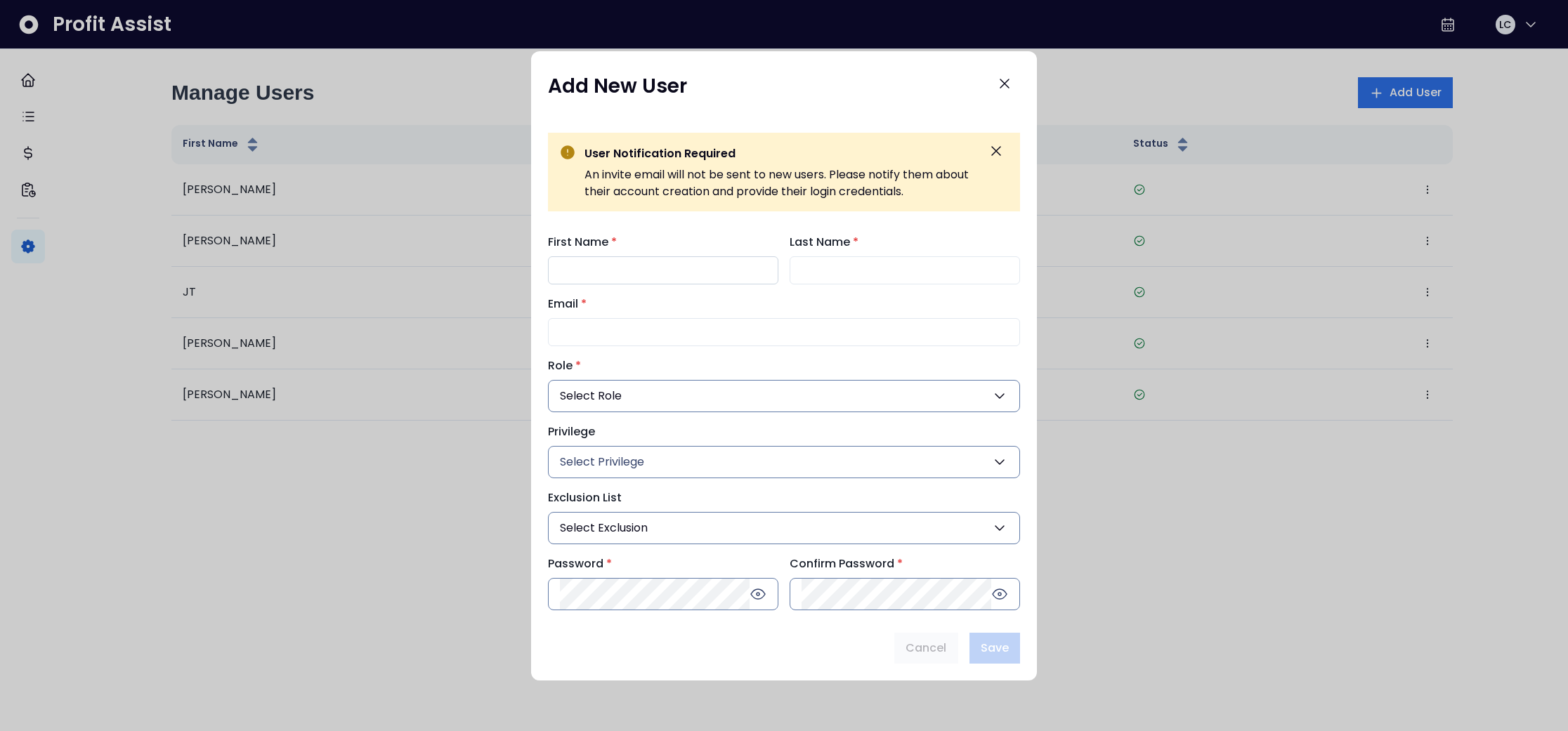
click at [634, 271] on input "First Name *" at bounding box center [663, 270] width 231 height 28
type input "****"
click at [837, 273] on input "Last Name *" at bounding box center [905, 270] width 231 height 28
type input "*****"
click at [642, 338] on input "Email *" at bounding box center [784, 332] width 472 height 28
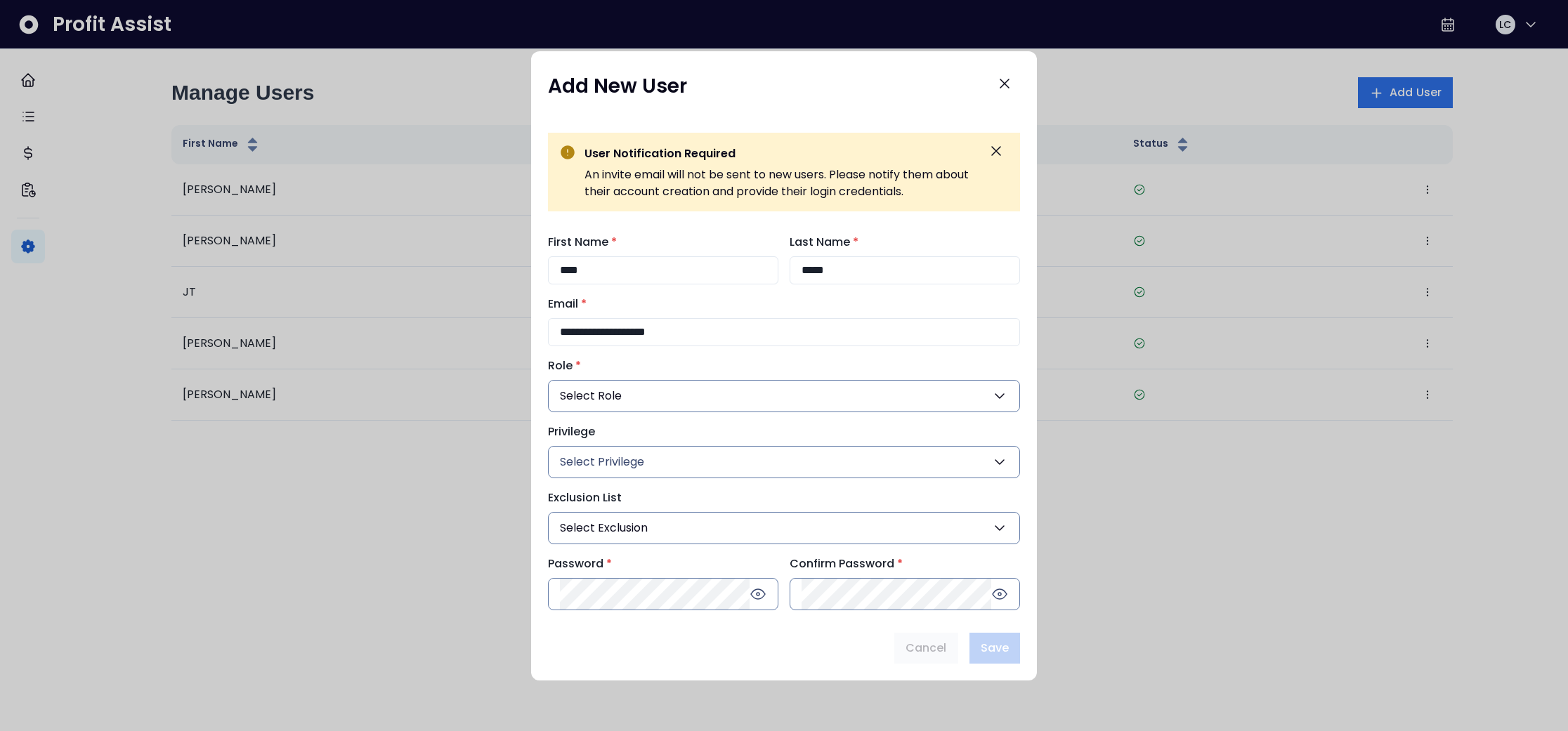
type input "**********"
click at [638, 397] on button "Select Role" at bounding box center [784, 396] width 472 height 32
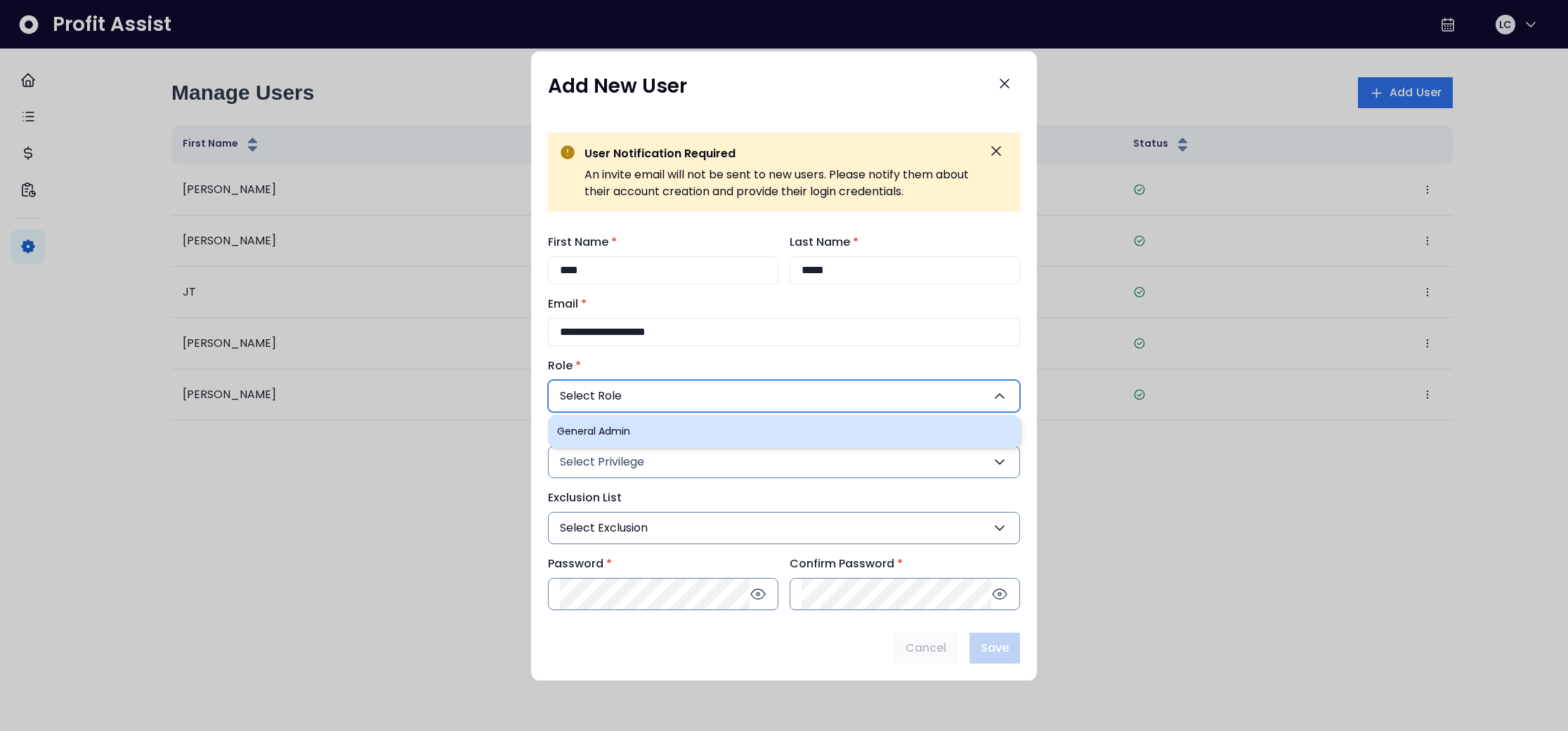
click at [629, 424] on li "General Admin" at bounding box center [784, 431] width 472 height 33
type input "***"
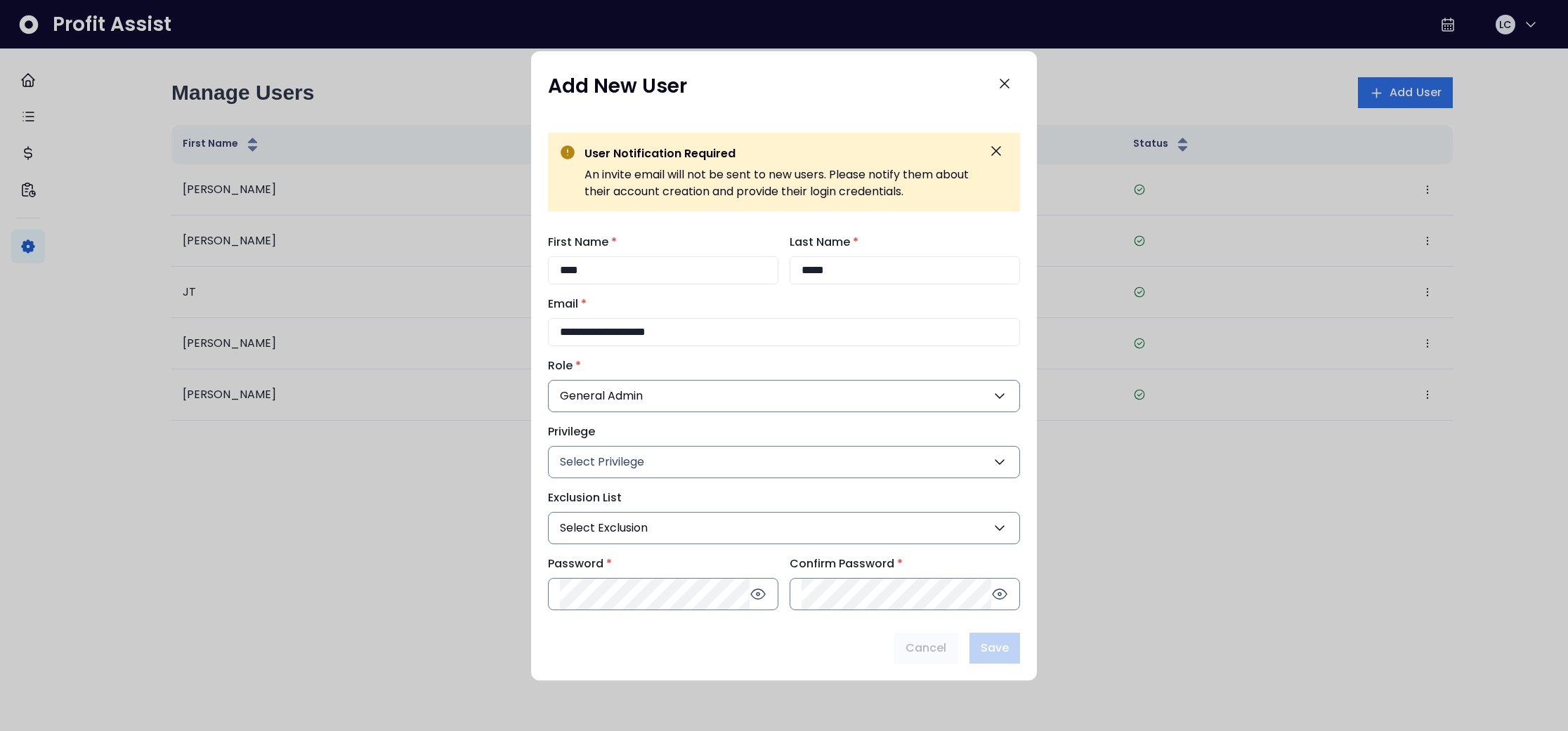
click at [619, 460] on span "Select Privilege" at bounding box center [602, 462] width 85 height 17
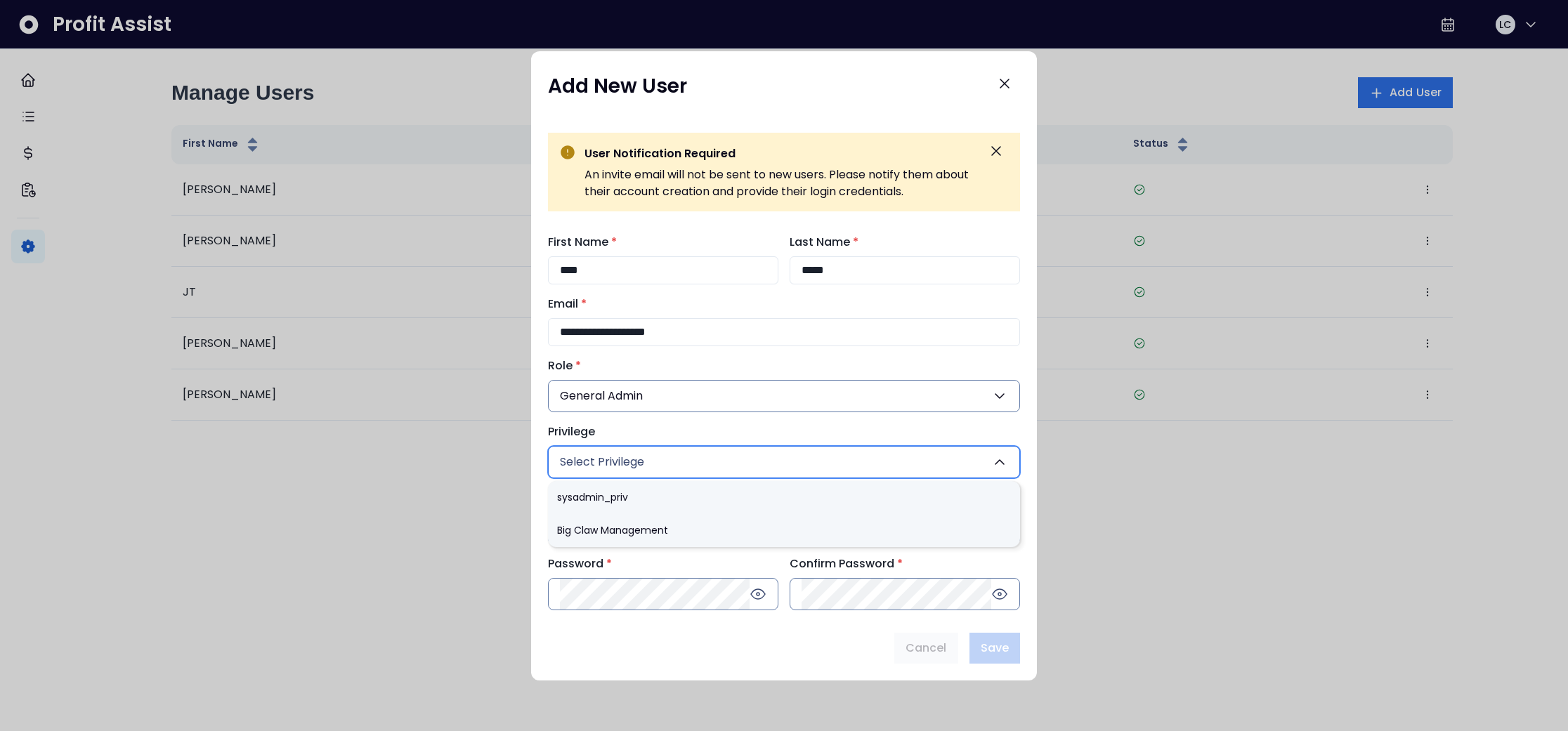
click at [617, 528] on li "Big Claw Management" at bounding box center [784, 530] width 472 height 33
type input "***"
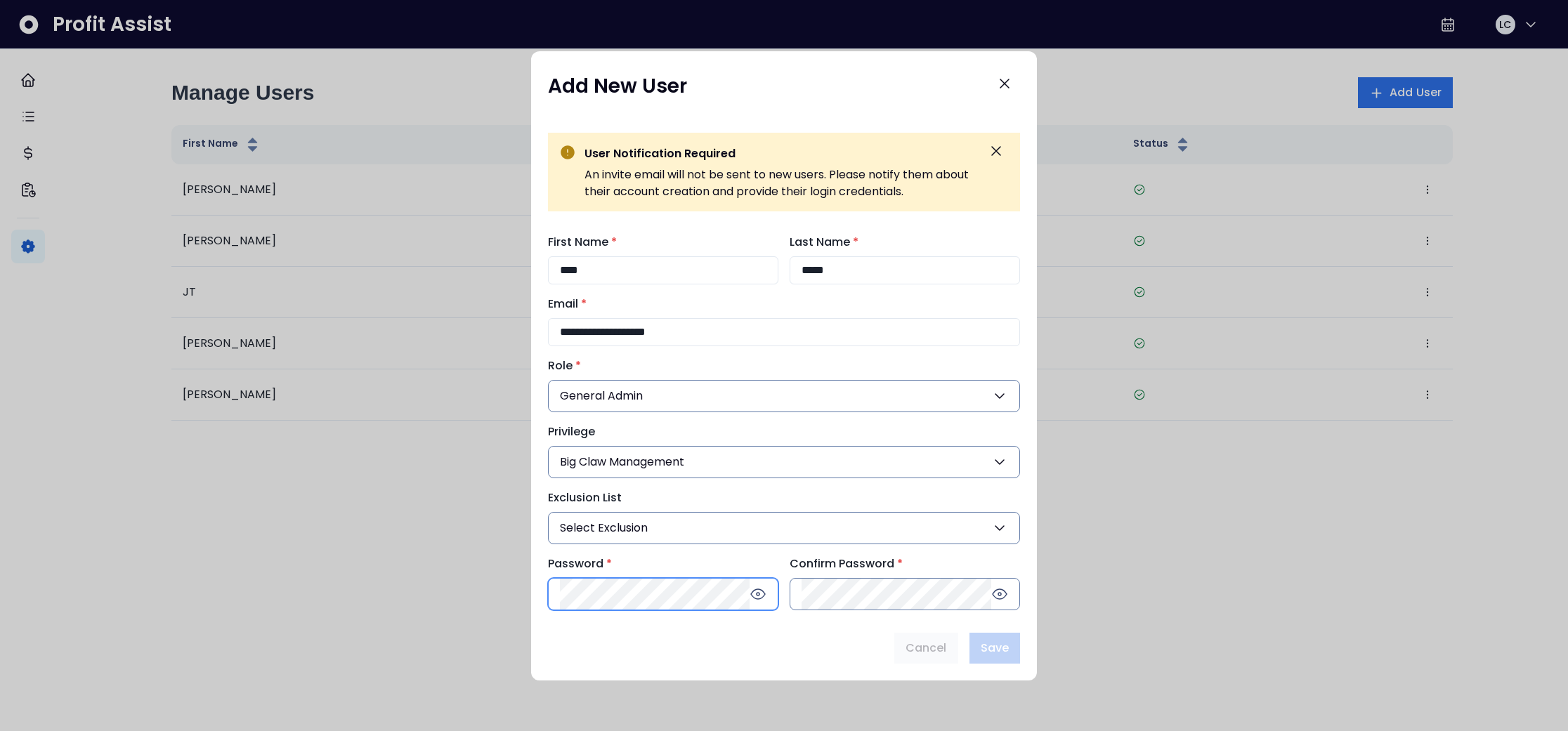
click at [626, 605] on div "**********" at bounding box center [784, 422] width 506 height 399
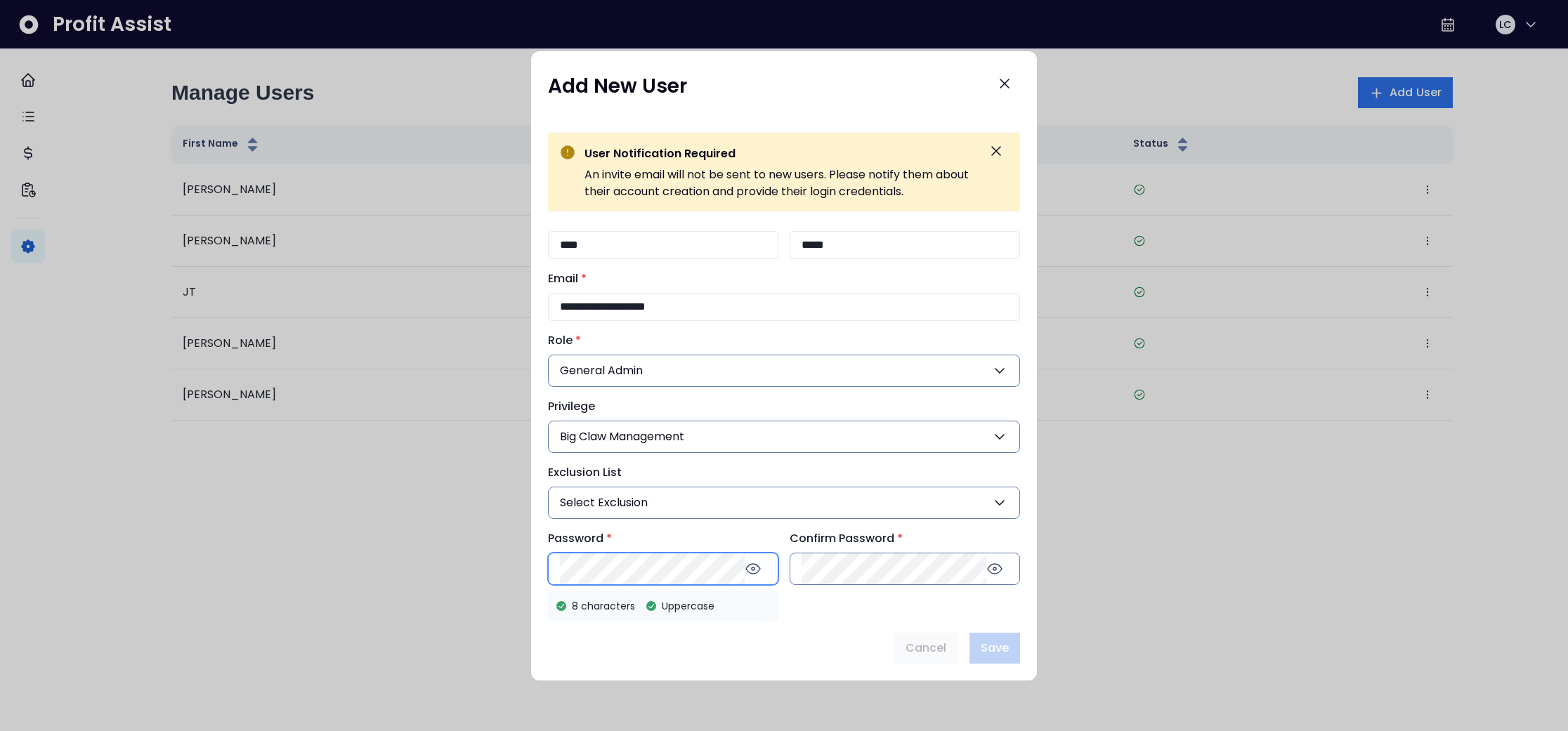
scroll to position [59, 0]
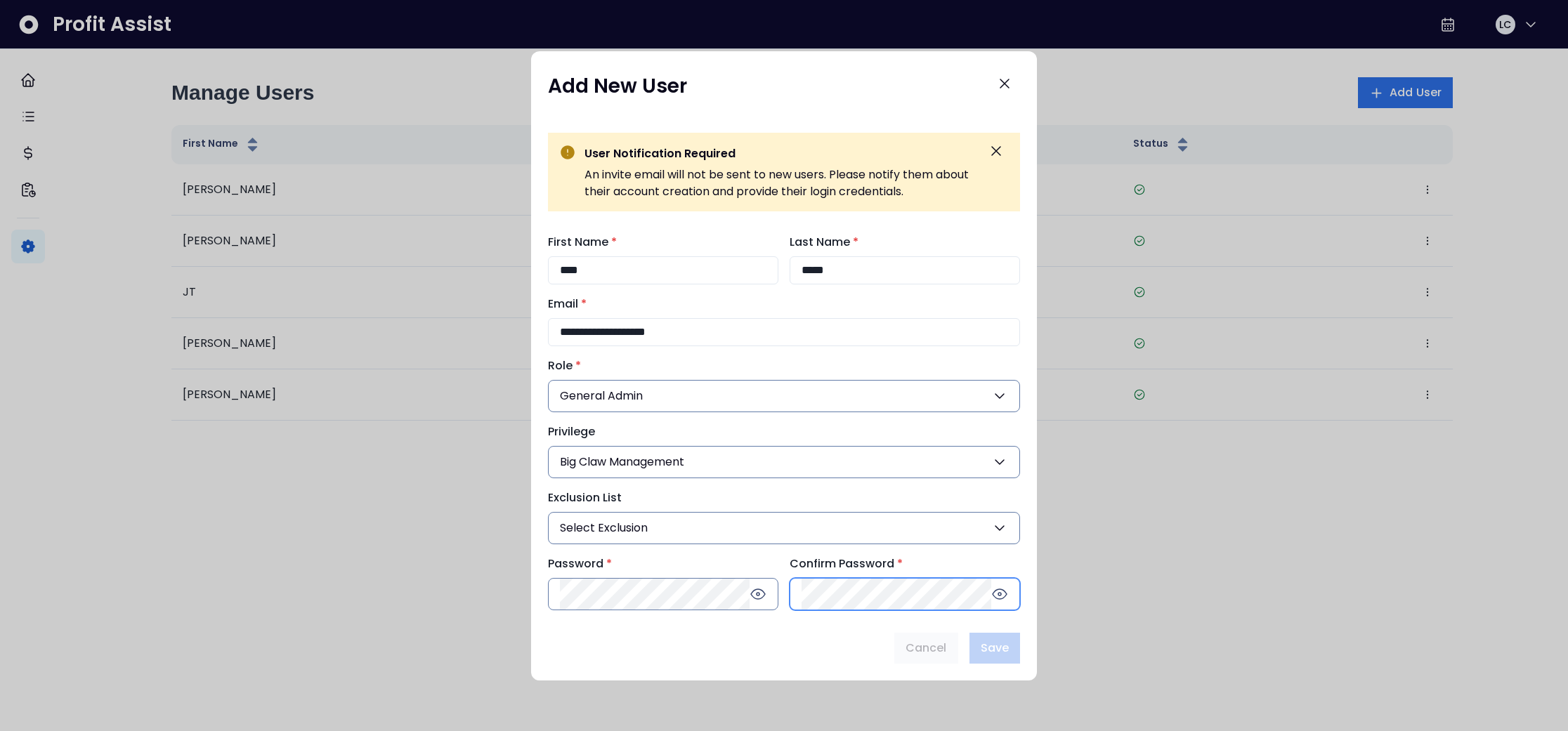
click at [842, 541] on div "**********" at bounding box center [784, 422] width 472 height 377
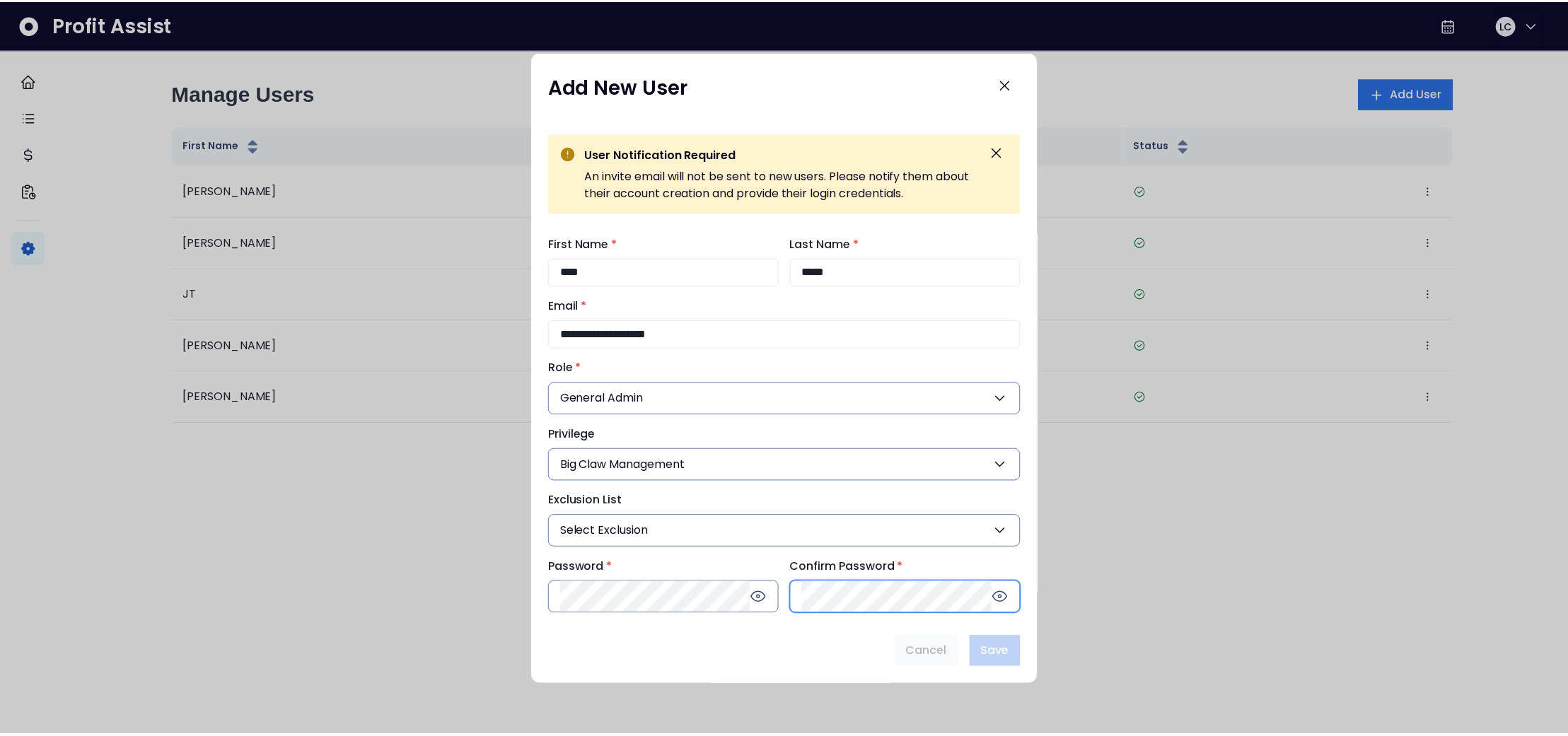
scroll to position [0, 0]
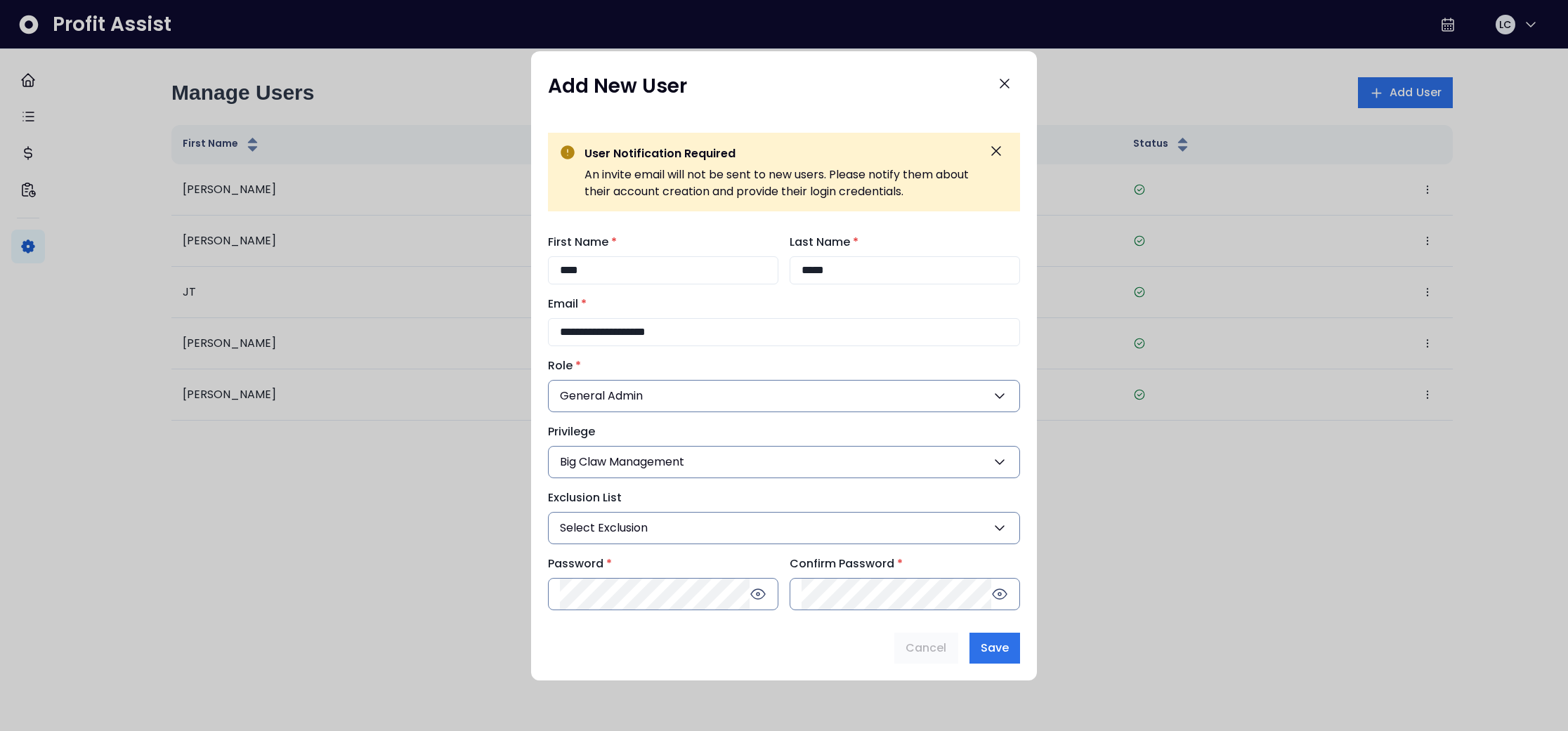
click at [682, 644] on div "Cancel Save" at bounding box center [784, 648] width 472 height 31
drag, startPoint x: 997, startPoint y: 647, endPoint x: 975, endPoint y: 644, distance: 22.2
click at [997, 647] on span "Save" at bounding box center [994, 648] width 28 height 17
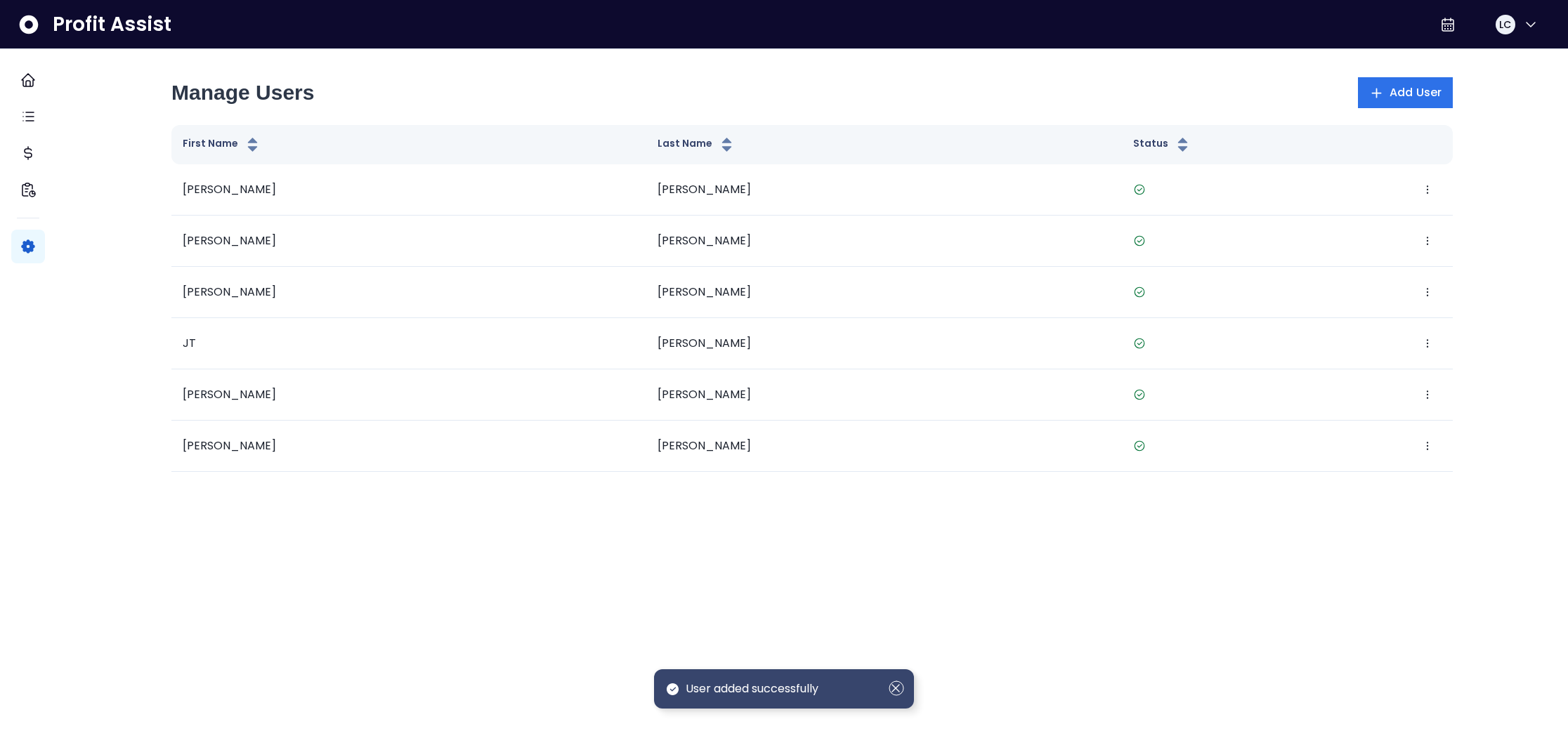
drag, startPoint x: 892, startPoint y: 684, endPoint x: 884, endPoint y: 670, distance: 16.1
click at [892, 684] on icon "Dismiss" at bounding box center [896, 688] width 15 height 15
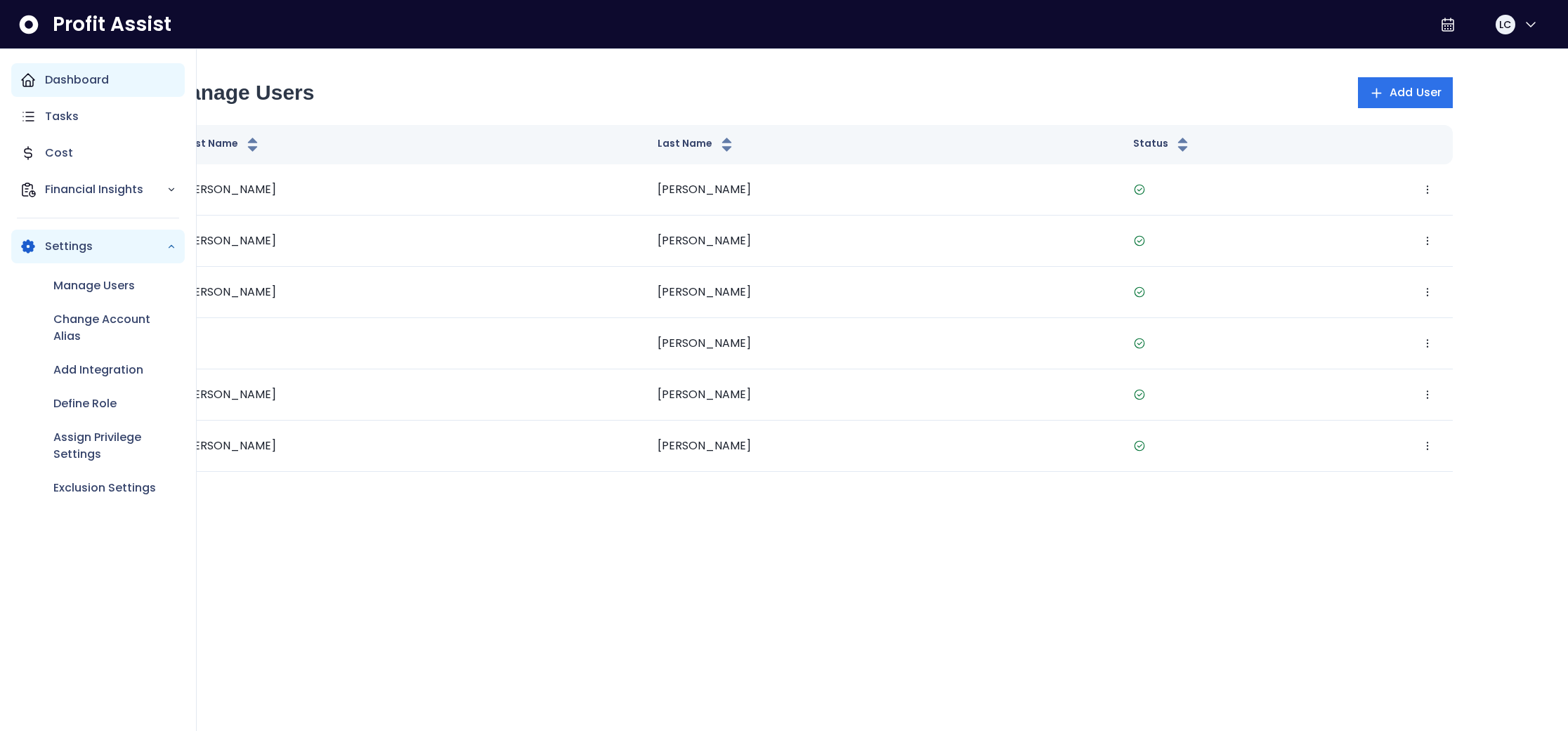
click at [35, 82] on icon "Main navigation" at bounding box center [28, 80] width 17 height 17
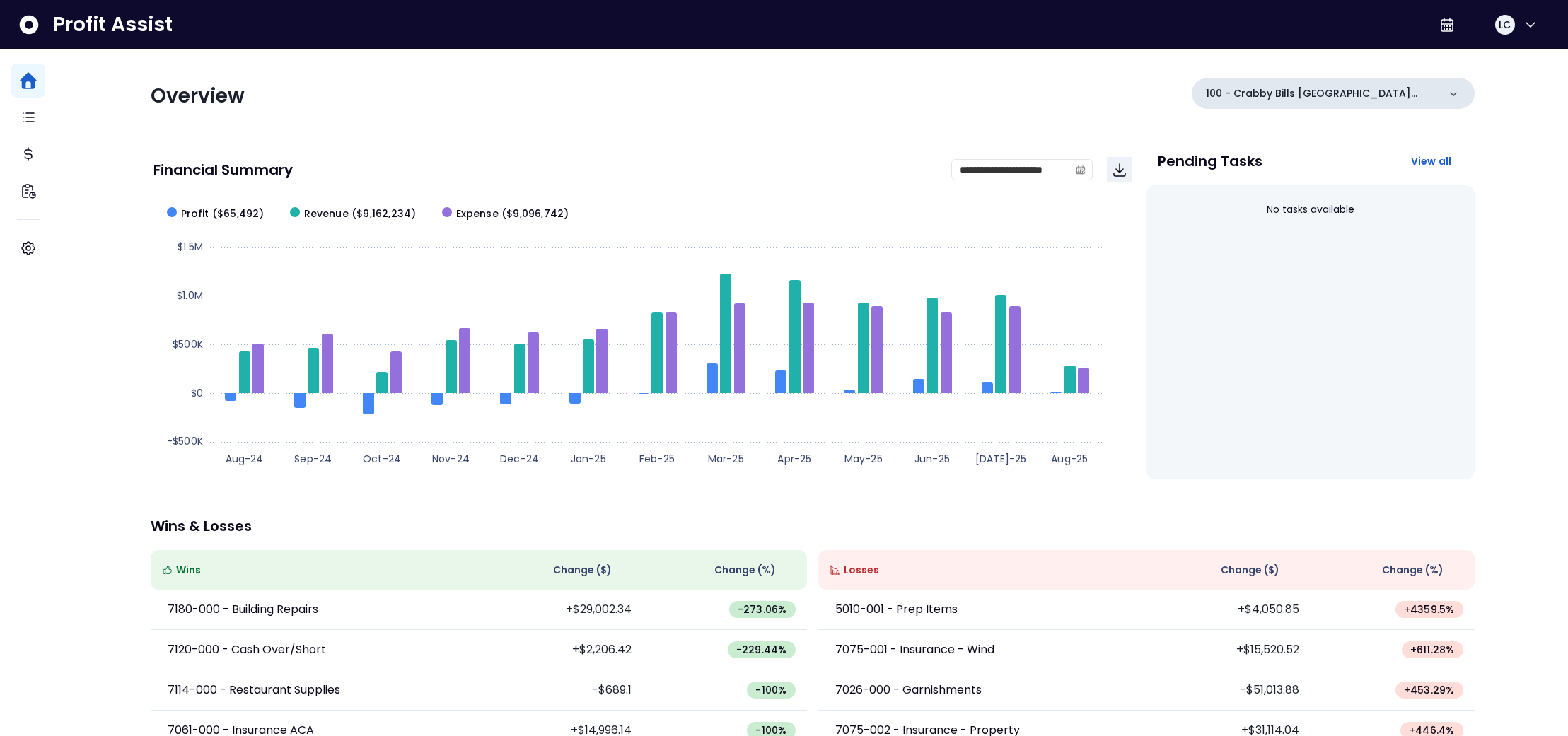
click at [1446, 94] on icon at bounding box center [1453, 94] width 14 height 14
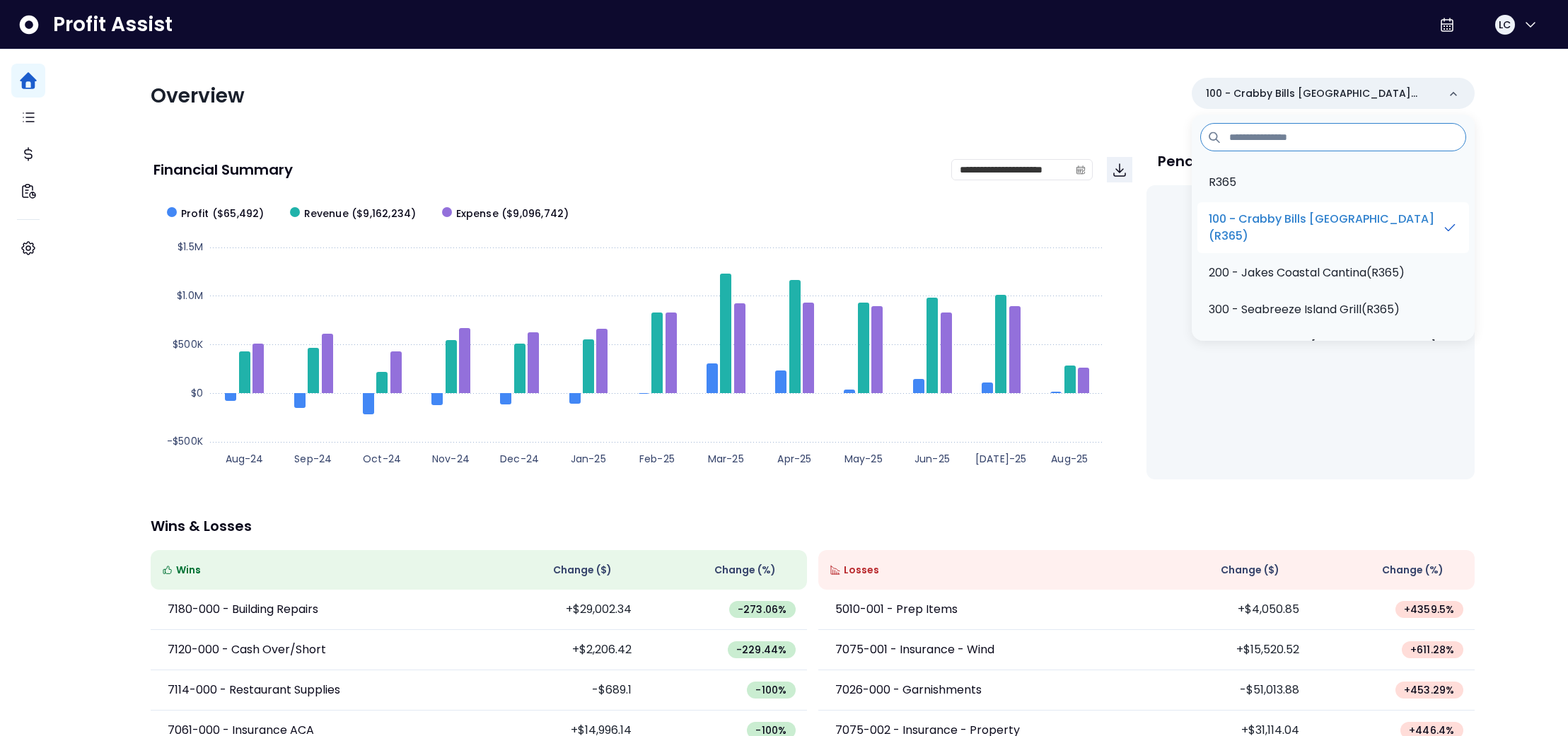
scroll to position [3, 0]
click at [1351, 218] on p "100 - Crabby Bills [GEOGRAPHIC_DATA](R365)" at bounding box center [1325, 225] width 234 height 34
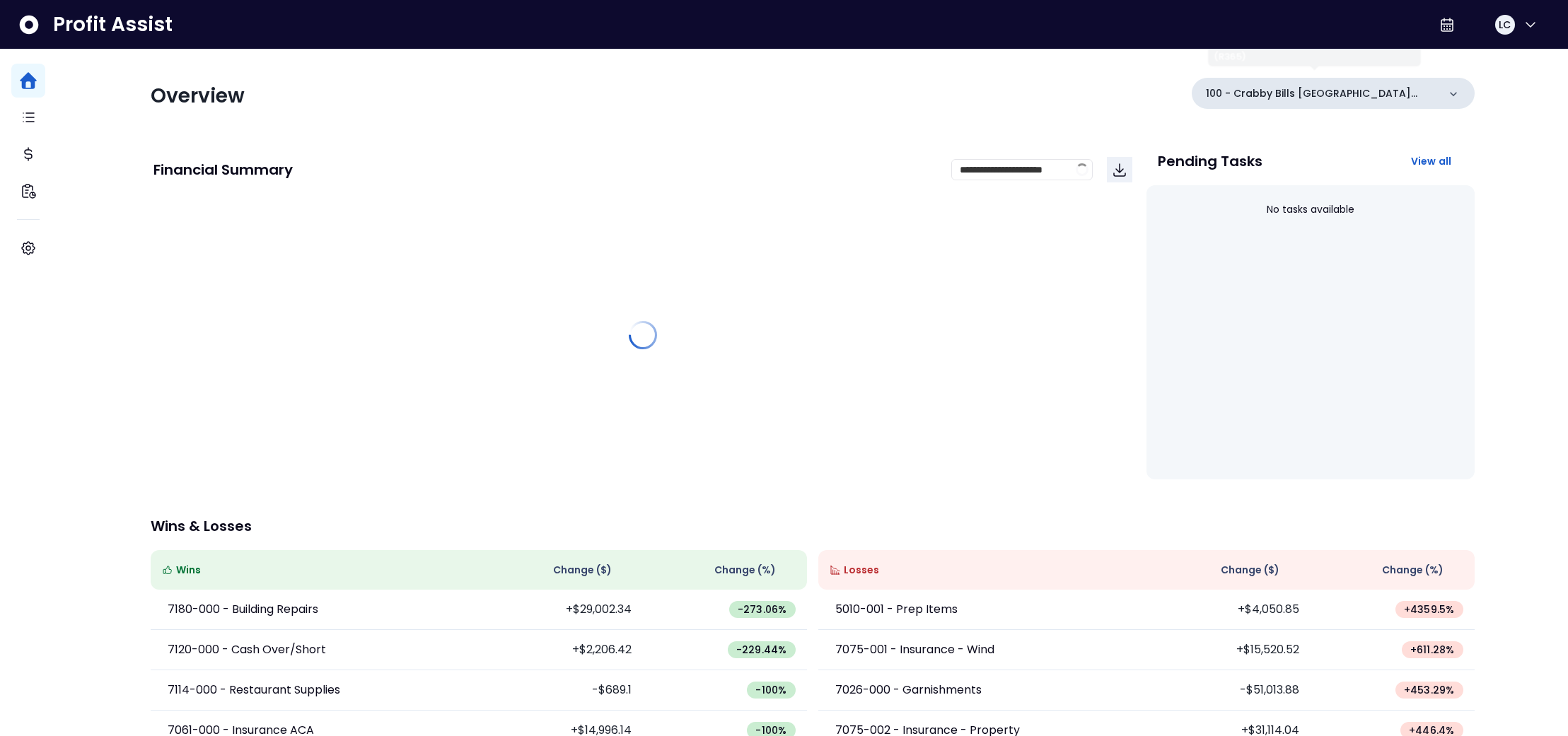
click at [1411, 100] on p "100 - Crabby Bills [GEOGRAPHIC_DATA](R365)" at bounding box center [1321, 93] width 232 height 14
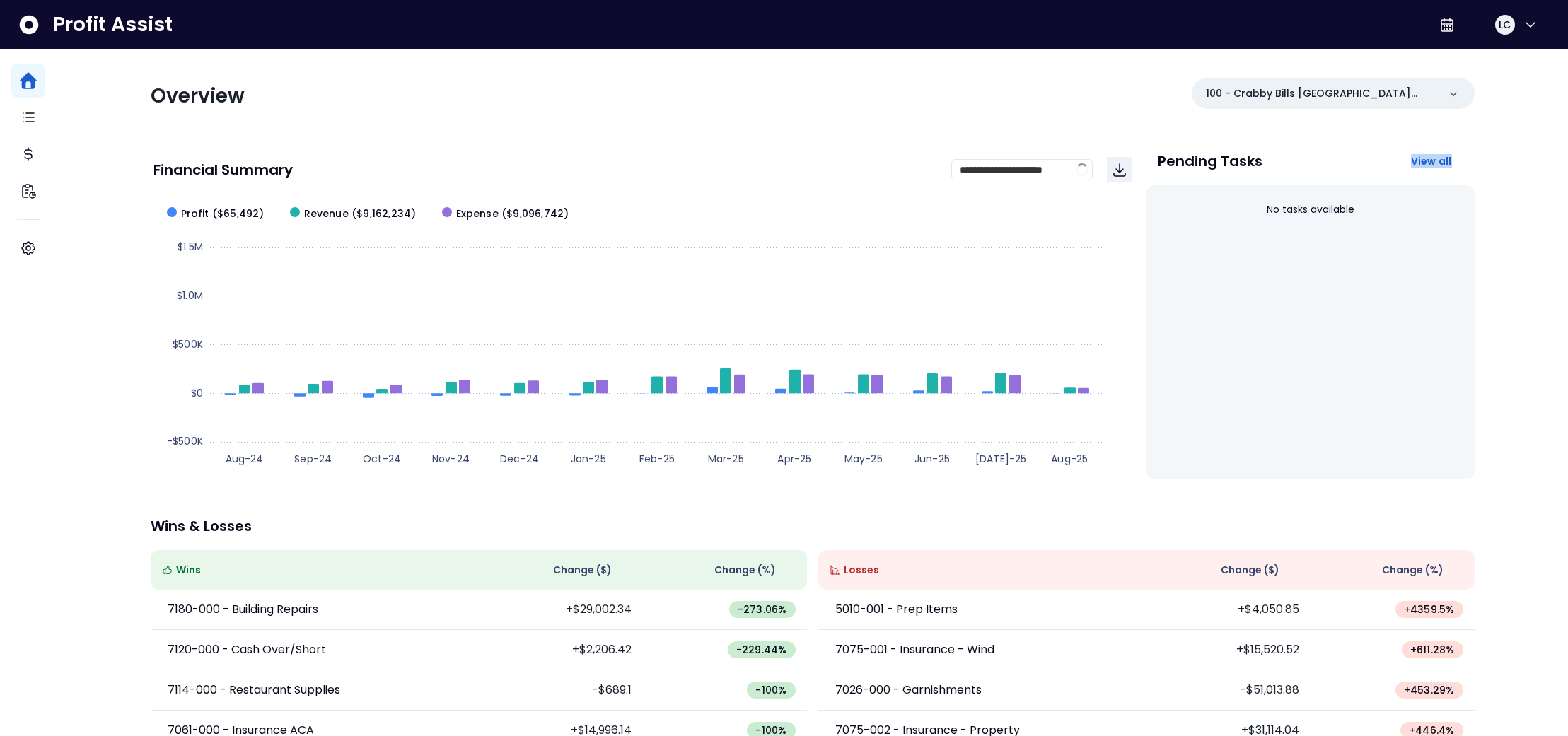
drag, startPoint x: 1455, startPoint y: 130, endPoint x: 1452, endPoint y: 173, distance: 43.1
click at [1452, 174] on div "**********" at bounding box center [813, 461] width 1324 height 824
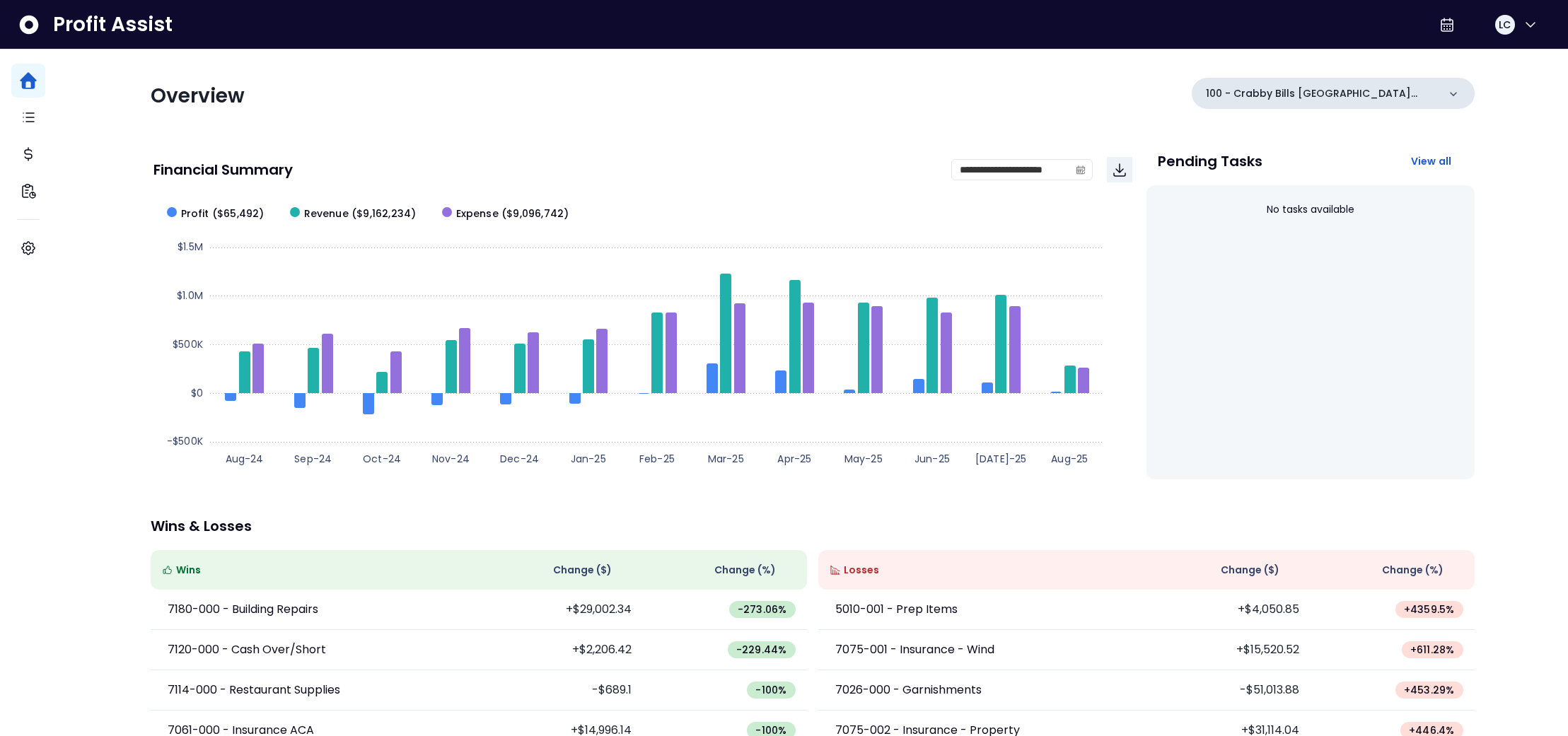
click at [1446, 97] on icon at bounding box center [1453, 94] width 14 height 14
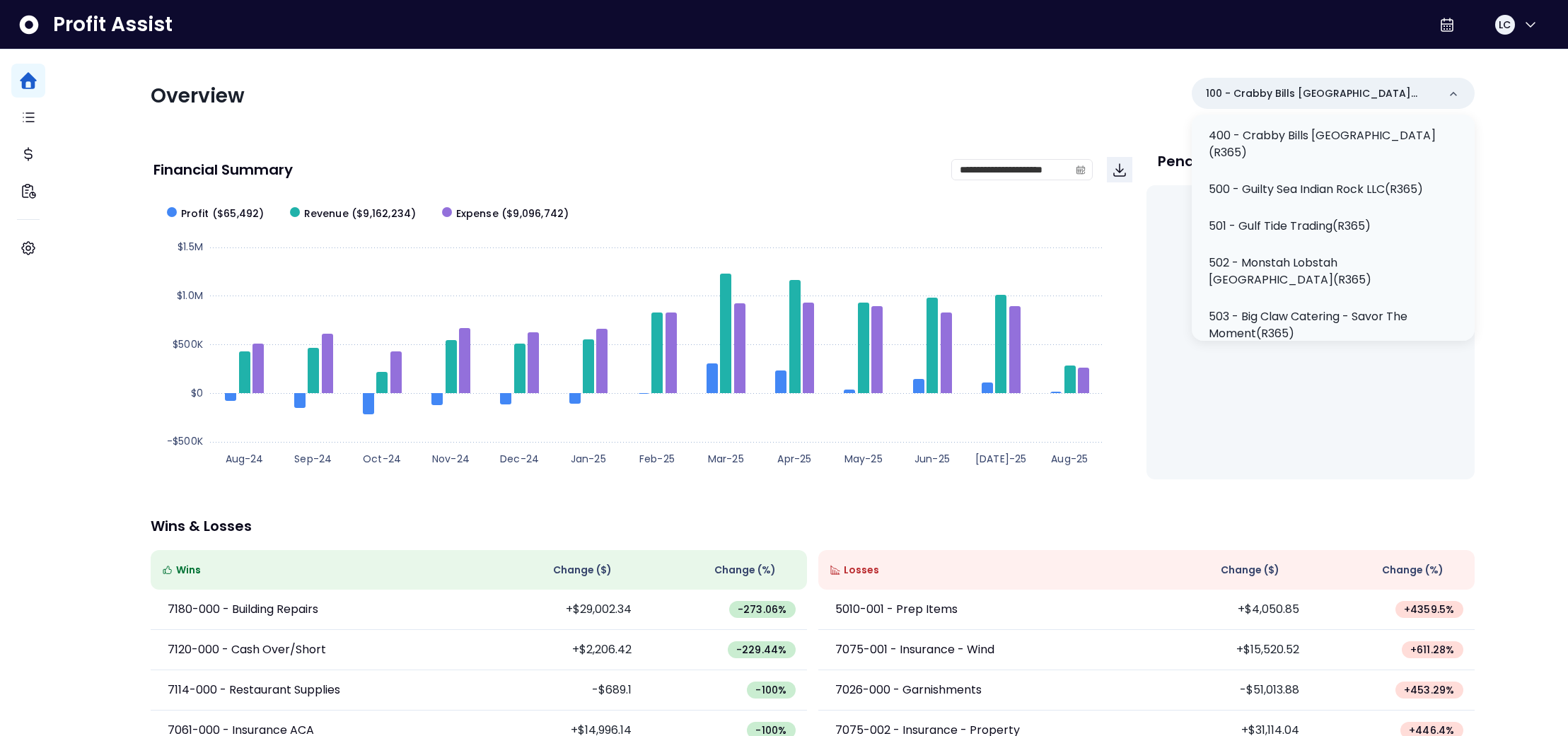
scroll to position [222, 0]
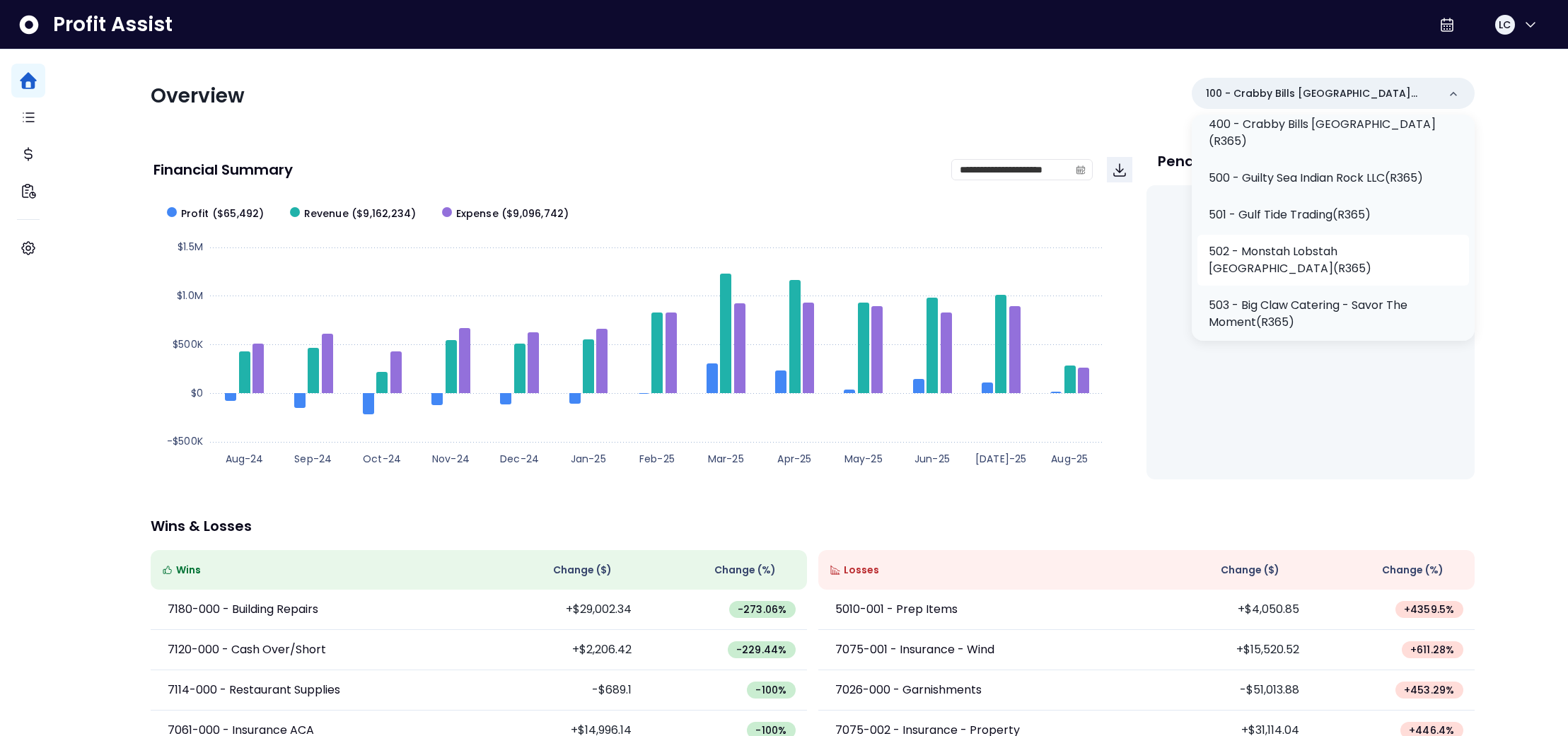
click at [1369, 253] on p "502 - Monstah Lobstah [GEOGRAPHIC_DATA](R365)" at bounding box center [1333, 260] width 249 height 34
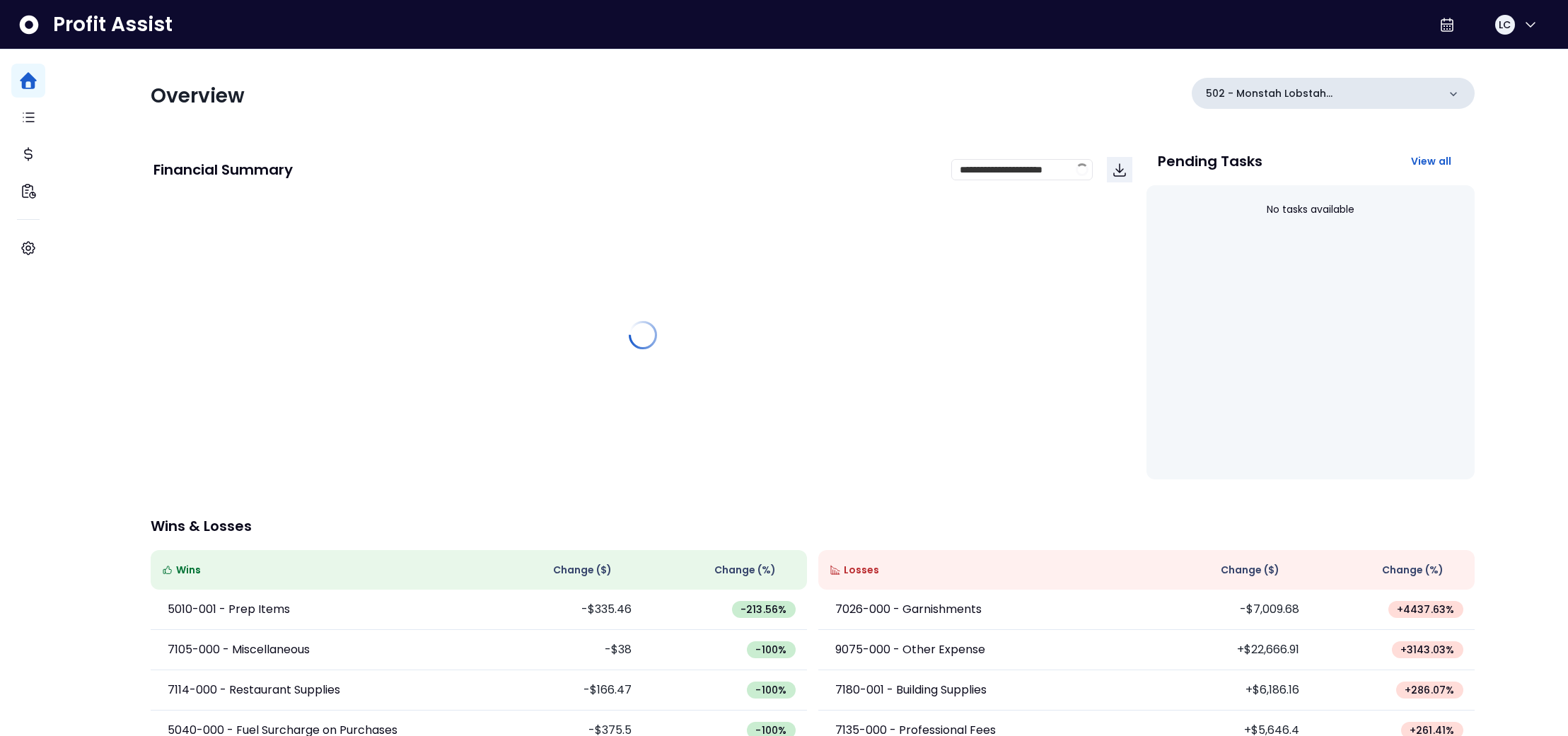
click at [1446, 92] on icon at bounding box center [1453, 94] width 14 height 14
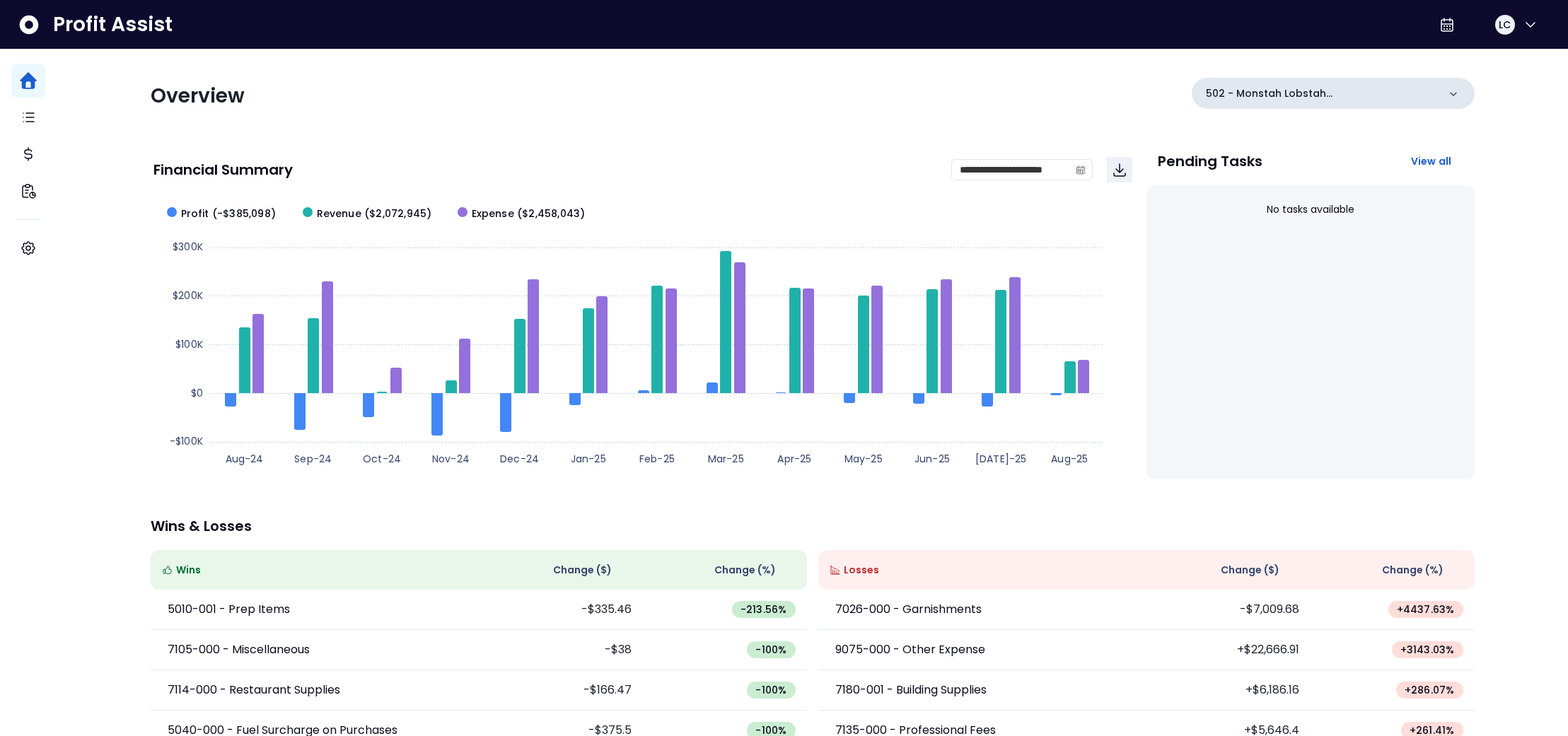
click at [1446, 96] on icon at bounding box center [1453, 94] width 14 height 14
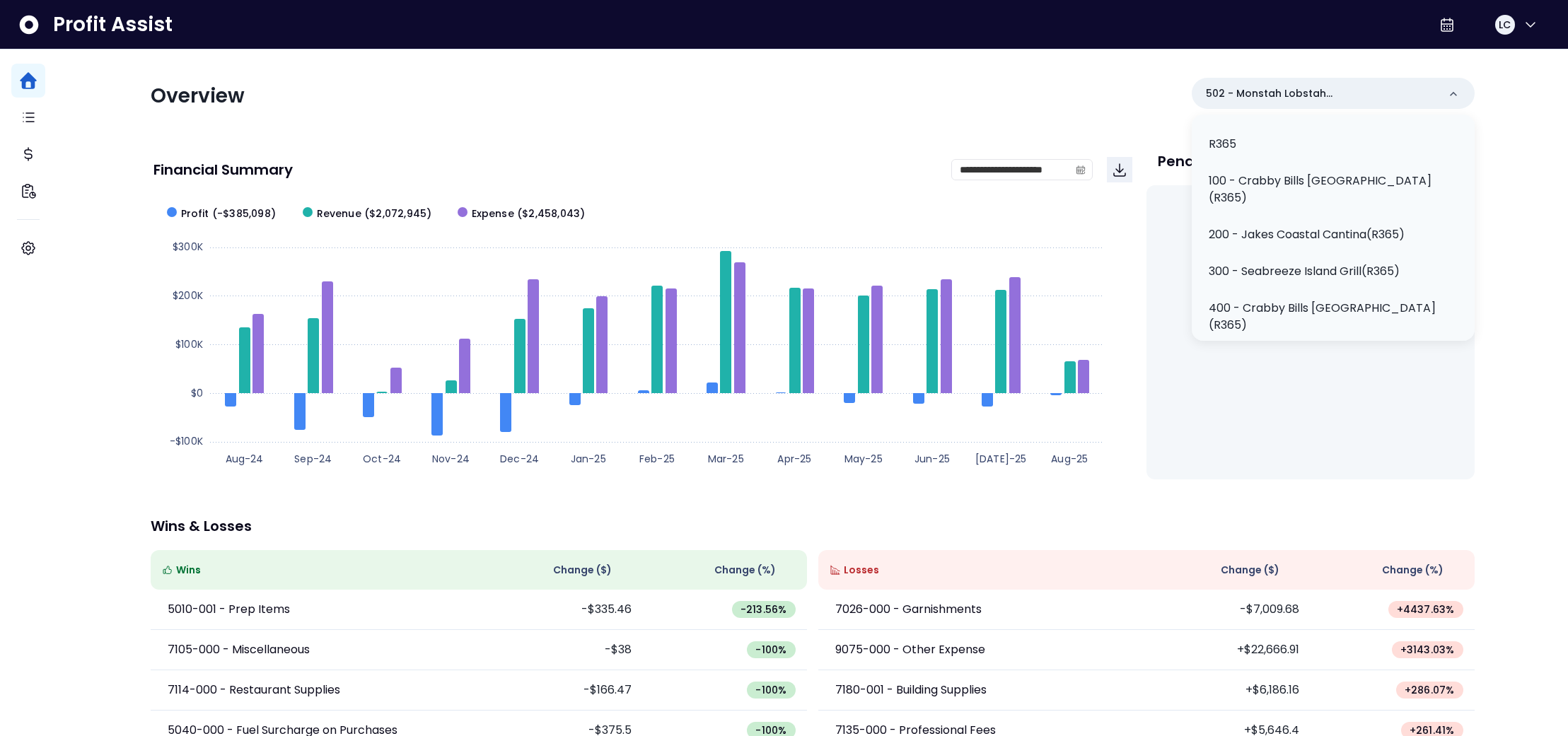
scroll to position [0, 0]
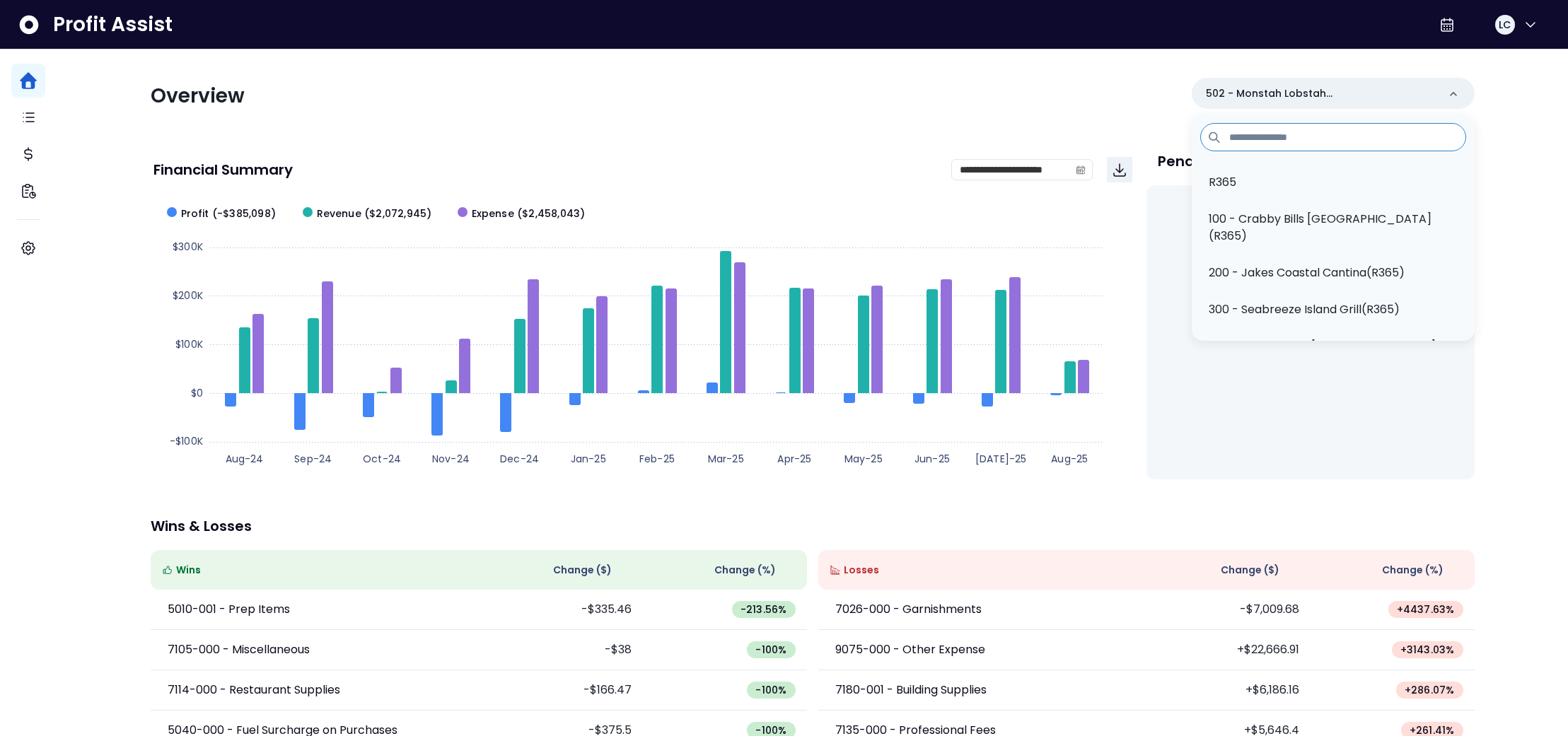
click at [1513, 132] on div "**********" at bounding box center [811, 436] width 1511 height 873
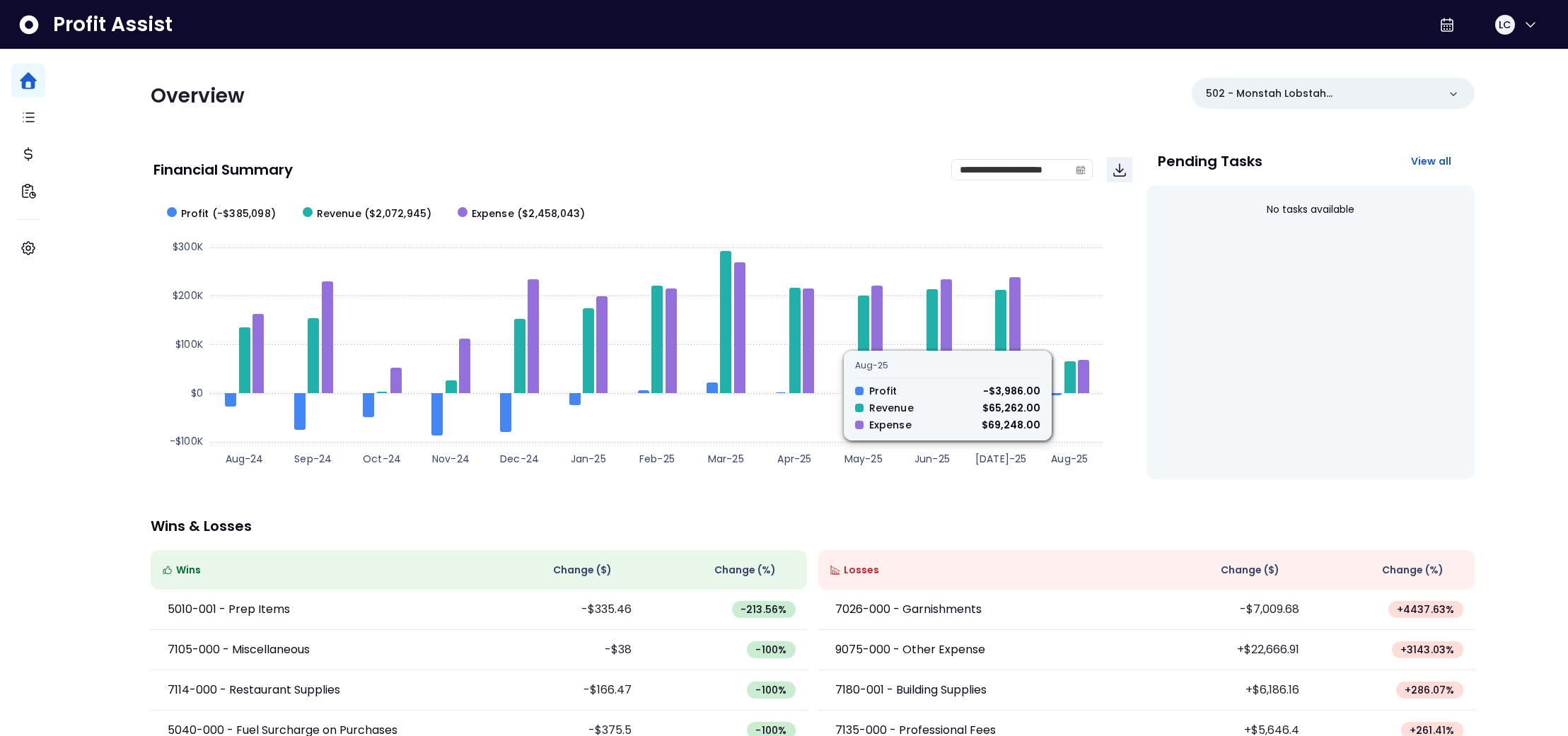
click at [1096, 491] on div "**********" at bounding box center [813, 461] width 1324 height 824
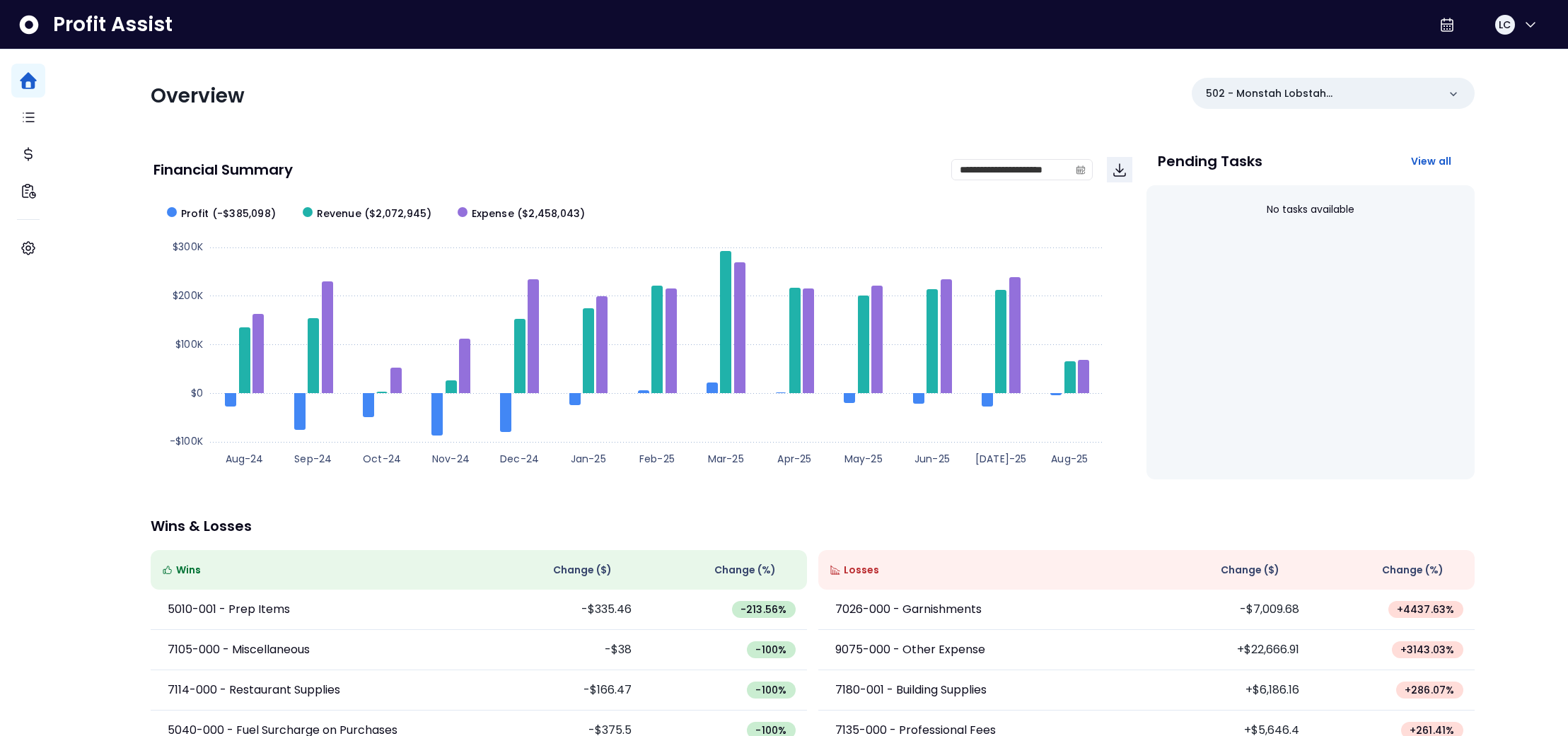
click at [503, 515] on div "**********" at bounding box center [813, 461] width 1324 height 824
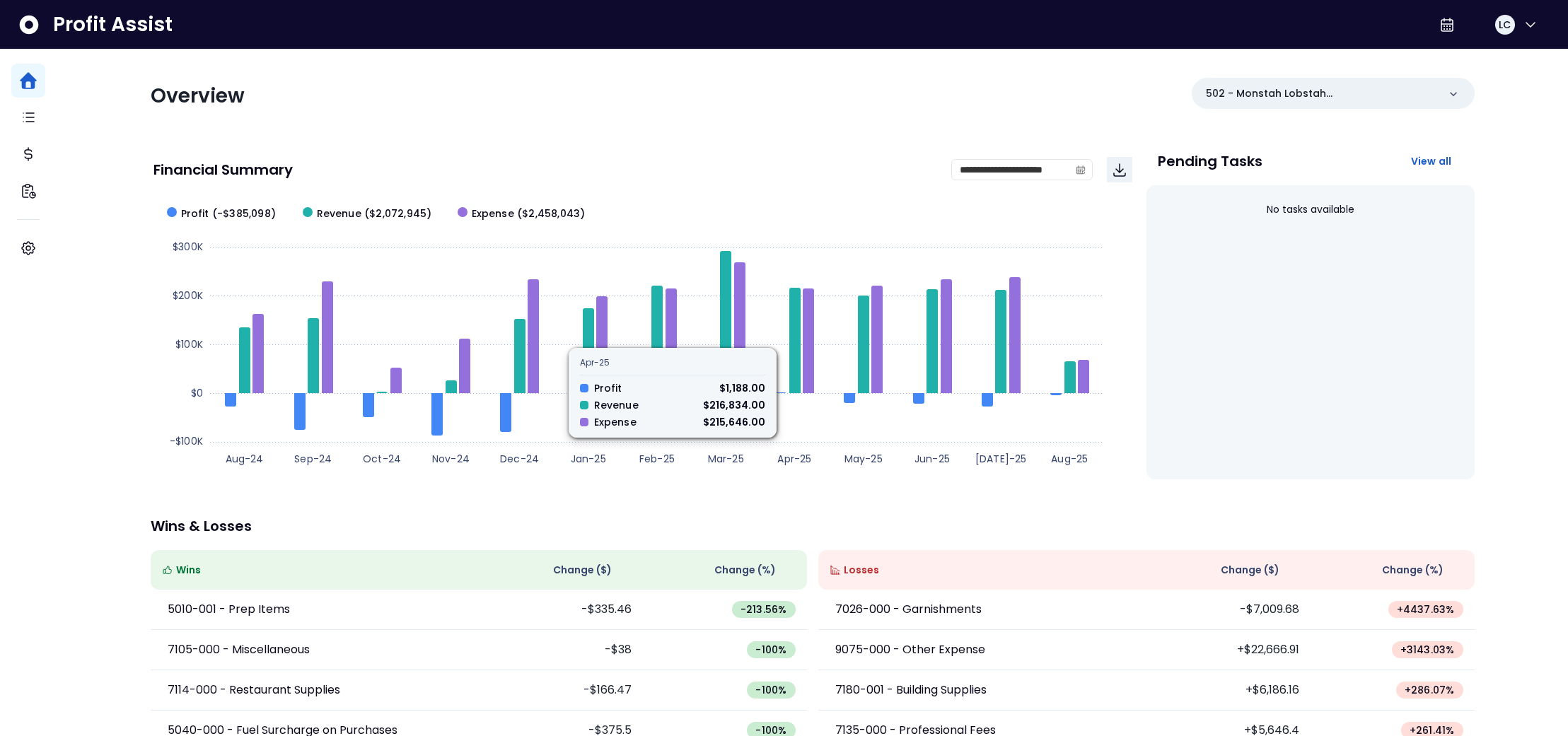
click at [830, 525] on p "Wins & Losses" at bounding box center [813, 526] width 1324 height 14
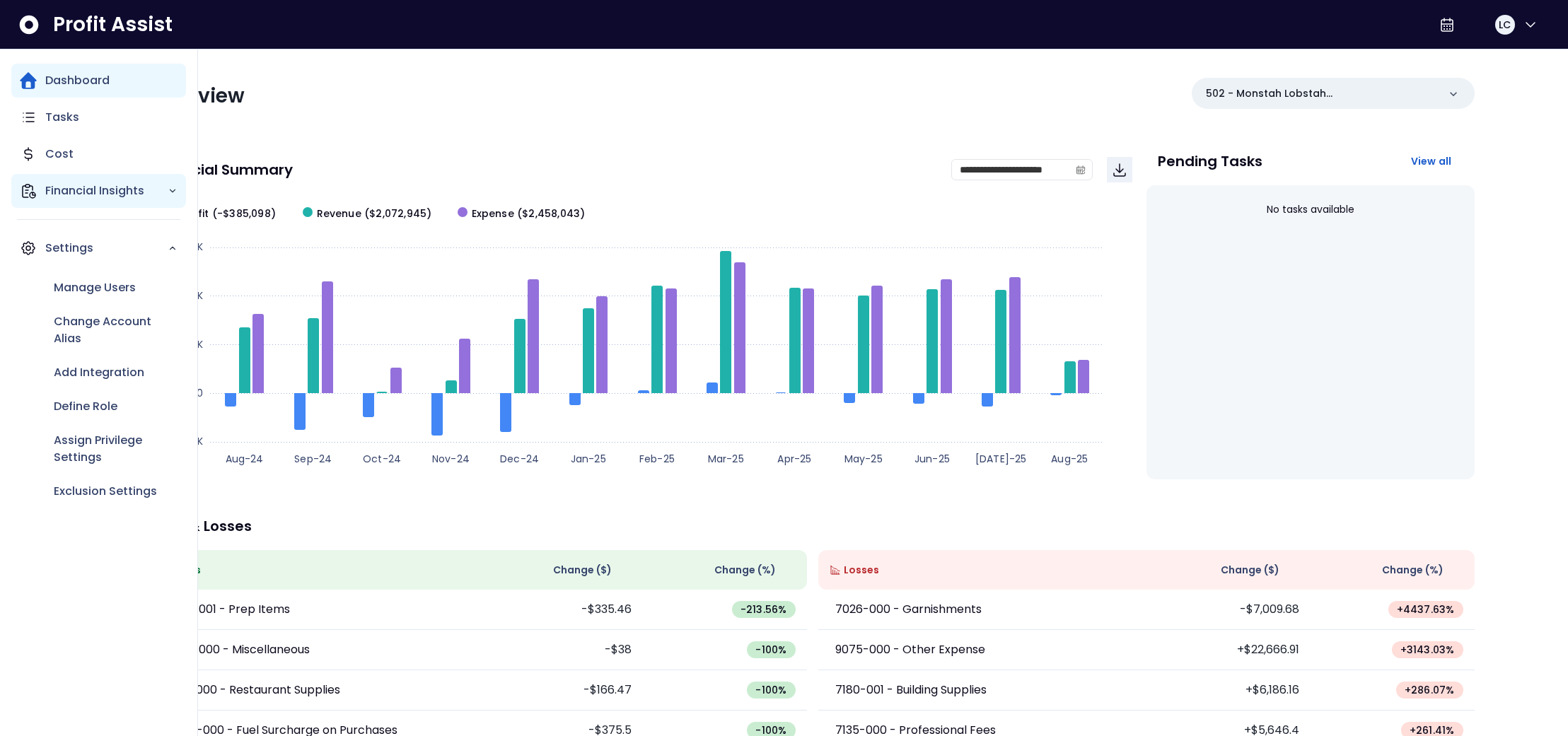
click at [66, 187] on p "Financial Insights" at bounding box center [106, 190] width 122 height 17
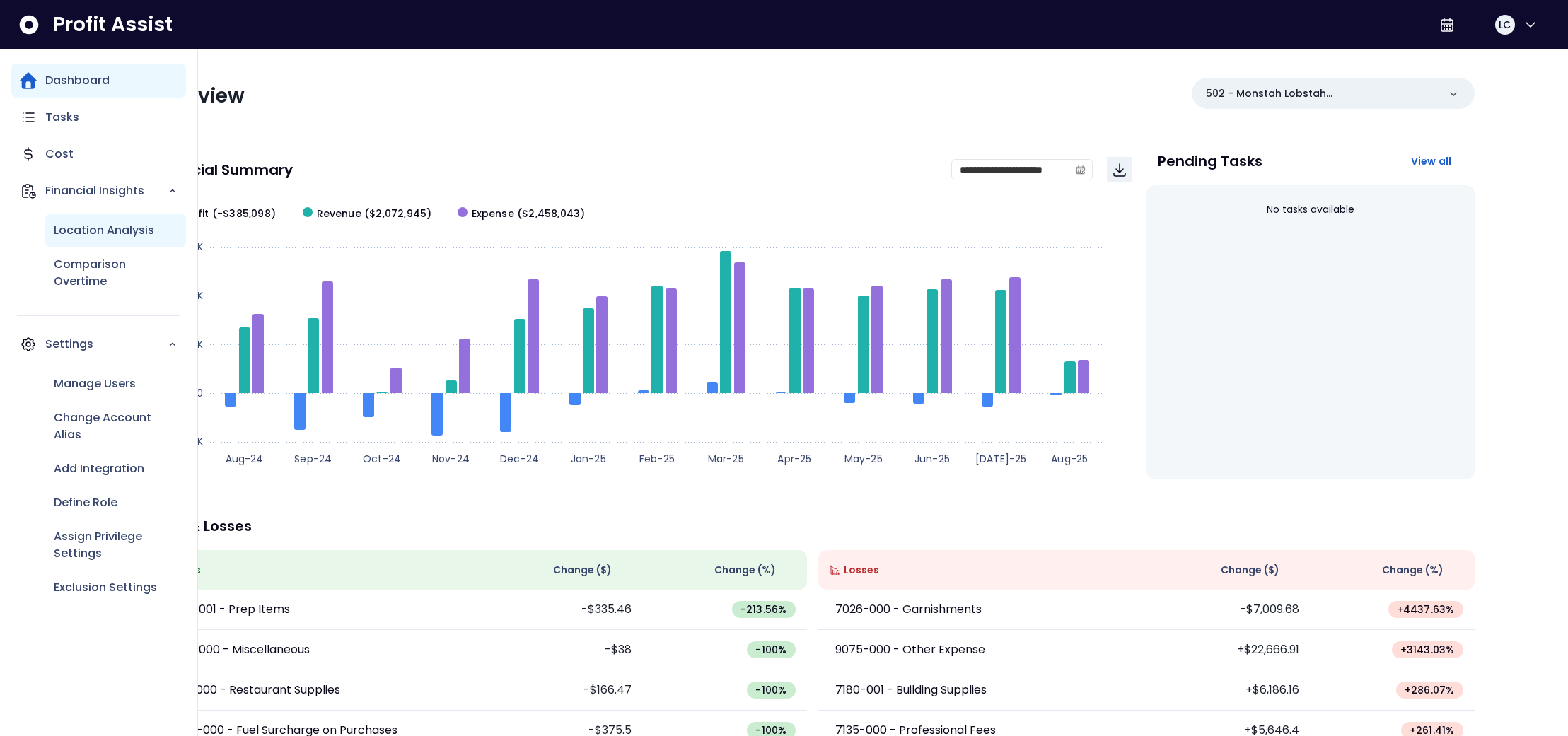
click at [89, 237] on p "Location Analysis" at bounding box center [104, 230] width 100 height 17
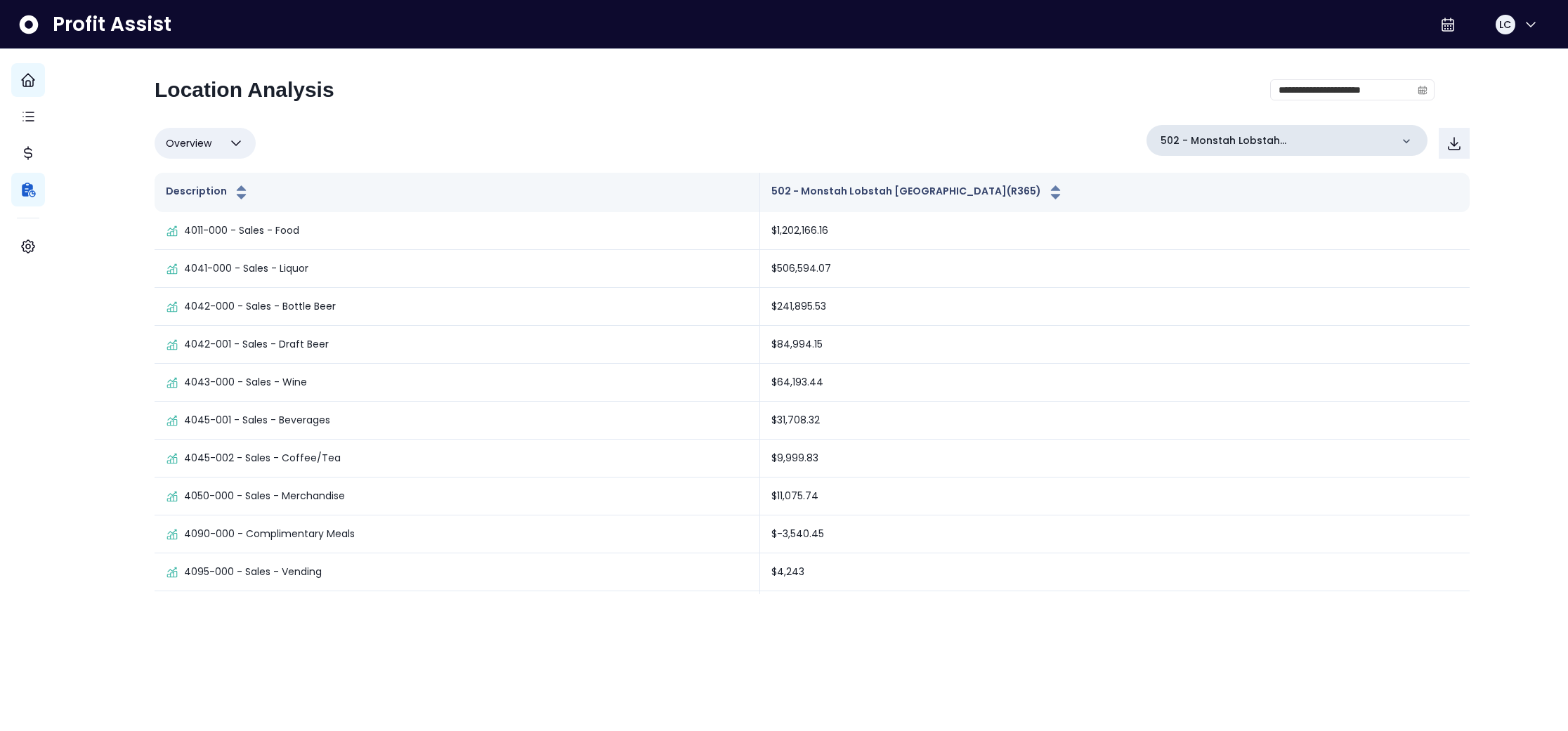
click at [1400, 140] on icon at bounding box center [1407, 141] width 14 height 14
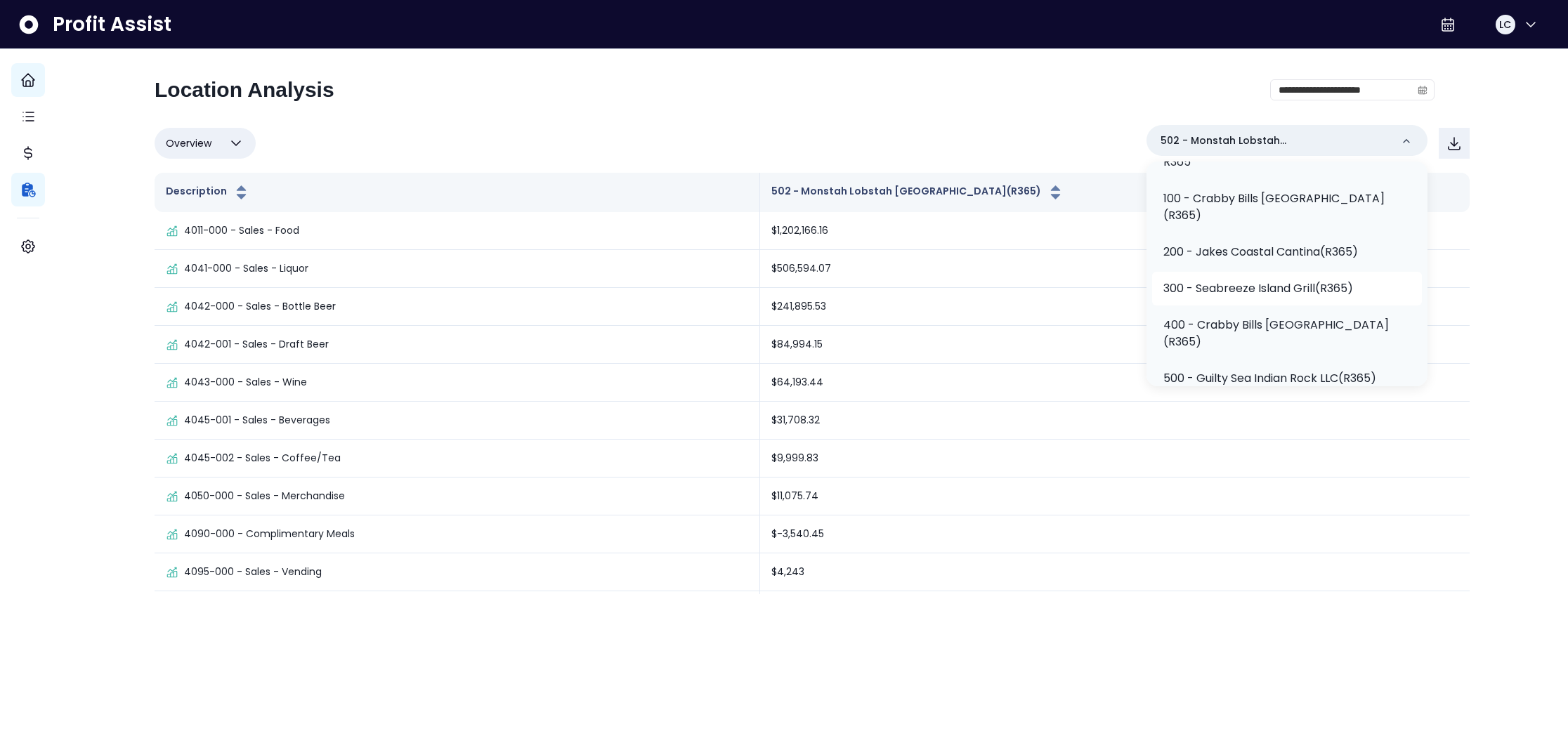
scroll to position [73, 0]
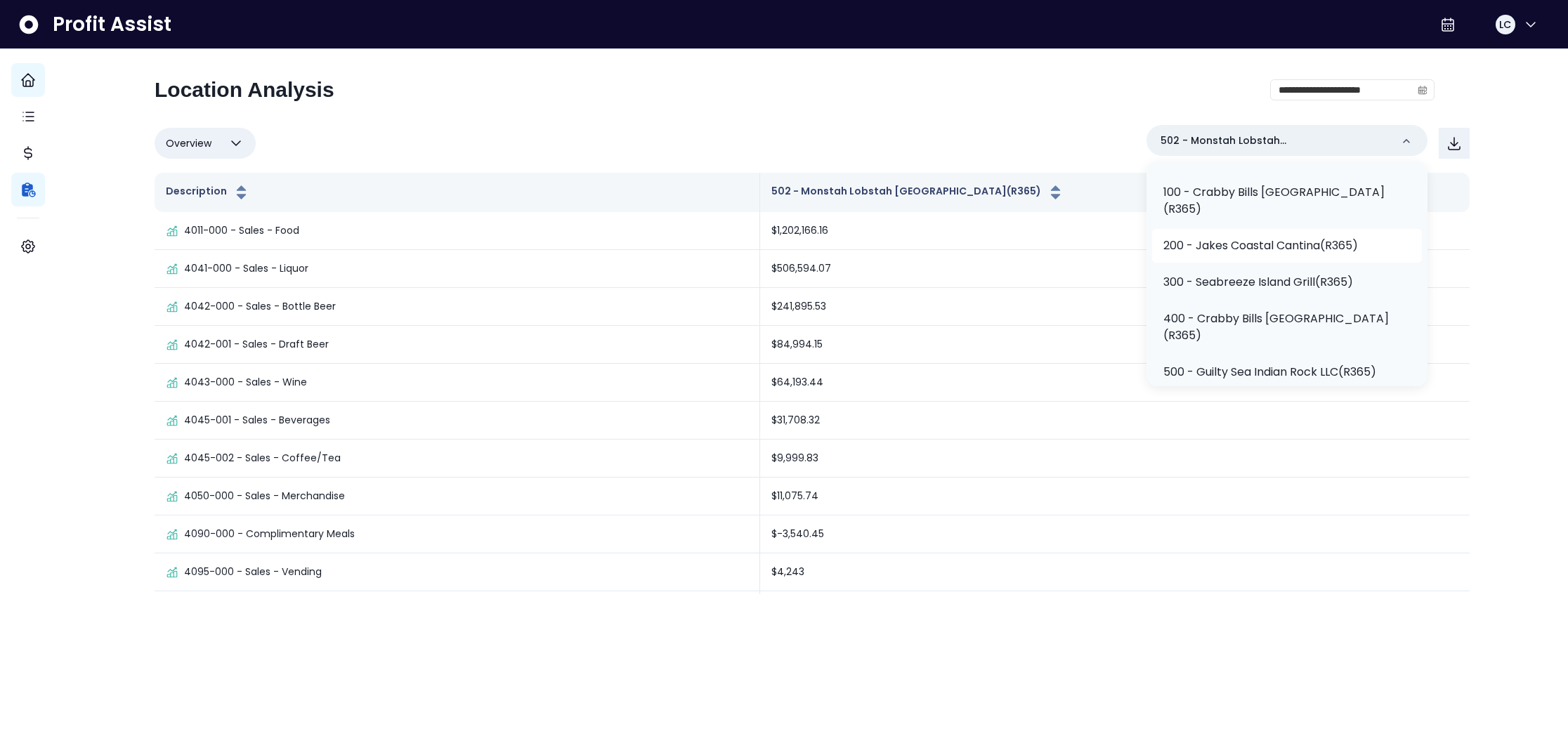
click at [1267, 238] on p "200 - Jakes Coastal Cantina(R365)" at bounding box center [1261, 246] width 195 height 17
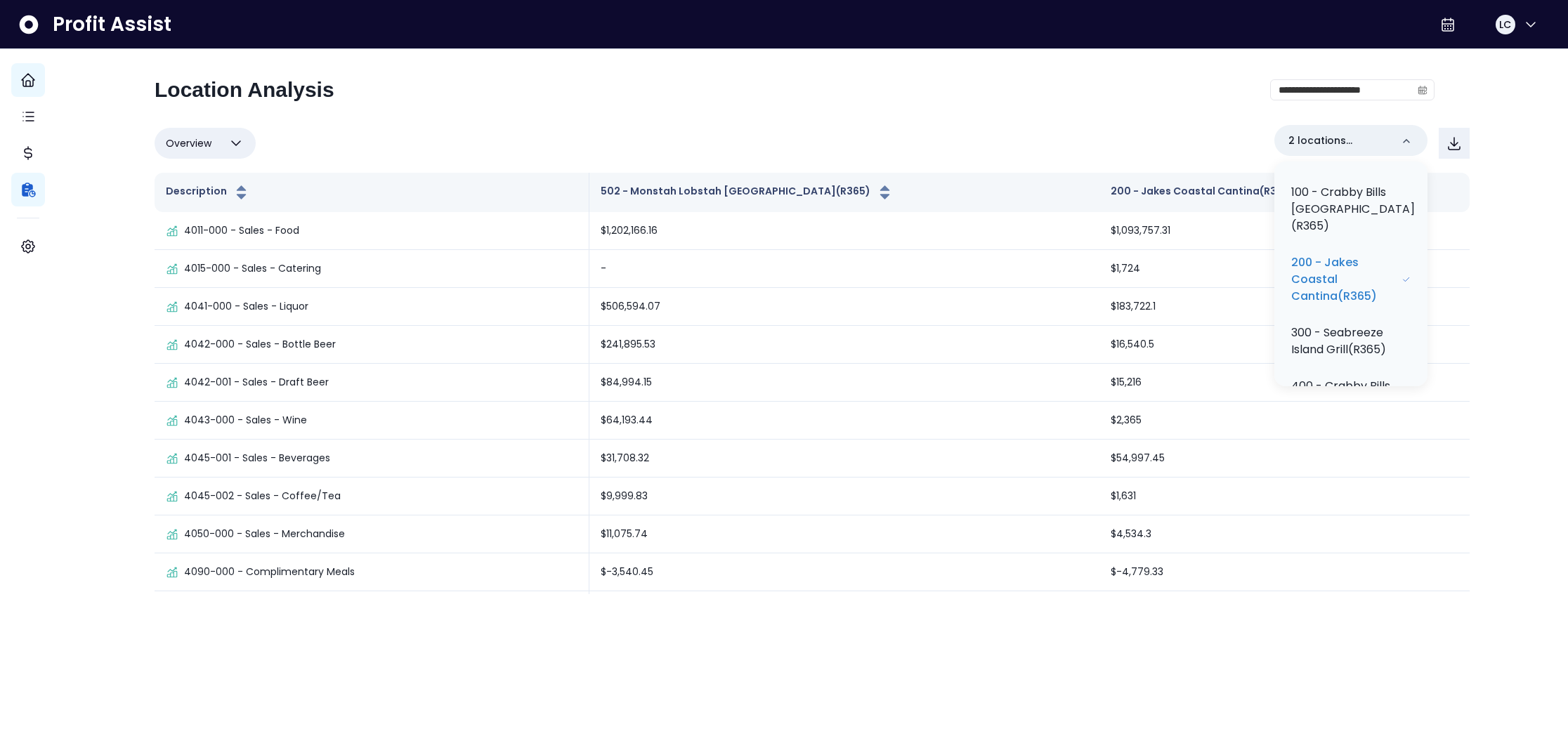
click at [1154, 134] on div "Overview Overview % of cost % of sales % of budget ******** 2 locations selecte…" at bounding box center [812, 144] width 1315 height 37
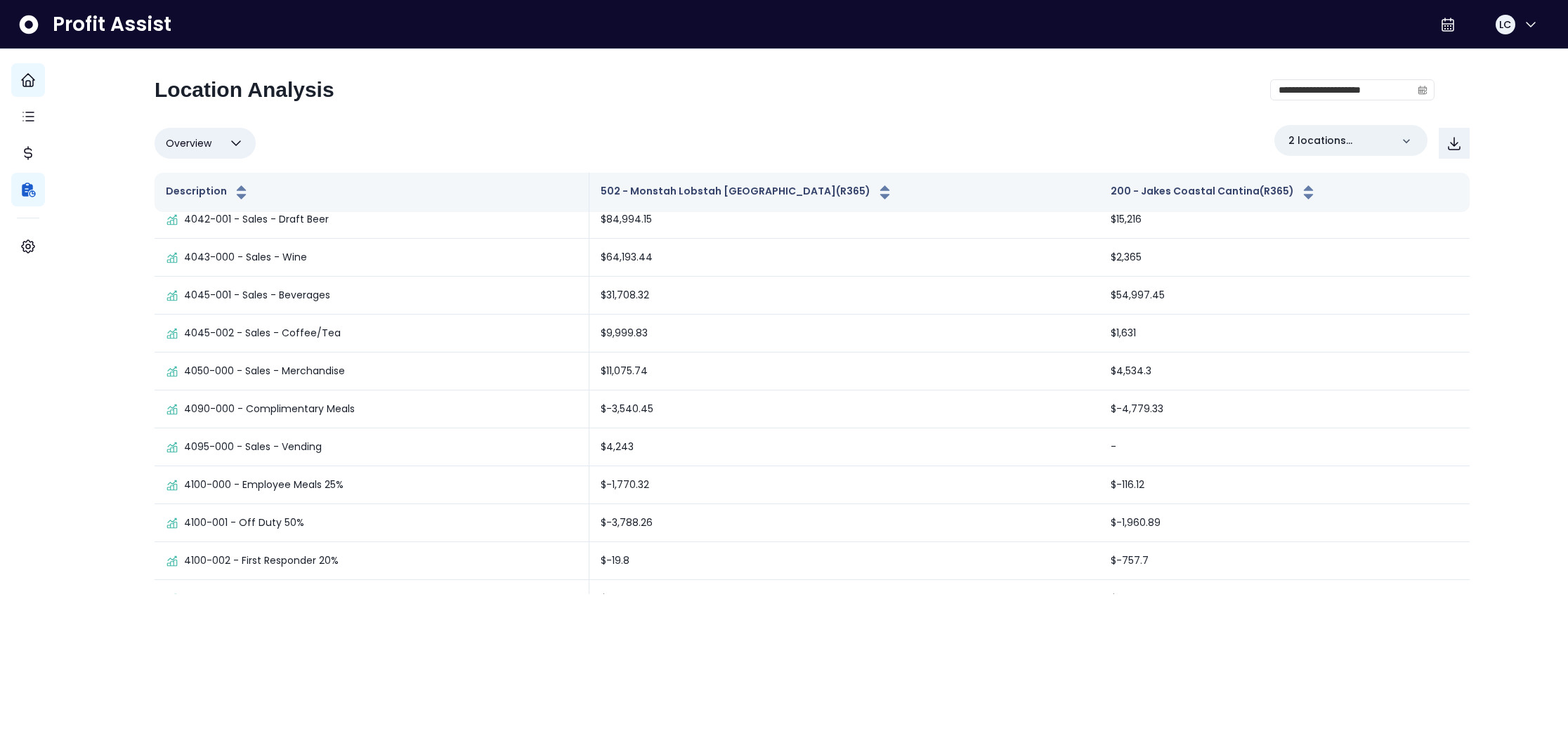
scroll to position [0, 0]
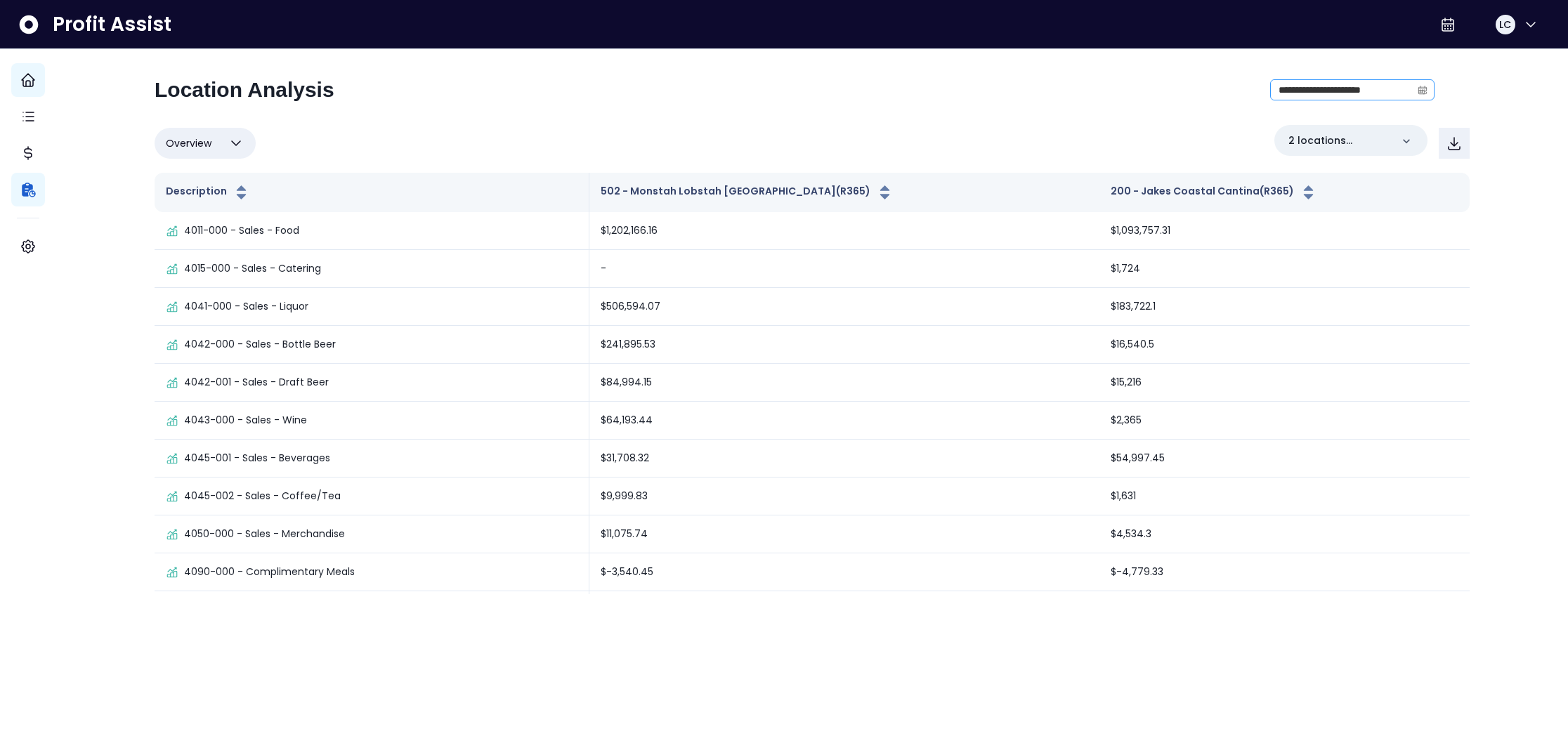
click at [1420, 87] on icon "calendar" at bounding box center [1424, 89] width 7 height 9
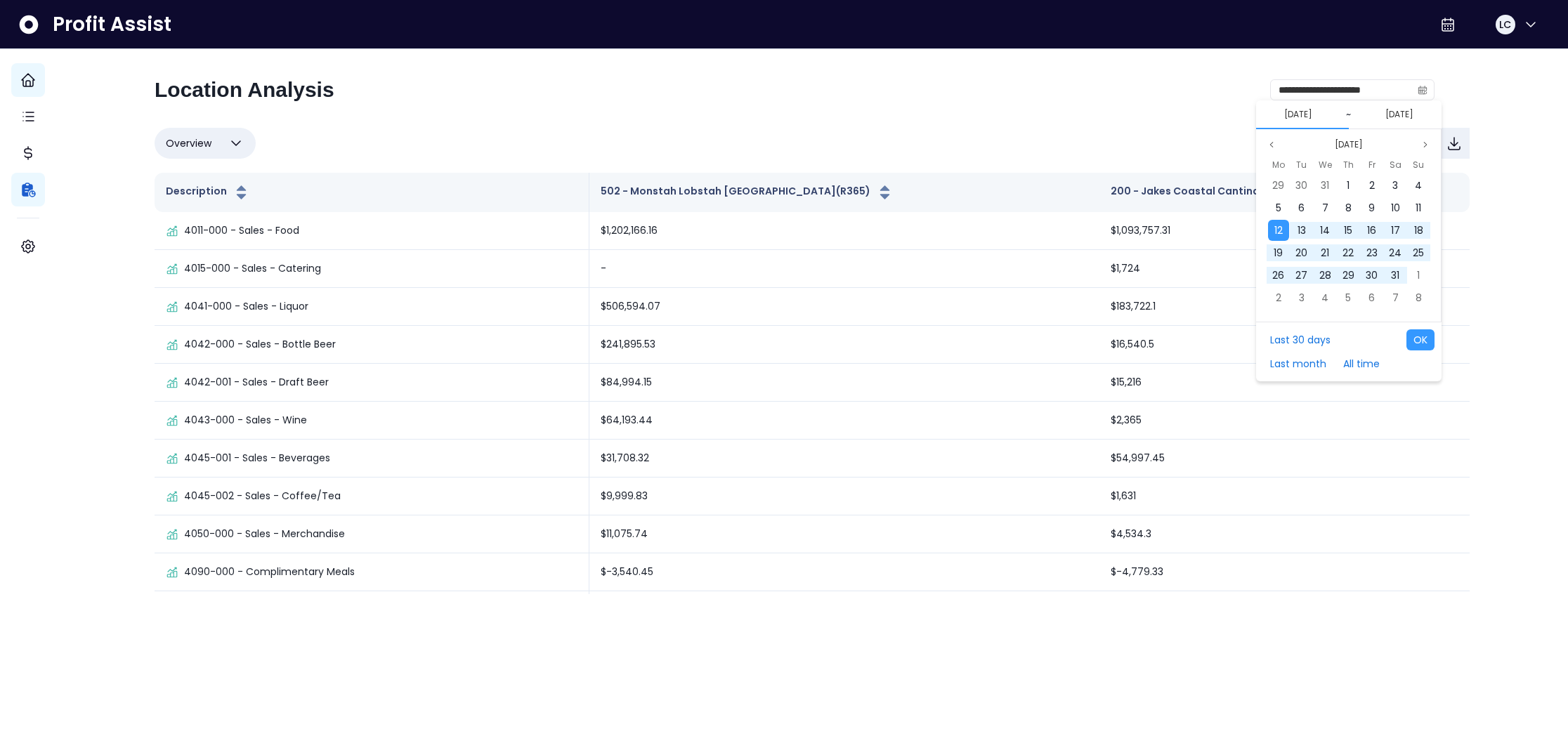
click at [1310, 124] on div "12/08/2024 ~ 12/08/2025" at bounding box center [1349, 115] width 185 height 29
click at [1428, 145] on icon "page next" at bounding box center [1425, 144] width 9 height 9
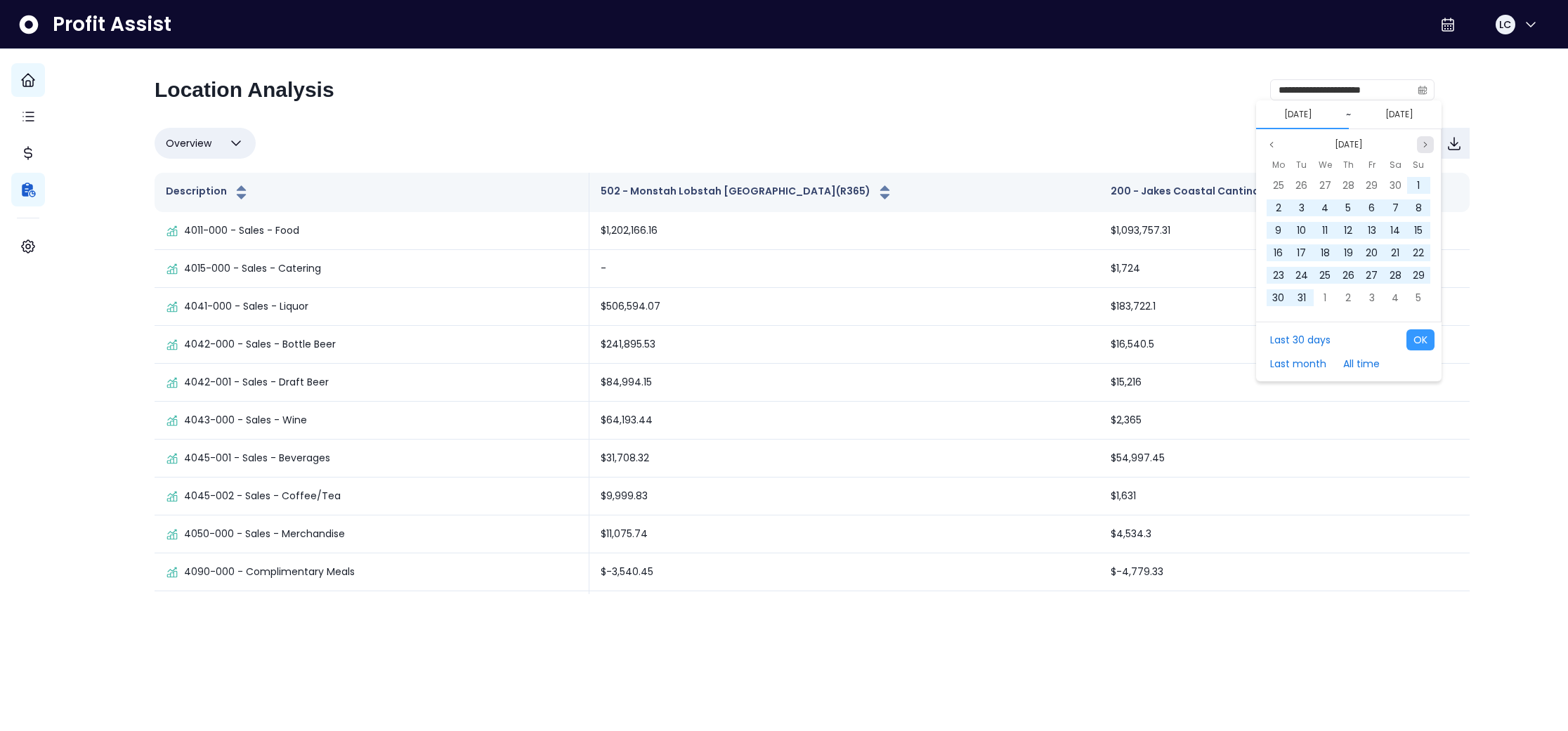
click at [1428, 145] on icon "page next" at bounding box center [1425, 144] width 9 height 9
click at [1277, 182] on span "30" at bounding box center [1278, 186] width 12 height 14
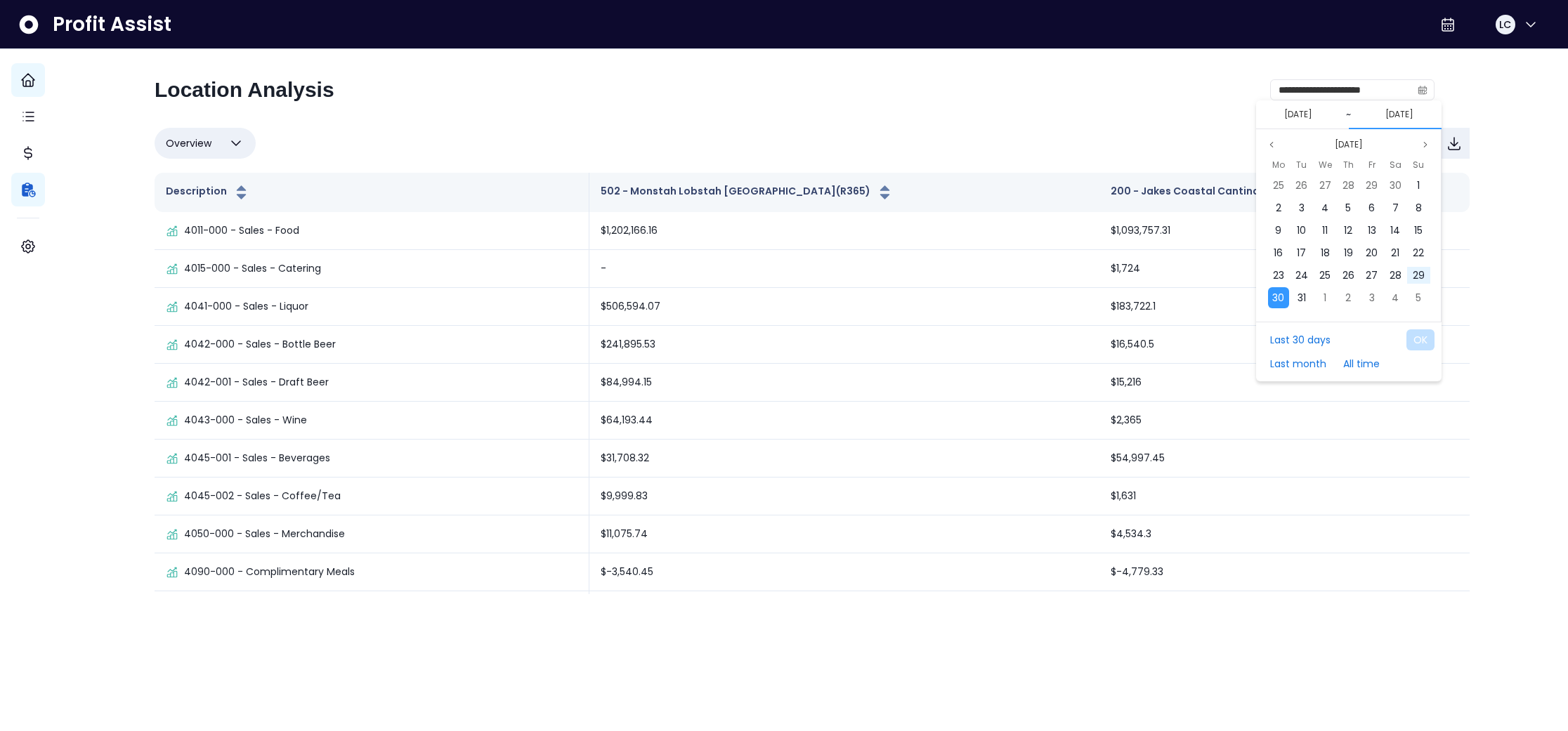
click at [1480, 246] on div "**********" at bounding box center [812, 322] width 1349 height 545
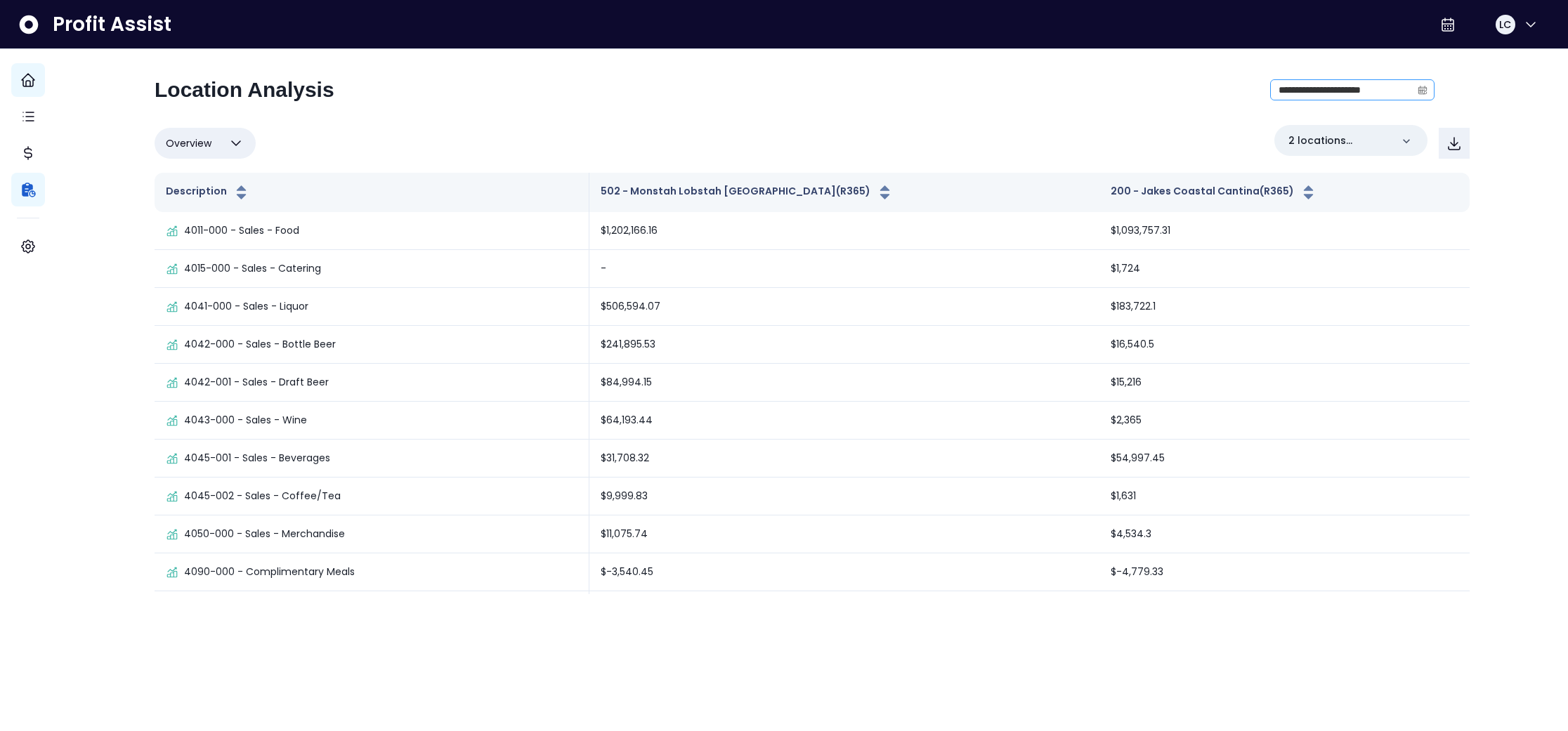
click at [1418, 87] on icon "calendar" at bounding box center [1422, 91] width 9 height 8
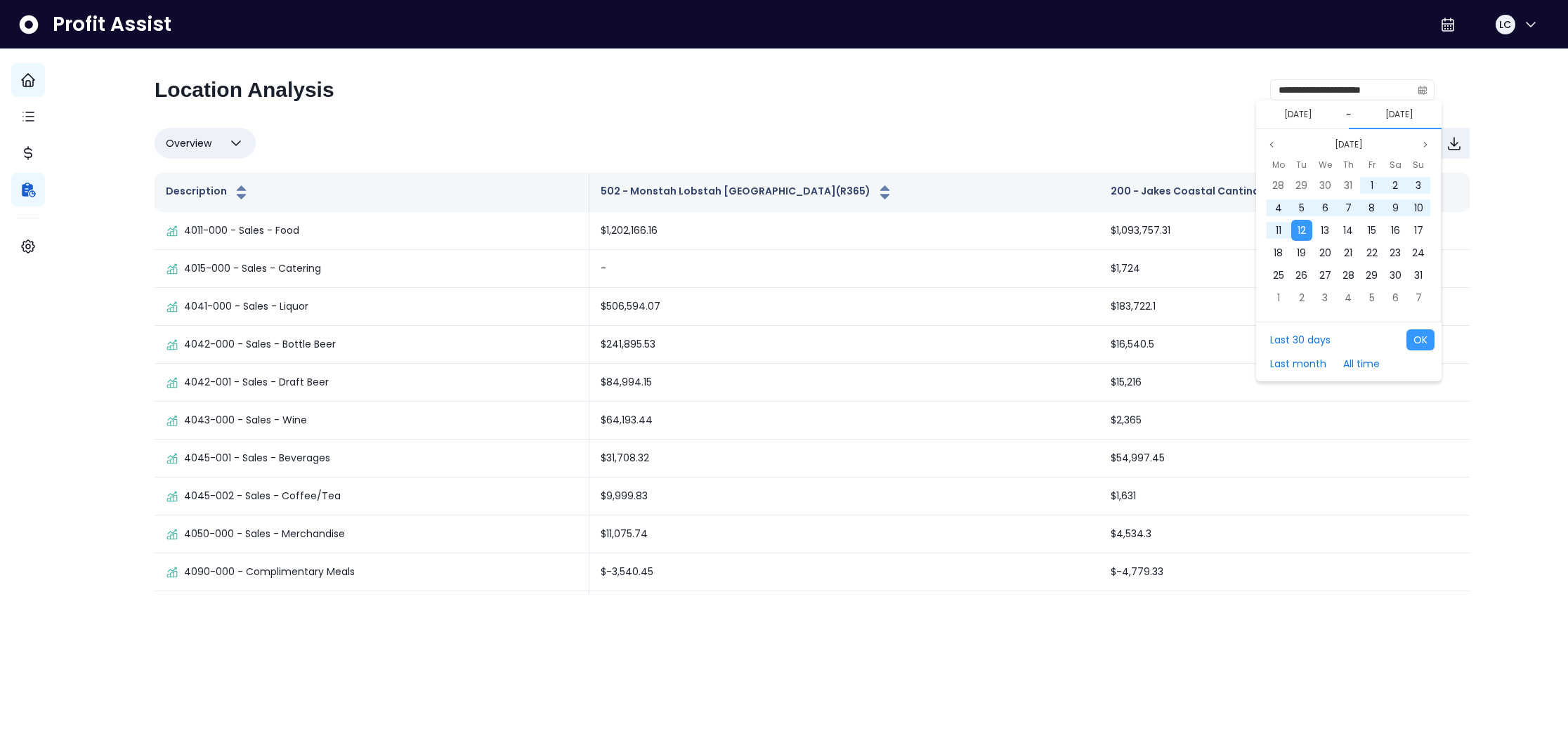
click at [1310, 118] on button "12/08/2024" at bounding box center [1297, 114] width 39 height 17
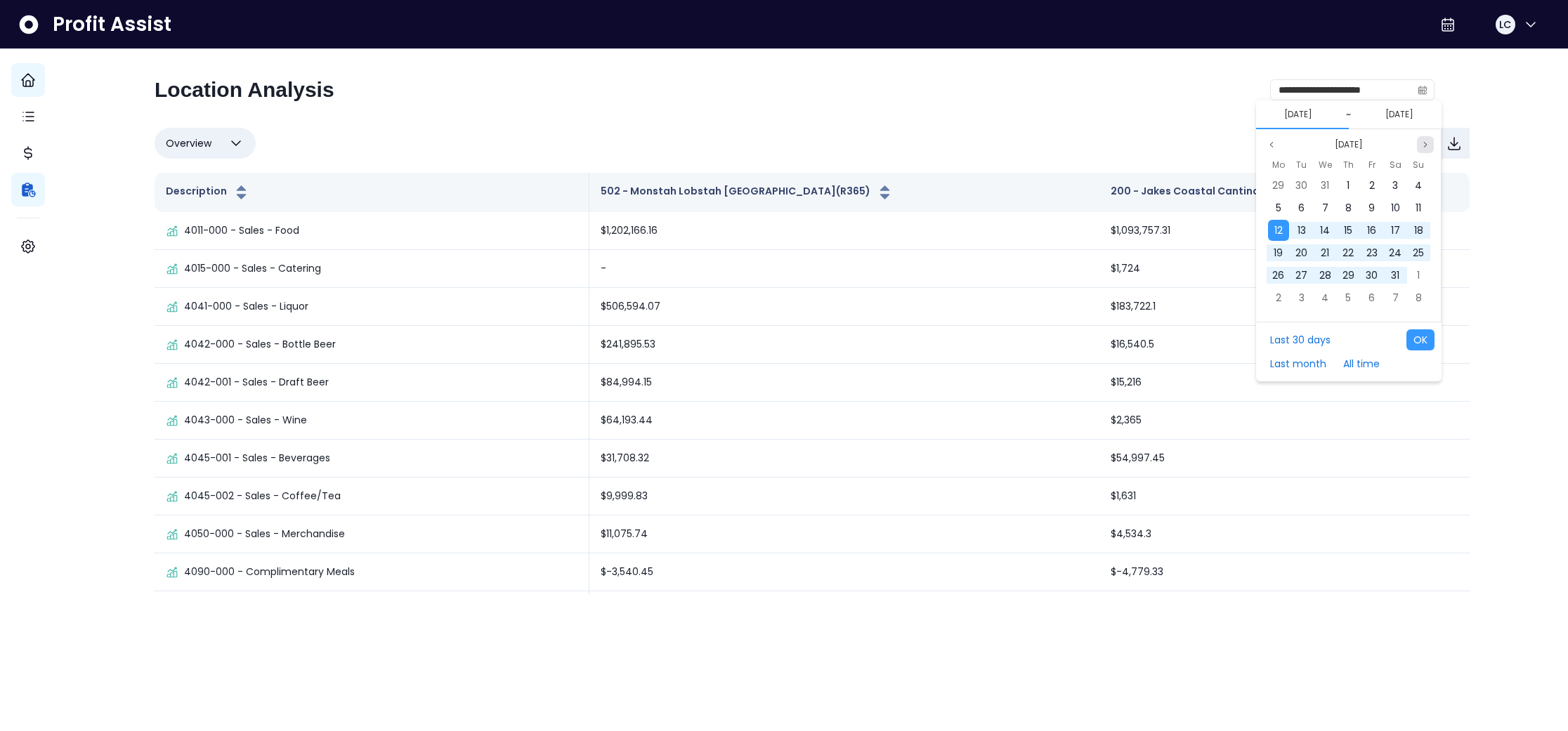
click at [1424, 144] on icon "page next" at bounding box center [1425, 144] width 9 height 9
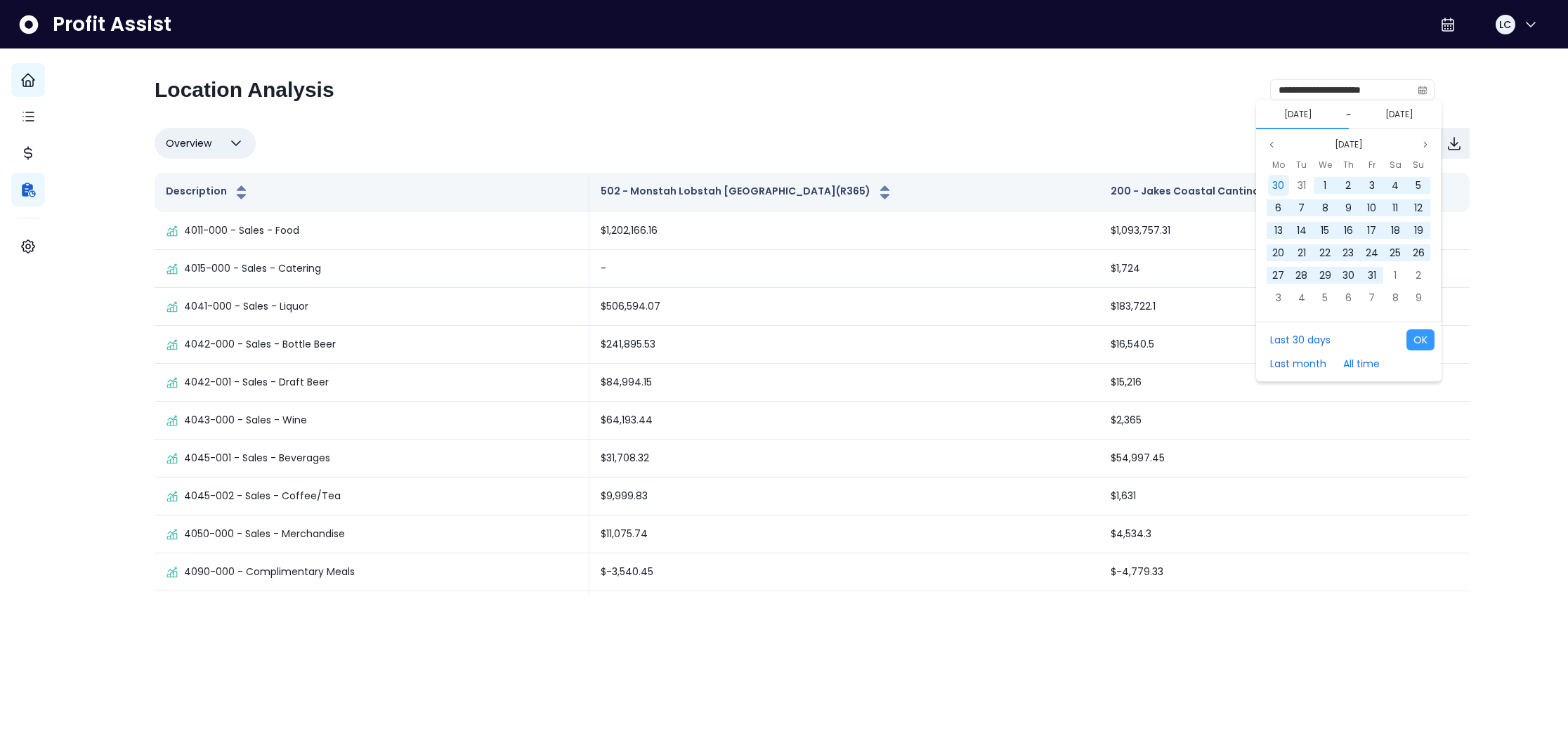
click at [1282, 184] on span "30" at bounding box center [1278, 186] width 12 height 14
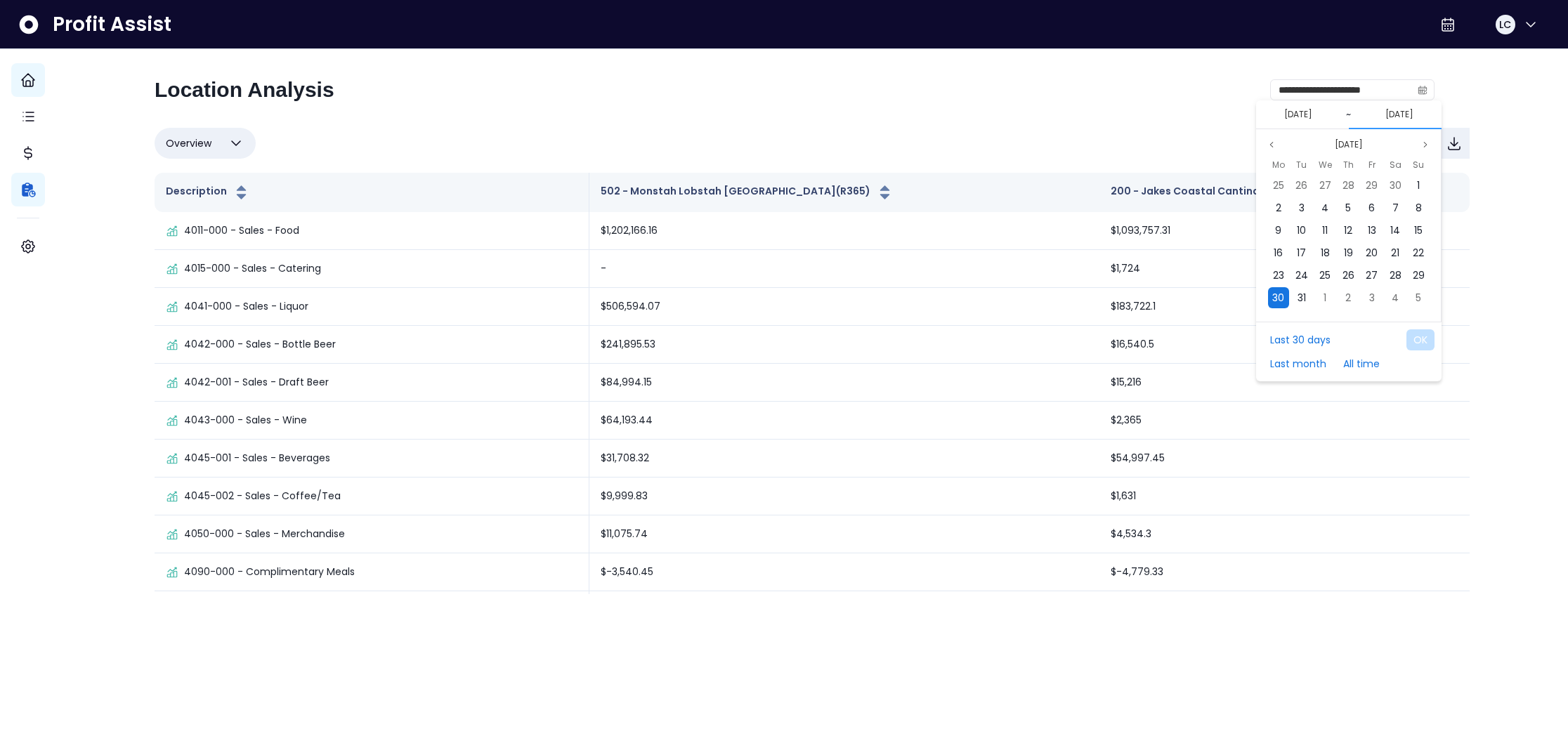
click at [1280, 301] on span "30" at bounding box center [1278, 298] width 12 height 14
click at [1411, 117] on button "[DATE]" at bounding box center [1399, 114] width 39 height 17
click at [1424, 144] on icon "page next" at bounding box center [1425, 144] width 9 height 9
click at [1424, 144] on icon "page next" at bounding box center [1425, 144] width 9 height 9
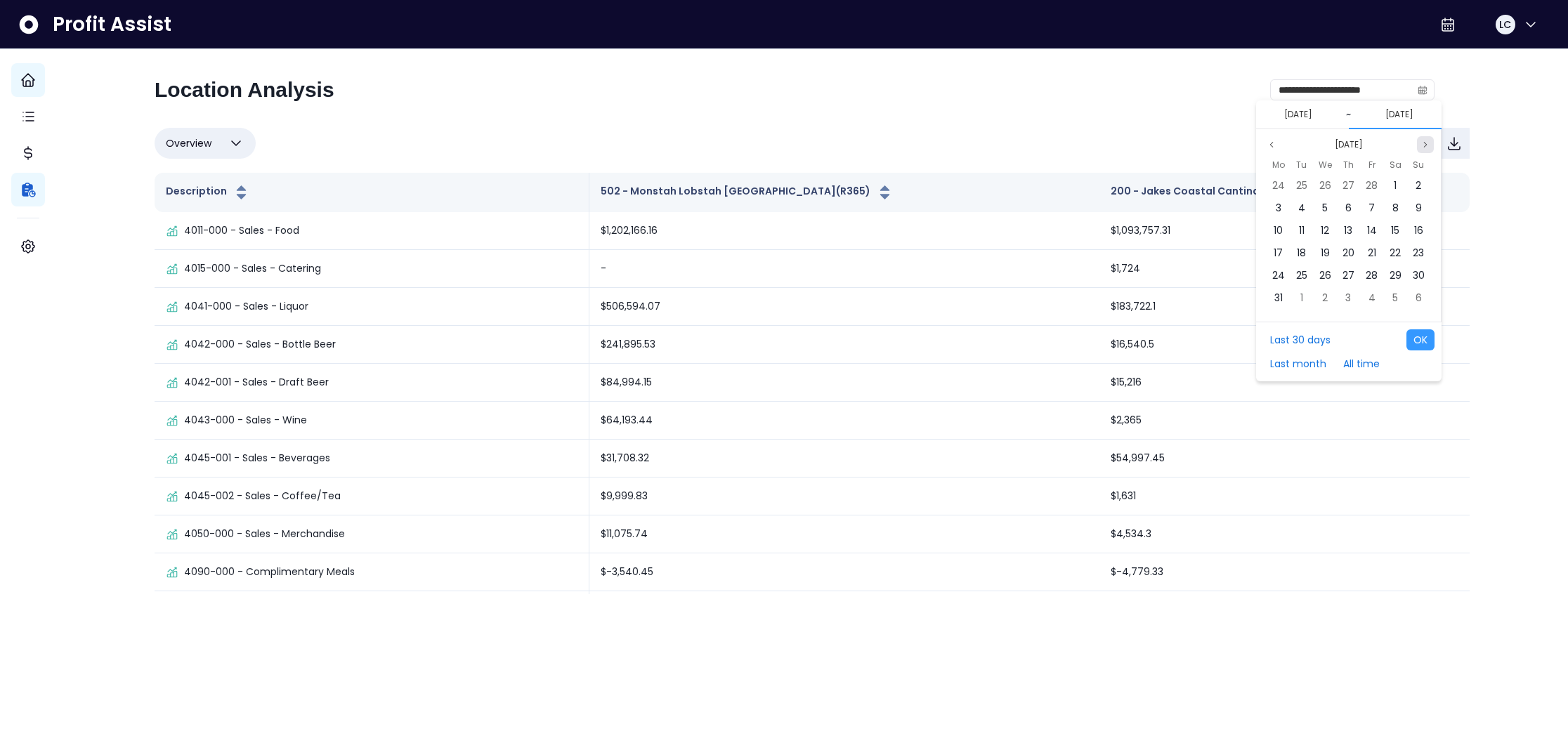
click at [1424, 144] on icon "page next" at bounding box center [1425, 144] width 9 height 9
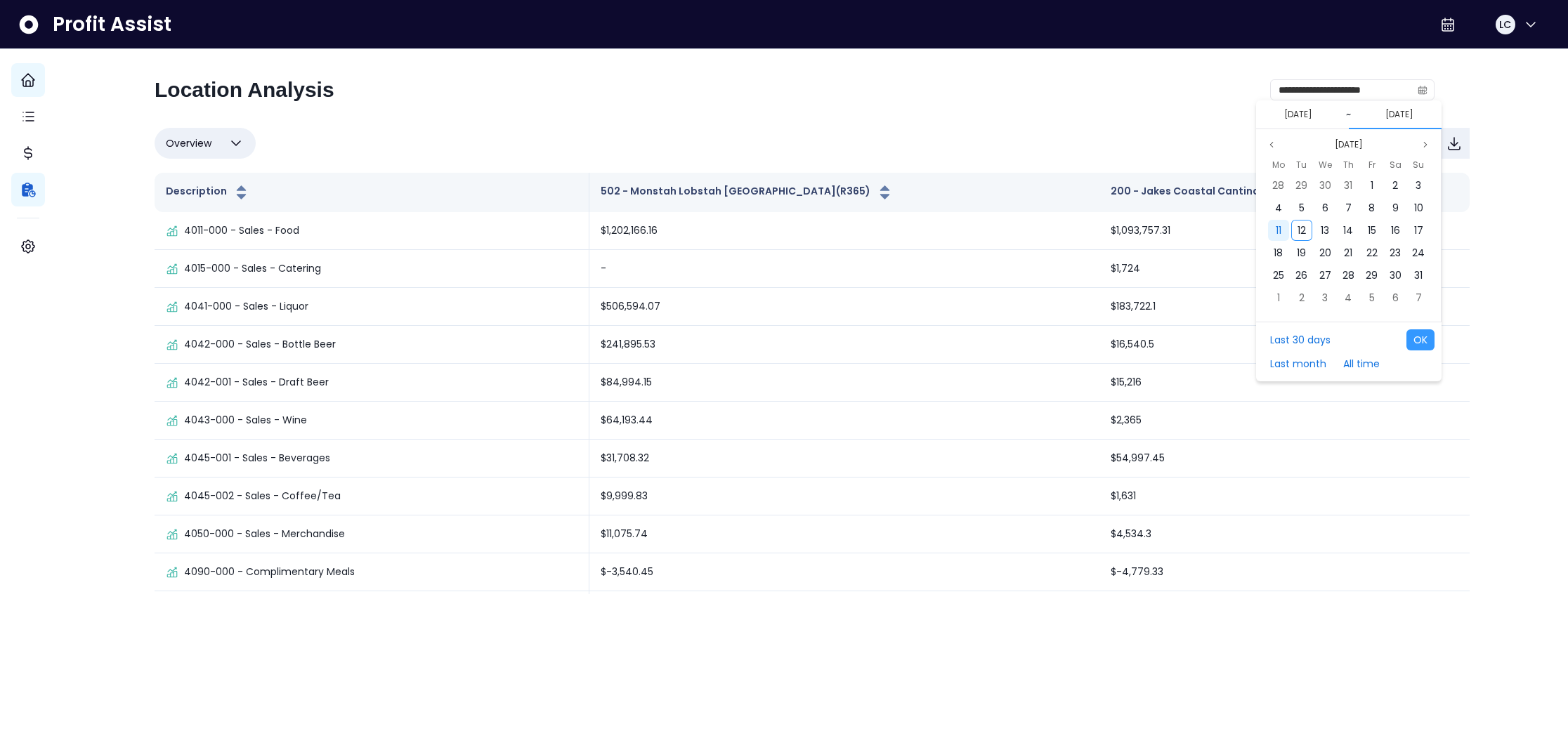
click at [1282, 227] on div "11" at bounding box center [1278, 231] width 21 height 21
click at [1279, 227] on span "11" at bounding box center [1278, 231] width 6 height 14
click at [1314, 117] on button "[DATE]" at bounding box center [1297, 114] width 39 height 17
click at [1429, 144] on icon "page next" at bounding box center [1425, 144] width 9 height 9
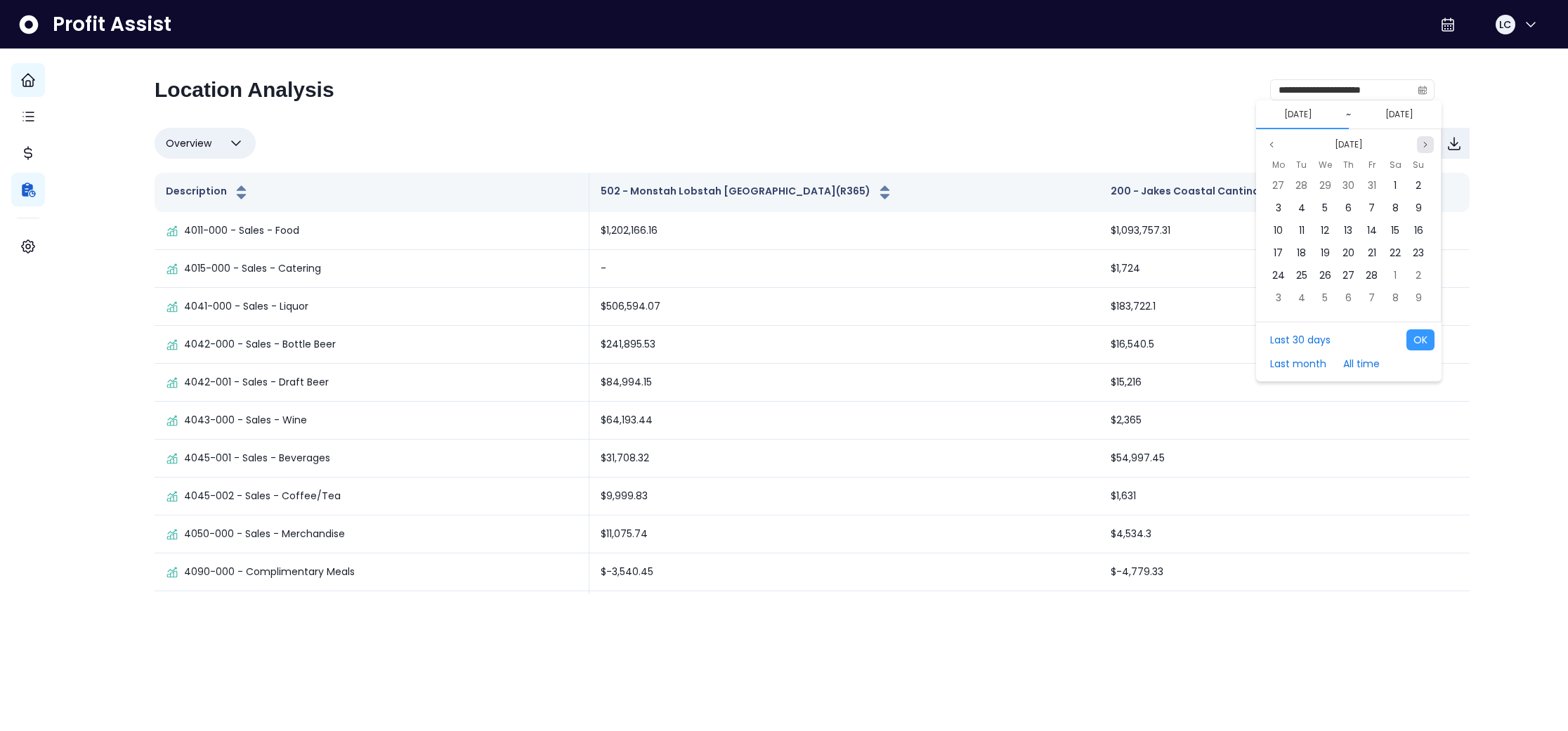
click at [1429, 144] on icon "page next" at bounding box center [1425, 144] width 9 height 9
click at [1278, 142] on button "Previous month" at bounding box center [1271, 144] width 17 height 17
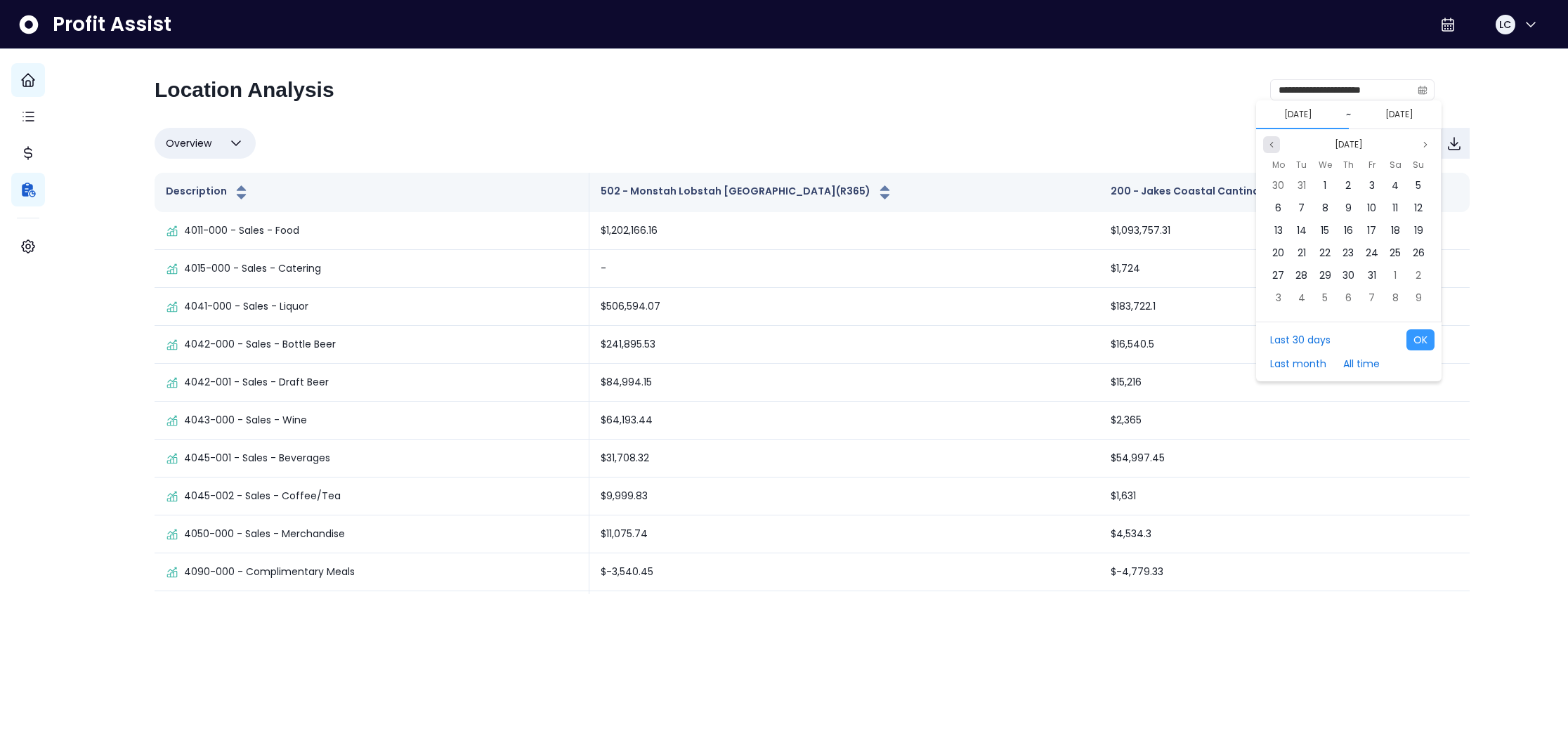
click at [1278, 142] on button "Previous month" at bounding box center [1271, 144] width 17 height 17
click at [1284, 298] on div "30" at bounding box center [1278, 298] width 21 height 21
click at [1302, 231] on span "12" at bounding box center [1301, 231] width 9 height 14
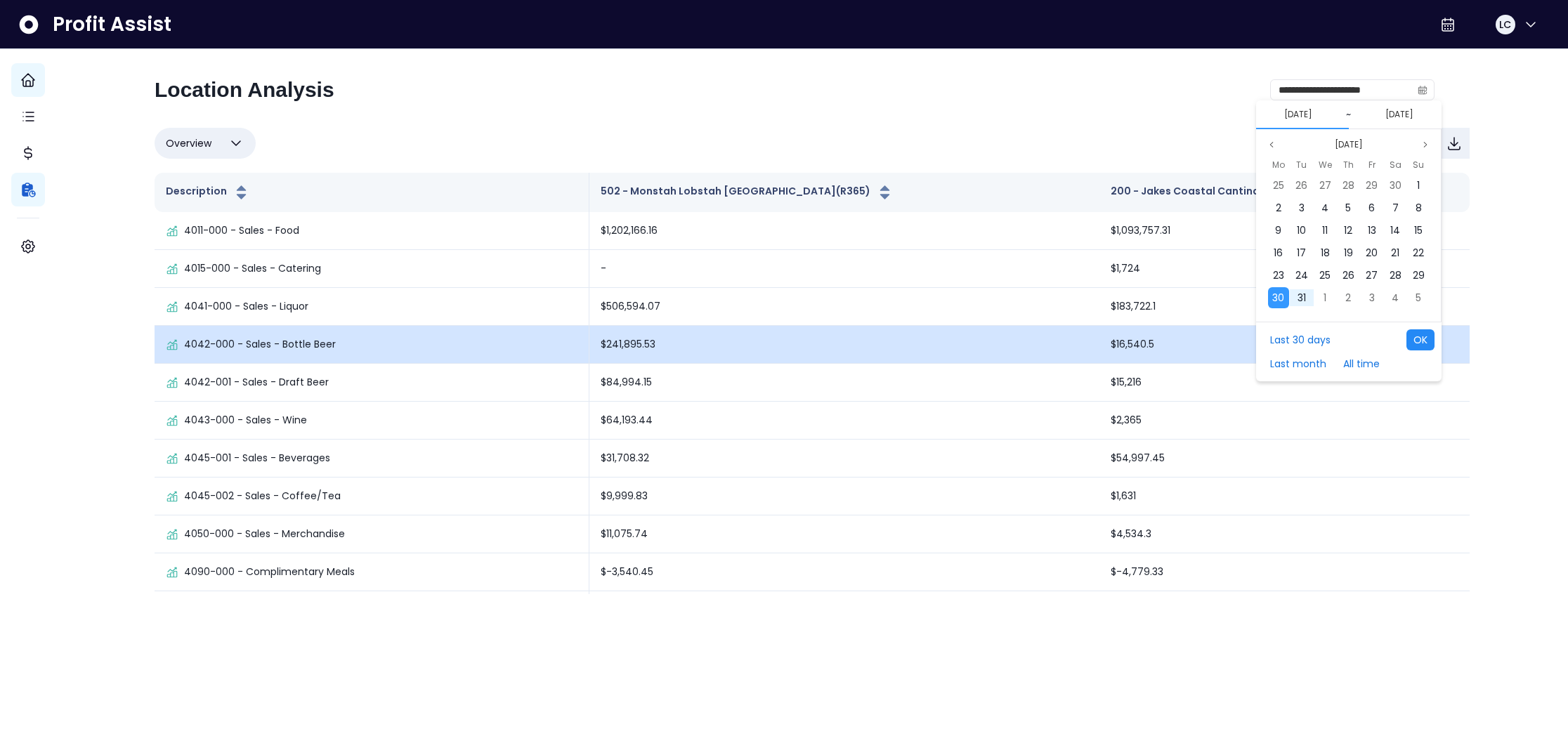
click at [1423, 338] on button "OK" at bounding box center [1420, 340] width 28 height 21
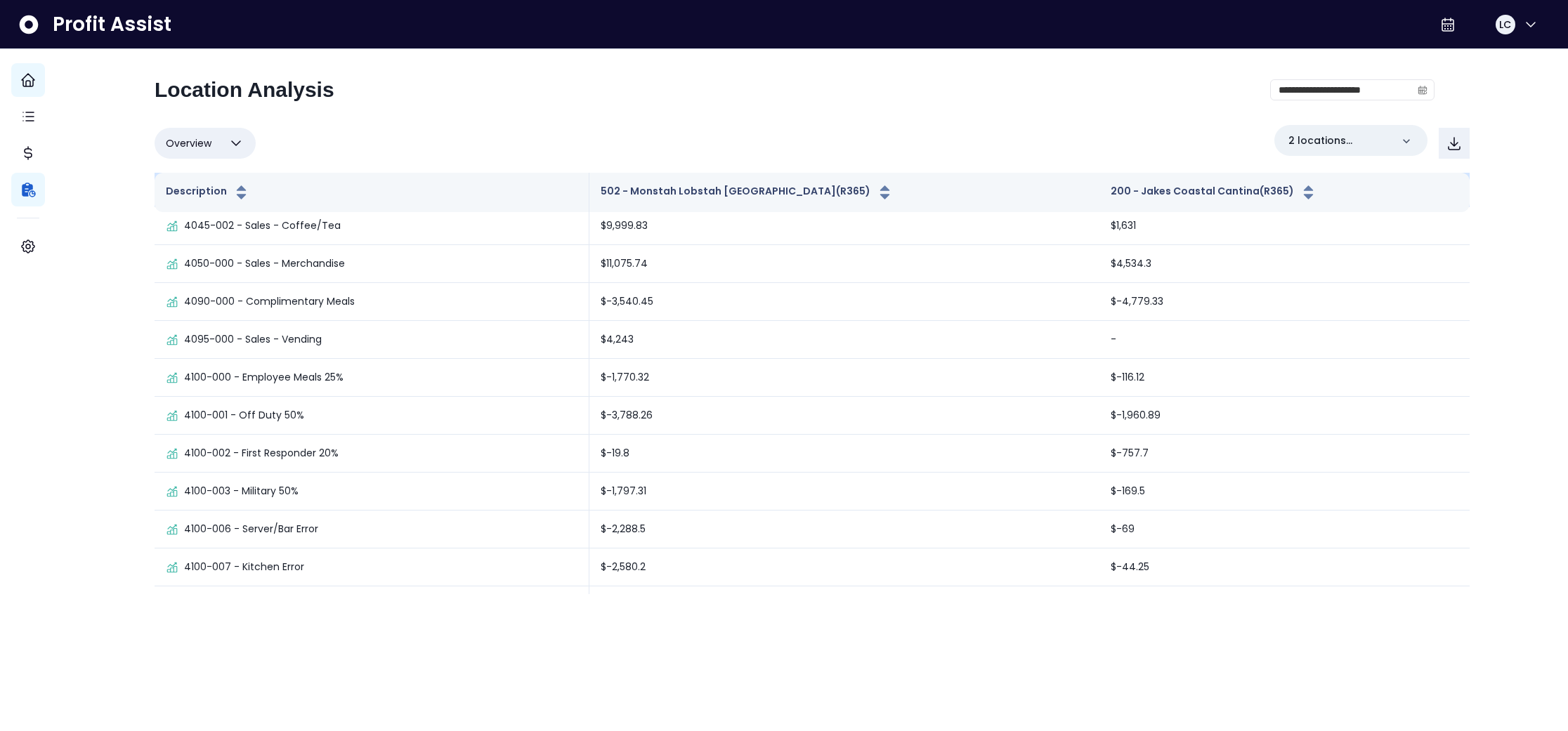
scroll to position [273, 0]
click at [1400, 138] on icon at bounding box center [1407, 141] width 14 height 14
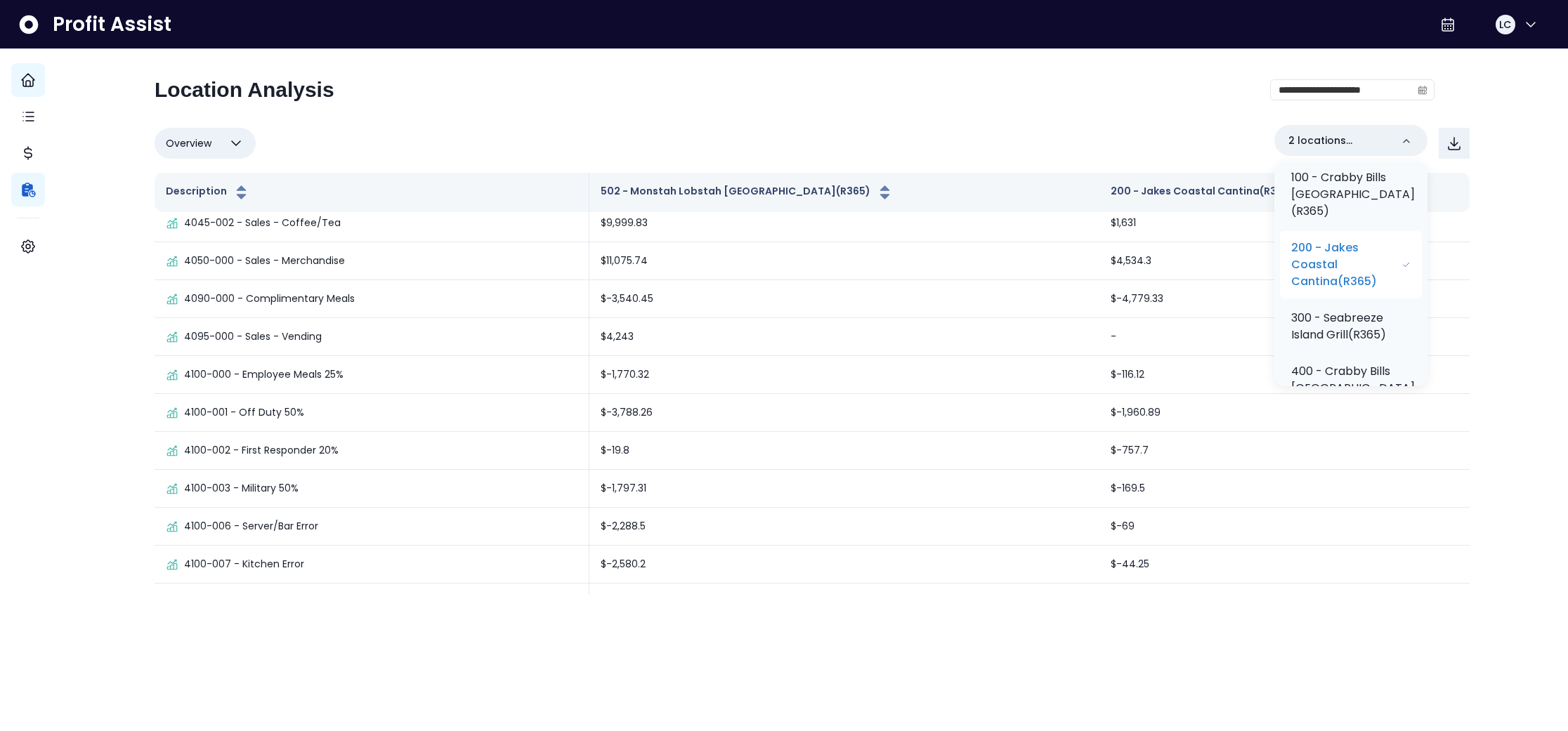
scroll to position [91, 0]
click at [1345, 281] on p "200 - Jakes Coastal Cantina(R365)" at bounding box center [1346, 261] width 110 height 50
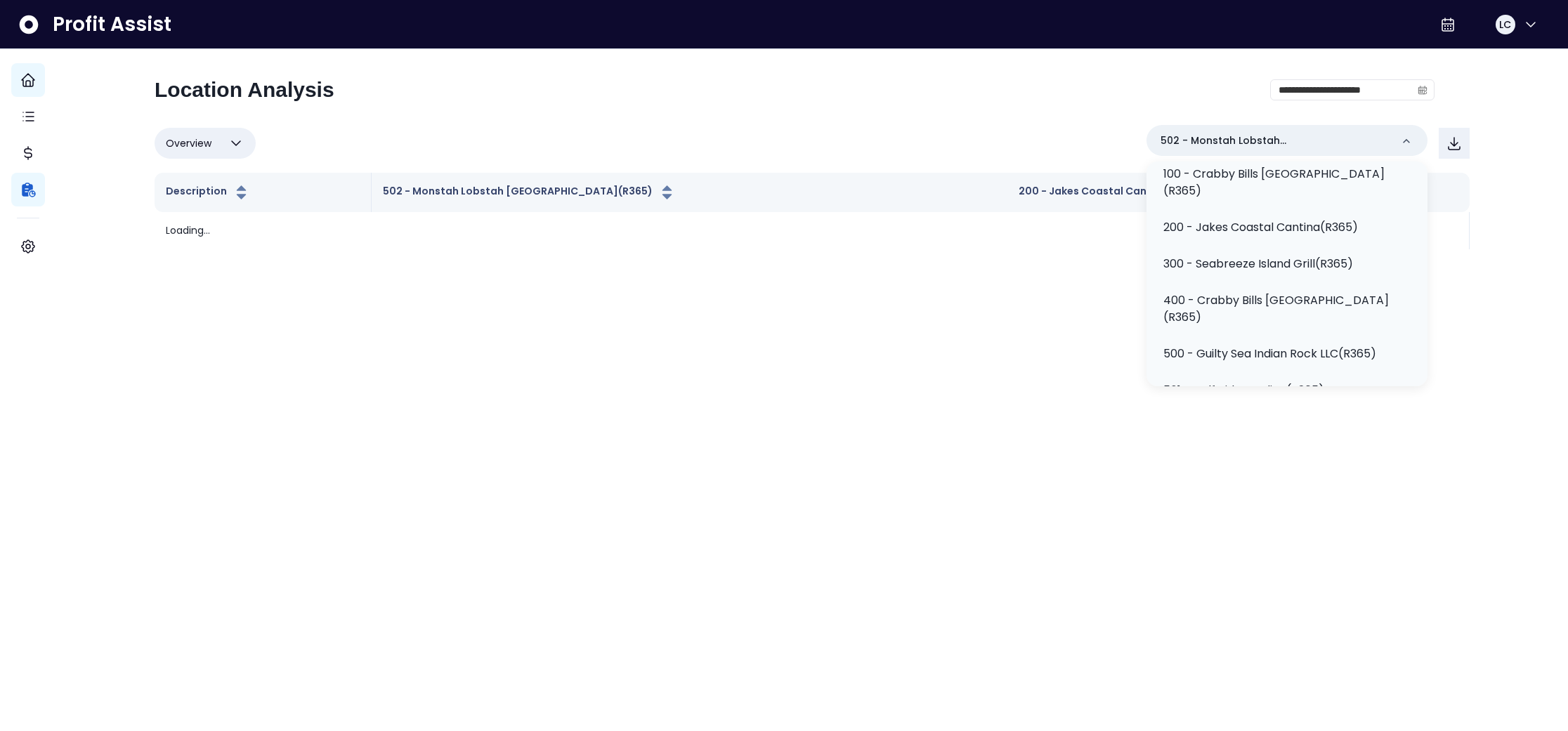
scroll to position [0, 0]
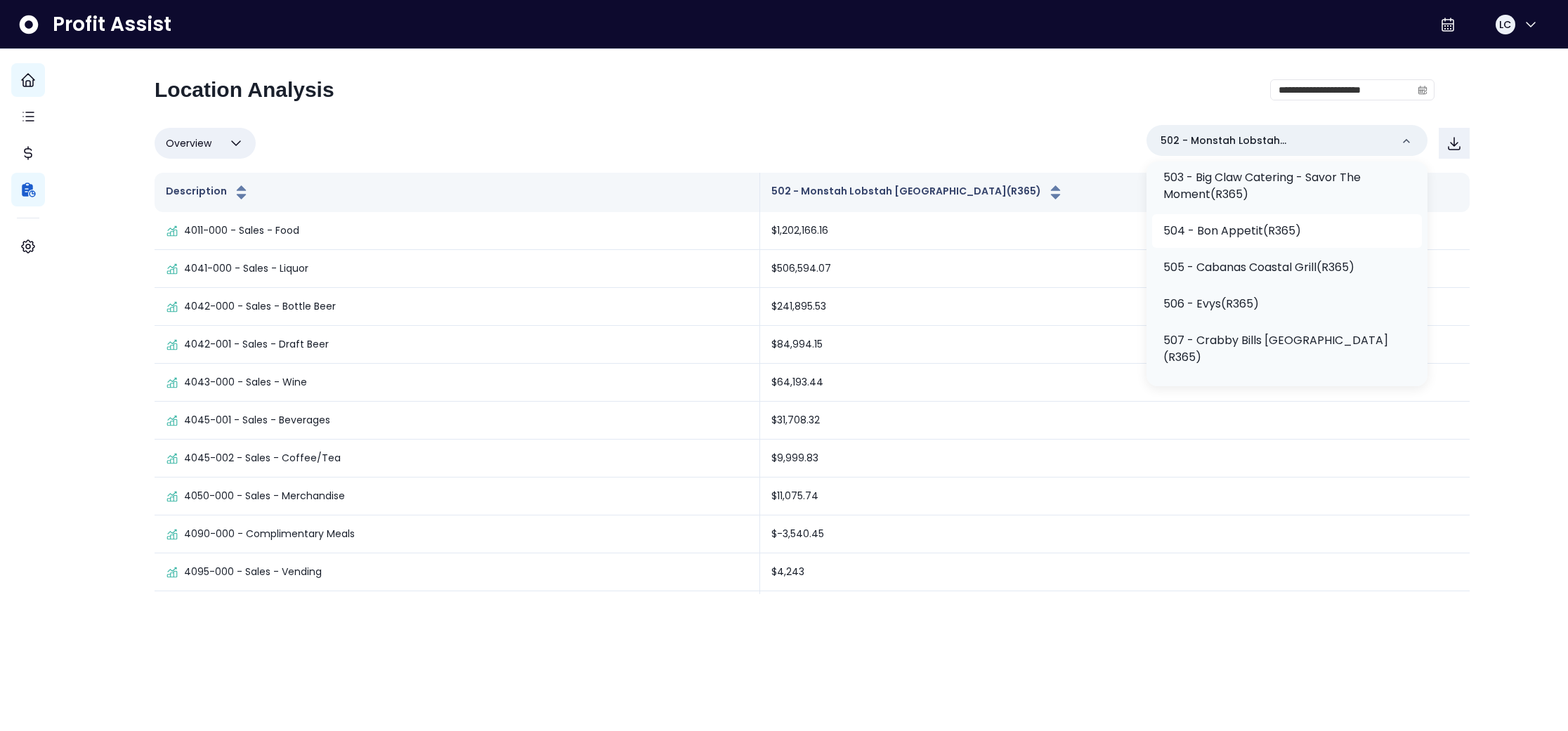
click at [1309, 263] on p "505 - Cabanas Coastal Grill(R365)" at bounding box center [1258, 267] width 191 height 17
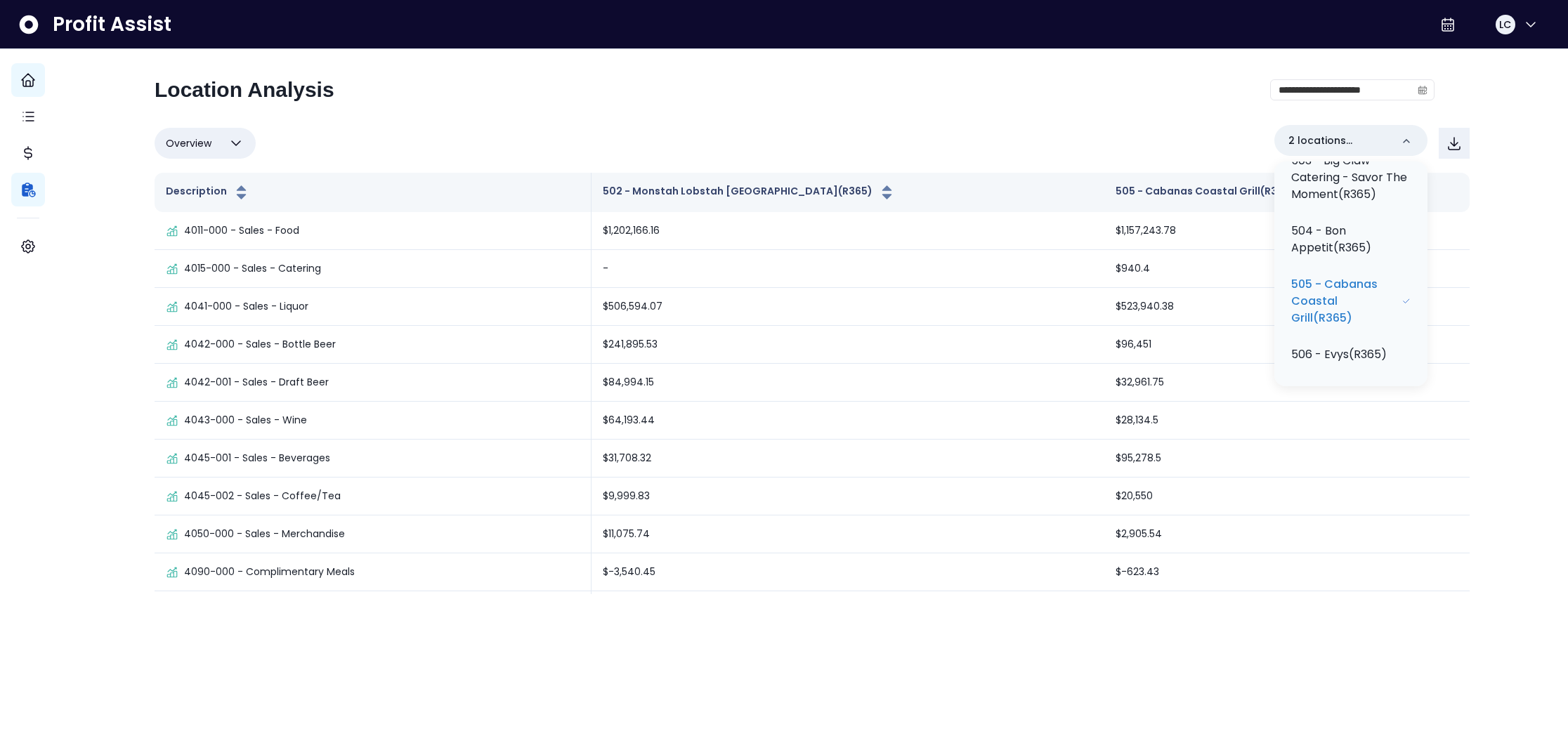
click at [1505, 190] on div "**********" at bounding box center [812, 297] width 1512 height 595
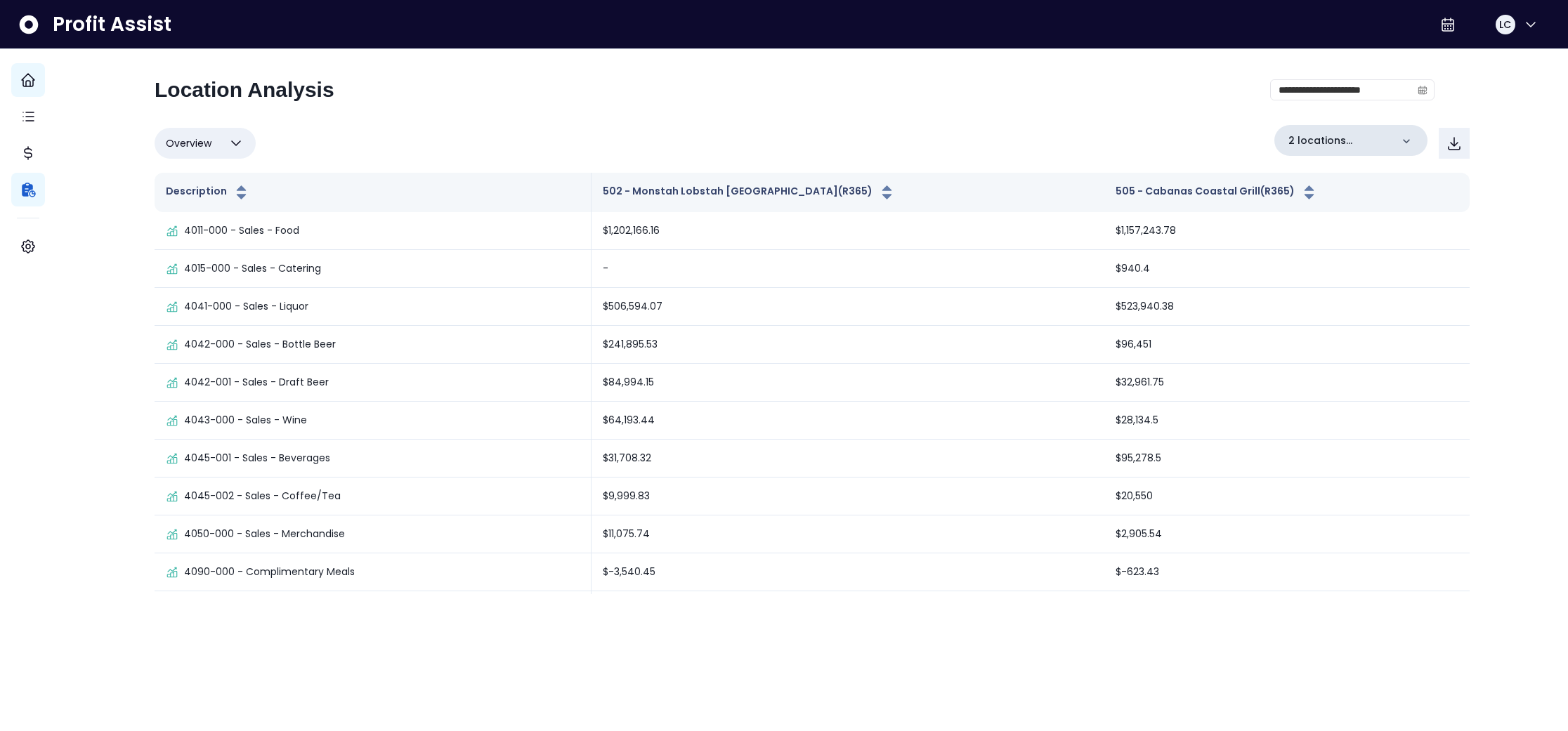
click at [1403, 140] on icon at bounding box center [1406, 140] width 7 height 4
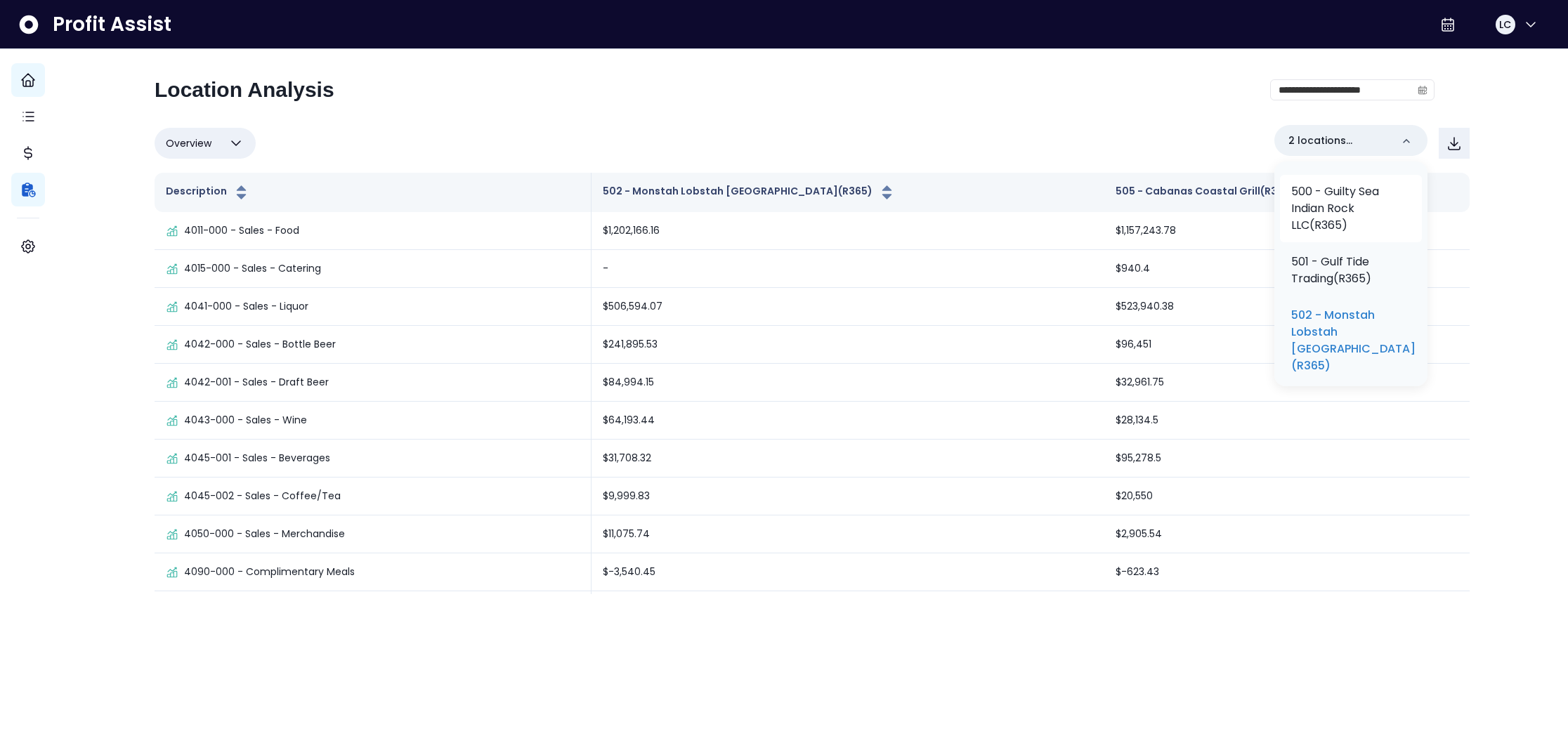
scroll to position [322, 0]
click at [1318, 220] on p "500 - Guilty Sea Indian Rock LLC(R365)" at bounding box center [1351, 207] width 120 height 50
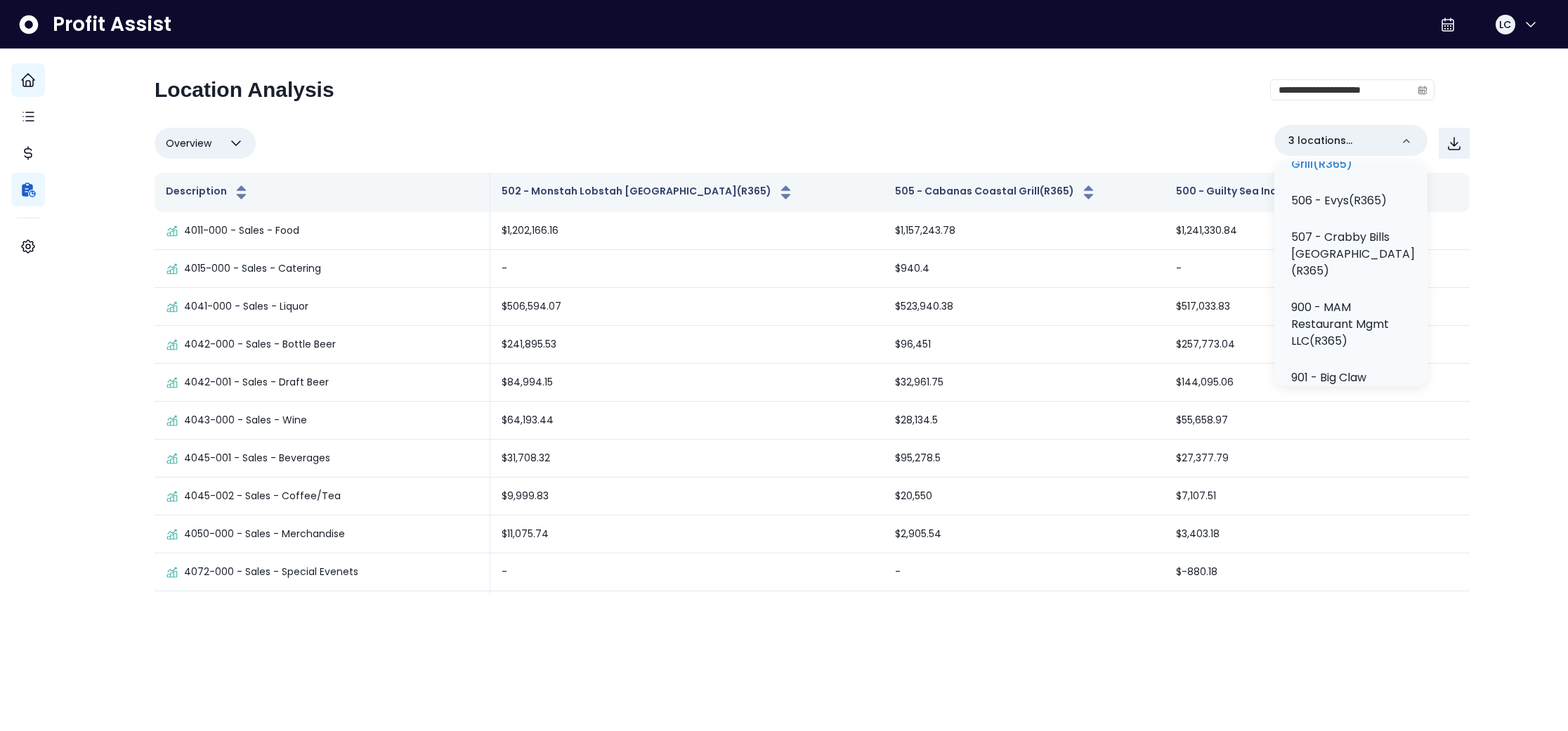
scroll to position [730, 0]
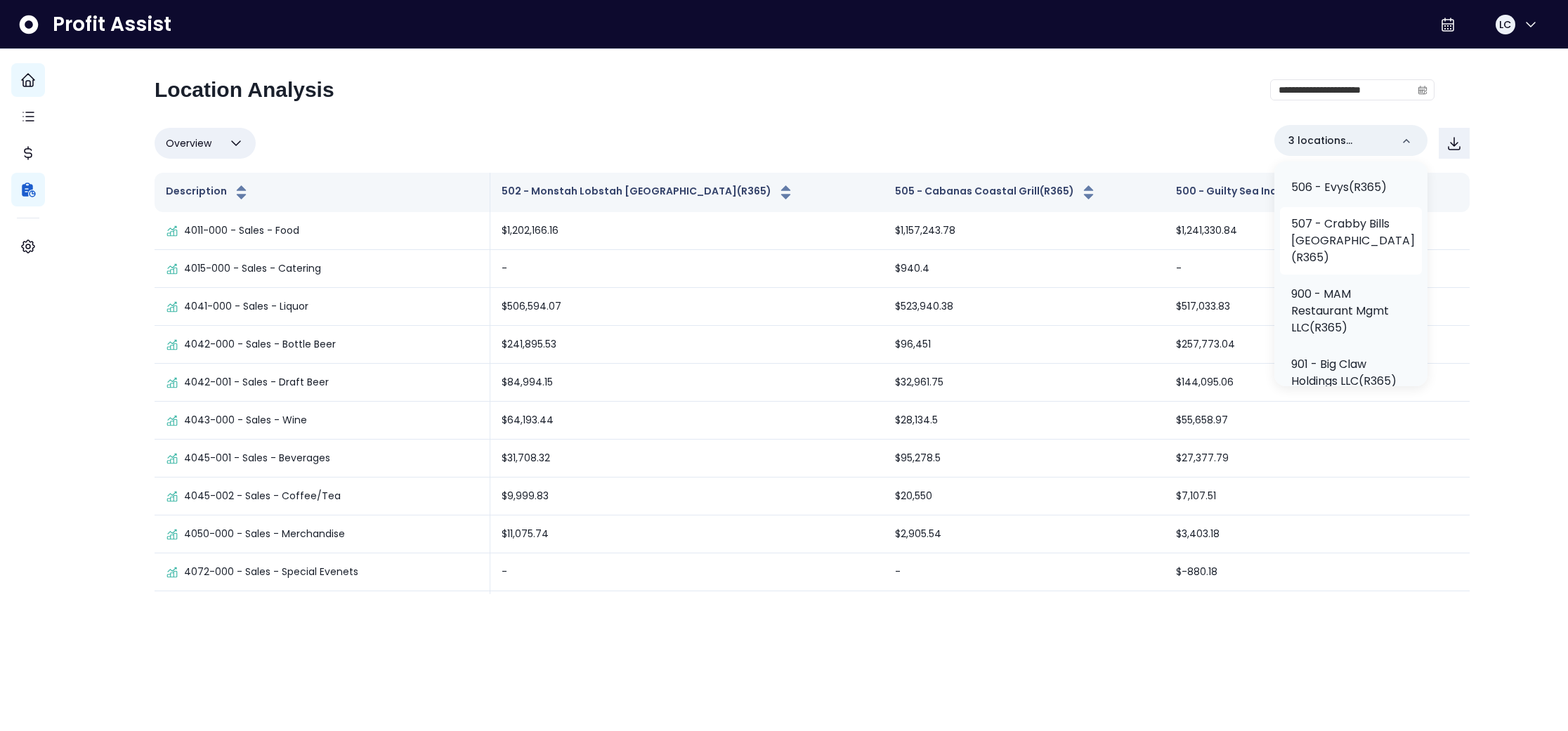
click at [1359, 259] on p "507 - Crabby Bills [GEOGRAPHIC_DATA](R365)" at bounding box center [1353, 240] width 124 height 50
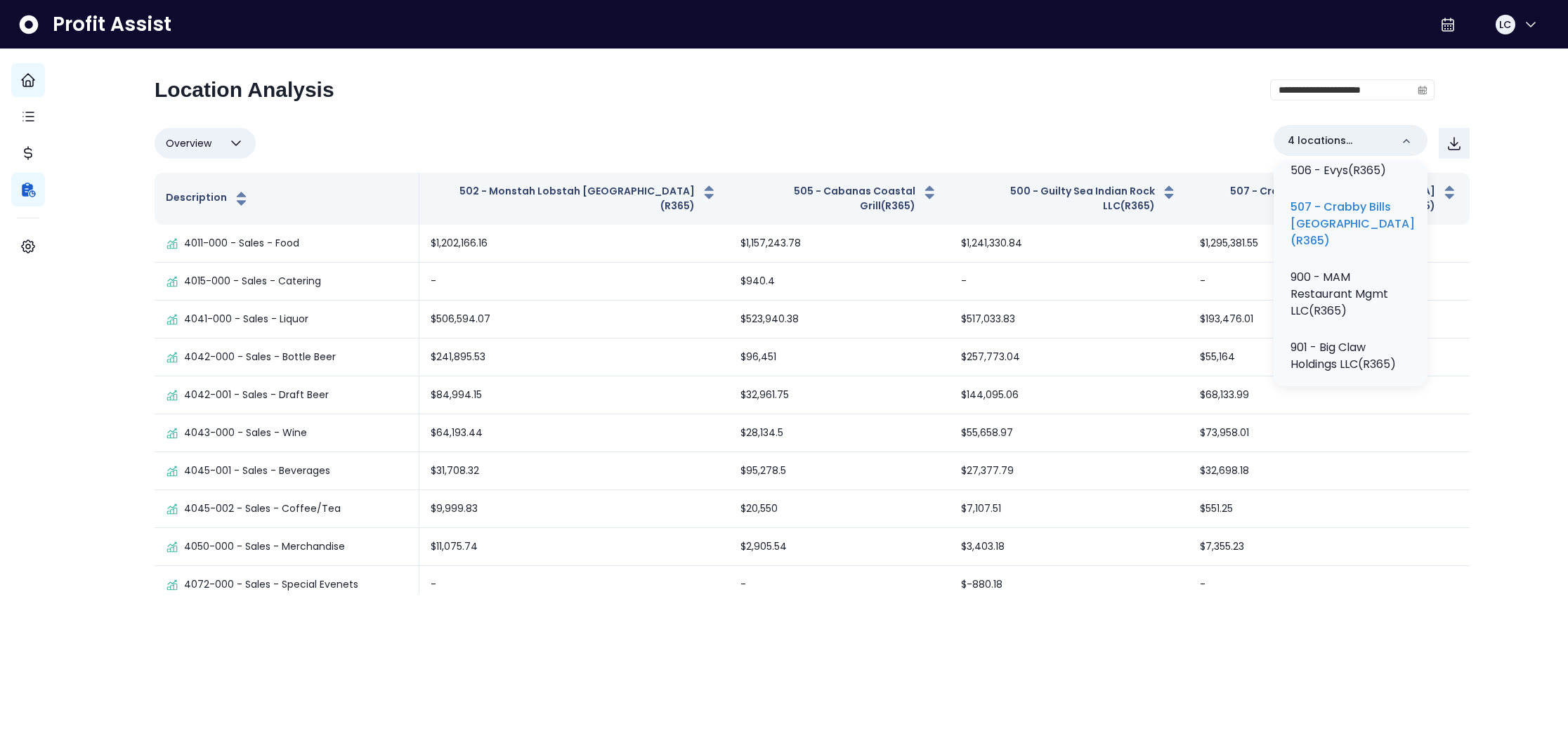
click at [1490, 245] on div "**********" at bounding box center [812, 297] width 1512 height 595
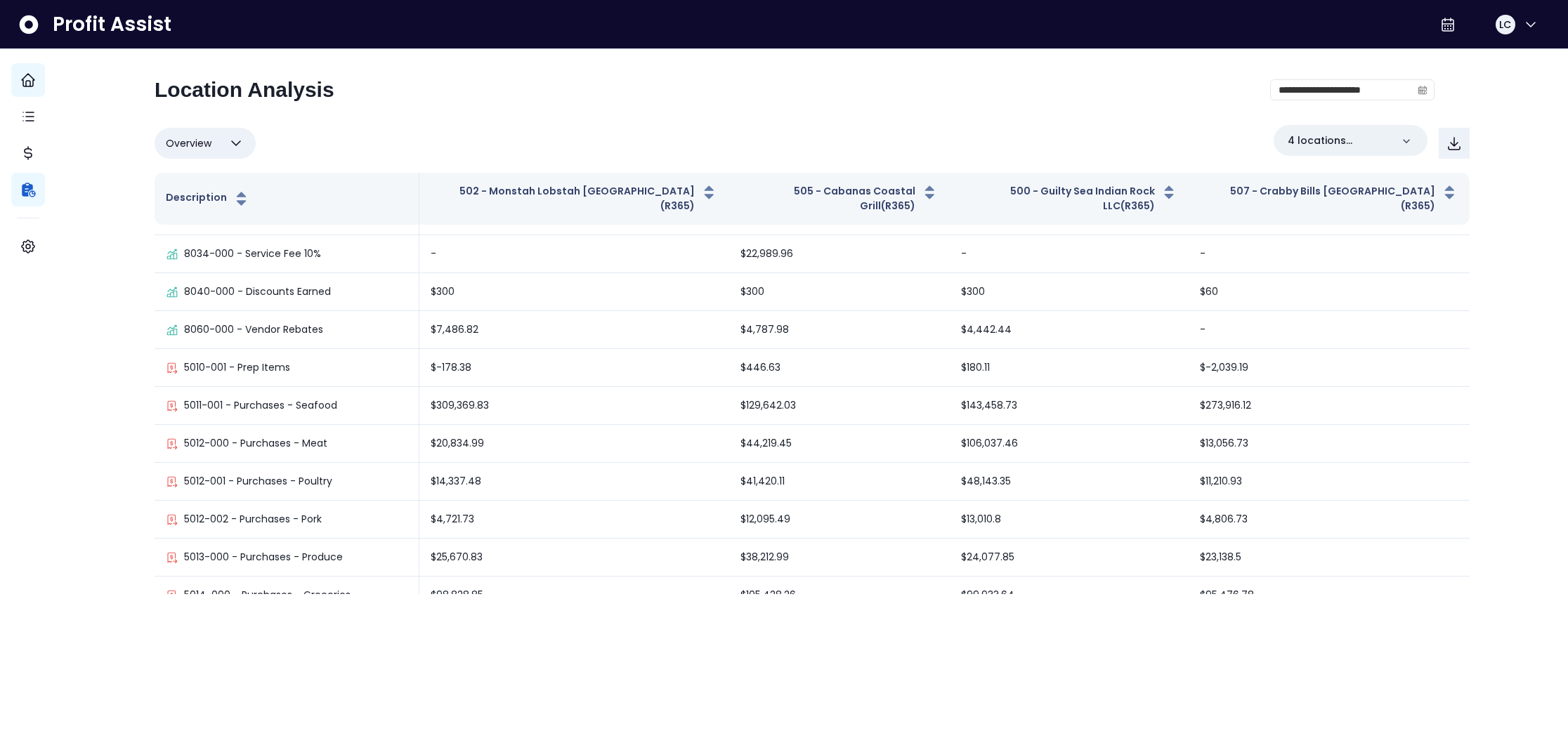
scroll to position [1378, 0]
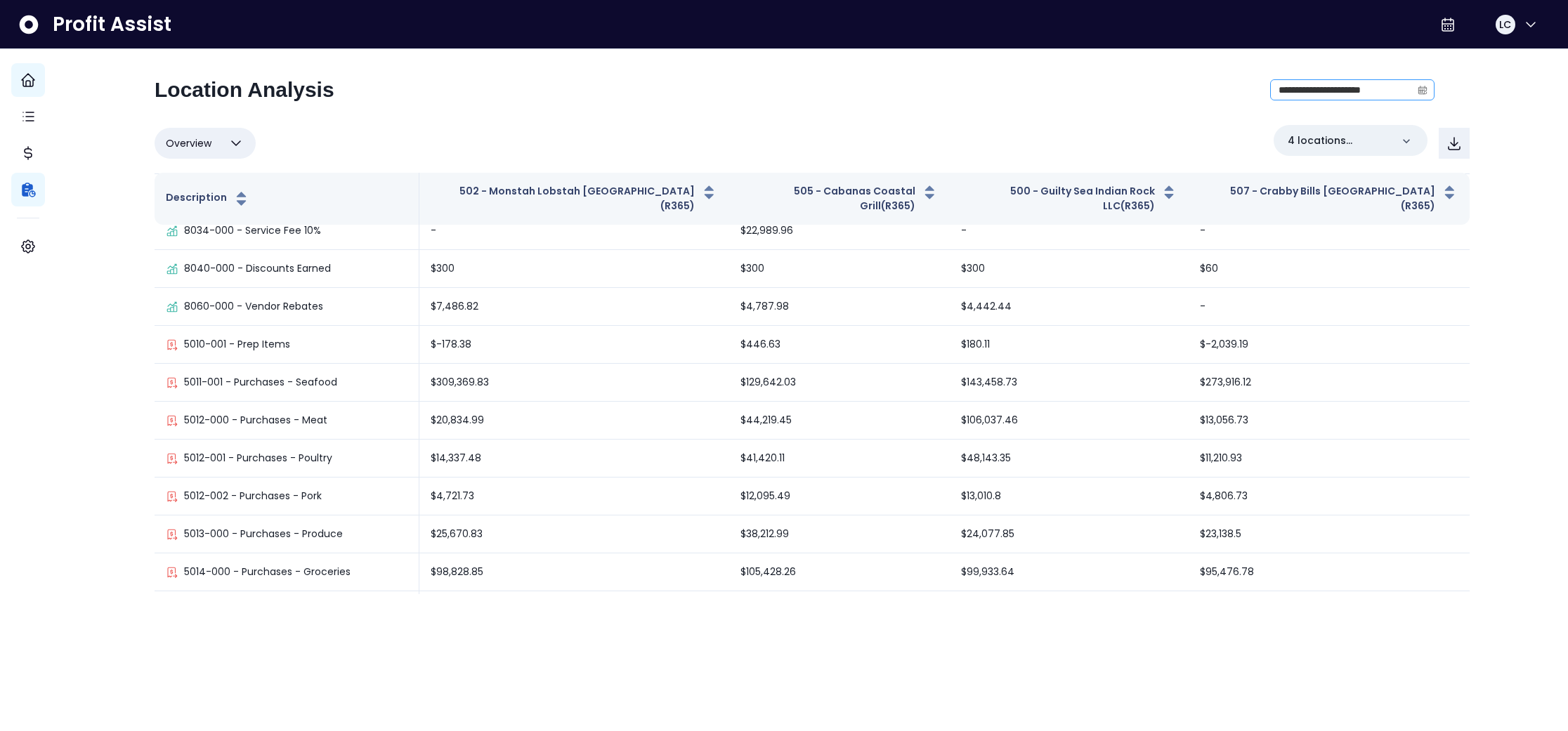
click at [1418, 91] on icon "calendar" at bounding box center [1423, 90] width 10 height 10
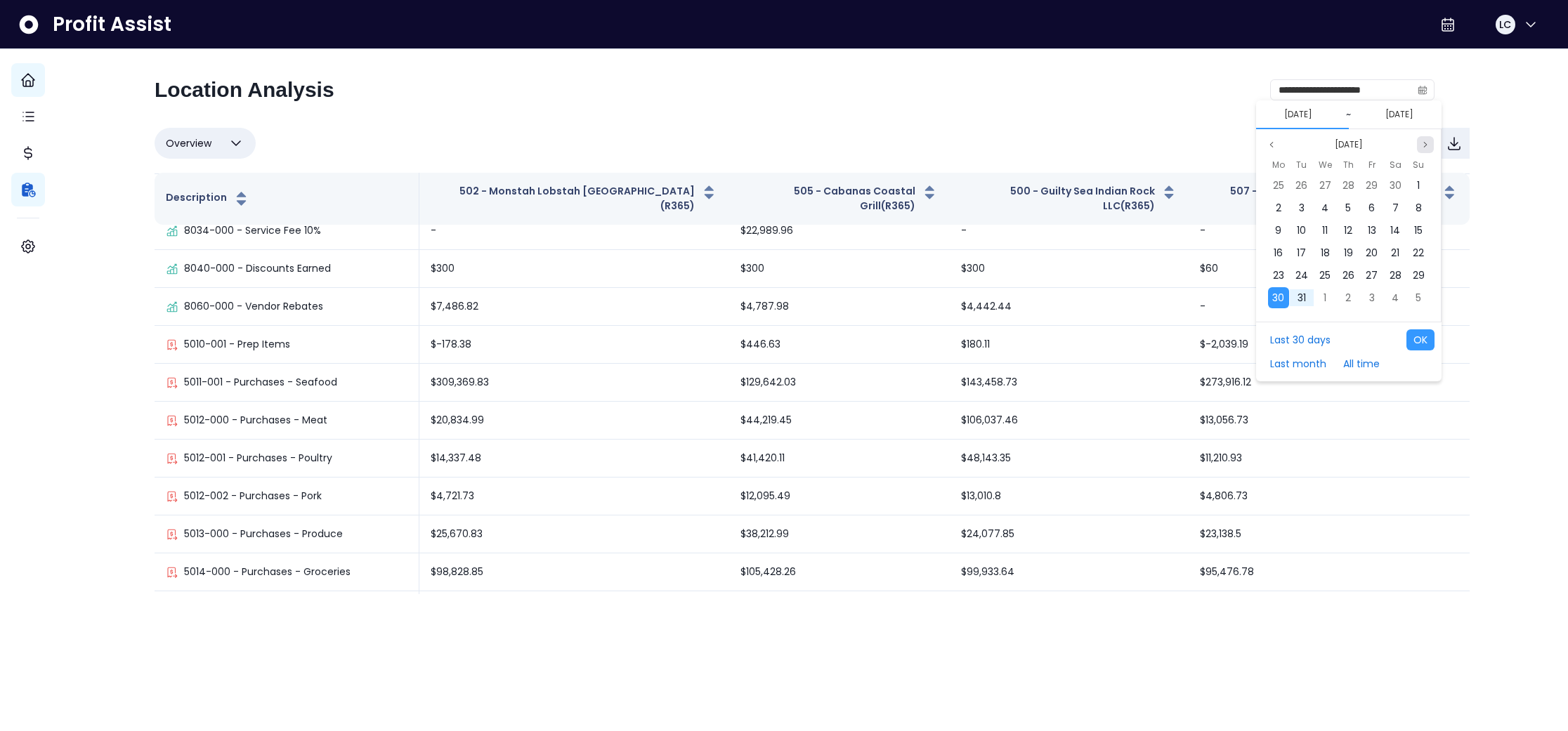
click at [1421, 147] on icon "page next" at bounding box center [1425, 144] width 9 height 9
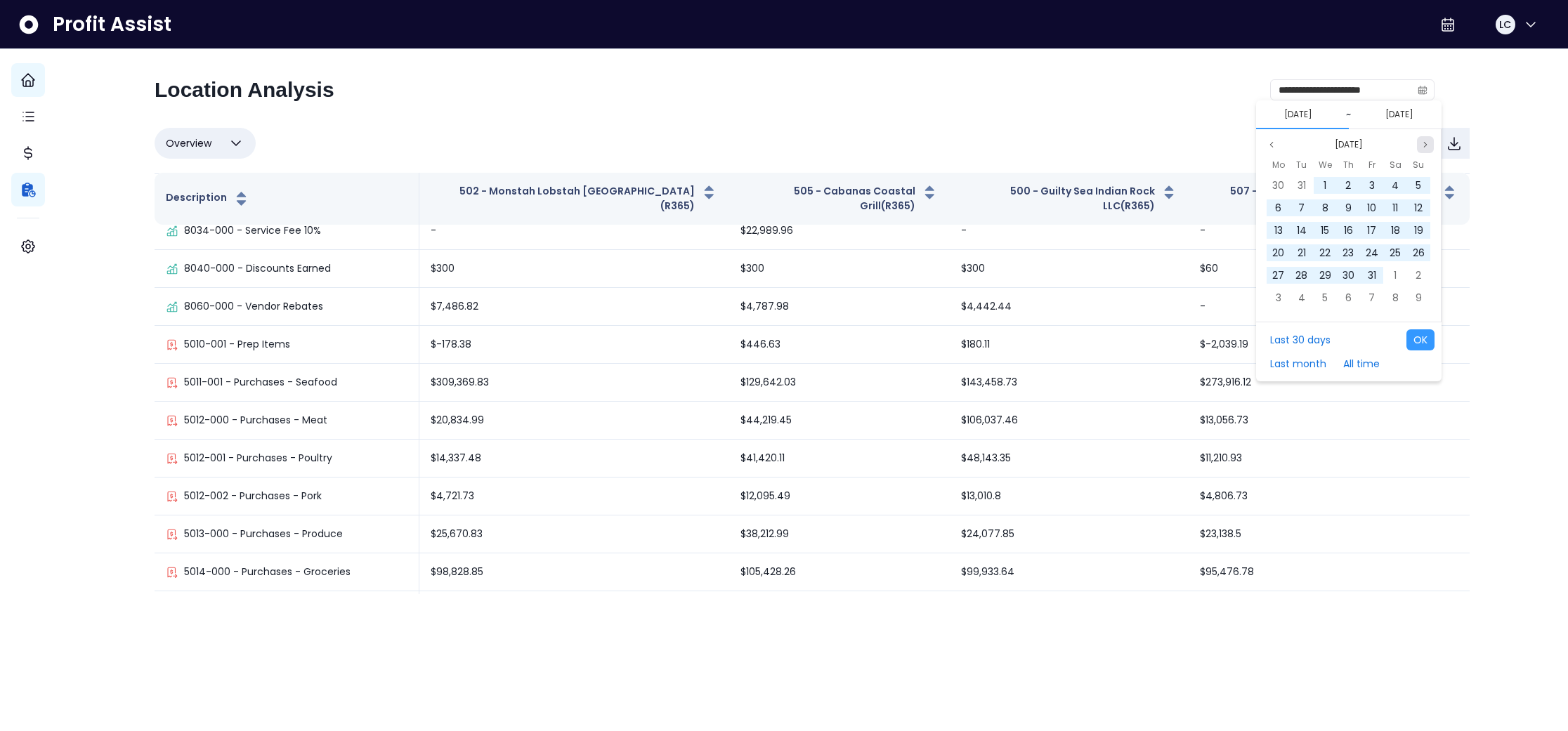
click at [1421, 147] on icon "page next" at bounding box center [1425, 144] width 9 height 9
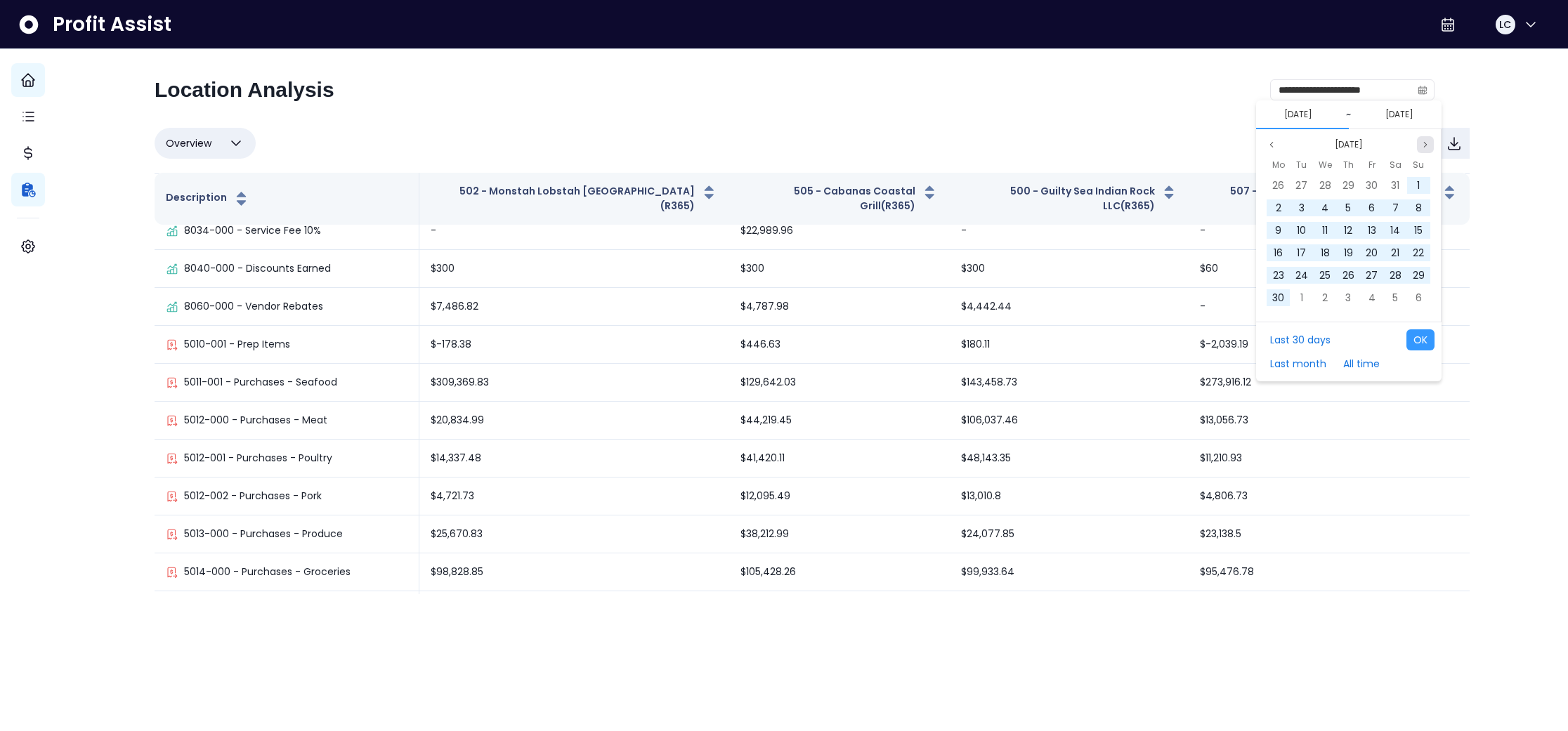
click at [1421, 147] on icon "page next" at bounding box center [1425, 144] width 9 height 9
click at [1305, 228] on span "15" at bounding box center [1301, 231] width 9 height 14
click at [1278, 231] on span "11" at bounding box center [1278, 231] width 6 height 14
click at [1421, 340] on button "OK" at bounding box center [1420, 340] width 28 height 21
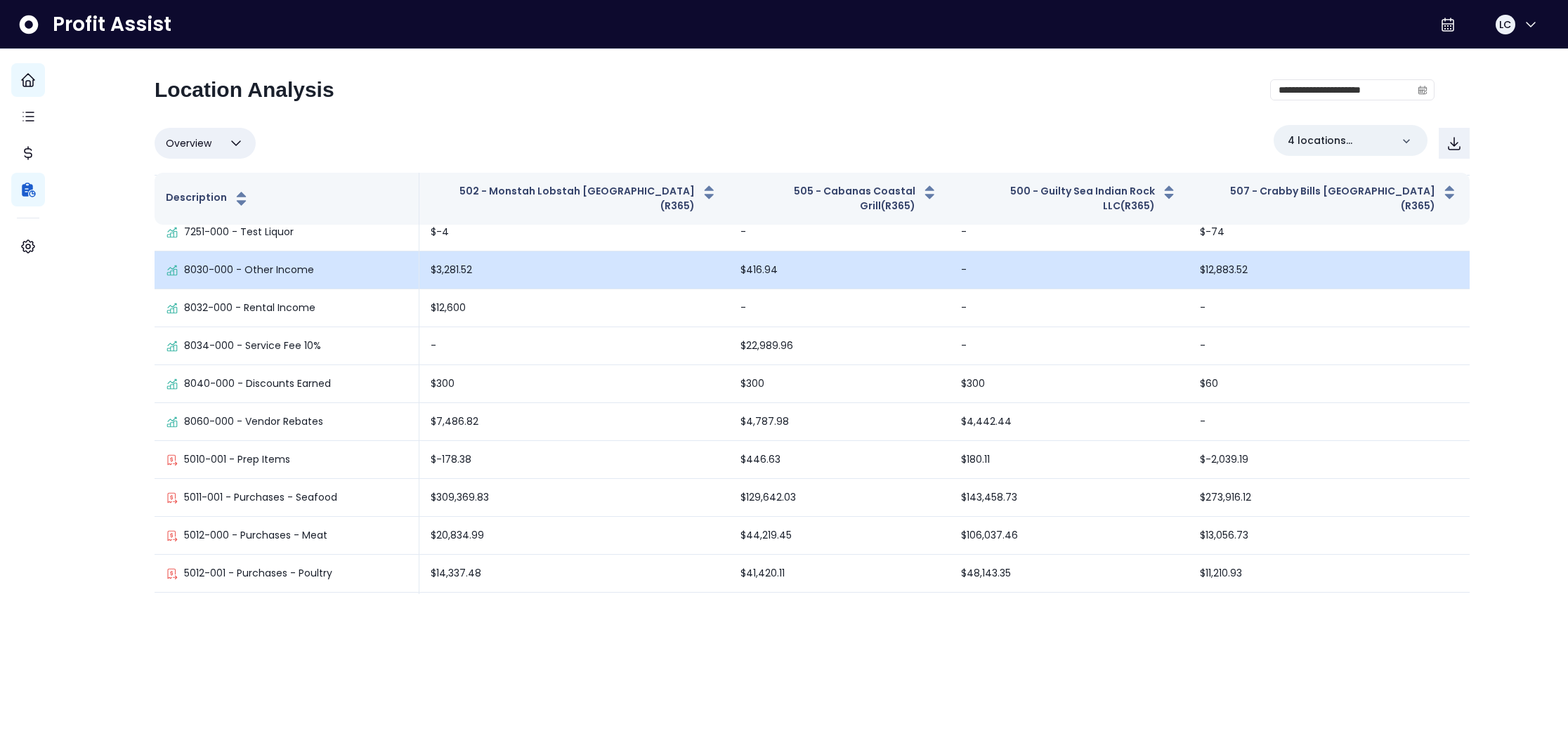
scroll to position [1266, 0]
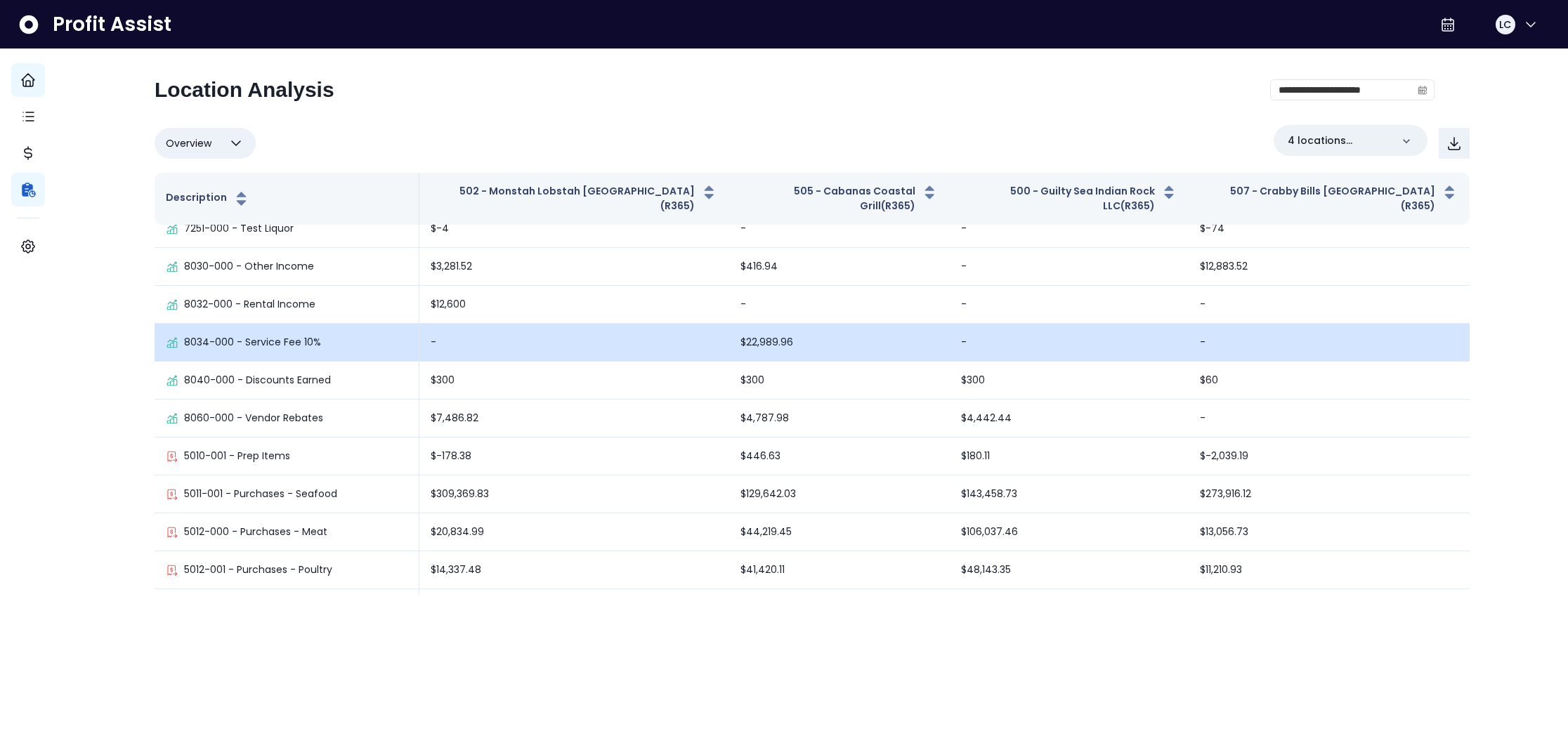
click at [784, 331] on td "$22,989.96" at bounding box center [839, 343] width 220 height 38
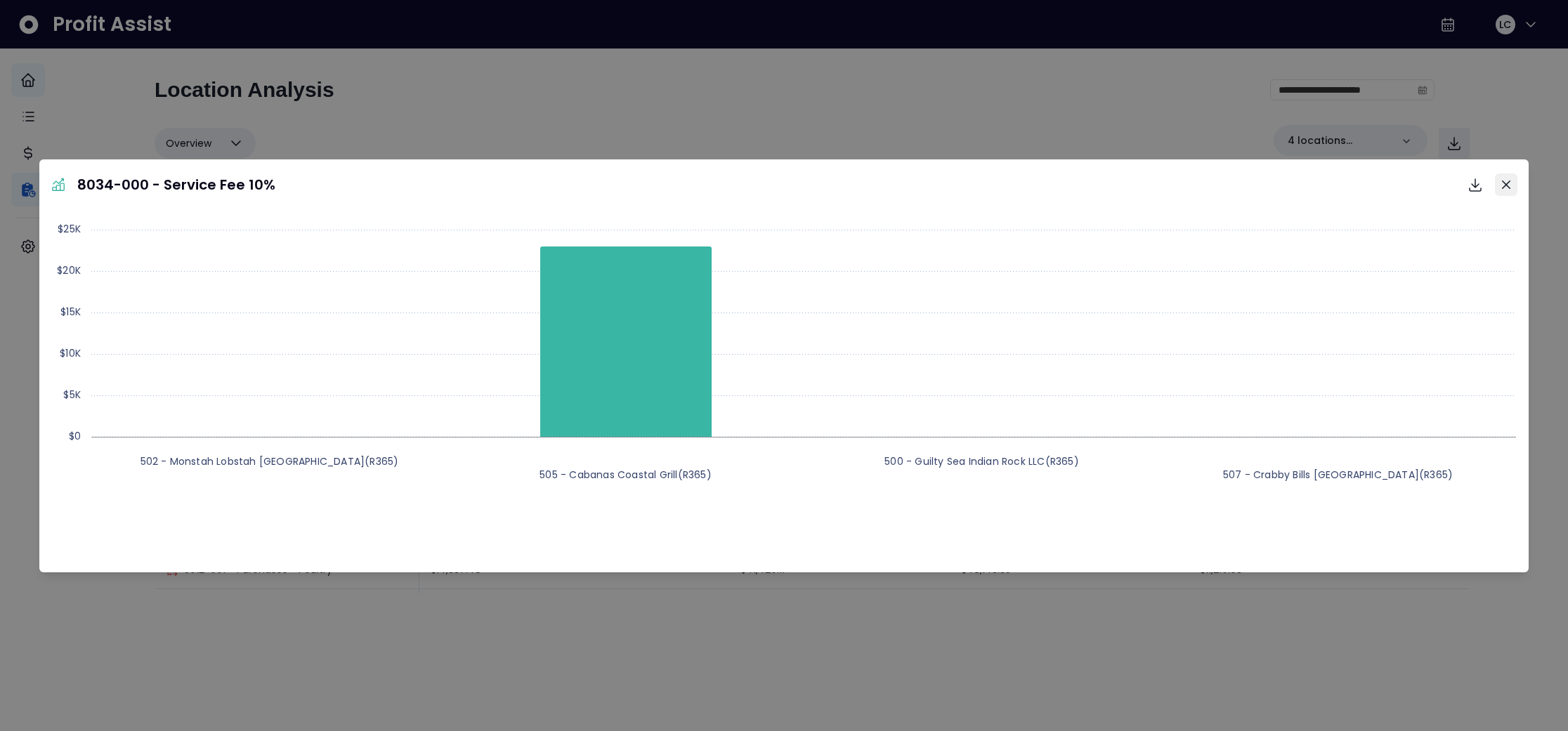
click at [1508, 180] on icon "Close" at bounding box center [1506, 184] width 9 height 9
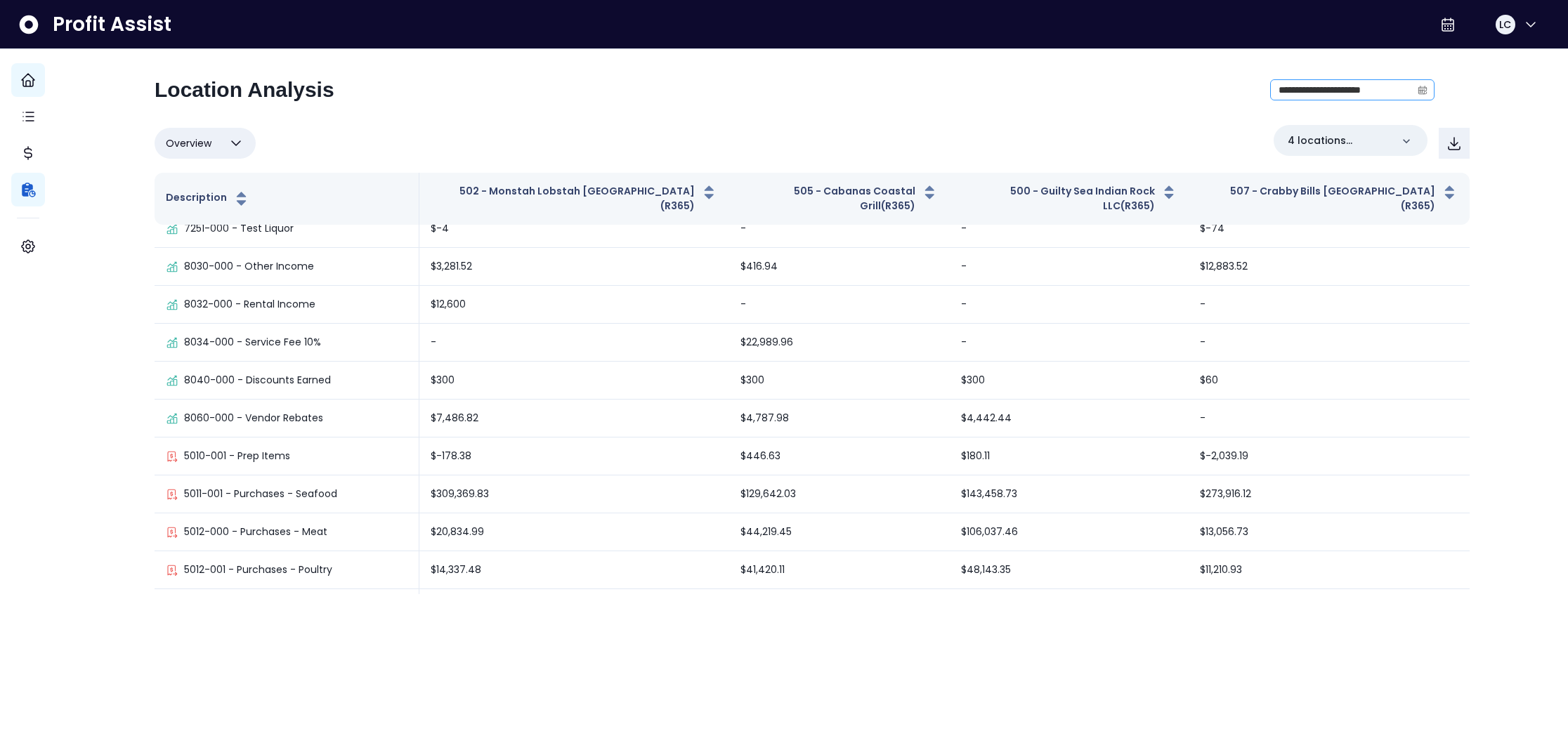
click at [1418, 93] on icon "calendar" at bounding box center [1422, 91] width 9 height 8
click at [1440, 29] on icon at bounding box center [1448, 24] width 17 height 17
click at [1364, 51] on span "MM-dd-yyyy" at bounding box center [1373, 53] width 135 height 17
click at [1440, 22] on icon at bounding box center [1448, 24] width 17 height 17
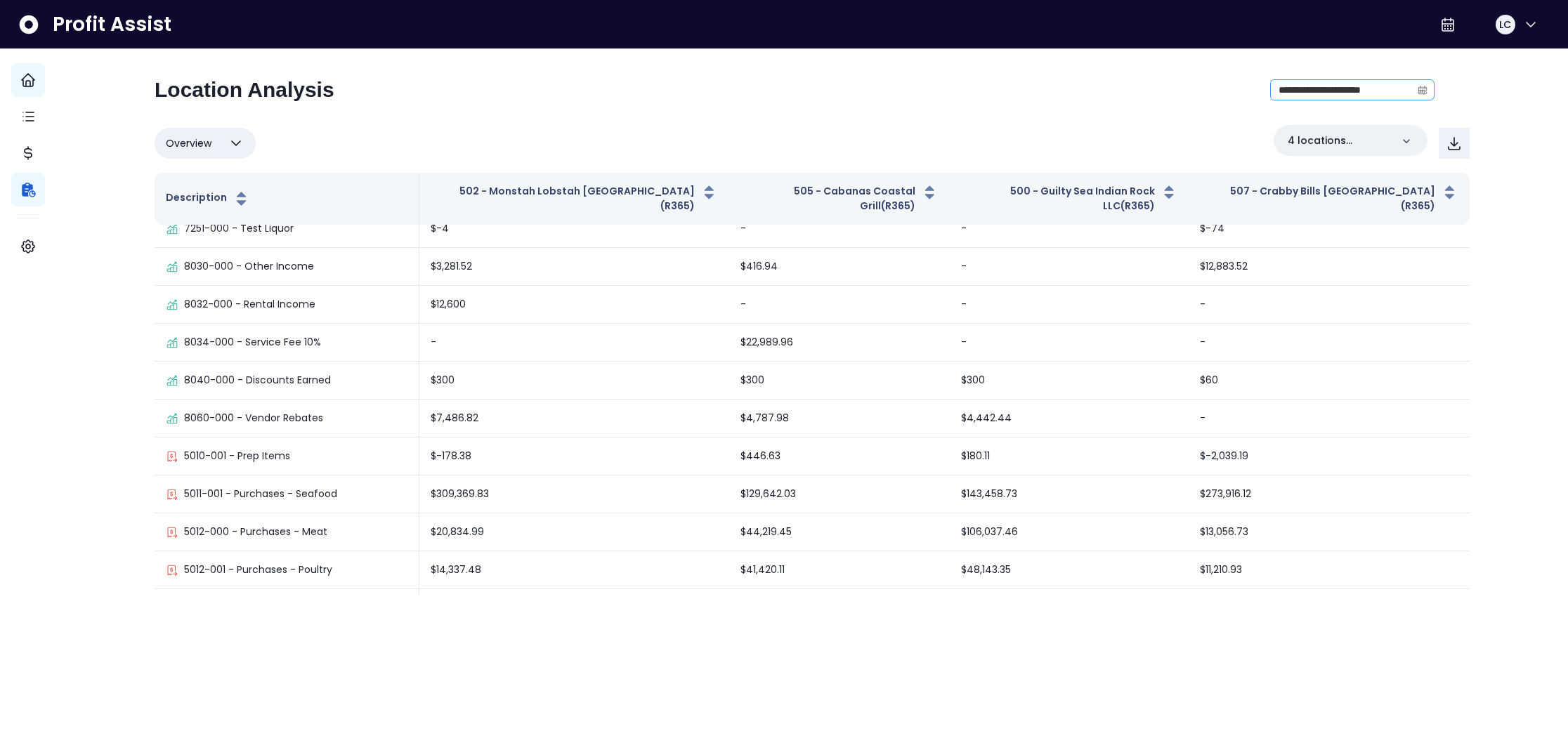
click at [1418, 92] on icon "calendar" at bounding box center [1423, 90] width 10 height 10
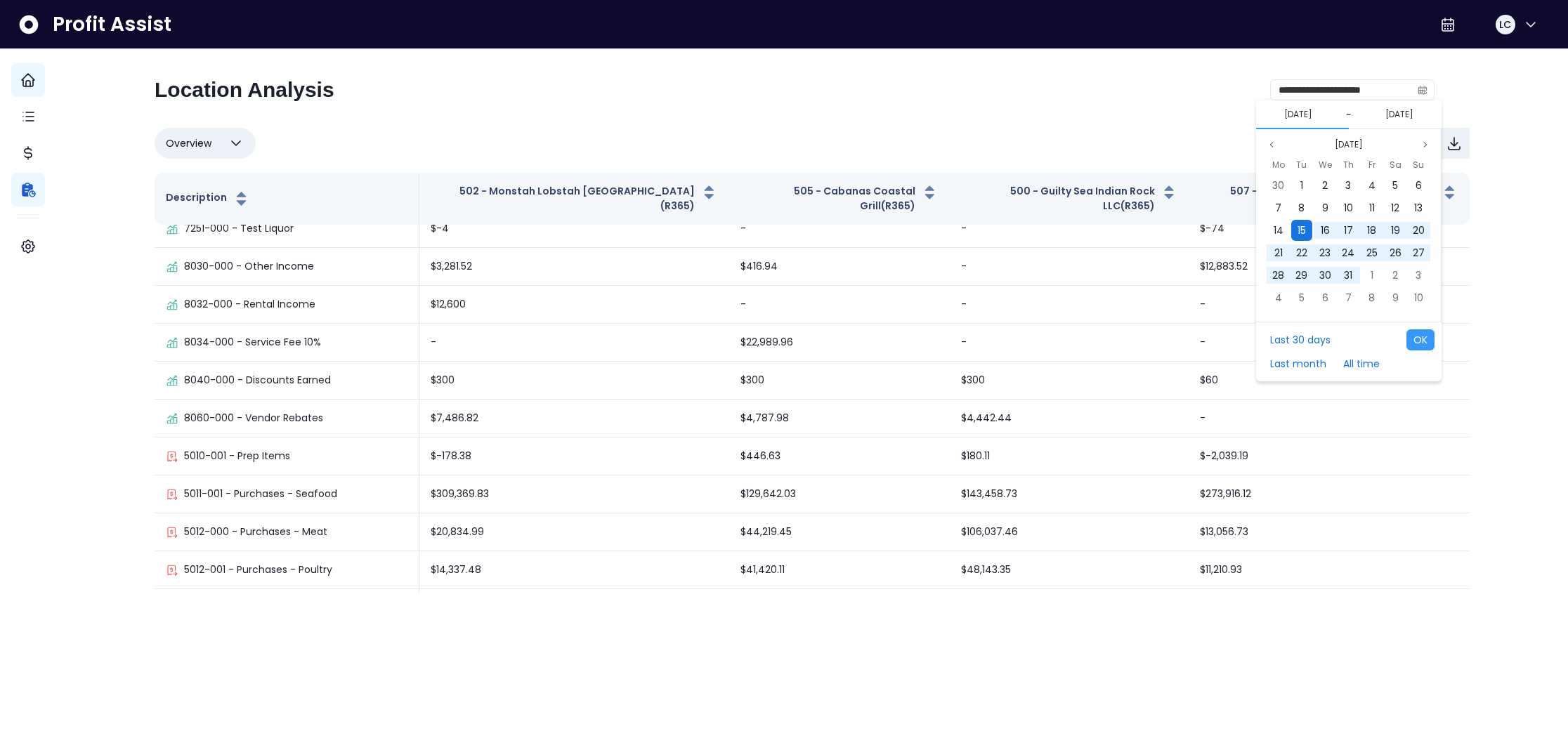
click at [1304, 227] on span "15" at bounding box center [1301, 231] width 9 height 14
click at [1279, 226] on span "11" at bounding box center [1278, 231] width 6 height 14
click at [1419, 338] on button "OK" at bounding box center [1420, 340] width 28 height 21
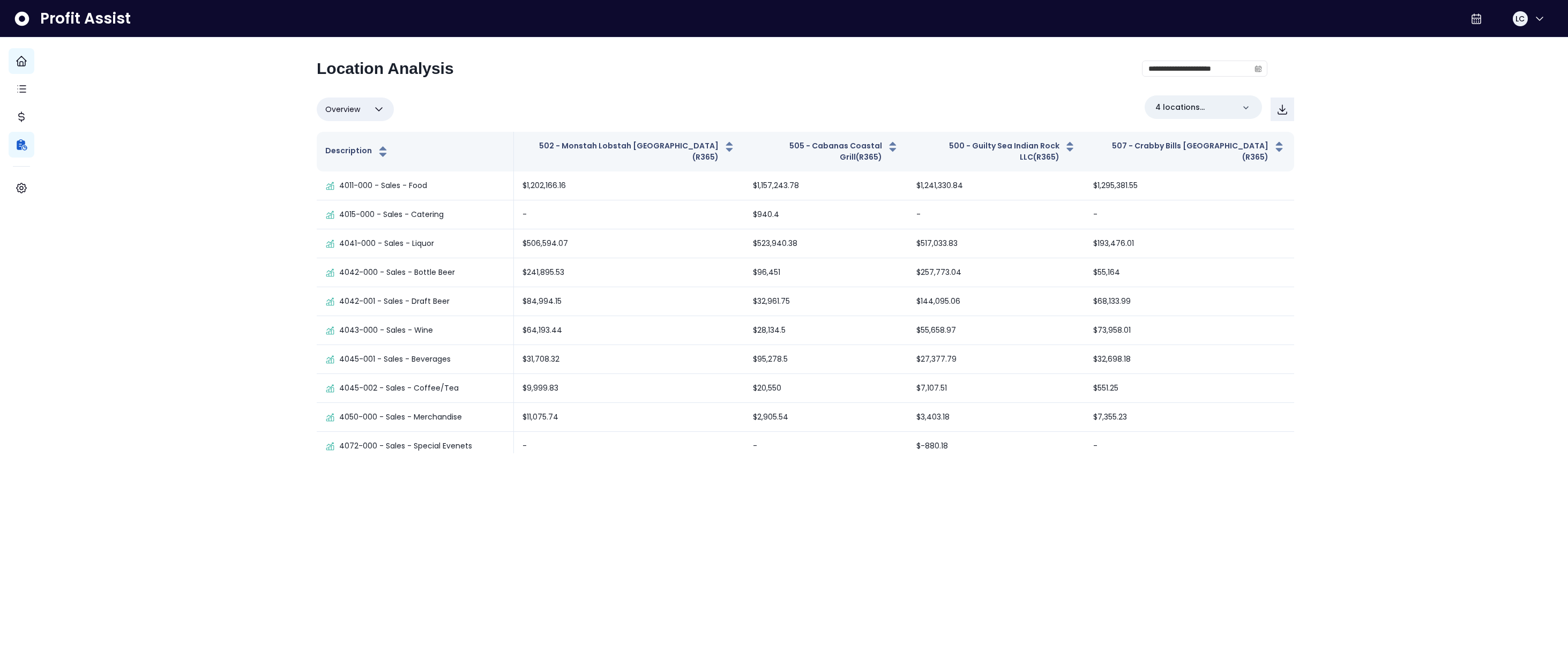
scroll to position [8, 0]
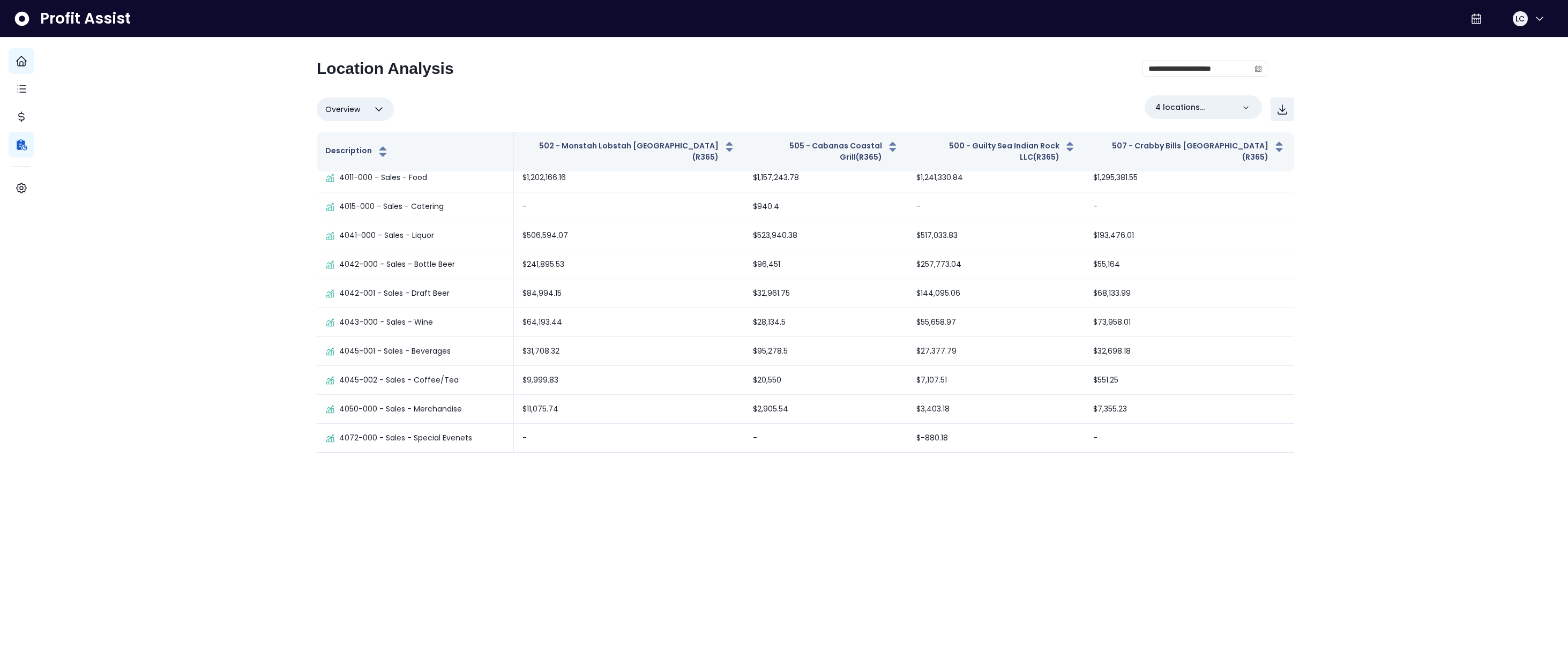
click at [385, 109] on icon "button" at bounding box center [379, 109] width 13 height 13
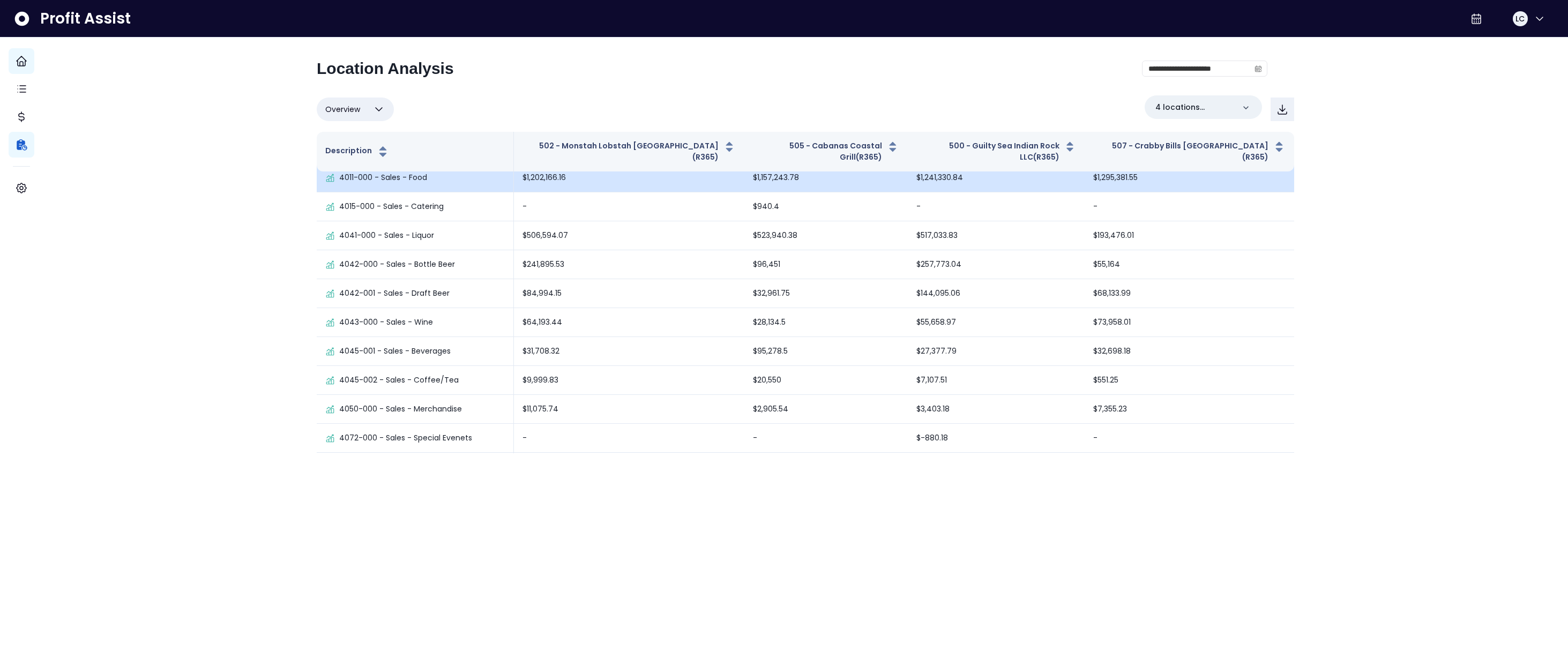
click at [335, 177] on icon at bounding box center [330, 178] width 10 height 10
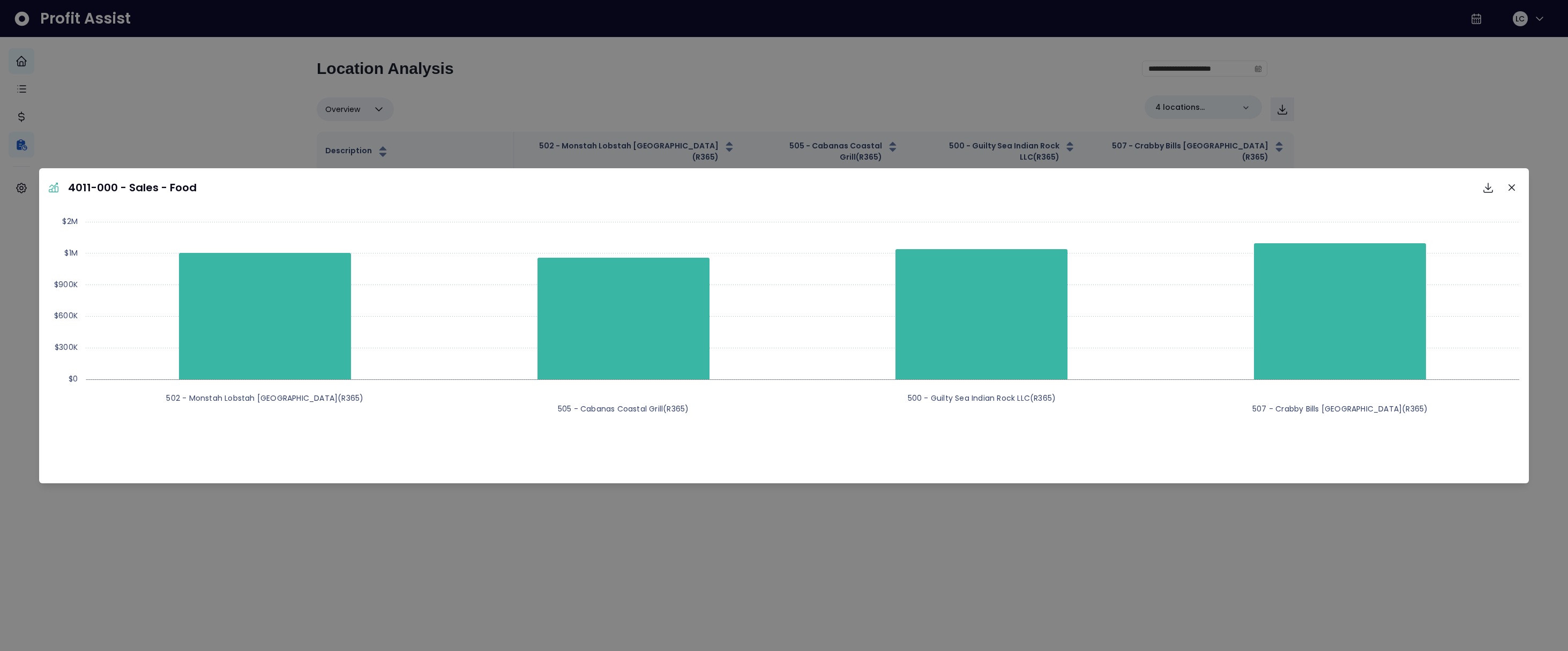
click at [1195, 186] on button "Close" at bounding box center [1511, 187] width 17 height 17
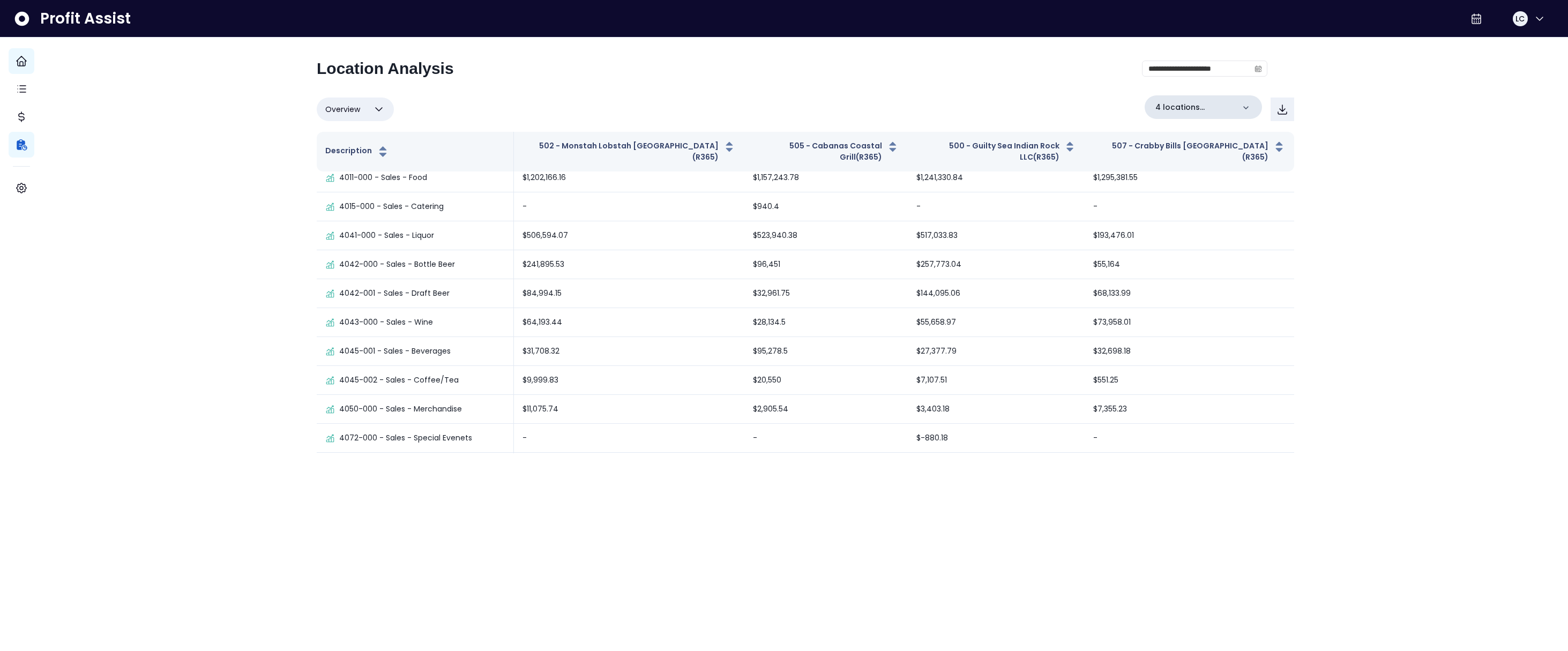
click at [1195, 107] on icon at bounding box center [1245, 107] width 5 height 3
click at [1195, 107] on icon at bounding box center [1245, 106] width 5 height 3
click at [1195, 70] on icon "calendar" at bounding box center [1258, 69] width 7 height 7
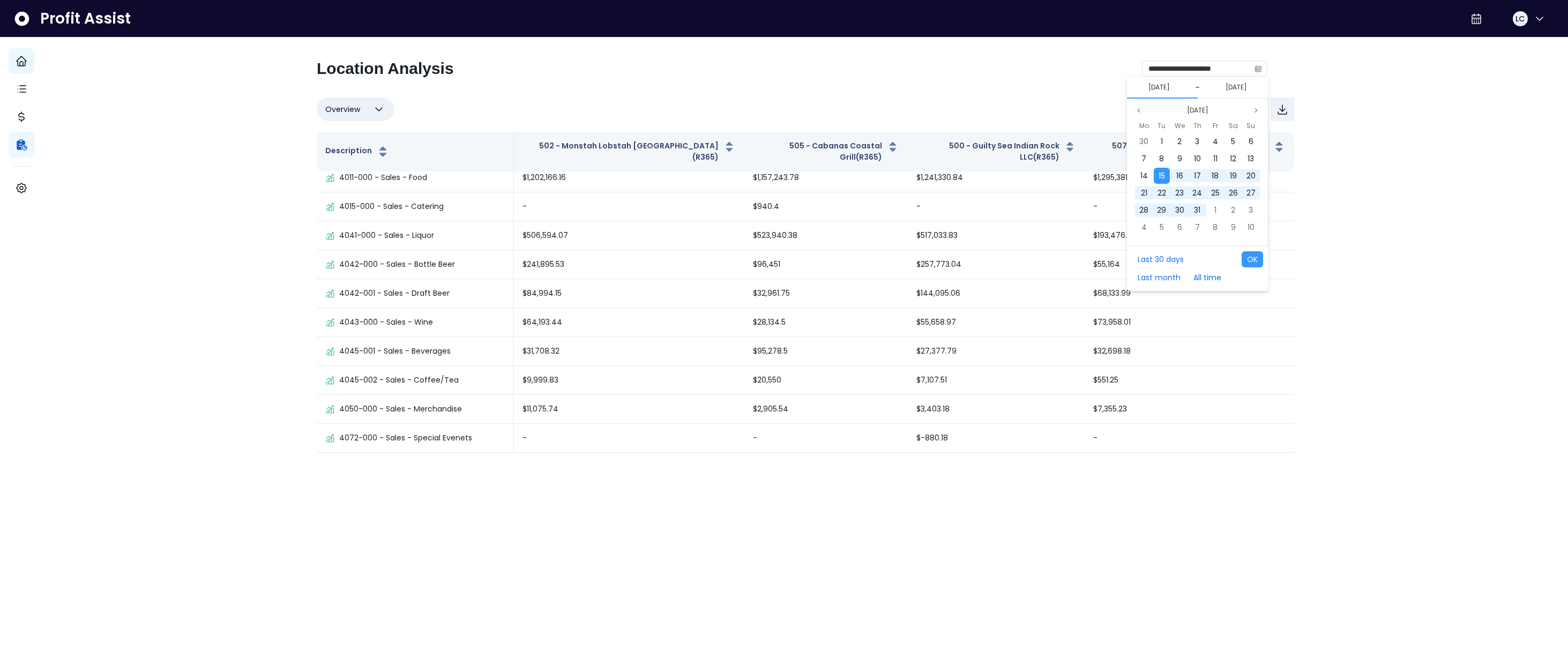
click at [1195, 92] on button "[DATE]" at bounding box center [1236, 87] width 30 height 13
click at [1144, 177] on span "11" at bounding box center [1144, 176] width 4 height 11
click at [1144, 176] on span "11" at bounding box center [1144, 176] width 4 height 11
click at [1195, 88] on button "[DATE]" at bounding box center [1236, 87] width 30 height 13
click at [1195, 91] on button "[DATE]" at bounding box center [1236, 87] width 30 height 13
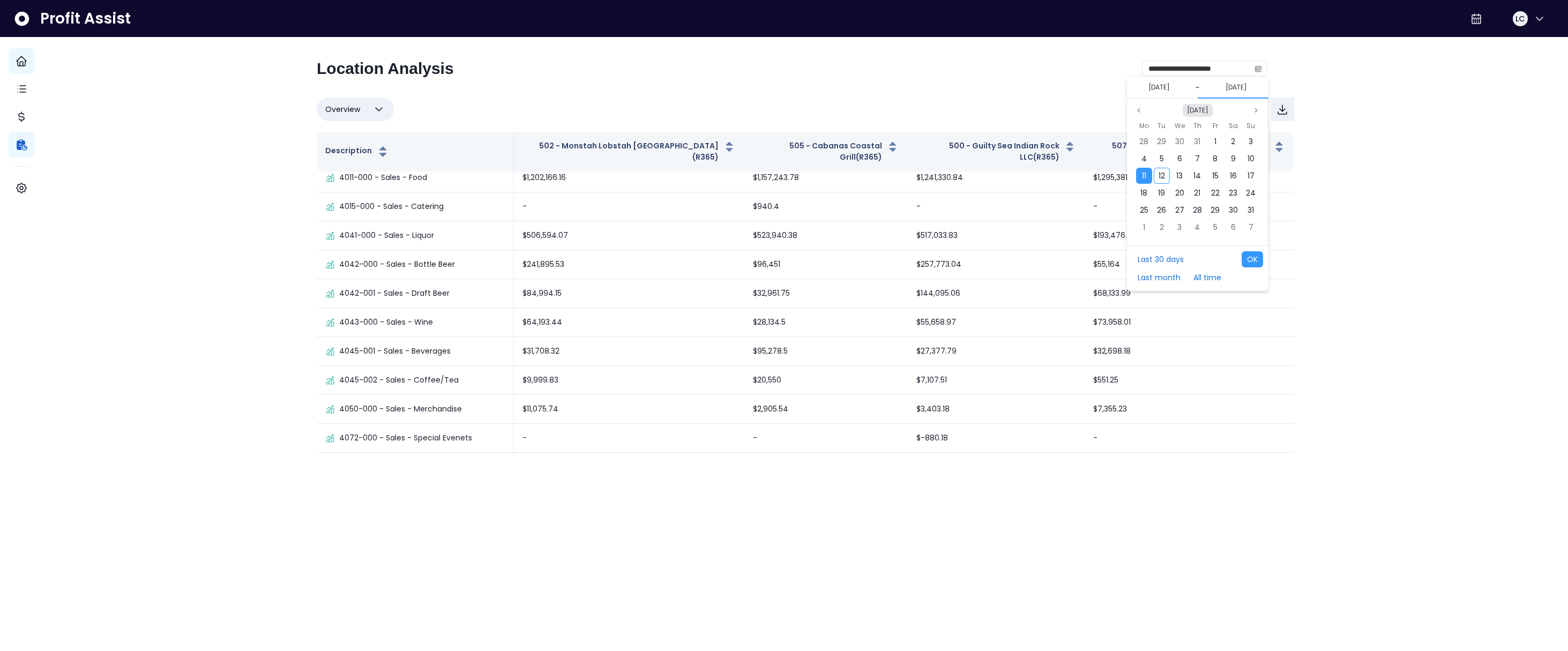
click at [1192, 110] on button "[DATE]" at bounding box center [1197, 110] width 30 height 13
click at [1195, 151] on span "Aug" at bounding box center [1248, 151] width 20 height 16
click at [1195, 158] on span "10" at bounding box center [1251, 159] width 7 height 11
click at [1162, 83] on button "02/08/2025" at bounding box center [1159, 87] width 30 height 13
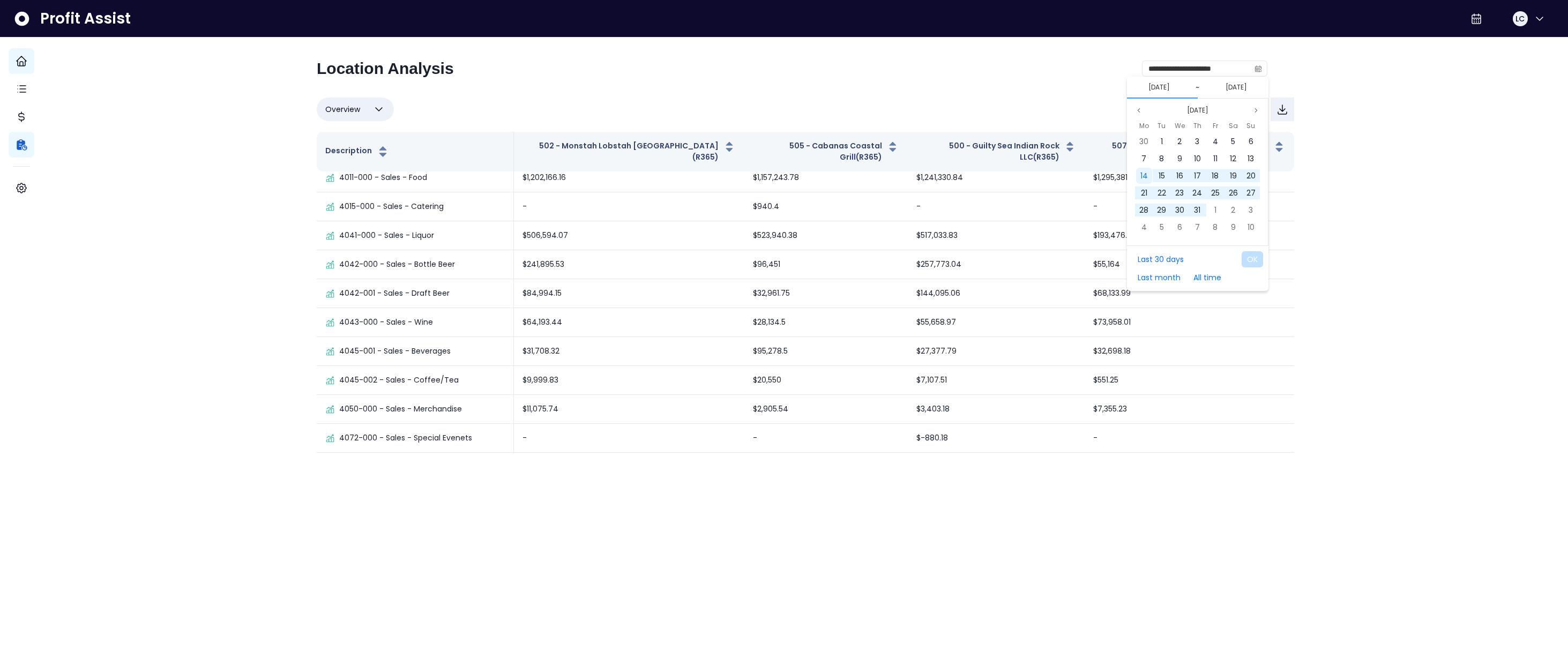
click at [1142, 176] on span "14" at bounding box center [1144, 176] width 7 height 11
click at [1195, 256] on button "OK" at bounding box center [1252, 259] width 21 height 16
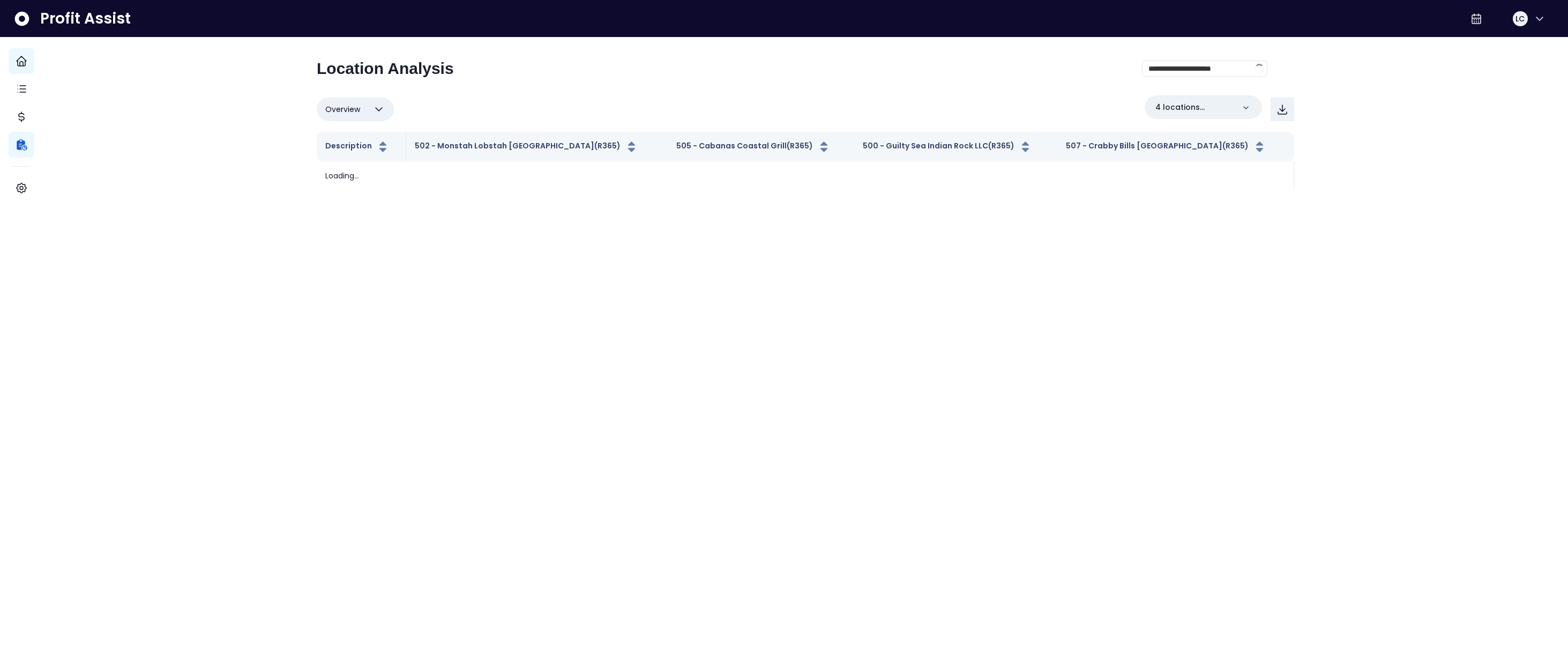
scroll to position [0, 0]
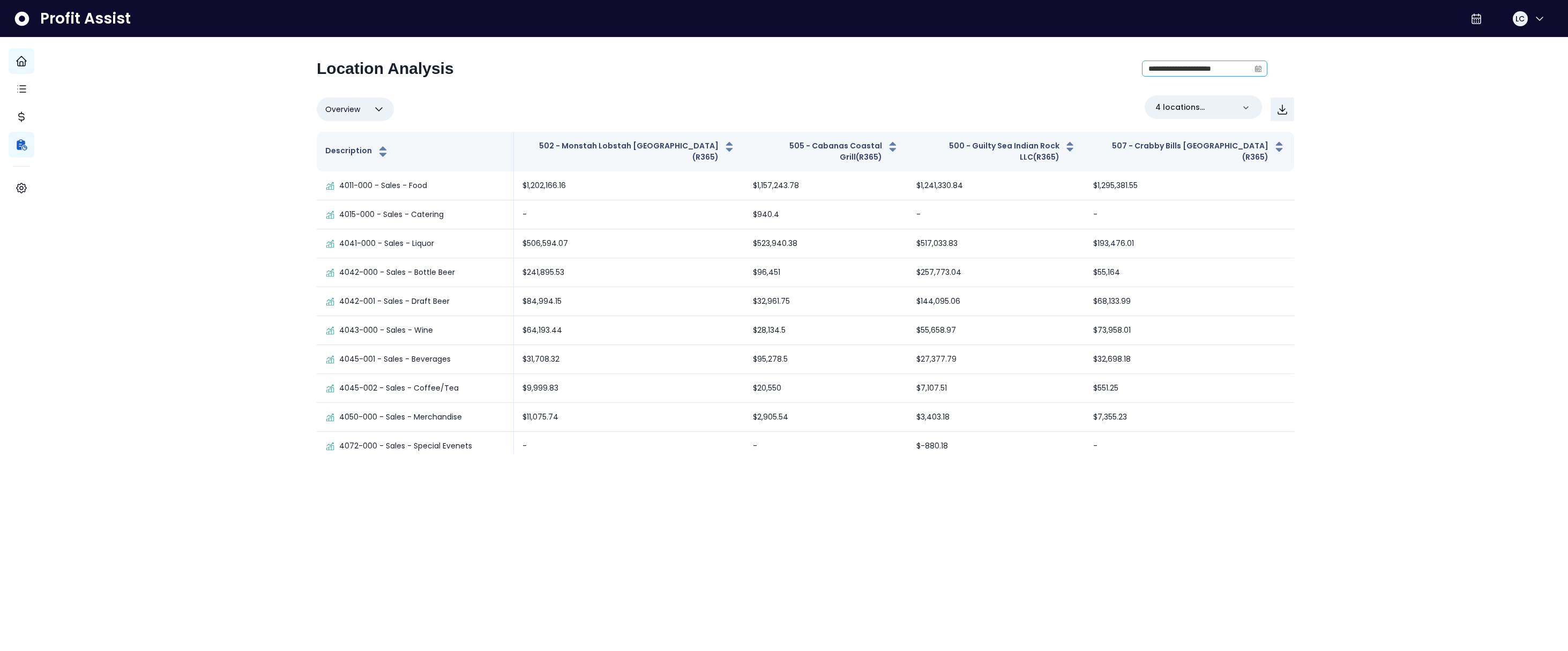
click at [1195, 72] on icon "calendar" at bounding box center [1258, 69] width 7 height 7
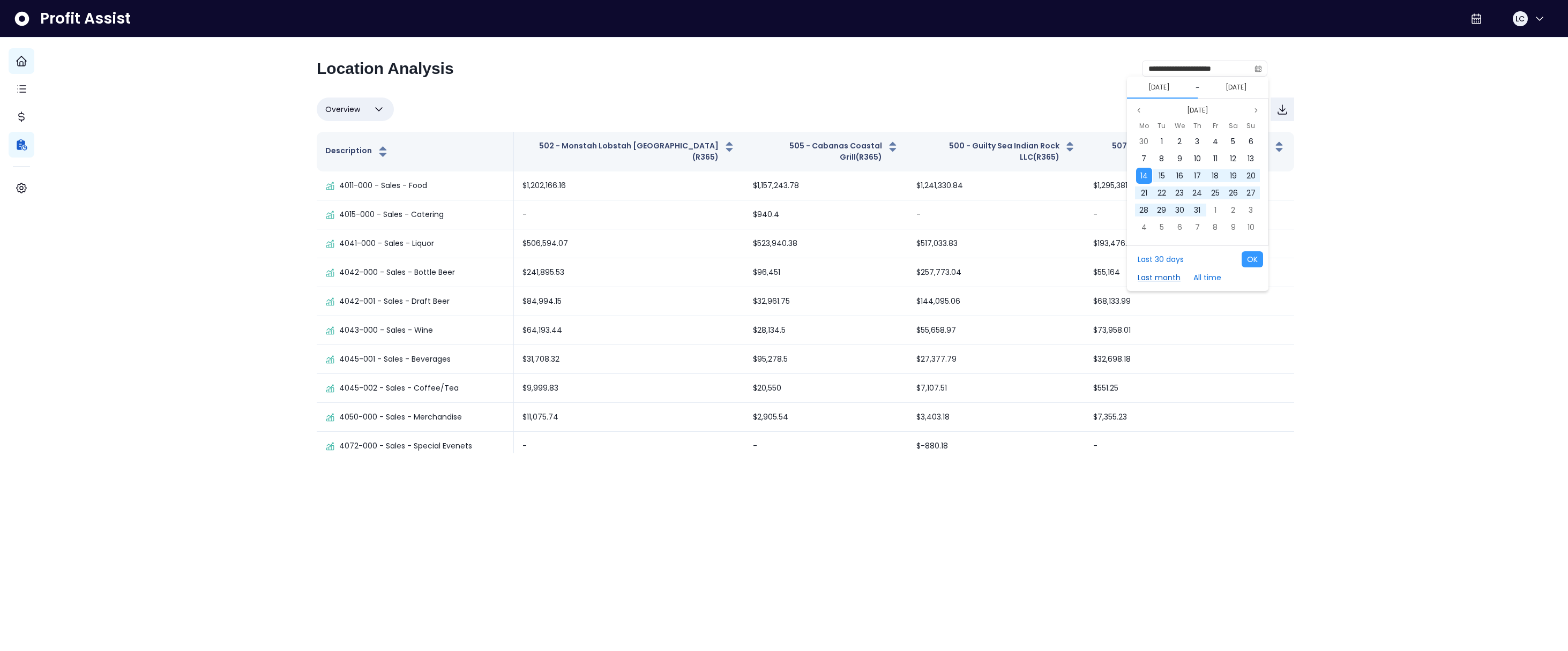
click at [1167, 274] on button "Last month" at bounding box center [1159, 277] width 54 height 16
click at [1195, 260] on button "OK" at bounding box center [1252, 259] width 21 height 16
type input "**********"
